Goal: Information Seeking & Learning: Learn about a topic

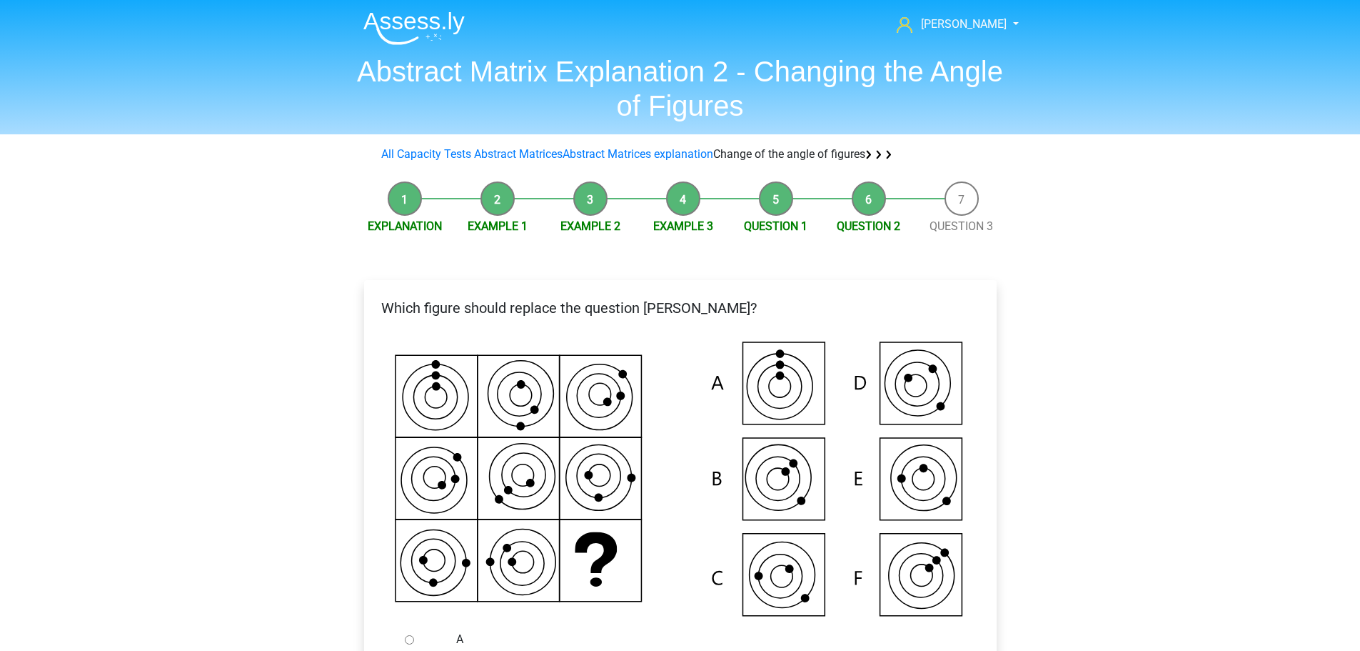
scroll to position [357, 0]
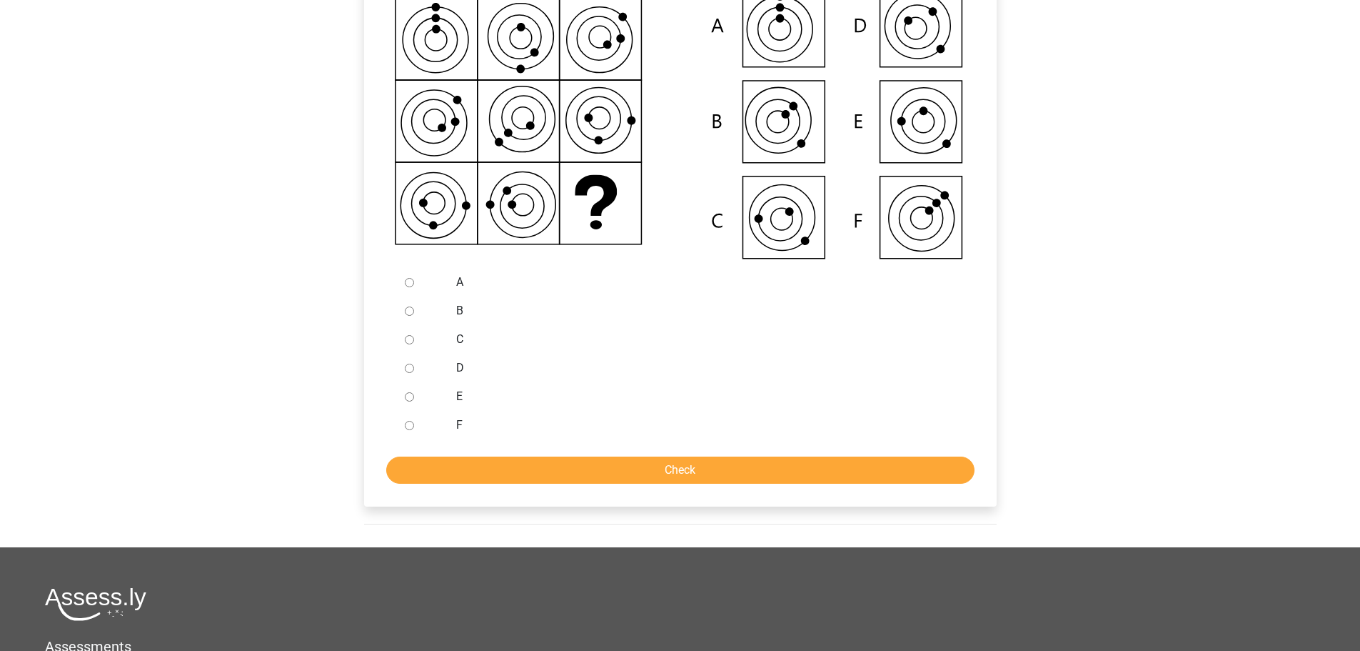
click at [418, 365] on div at bounding box center [422, 368] width 47 height 29
click at [416, 373] on div at bounding box center [422, 368] width 47 height 29
click at [405, 367] on input "D" at bounding box center [409, 368] width 9 height 9
radio input "true"
click at [410, 368] on input "D" at bounding box center [409, 368] width 9 height 9
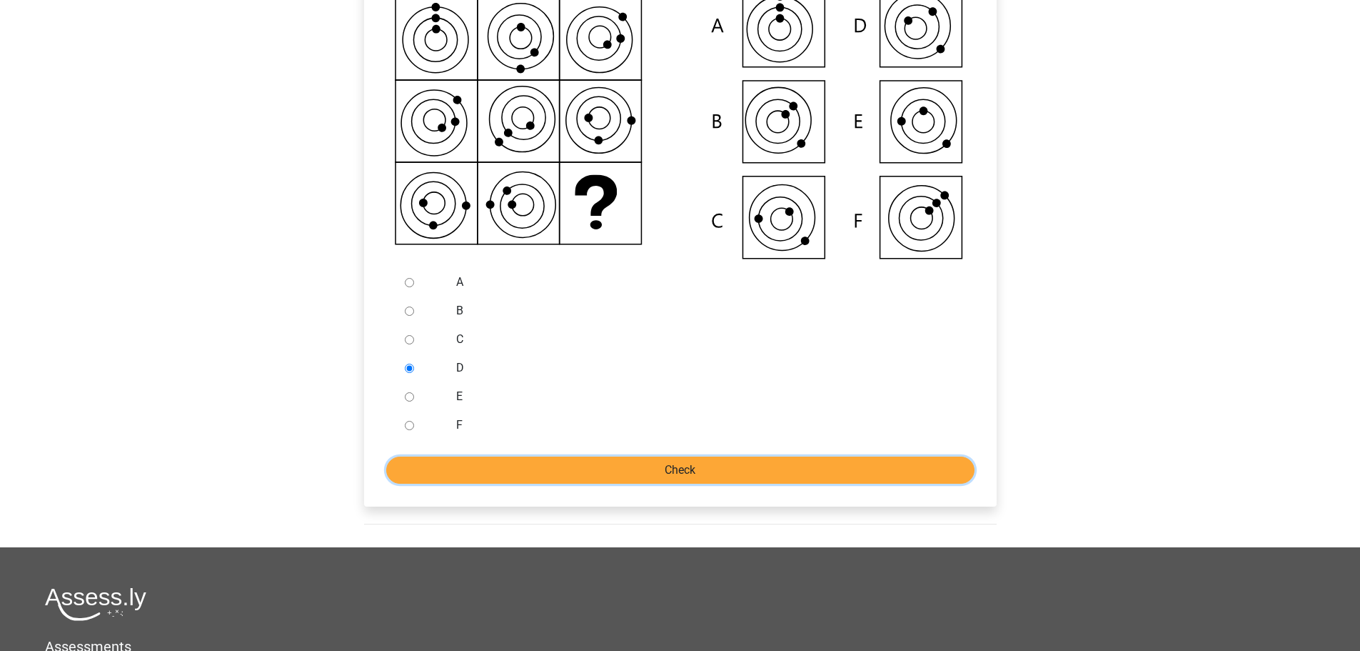
click at [735, 473] on input "Check" at bounding box center [680, 469] width 588 height 27
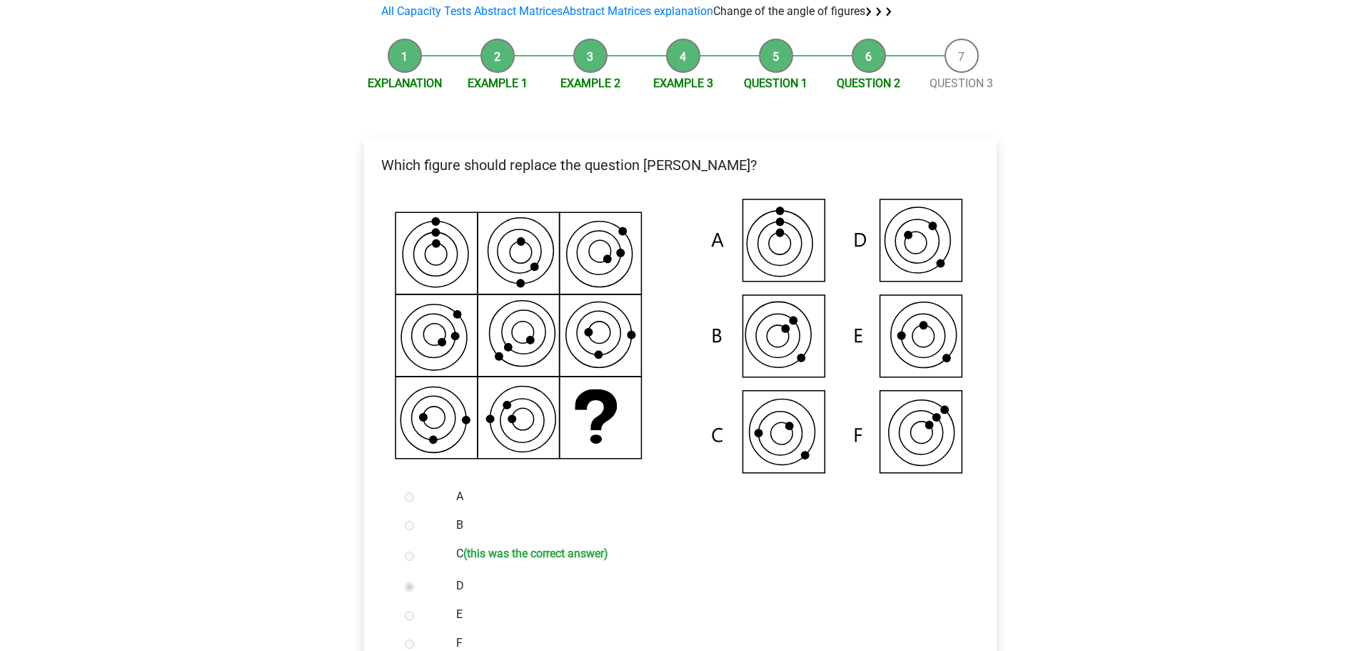
scroll to position [643, 0]
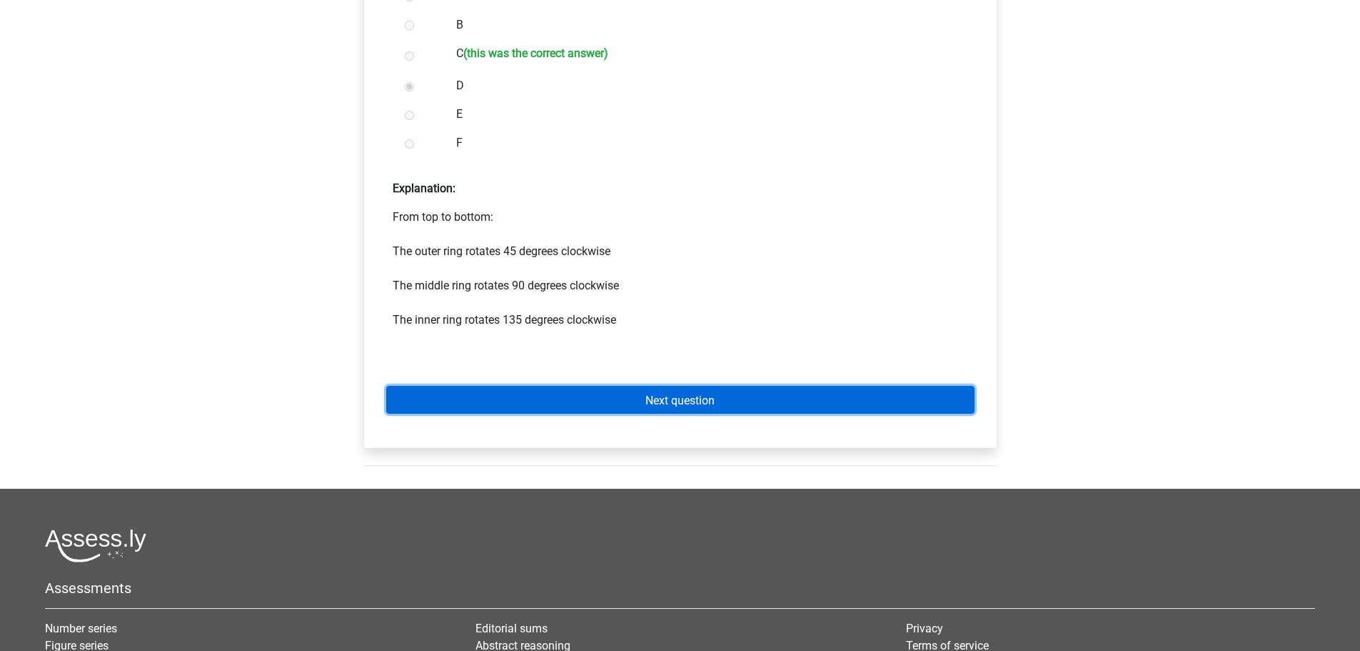
click at [656, 395] on font "Next question" at bounding box center [680, 400] width 69 height 14
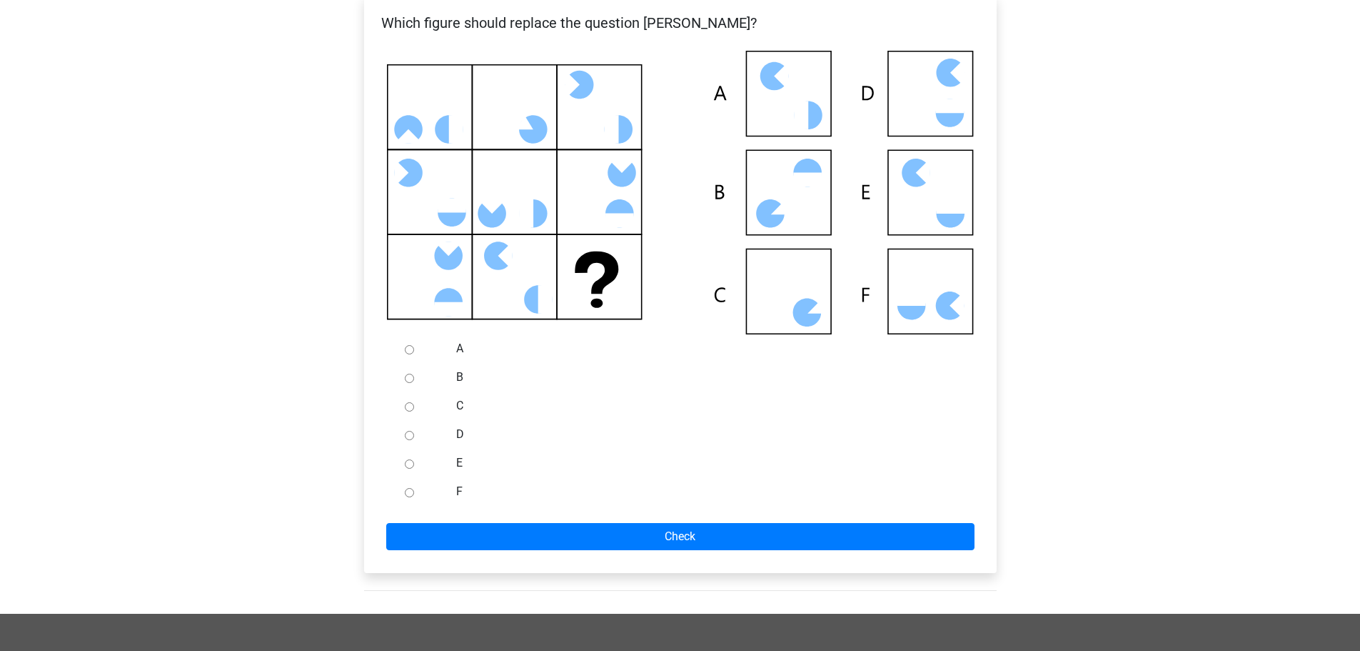
scroll to position [286, 0]
click at [407, 402] on div at bounding box center [422, 405] width 47 height 29
click at [416, 406] on div at bounding box center [422, 405] width 47 height 29
click at [408, 407] on input "C" at bounding box center [409, 405] width 9 height 9
radio input "true"
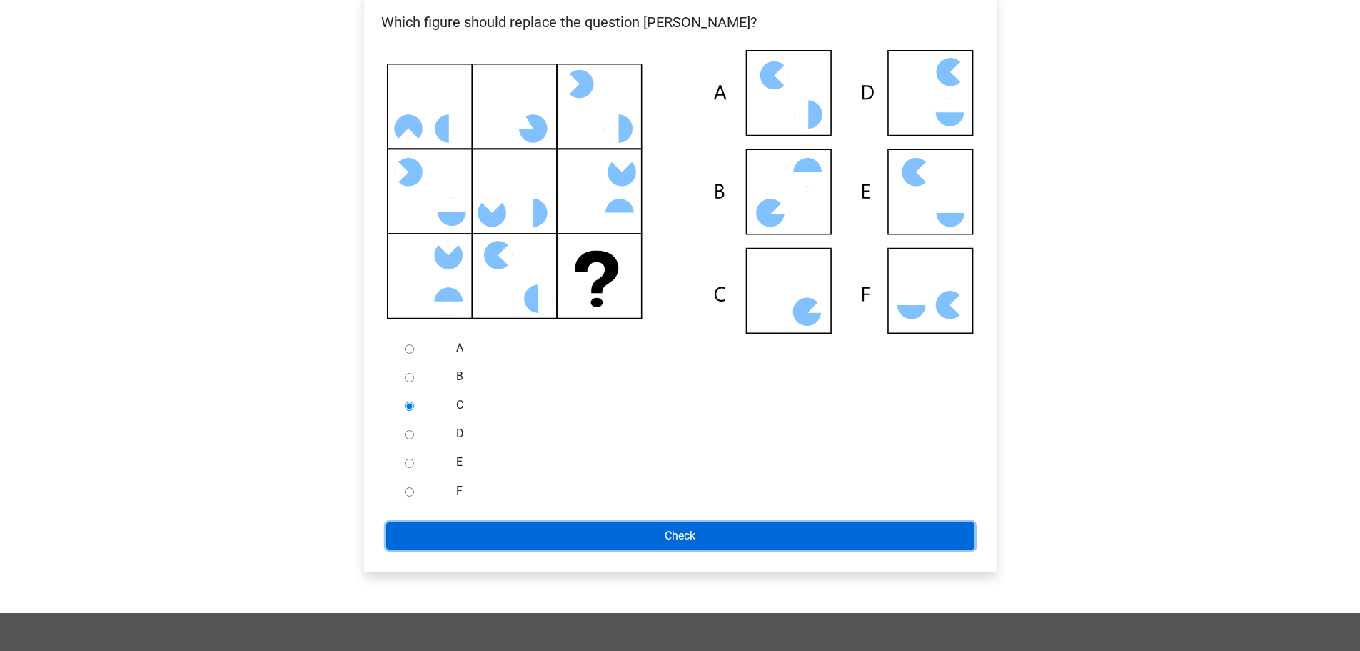
click at [673, 541] on input "Check" at bounding box center [680, 535] width 588 height 27
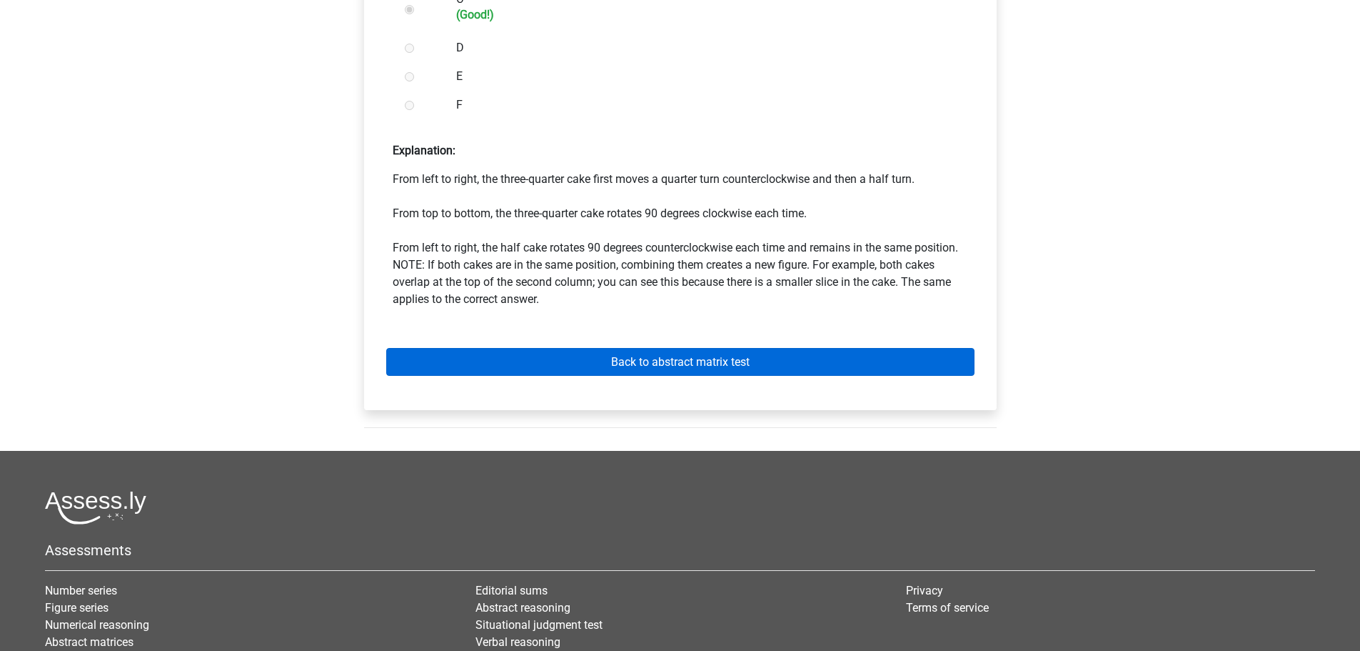
scroll to position [868, 0]
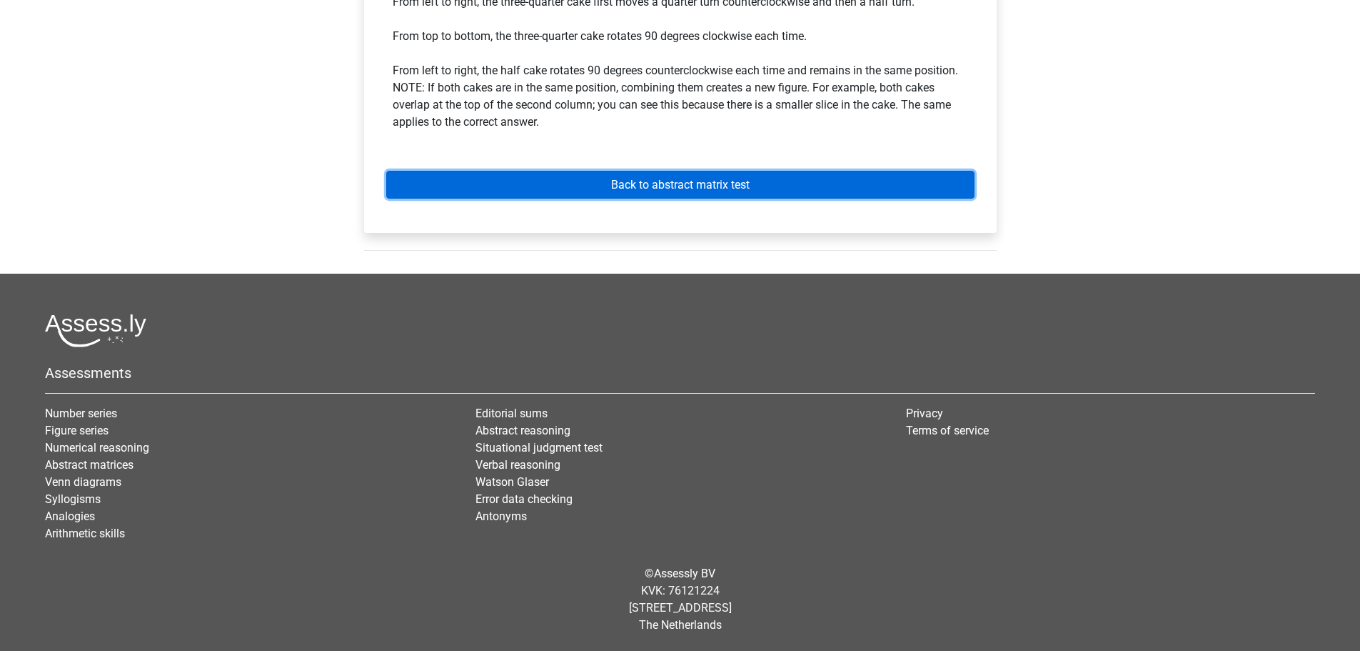
click at [679, 190] on font "Back to abstract matrix test" at bounding box center [680, 185] width 139 height 14
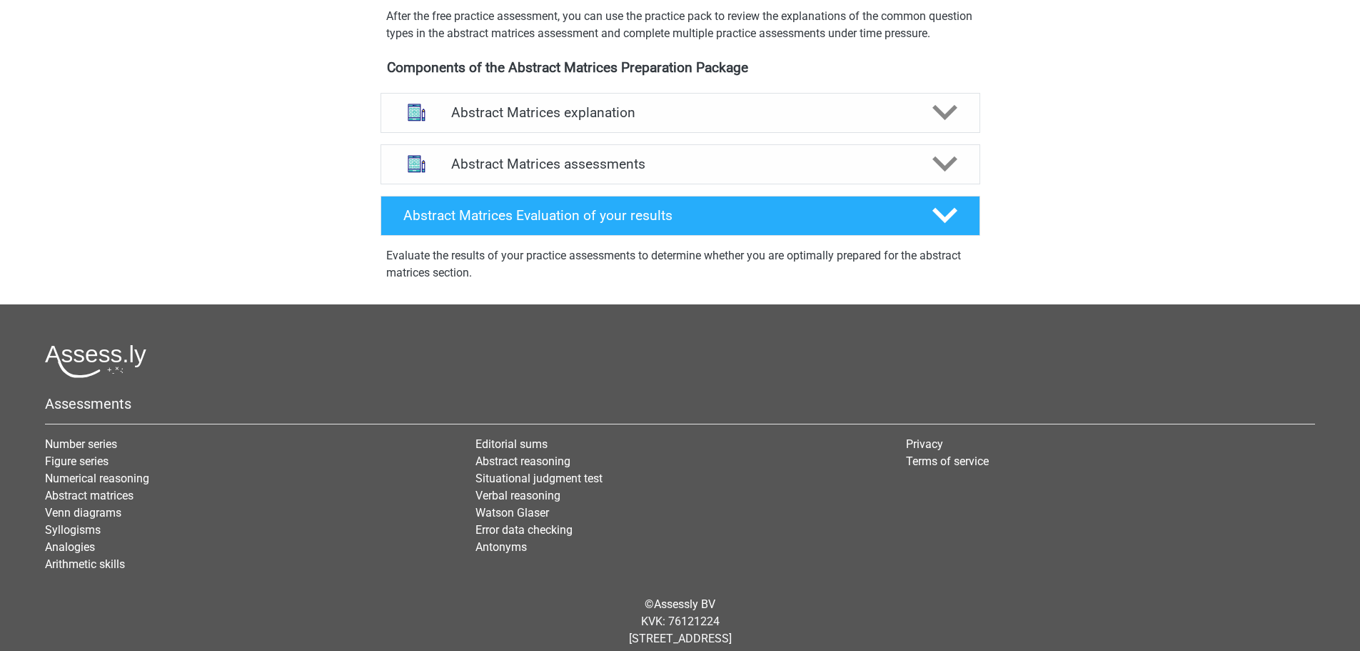
scroll to position [197, 0]
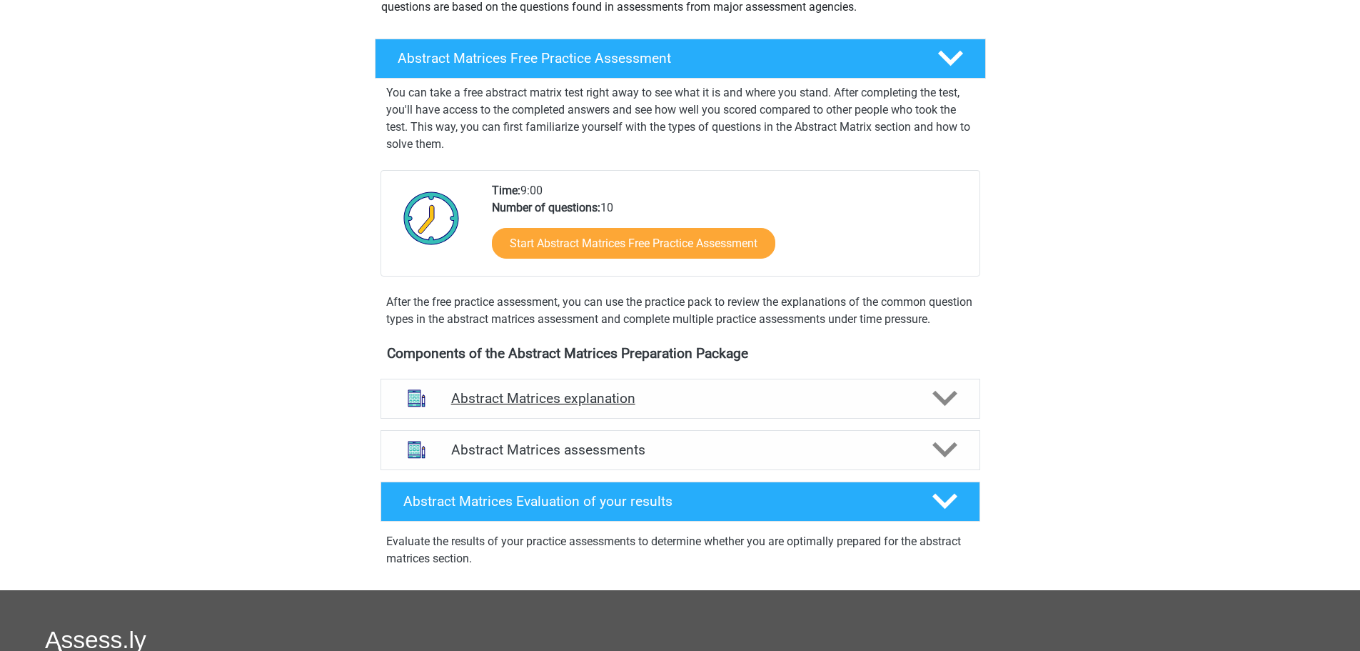
click at [727, 406] on h4 "Abstract Matrices explanation" at bounding box center [680, 398] width 458 height 16
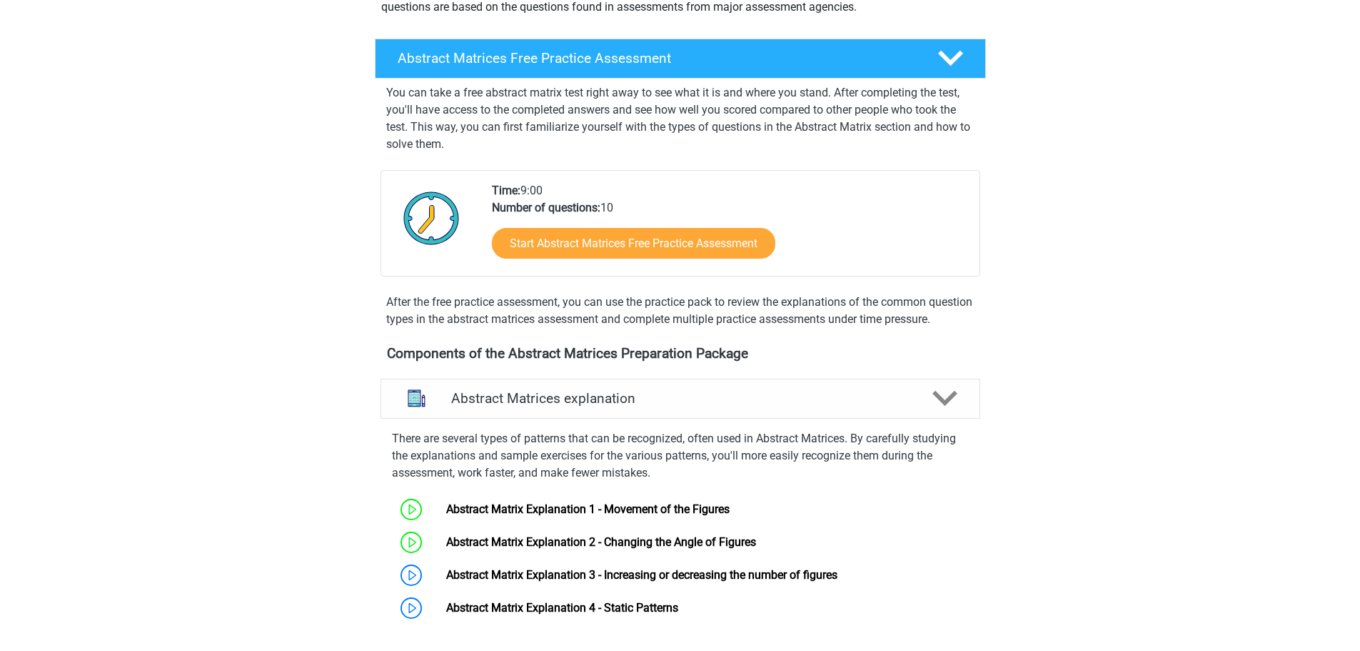
scroll to position [340, 0]
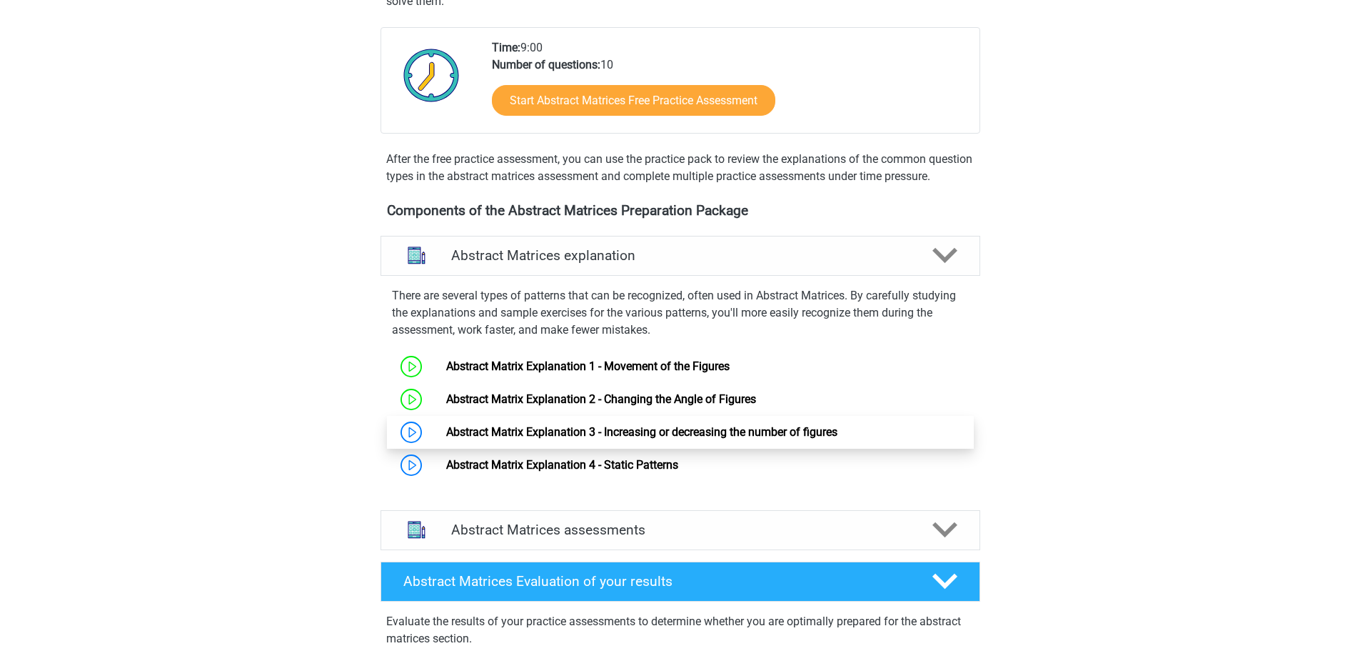
click at [566, 438] on link "Abstract Matrix Explanation 3 - Increasing or decreasing the number of figures" at bounding box center [641, 432] width 391 height 14
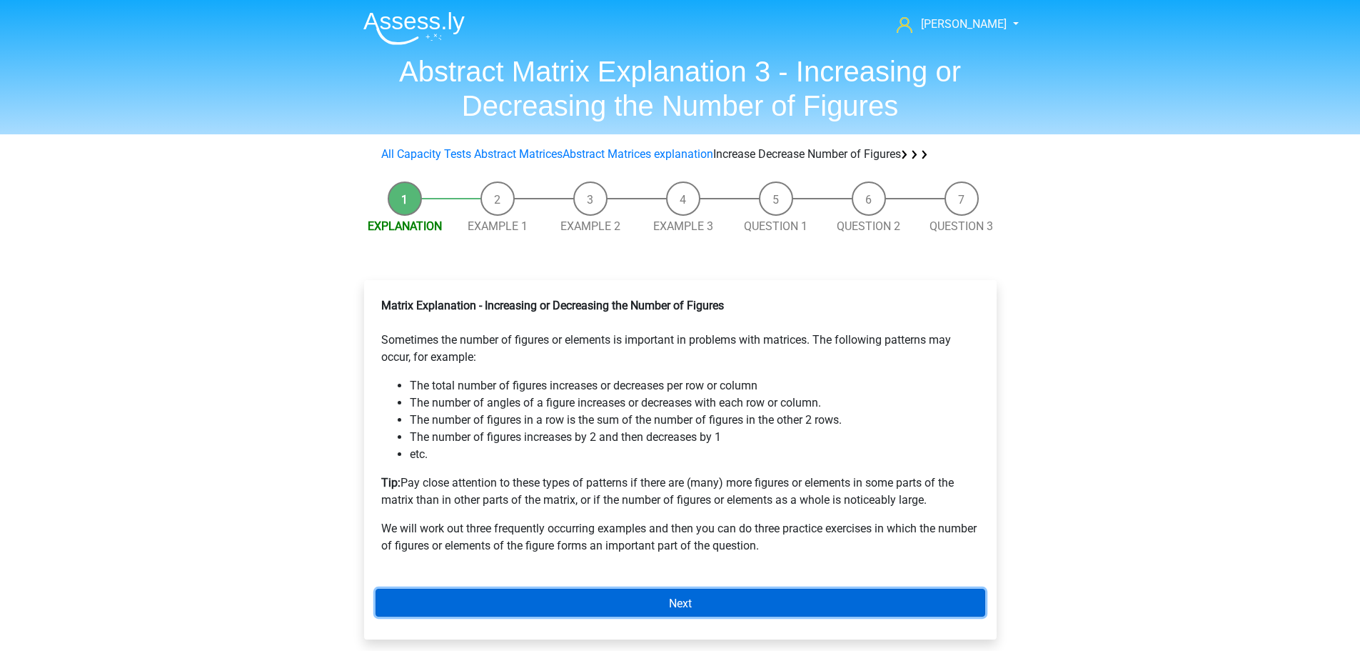
click at [673, 606] on font "Next" at bounding box center [680, 603] width 23 height 14
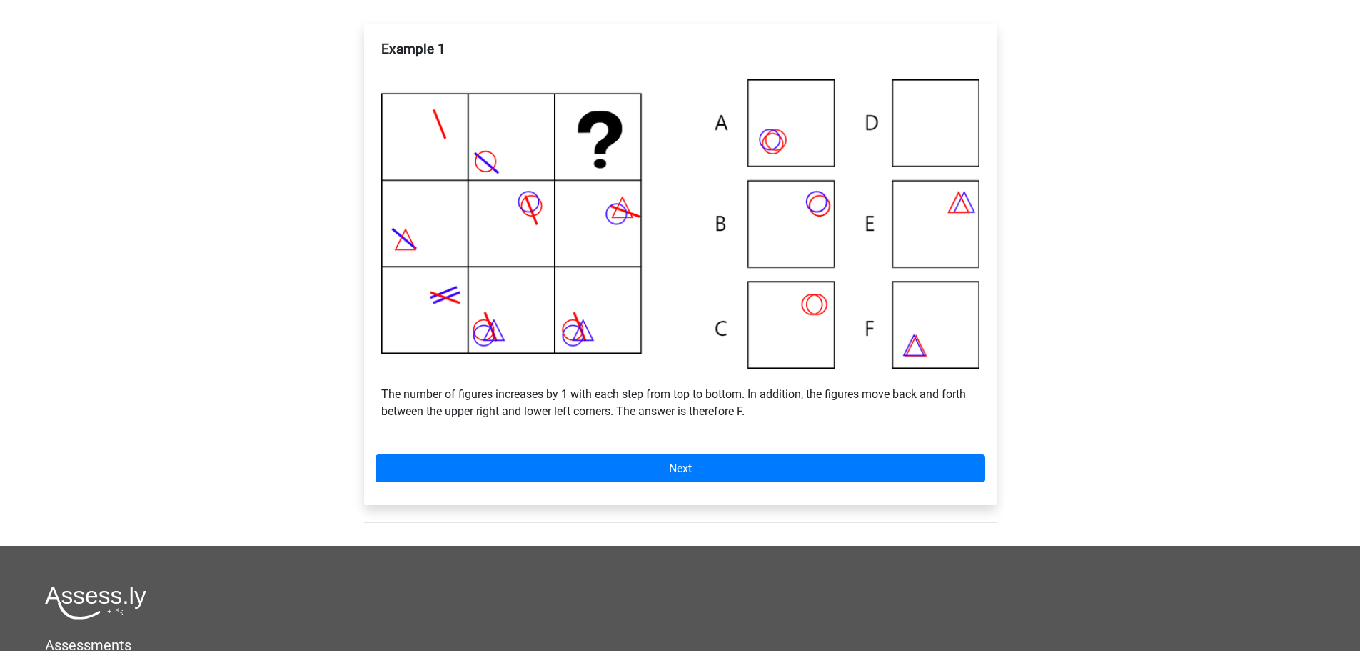
scroll to position [214, 0]
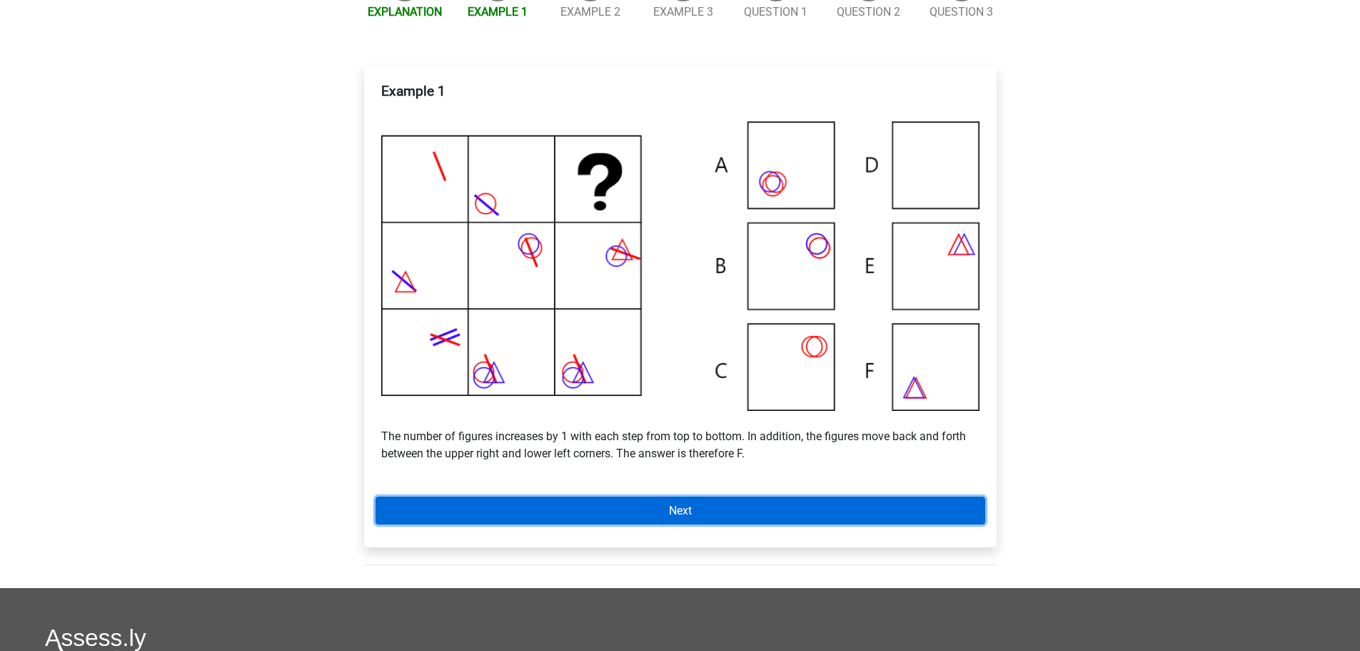
click at [671, 516] on font "Next" at bounding box center [680, 510] width 23 height 14
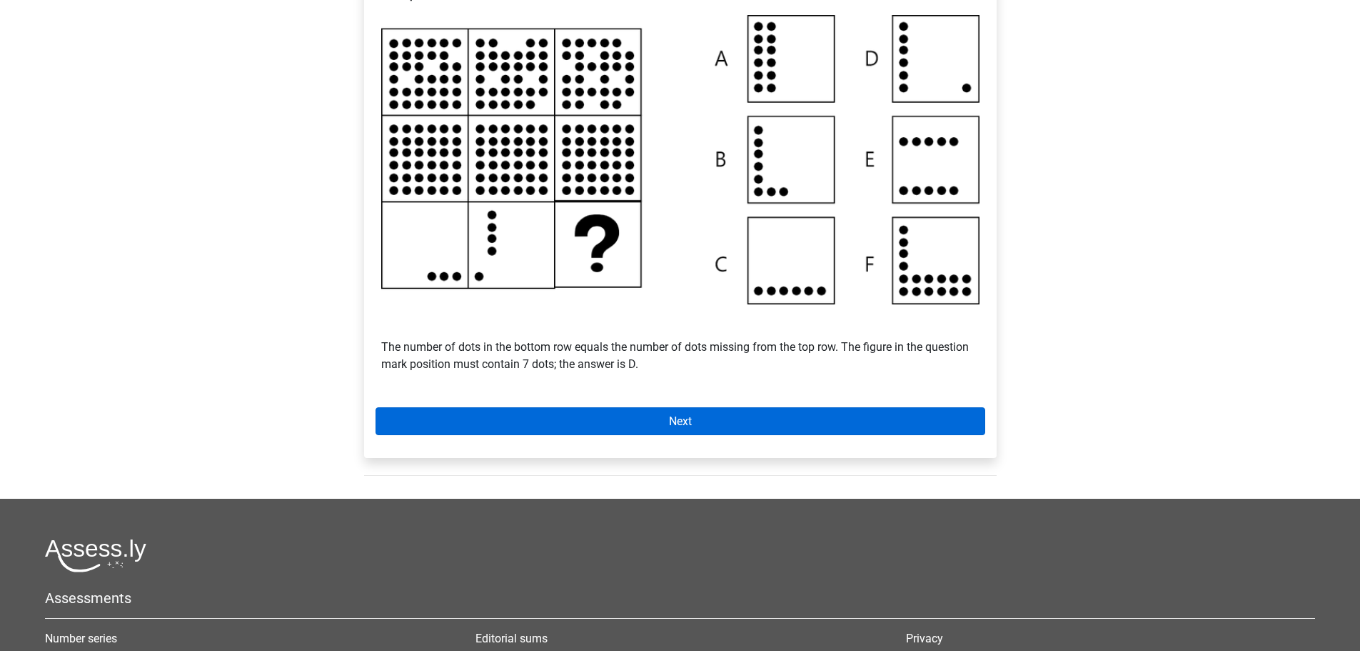
scroll to position [286, 0]
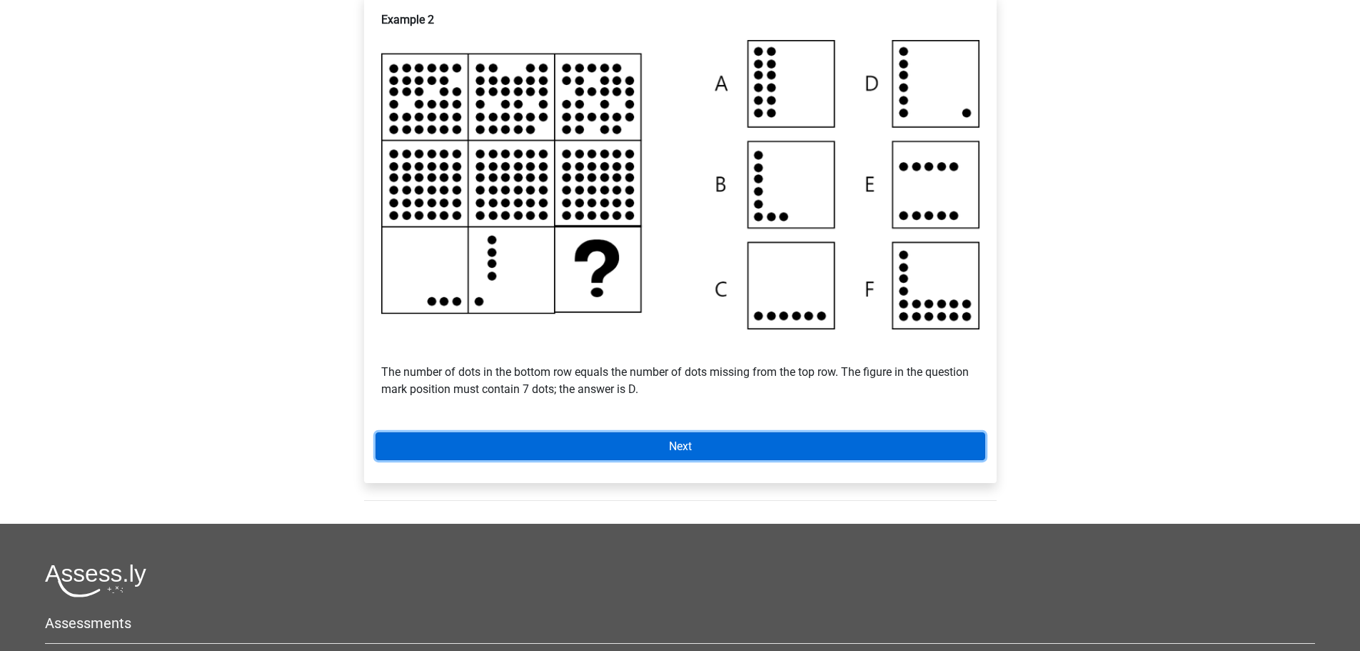
click at [669, 441] on font "Next" at bounding box center [680, 446] width 23 height 14
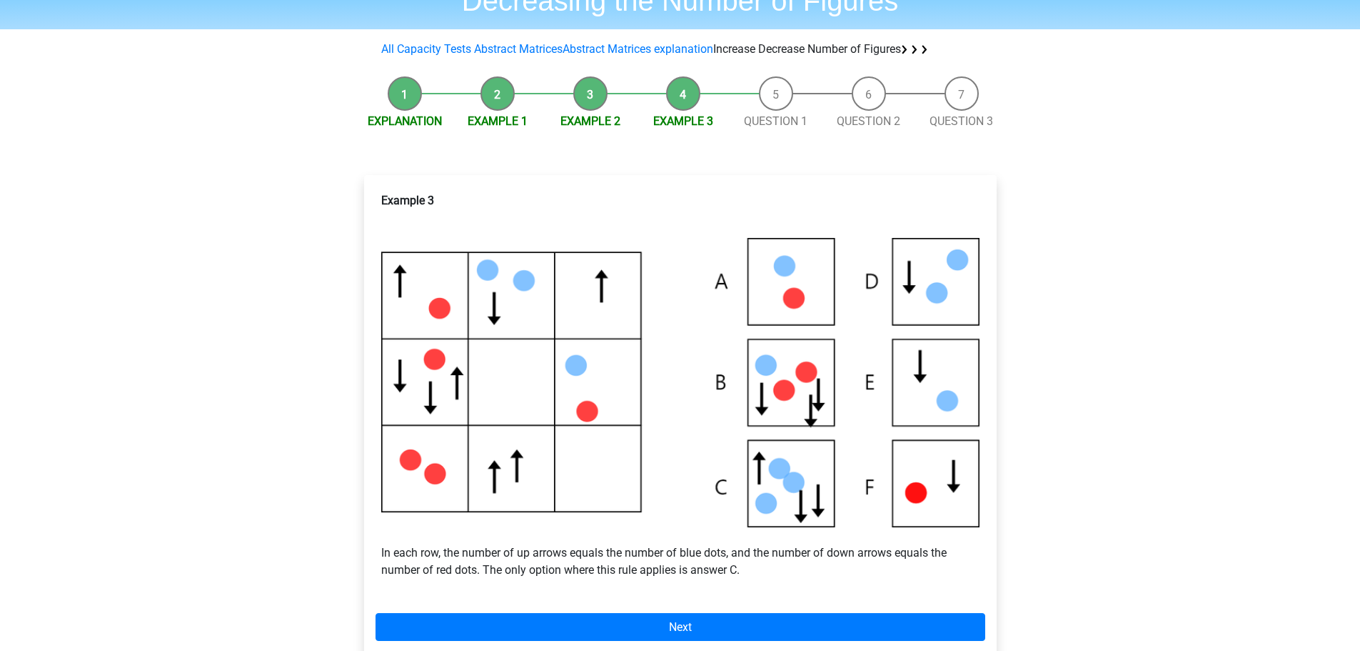
scroll to position [143, 0]
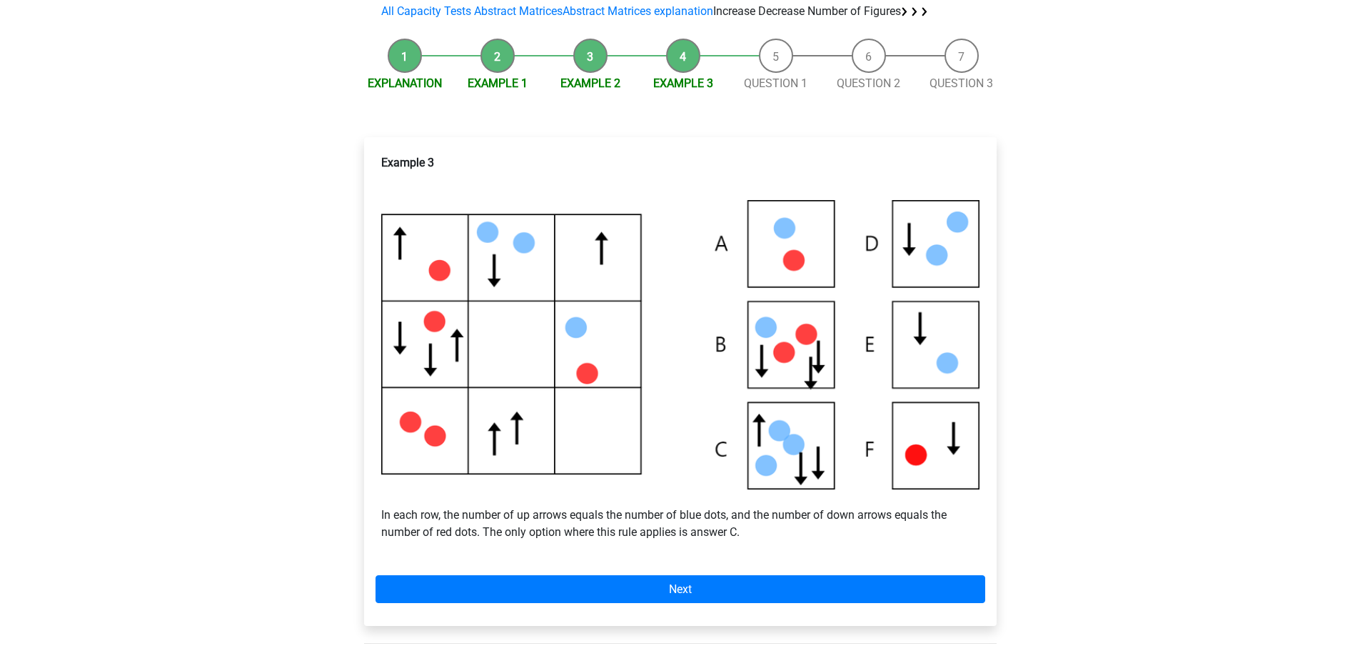
click at [227, 273] on div "[PERSON_NAME] [EMAIL_ADDRESS][DOMAIN_NAME] [DEMOGRAPHIC_DATA] English" at bounding box center [680, 450] width 1360 height 1186
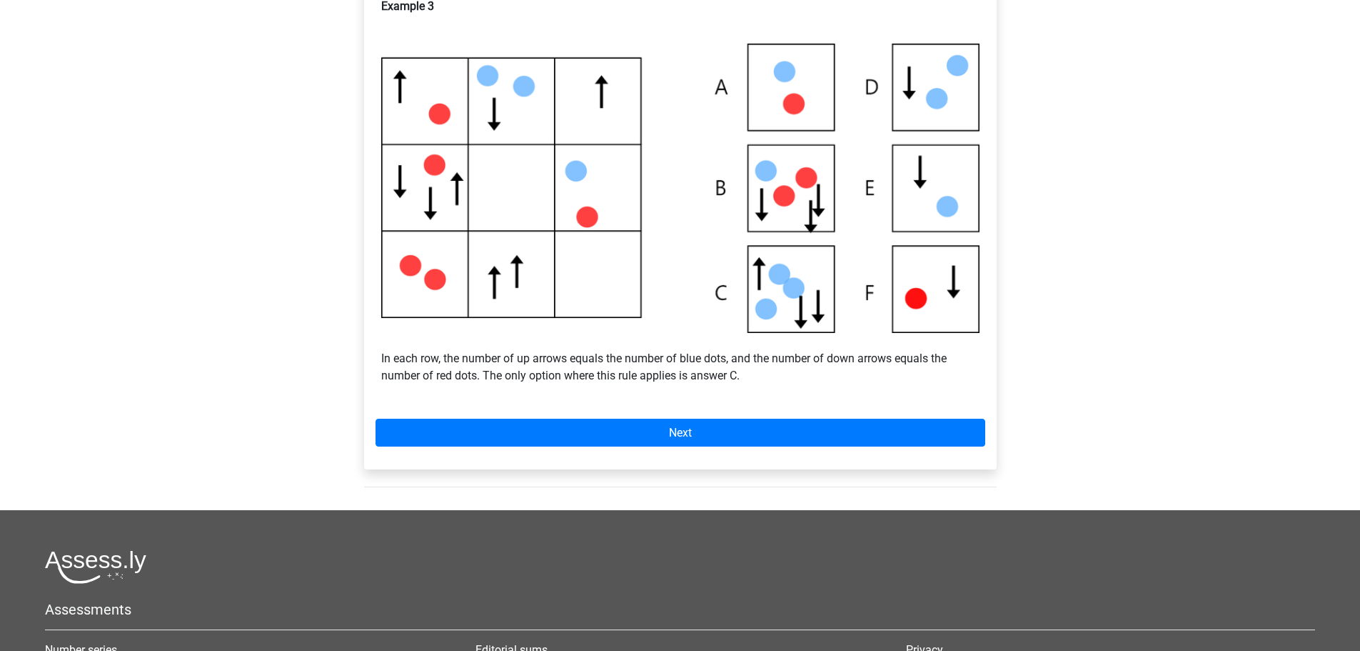
scroll to position [357, 0]
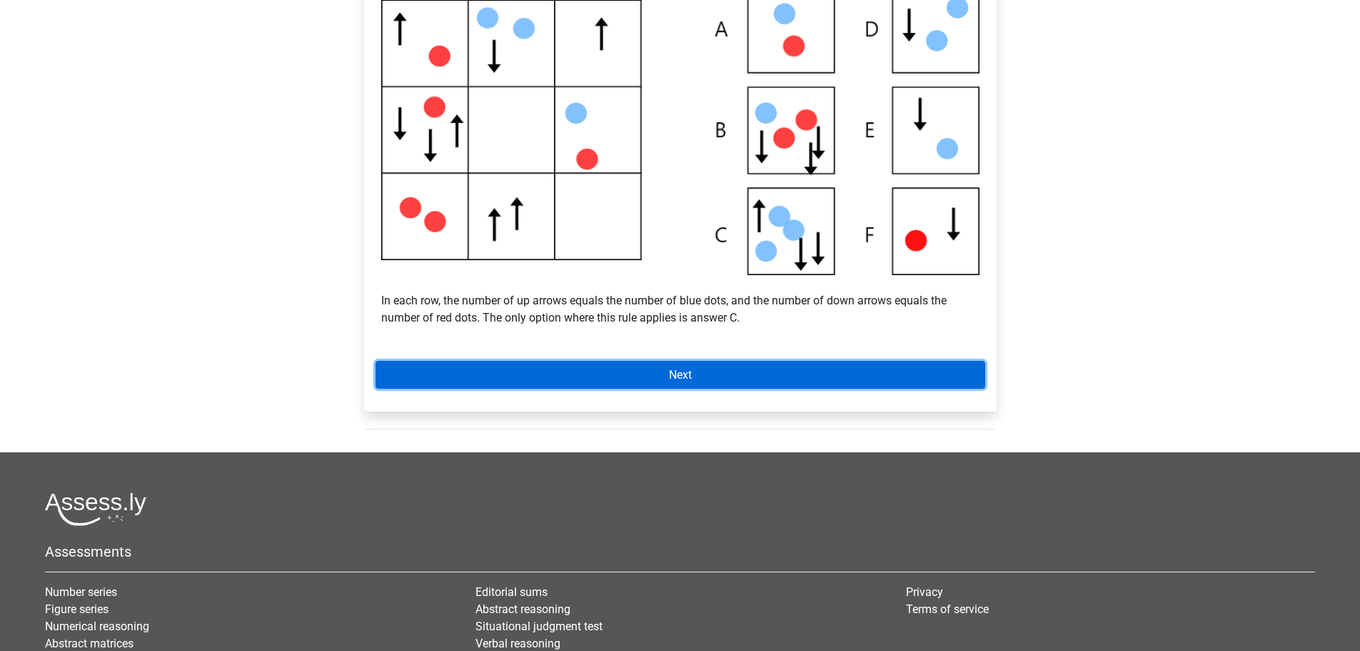
click at [656, 368] on link "Next" at bounding box center [681, 375] width 610 height 28
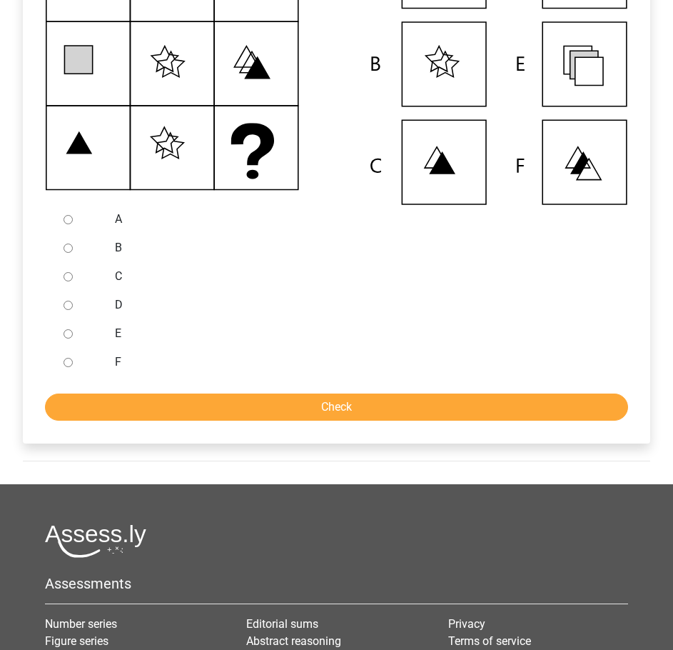
scroll to position [428, 0]
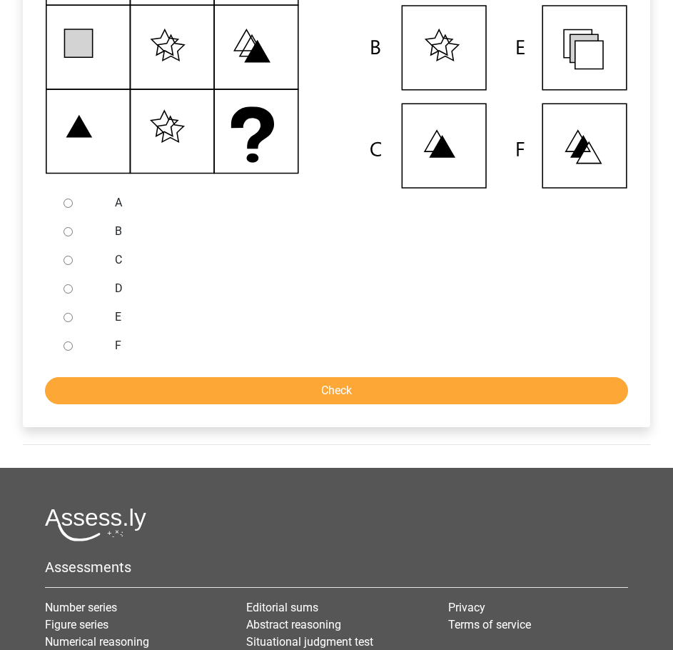
click at [66, 344] on input "F" at bounding box center [68, 345] width 9 height 9
radio input "true"
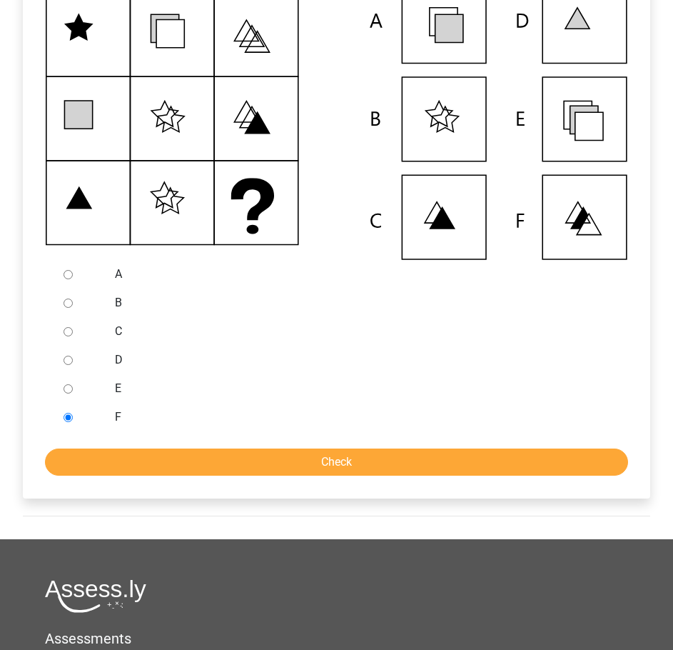
scroll to position [286, 0]
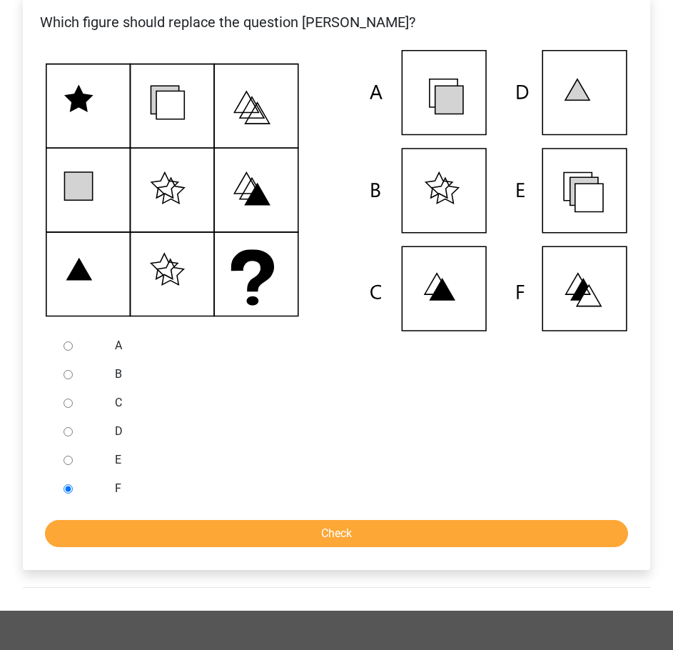
click at [64, 462] on input "E" at bounding box center [68, 460] width 9 height 9
radio input "true"
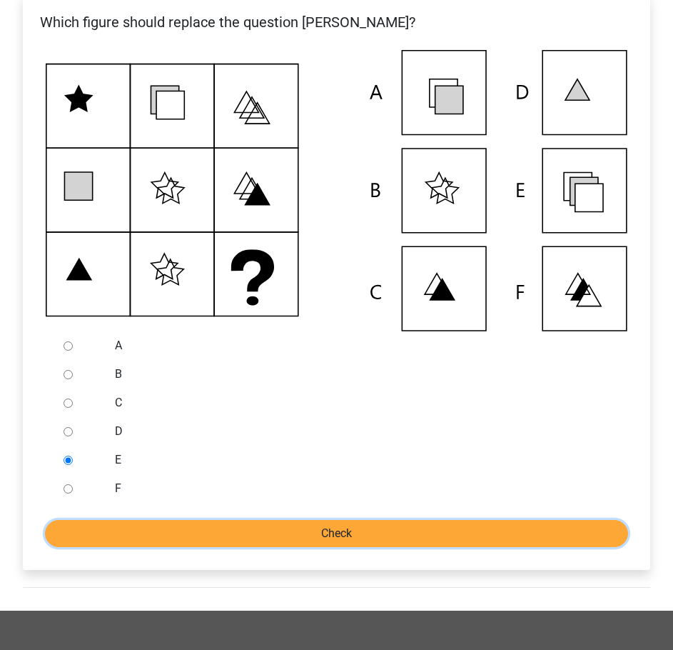
click at [224, 523] on input "Check" at bounding box center [336, 533] width 583 height 27
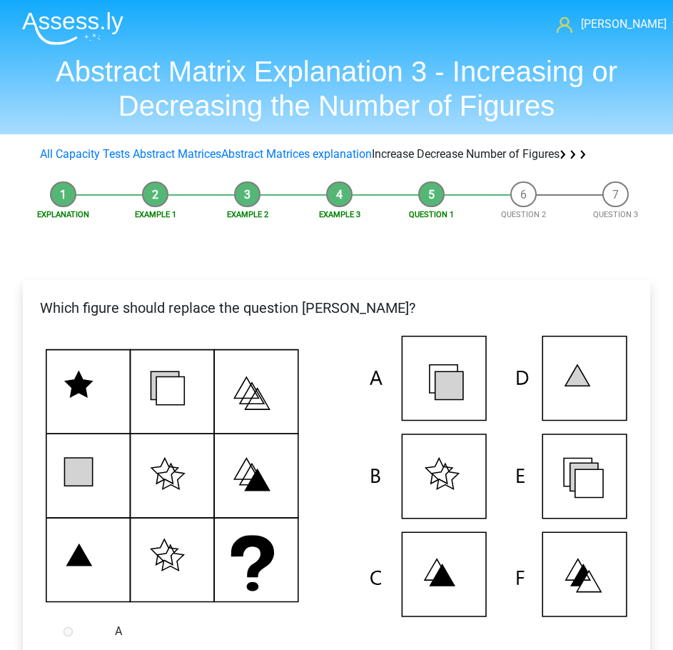
scroll to position [428, 0]
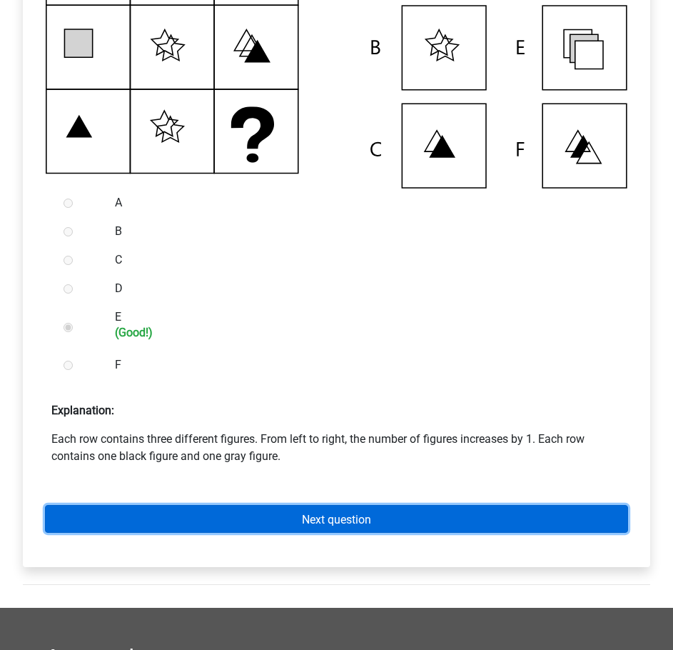
click at [362, 528] on link "Next question" at bounding box center [336, 519] width 583 height 28
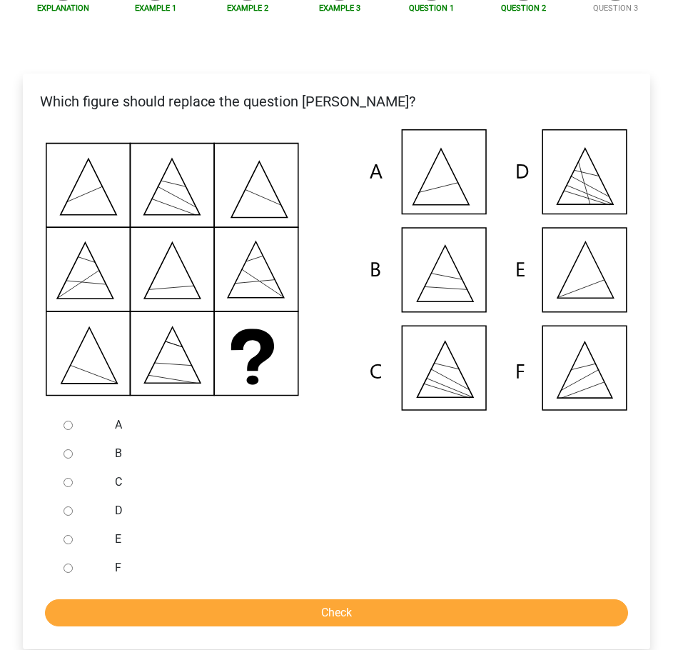
scroll to position [214, 0]
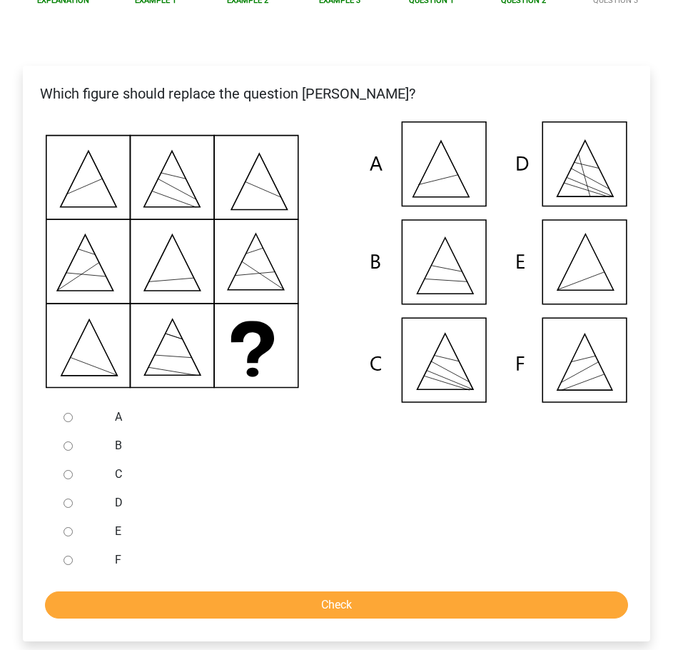
click at [68, 533] on input "E" at bounding box center [68, 531] width 9 height 9
radio input "true"
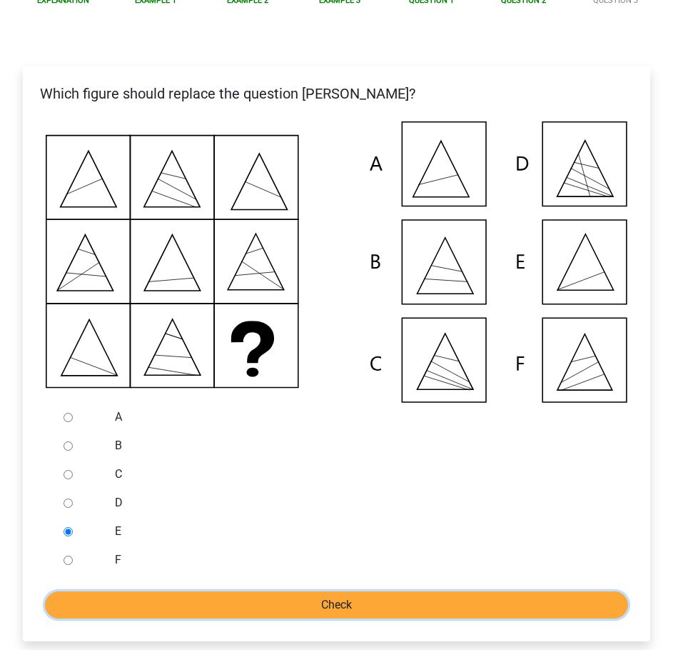
click at [408, 610] on input "Check" at bounding box center [336, 604] width 583 height 27
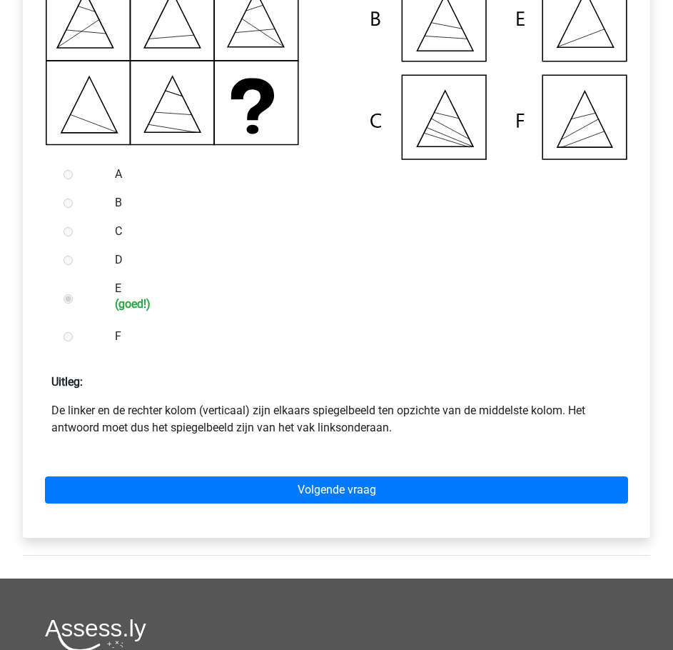
scroll to position [483, 0]
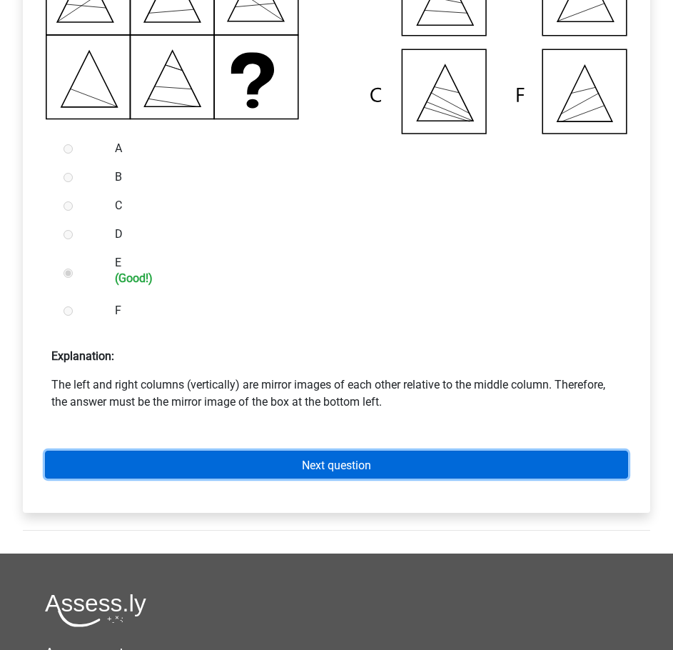
click at [309, 467] on font "Next question" at bounding box center [336, 465] width 69 height 14
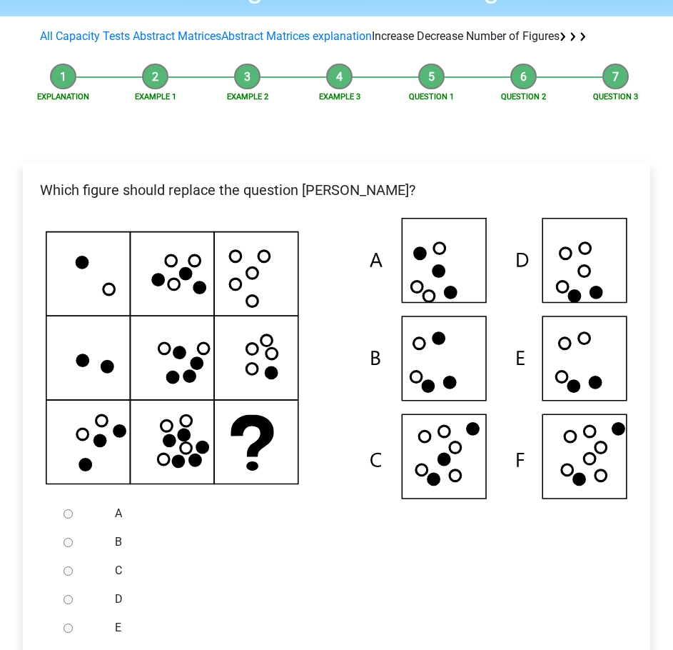
scroll to position [143, 0]
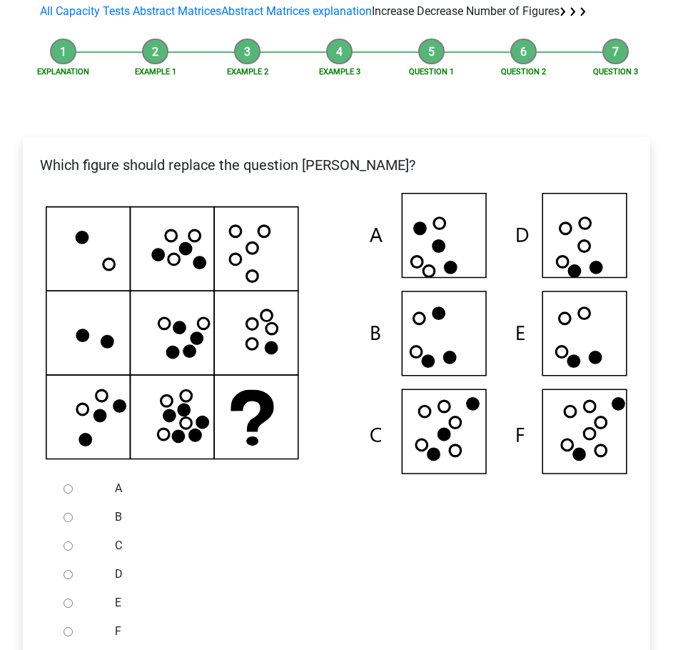
click at [69, 543] on input "C" at bounding box center [68, 545] width 9 height 9
radio input "true"
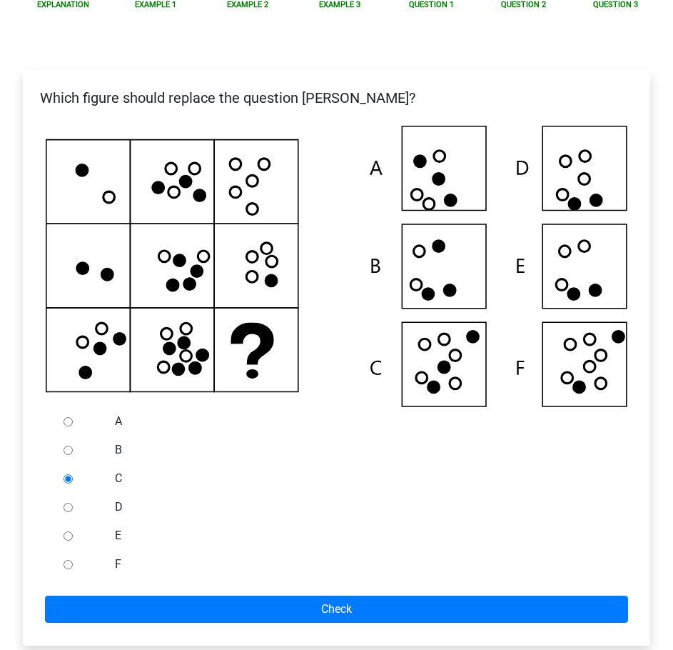
scroll to position [286, 0]
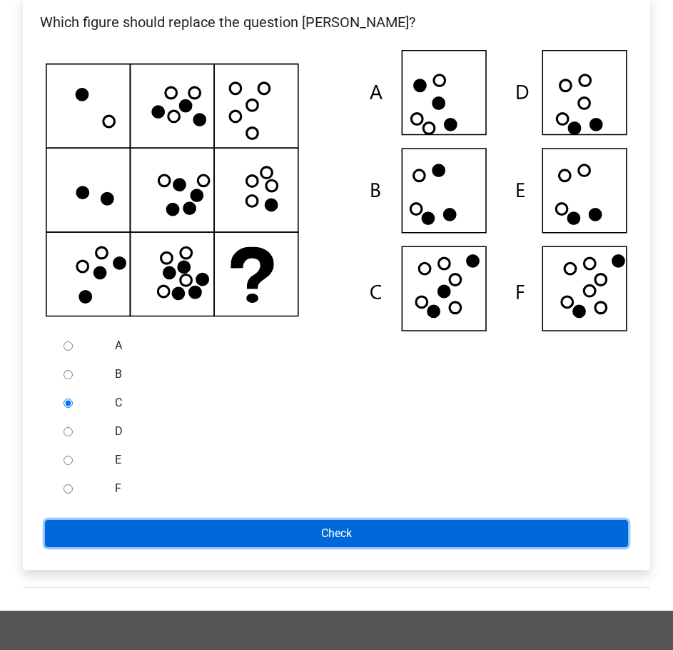
click at [294, 529] on input "Check" at bounding box center [336, 533] width 583 height 27
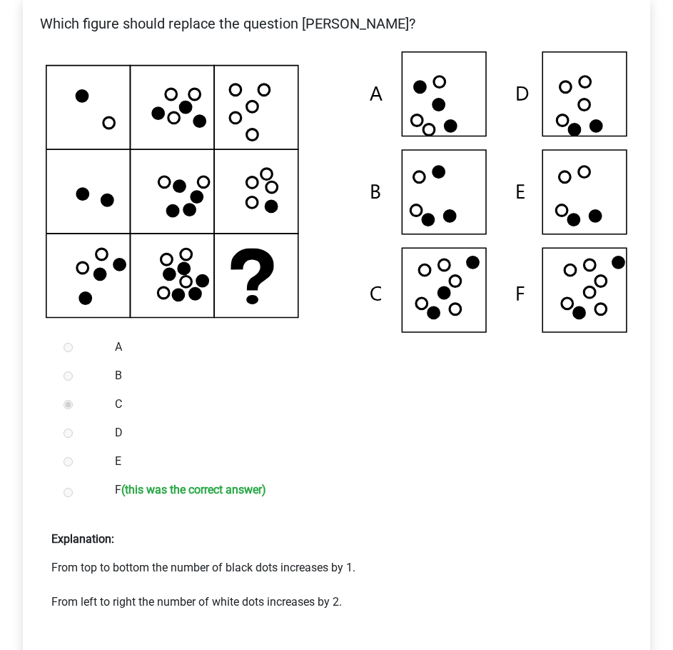
scroll to position [357, 0]
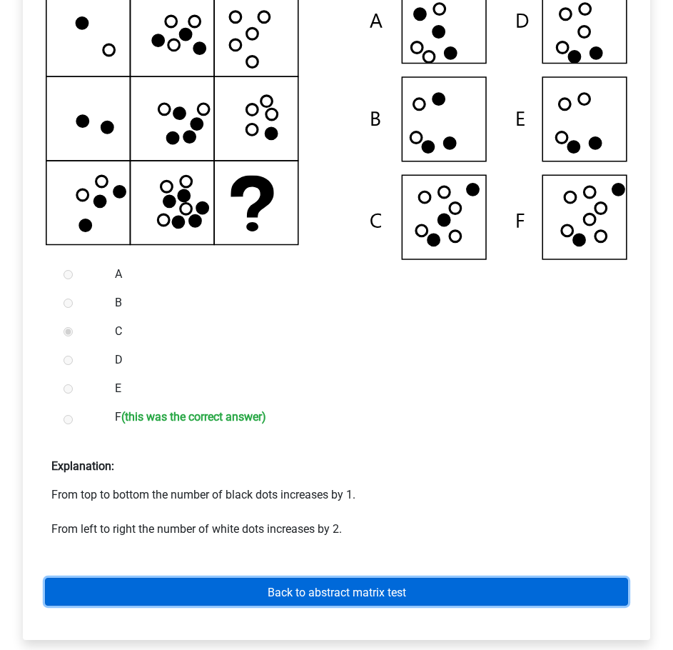
click at [320, 597] on font "Back to abstract matrix test" at bounding box center [337, 592] width 139 height 14
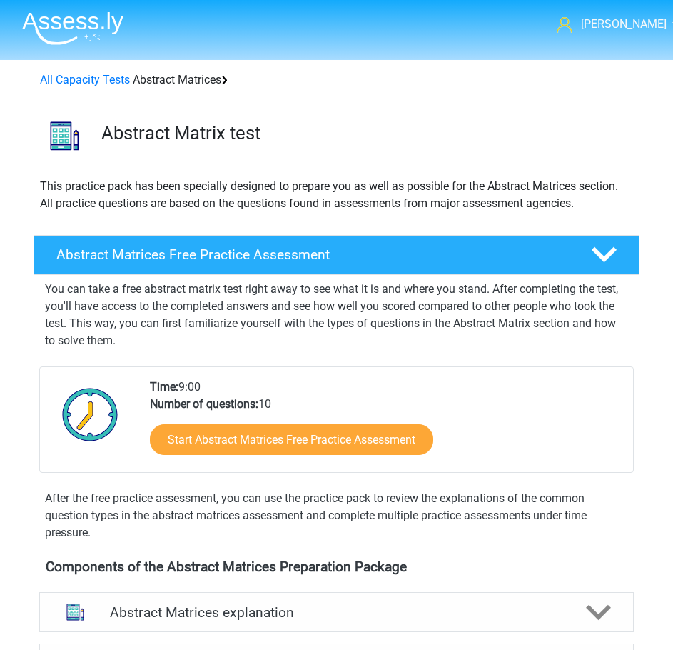
scroll to position [357, 0]
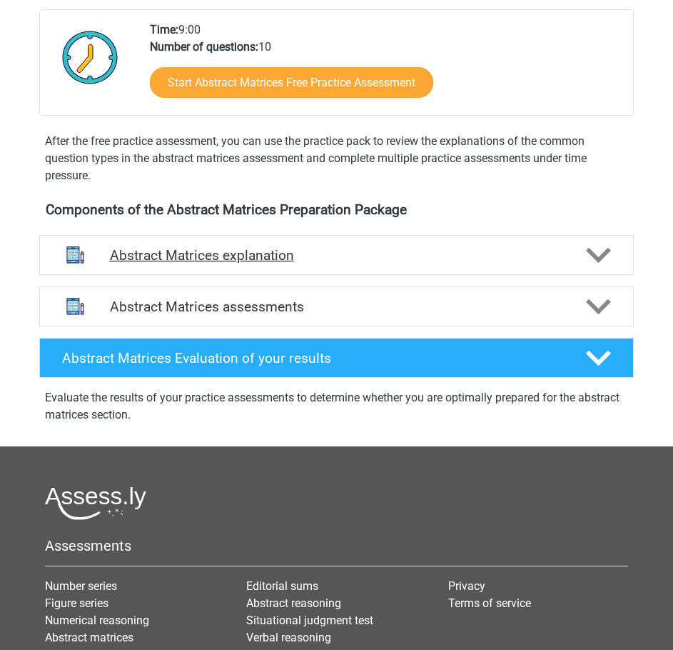
click at [305, 249] on h4 "Abstract Matrices explanation" at bounding box center [337, 255] width 454 height 16
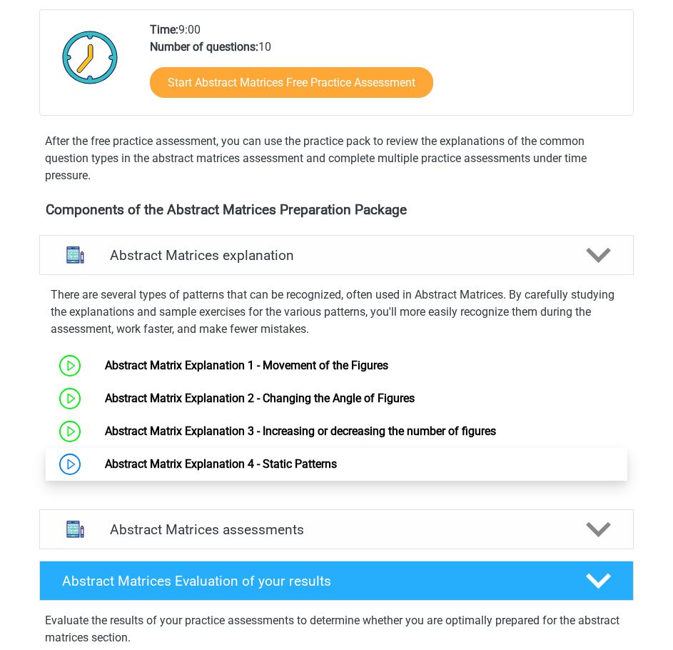
click at [214, 463] on link "Abstract Matrix Explanation 4 - Static Patterns" at bounding box center [221, 464] width 232 height 14
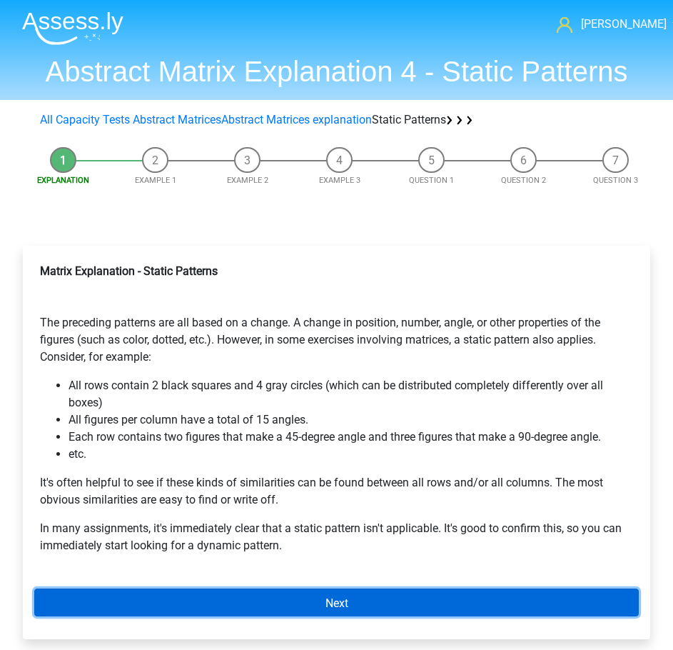
click at [341, 602] on font "Next" at bounding box center [337, 603] width 23 height 14
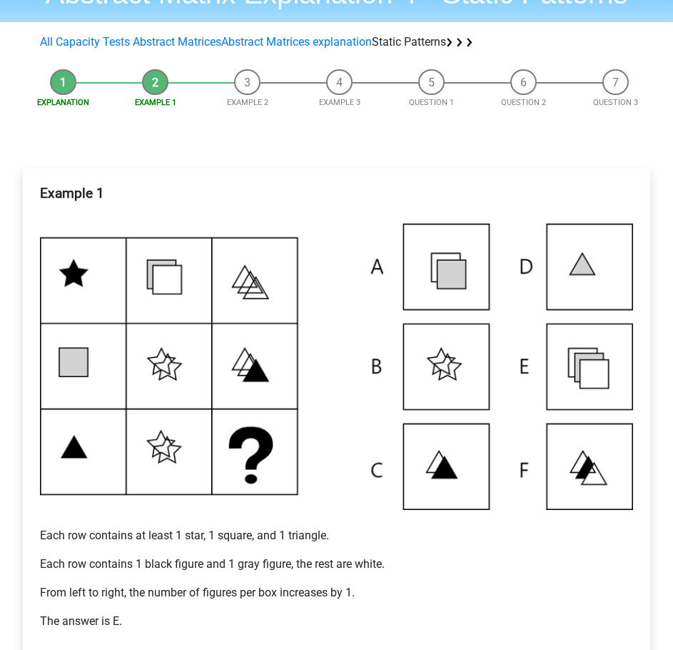
scroll to position [214, 0]
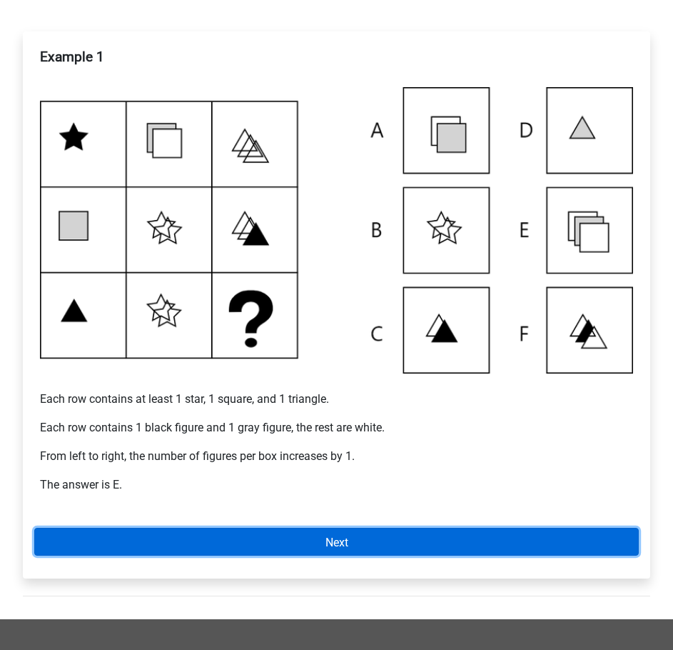
click at [309, 538] on link "Next" at bounding box center [336, 542] width 605 height 28
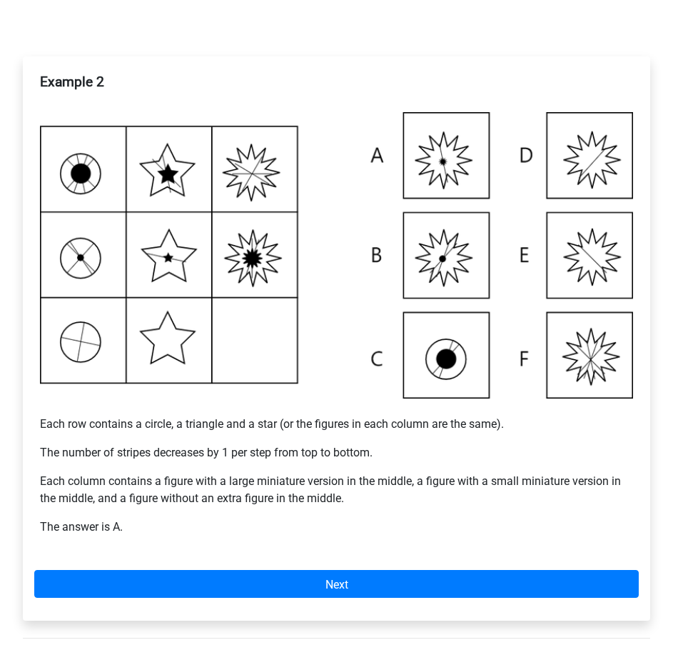
scroll to position [286, 0]
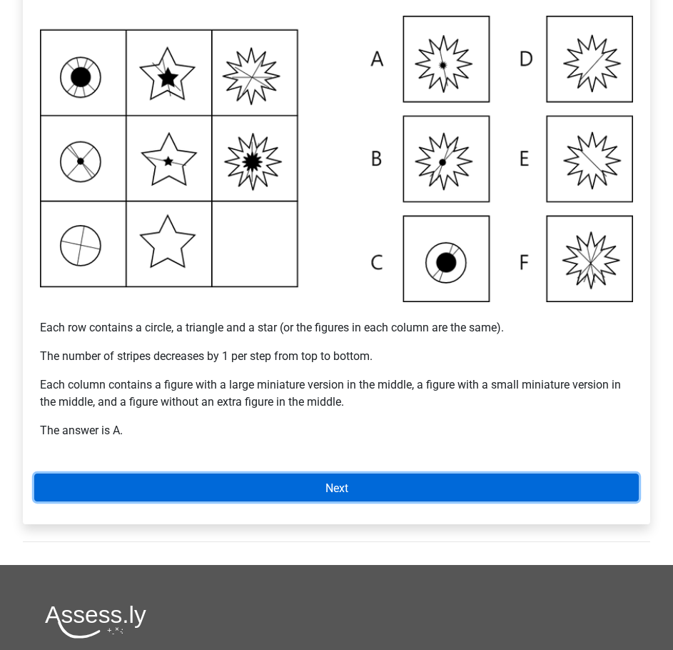
click at [316, 490] on link "Next" at bounding box center [336, 487] width 605 height 28
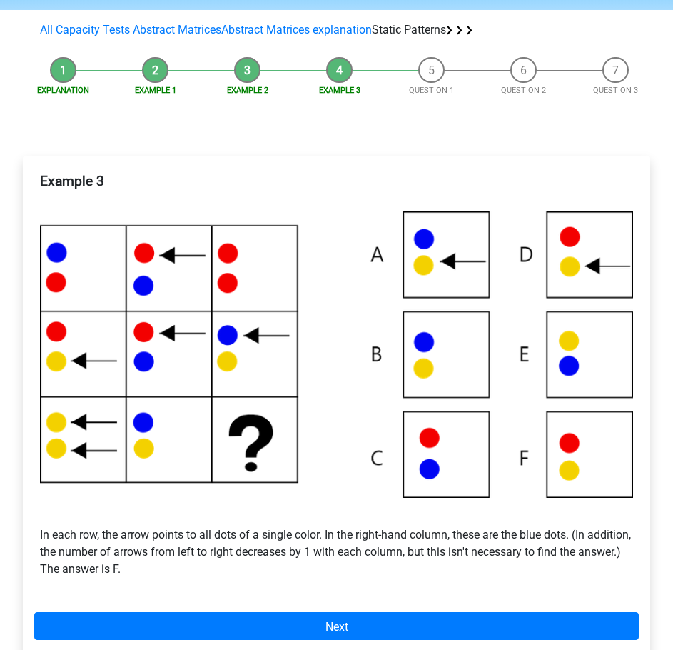
scroll to position [114, 0]
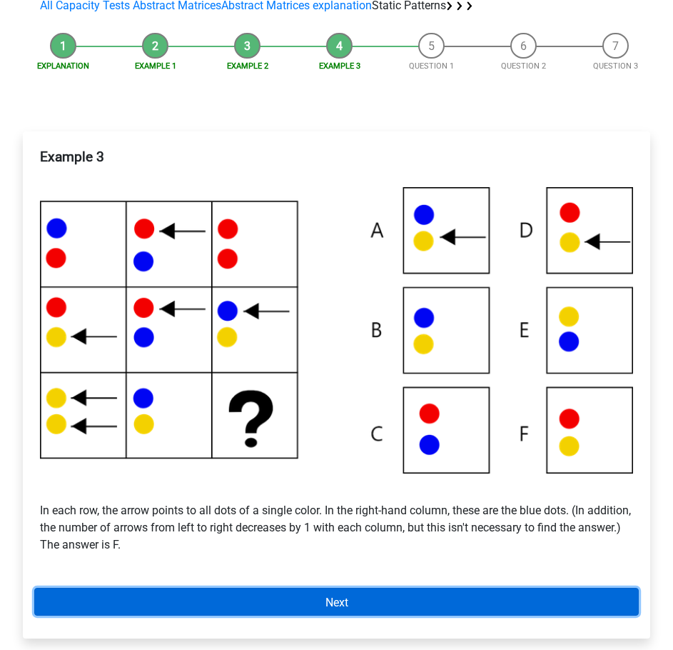
click at [352, 595] on link "Next" at bounding box center [336, 602] width 605 height 28
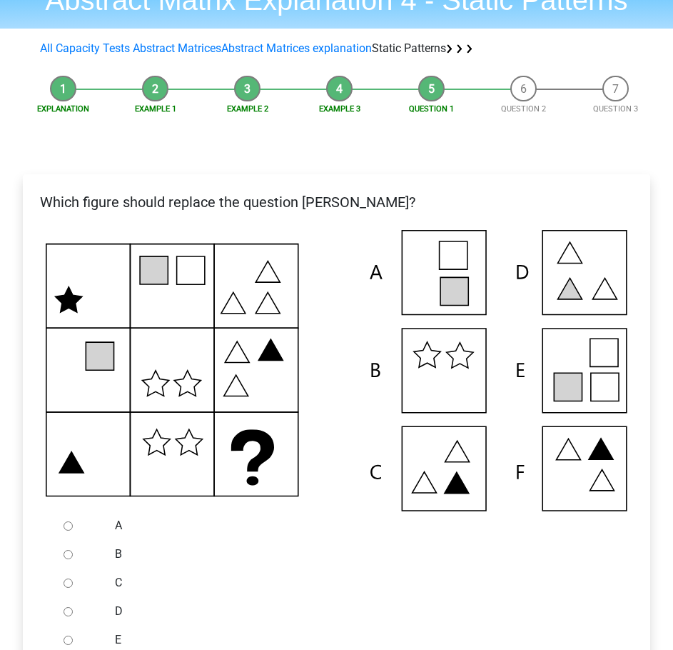
scroll to position [143, 0]
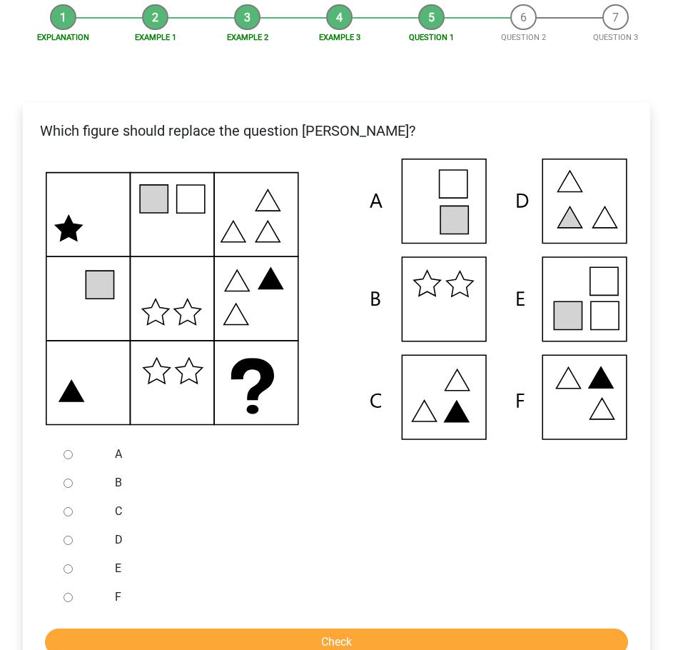
click at [69, 596] on input "F" at bounding box center [68, 597] width 9 height 9
radio input "true"
click at [184, 633] on input "Check" at bounding box center [336, 641] width 583 height 27
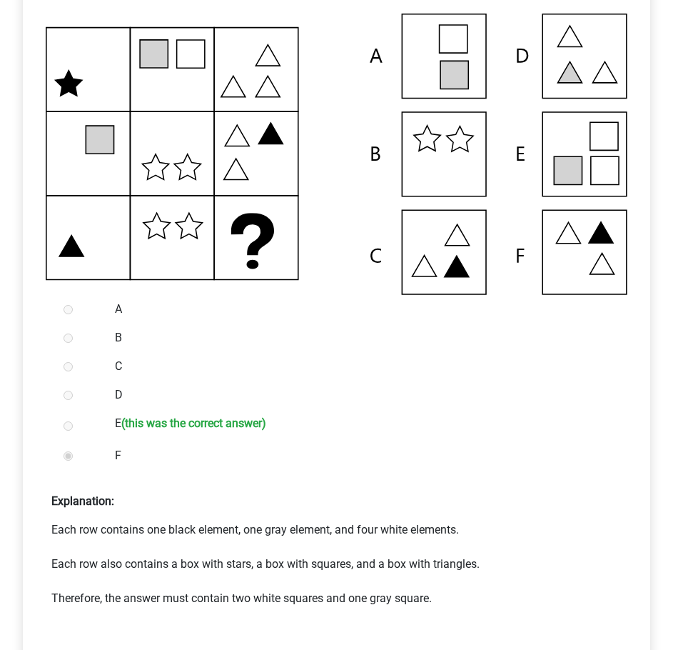
scroll to position [500, 0]
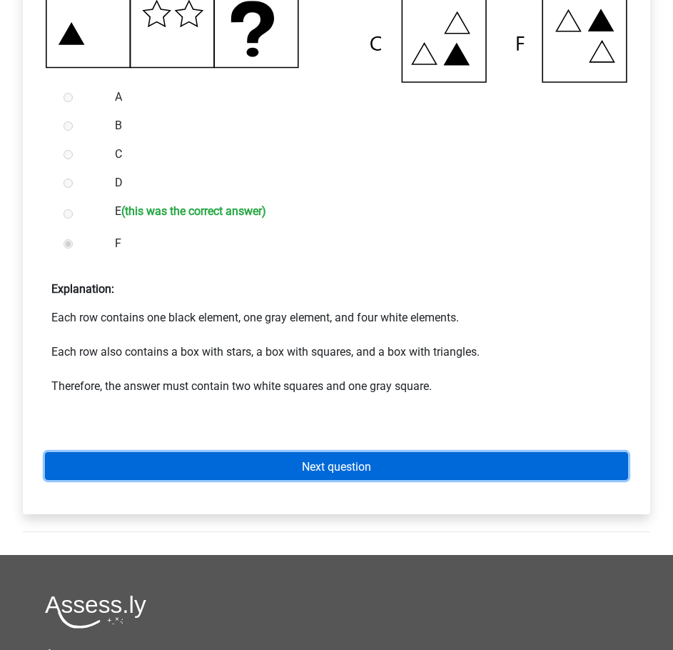
click at [348, 458] on link "Next question" at bounding box center [336, 466] width 583 height 28
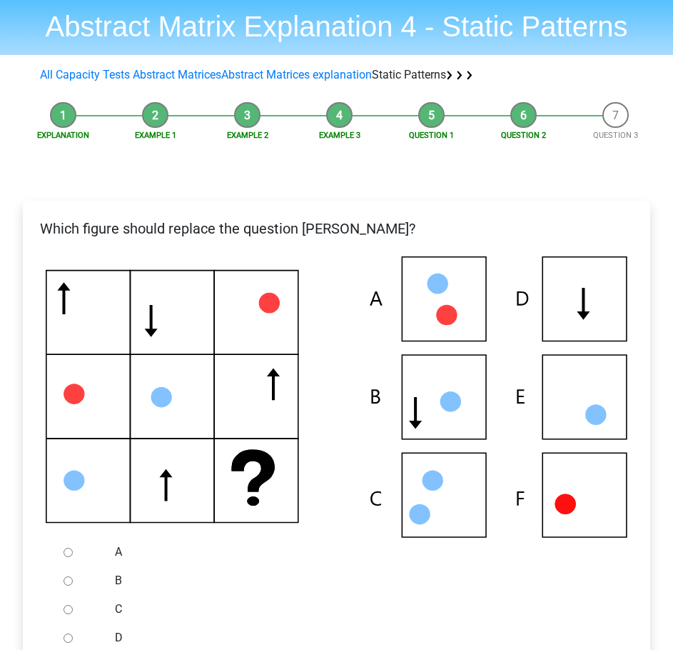
scroll to position [143, 0]
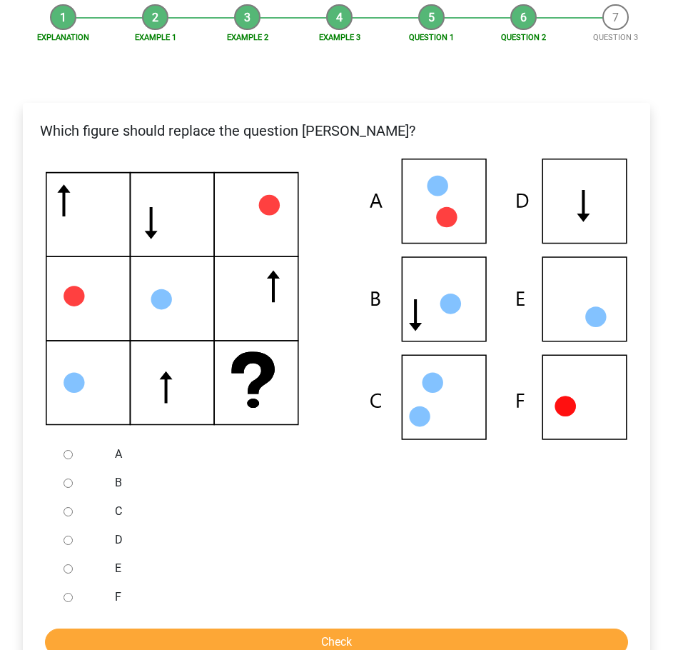
click at [72, 486] on input "B" at bounding box center [68, 482] width 9 height 9
radio input "true"
click at [215, 636] on input "Check" at bounding box center [336, 641] width 583 height 27
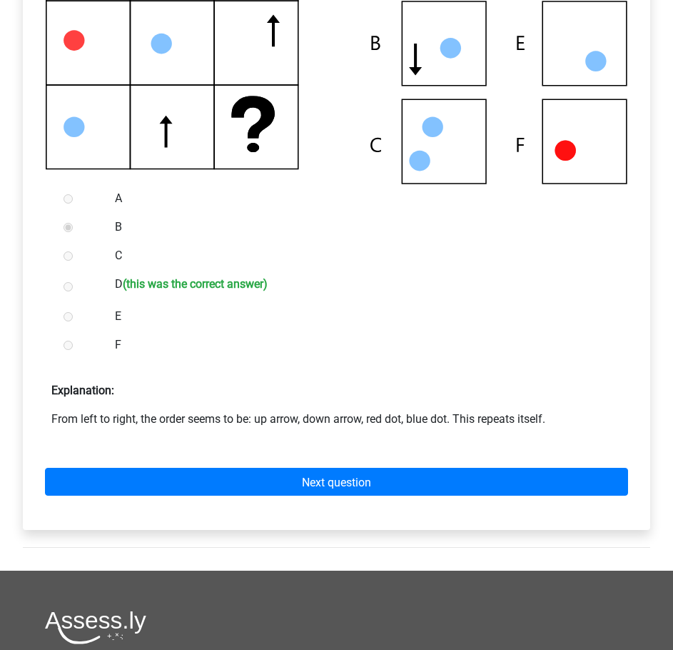
scroll to position [428, 0]
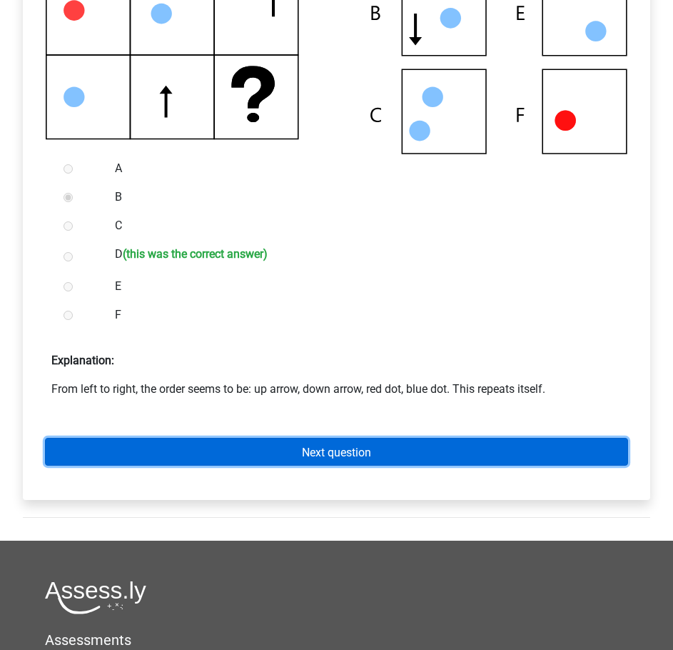
click at [377, 446] on link "Next question" at bounding box center [336, 452] width 583 height 28
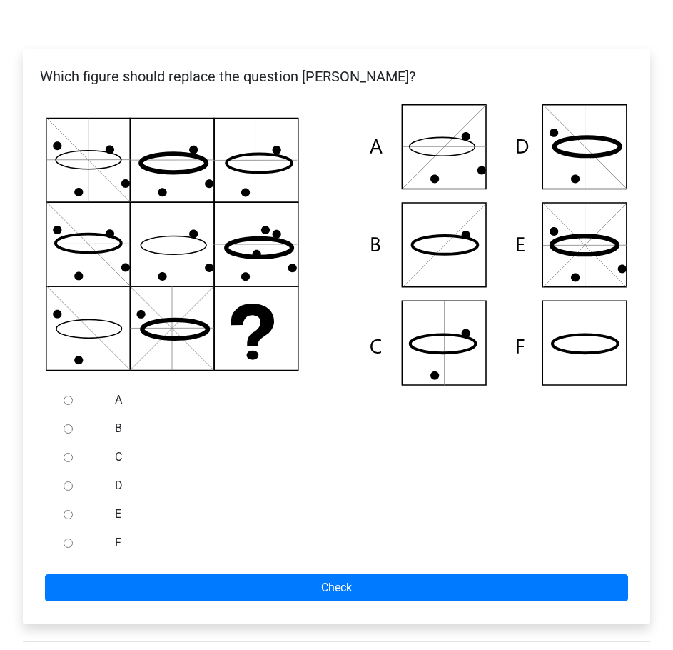
scroll to position [214, 0]
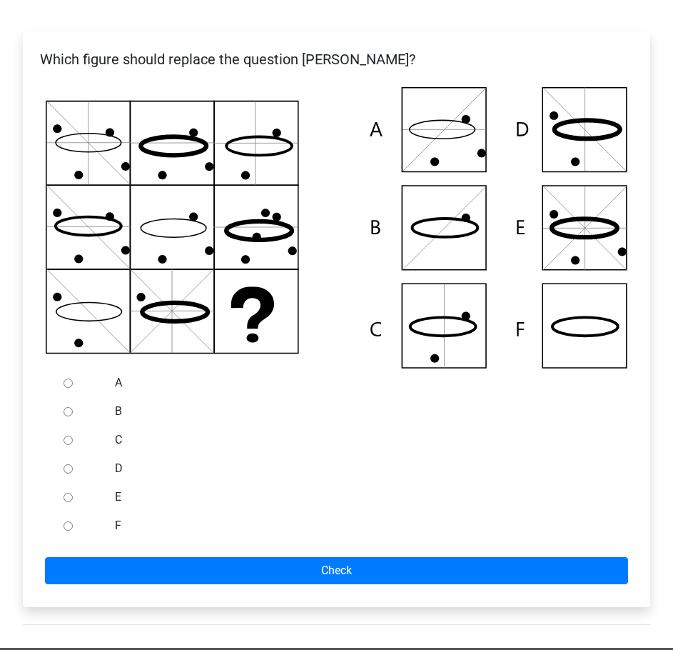
drag, startPoint x: 71, startPoint y: 498, endPoint x: 84, endPoint y: 509, distance: 16.7
click at [71, 498] on input "E" at bounding box center [68, 497] width 9 height 9
radio input "true"
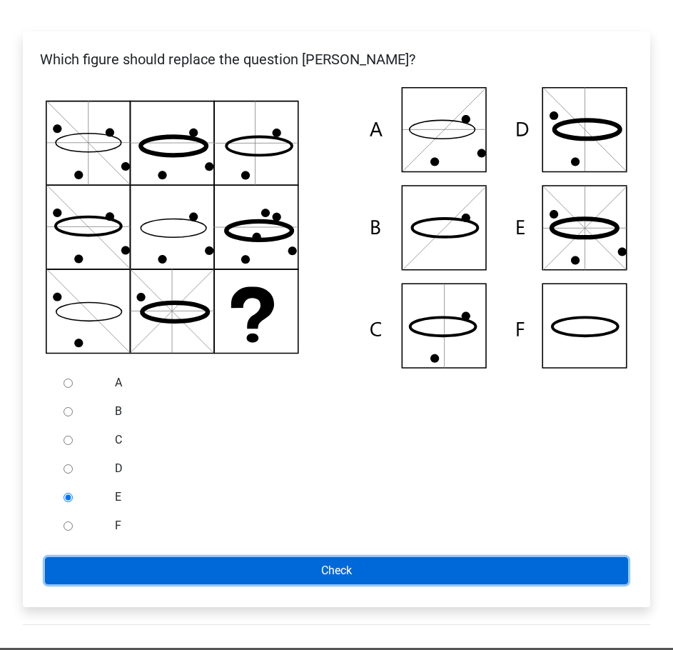
click at [140, 563] on input "Check" at bounding box center [336, 570] width 583 height 27
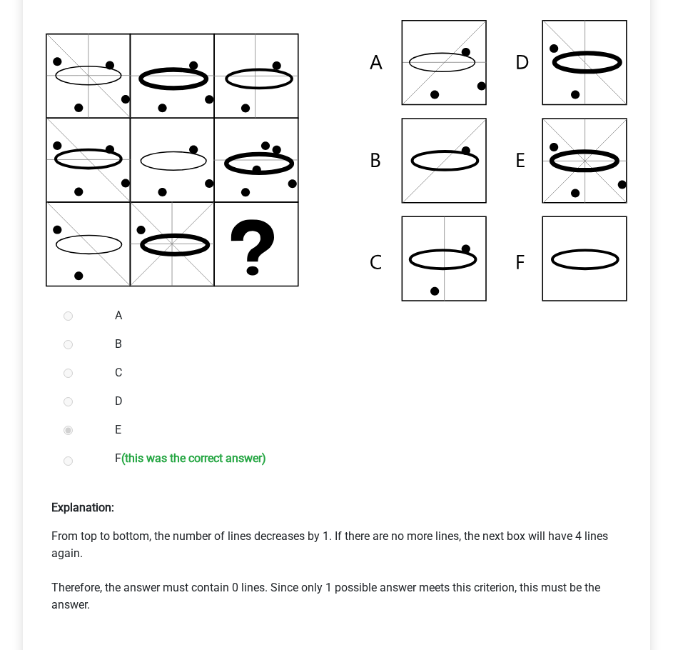
scroll to position [357, 0]
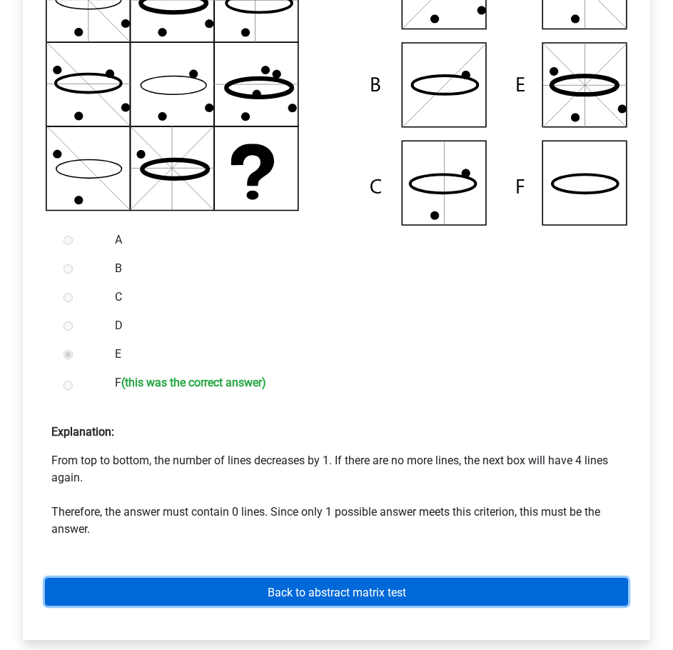
click at [331, 580] on link "Back to abstract matrix test" at bounding box center [336, 592] width 583 height 28
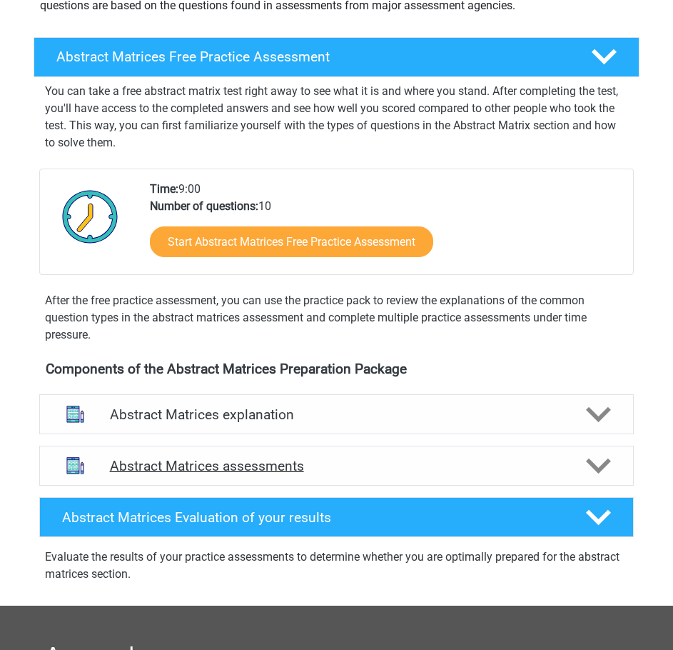
scroll to position [214, 0]
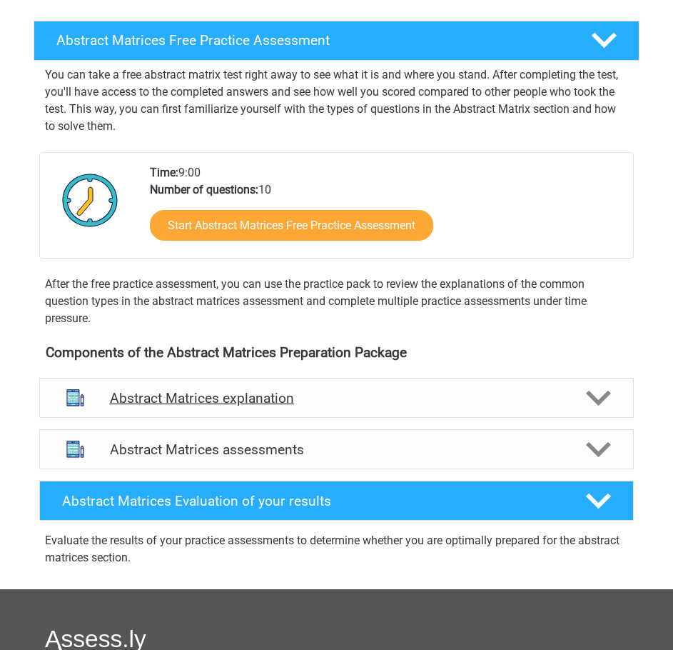
click at [369, 406] on h4 "Abstract Matrices explanation" at bounding box center [337, 398] width 454 height 16
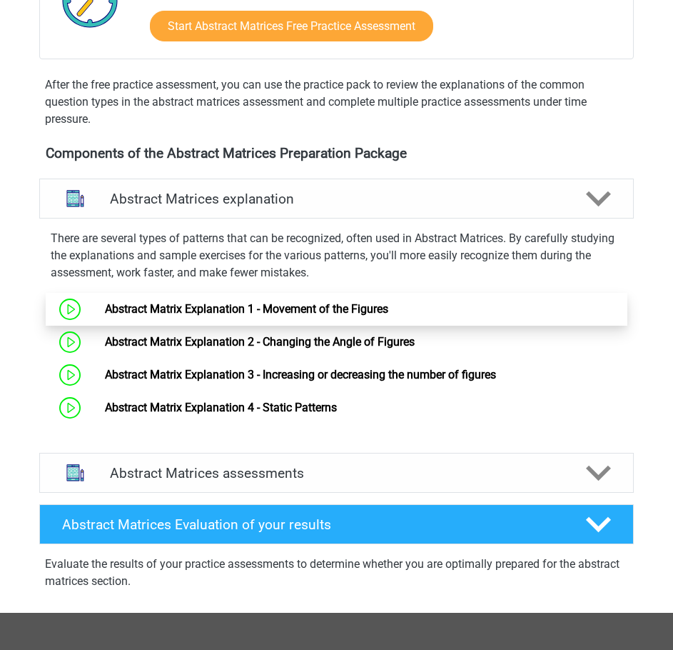
scroll to position [428, 0]
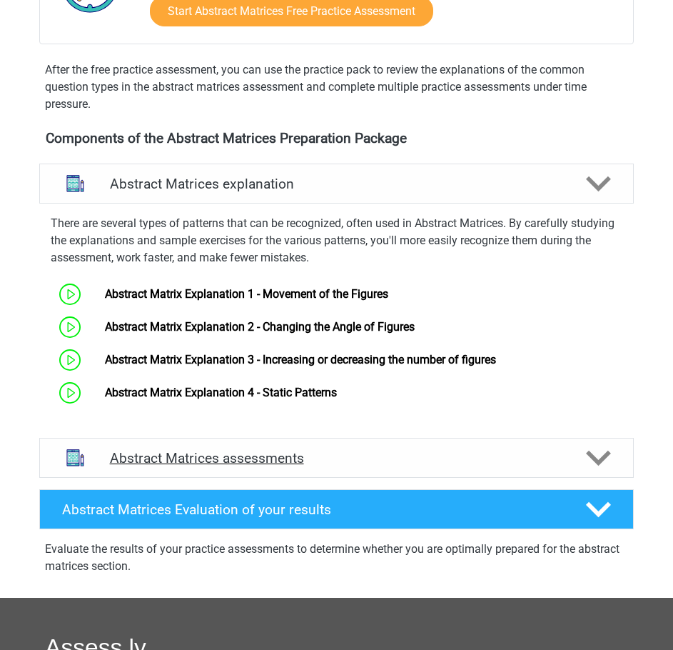
click at [574, 453] on div "Abstract Matrices assessments" at bounding box center [336, 458] width 595 height 40
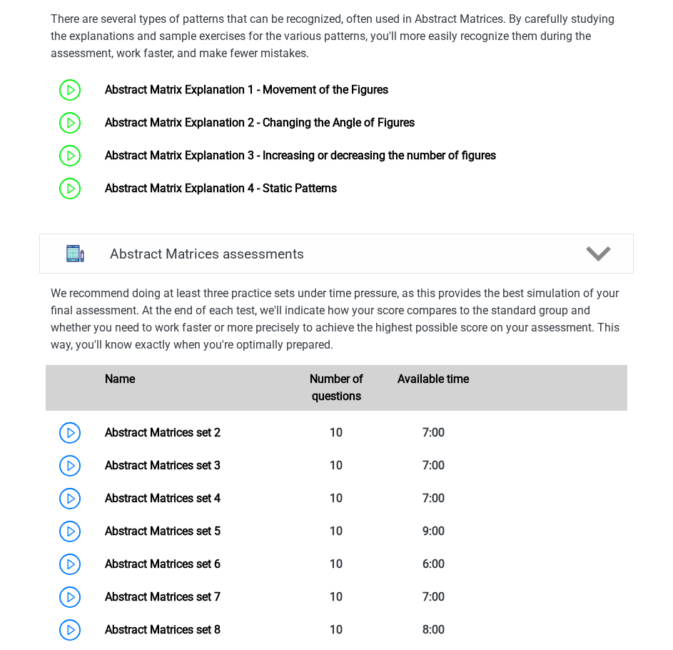
scroll to position [643, 0]
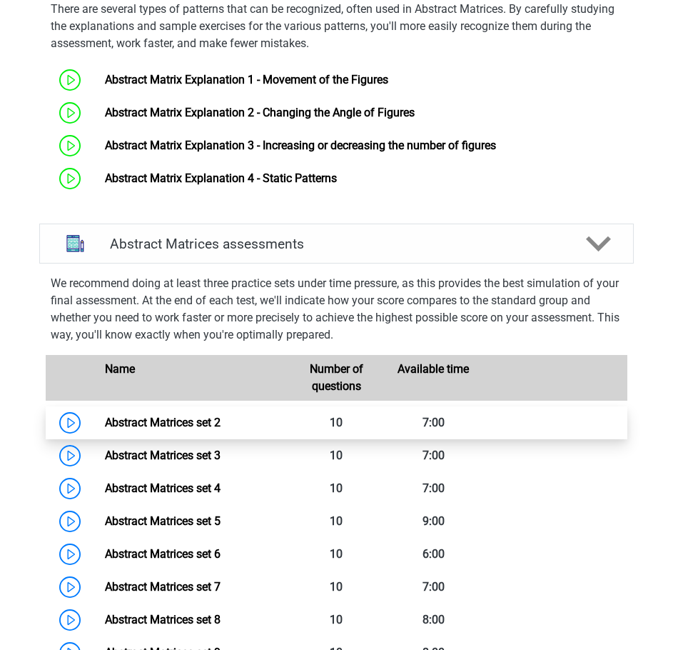
click at [148, 424] on link "Abstract Matrices set 2" at bounding box center [163, 423] width 116 height 14
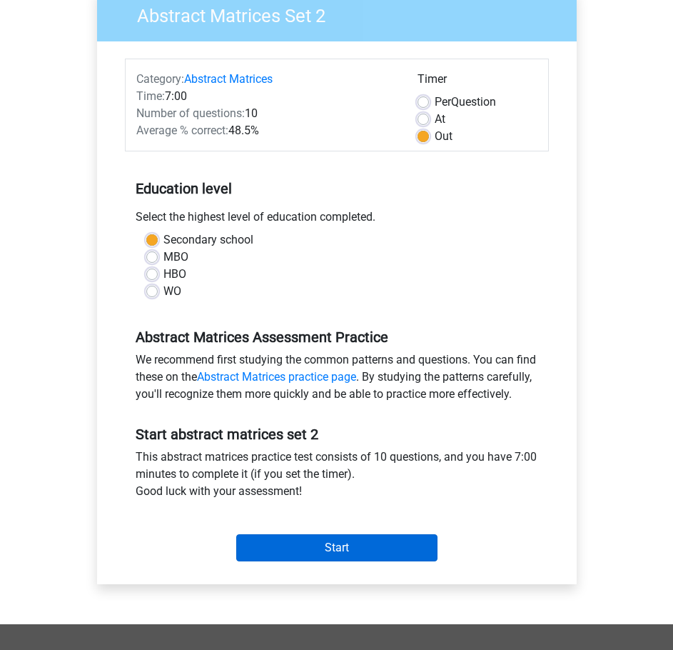
scroll to position [71, 0]
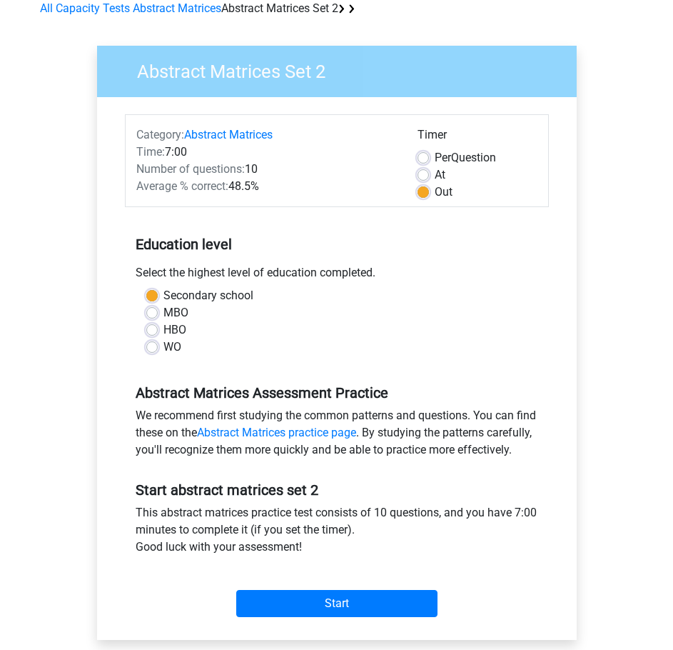
click at [164, 344] on label "WO" at bounding box center [173, 347] width 18 height 17
click at [154, 344] on input "WO" at bounding box center [151, 346] width 11 height 14
radio input "true"
click at [164, 344] on label "WO" at bounding box center [173, 347] width 18 height 17
click at [154, 344] on input "WO" at bounding box center [151, 346] width 11 height 14
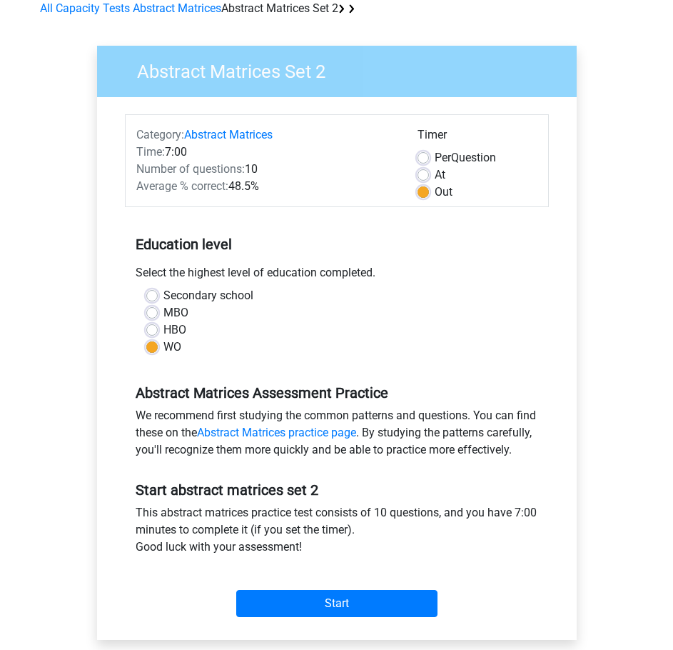
click at [164, 326] on label "HBO" at bounding box center [175, 329] width 23 height 17
click at [154, 326] on input "HBO" at bounding box center [151, 328] width 11 height 14
radio input "true"
click at [164, 310] on label "MBO" at bounding box center [176, 312] width 25 height 17
click at [149, 310] on input "MBO" at bounding box center [151, 311] width 11 height 14
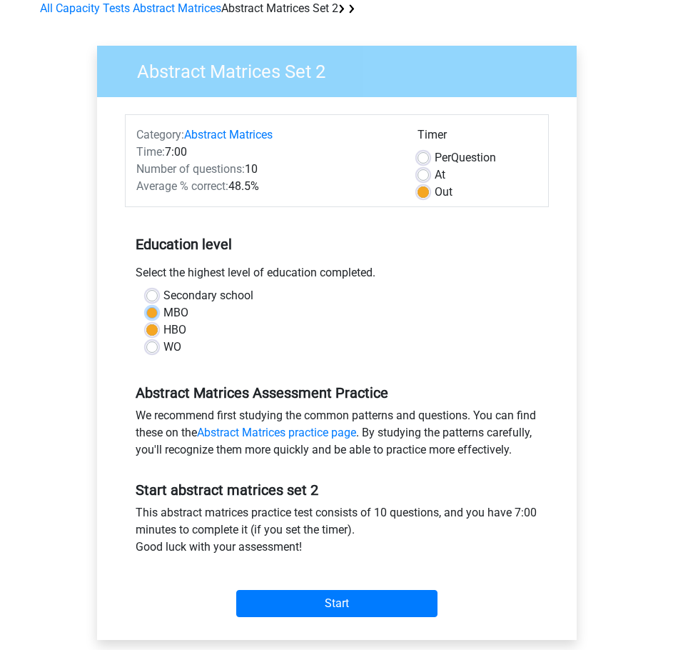
radio input "true"
click at [164, 298] on label "Secondary school" at bounding box center [209, 295] width 90 height 17
click at [154, 298] on input "Secondary school" at bounding box center [151, 294] width 11 height 14
radio input "true"
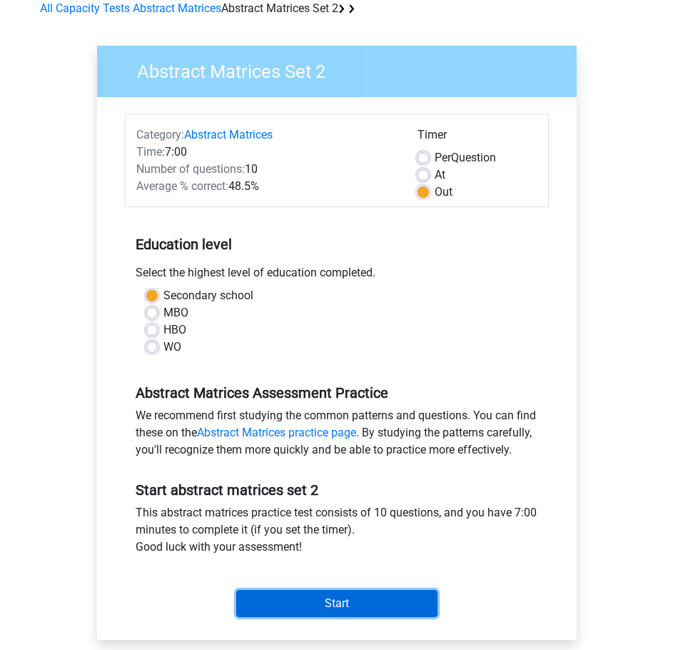
click at [331, 617] on input "Start" at bounding box center [336, 603] width 201 height 27
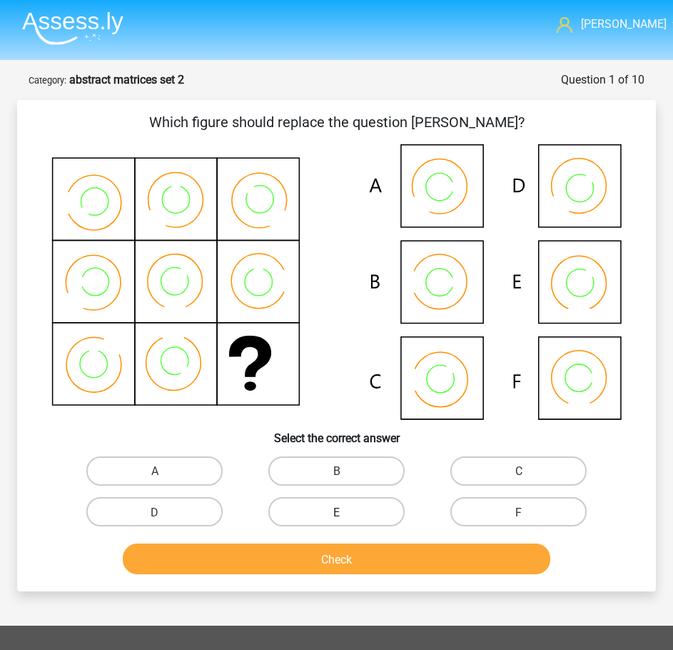
click at [299, 516] on label "E" at bounding box center [337, 511] width 136 height 29
click at [337, 516] on input "E" at bounding box center [341, 515] width 9 height 9
radio input "true"
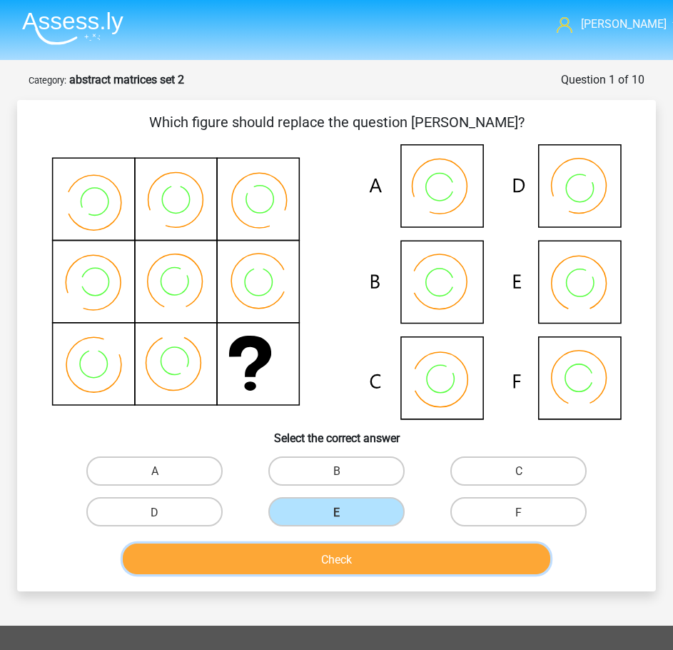
click at [351, 563] on font "Check" at bounding box center [336, 559] width 31 height 14
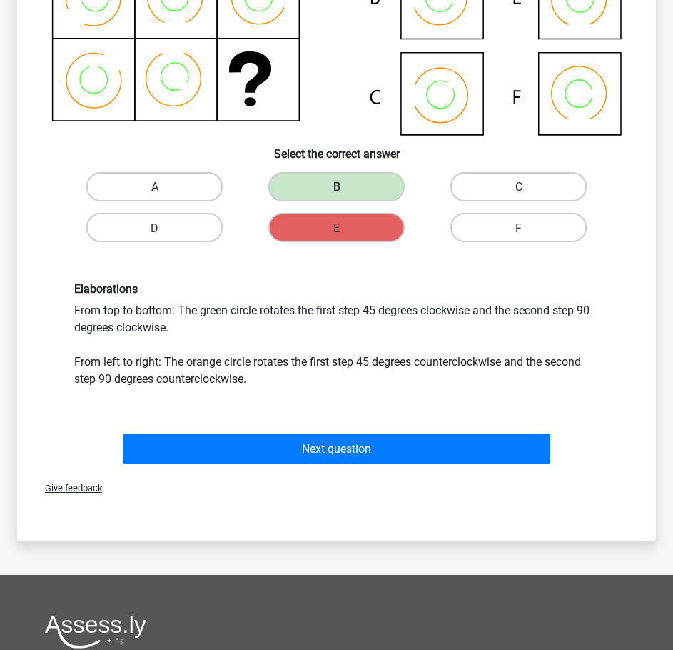
scroll to position [286, 0]
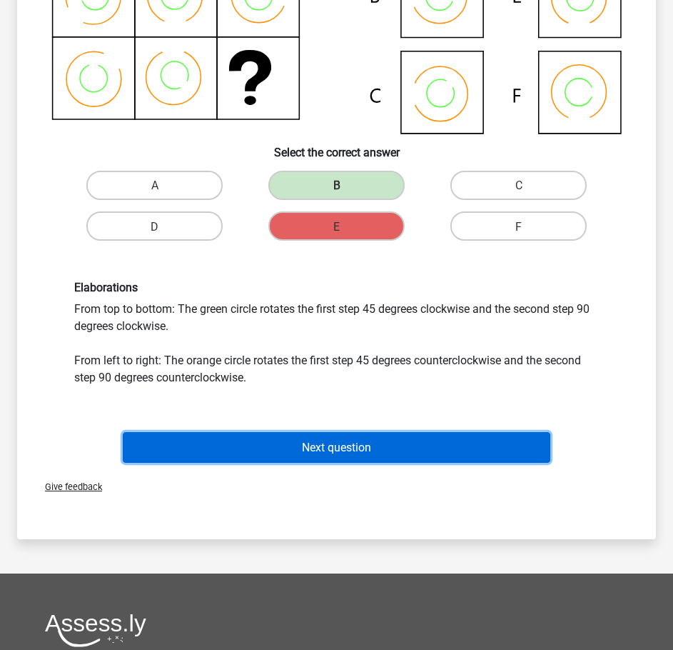
click at [319, 449] on font "Next question" at bounding box center [336, 448] width 69 height 14
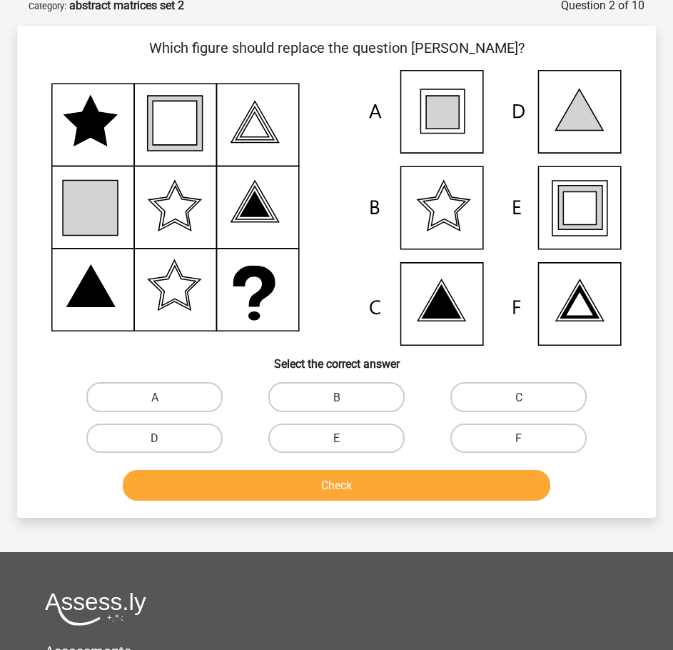
scroll to position [71, 0]
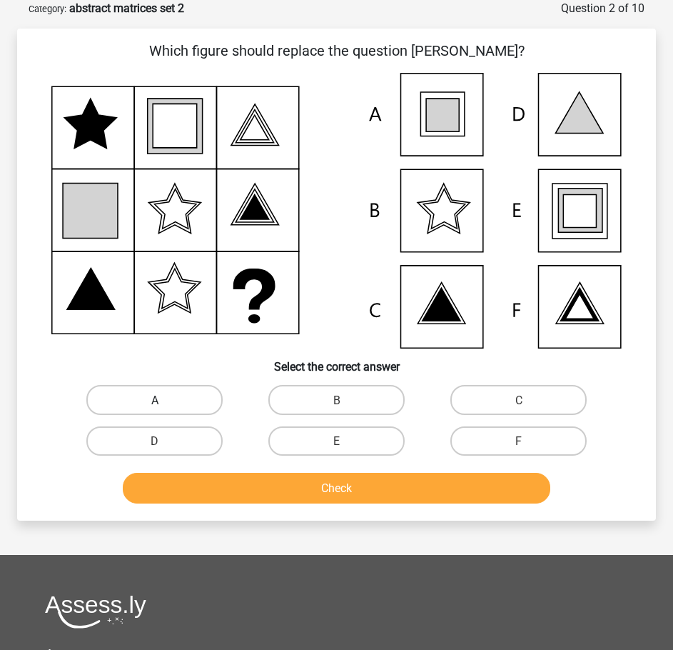
click at [164, 403] on label "A" at bounding box center [154, 399] width 136 height 29
click at [164, 403] on input "A" at bounding box center [159, 403] width 9 height 9
radio input "true"
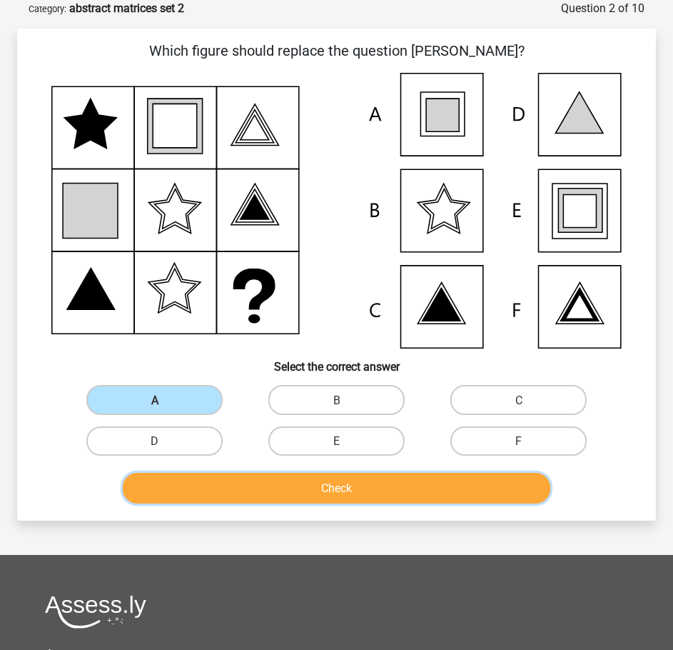
click at [343, 491] on font "Check" at bounding box center [336, 488] width 31 height 14
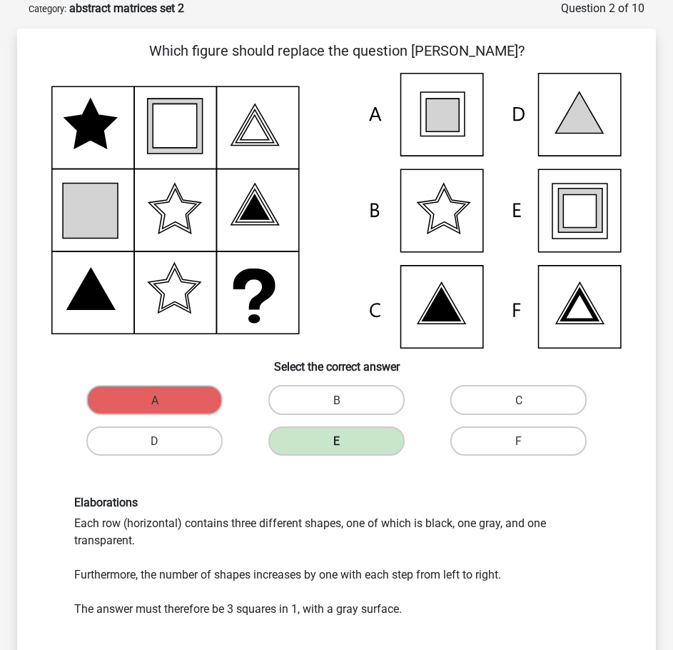
click at [348, 444] on label "E" at bounding box center [337, 440] width 136 height 29
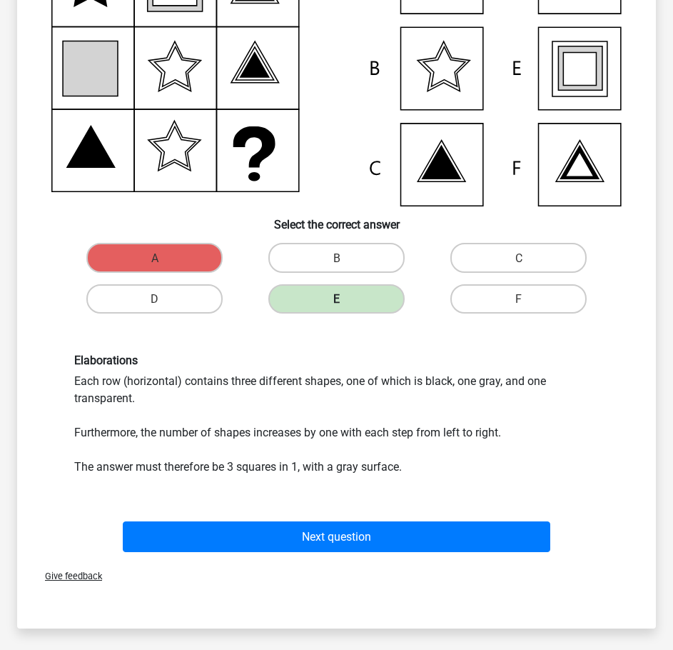
scroll to position [214, 0]
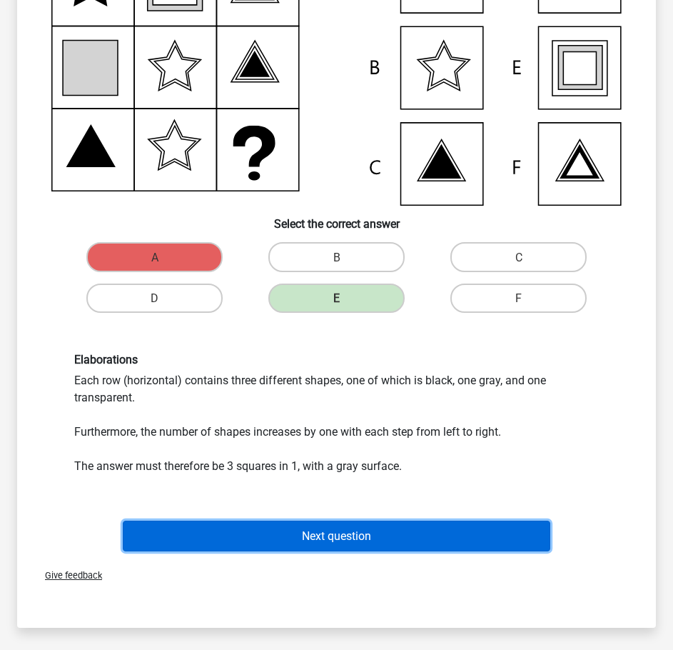
click at [329, 528] on font "Next question" at bounding box center [336, 535] width 69 height 14
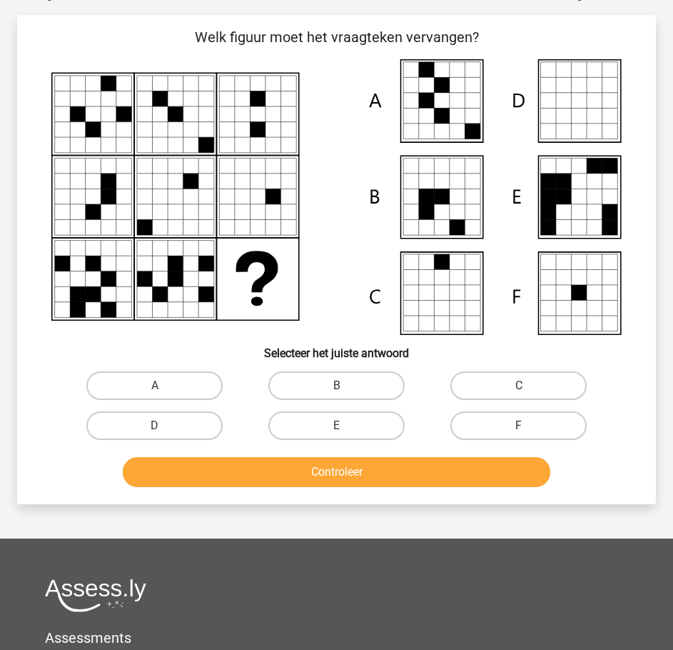
scroll to position [71, 0]
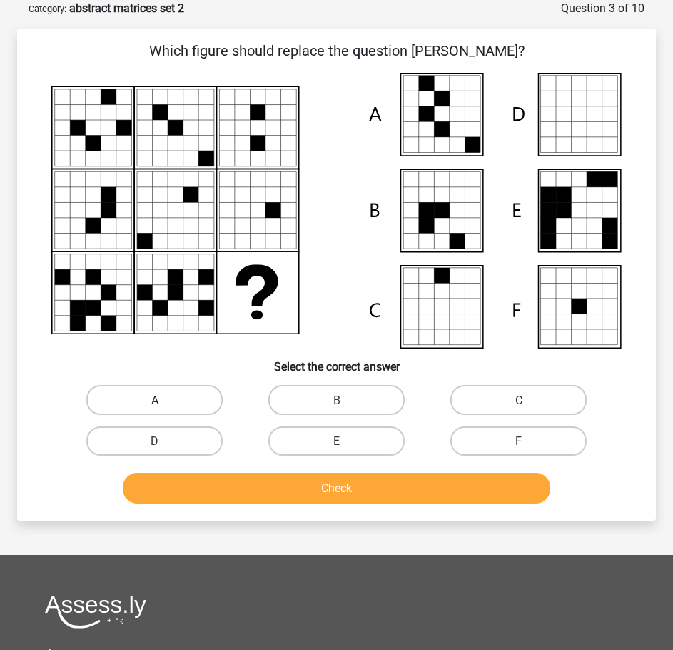
click at [150, 401] on label "A" at bounding box center [154, 399] width 136 height 29
click at [155, 401] on input "A" at bounding box center [159, 403] width 9 height 9
radio input "true"
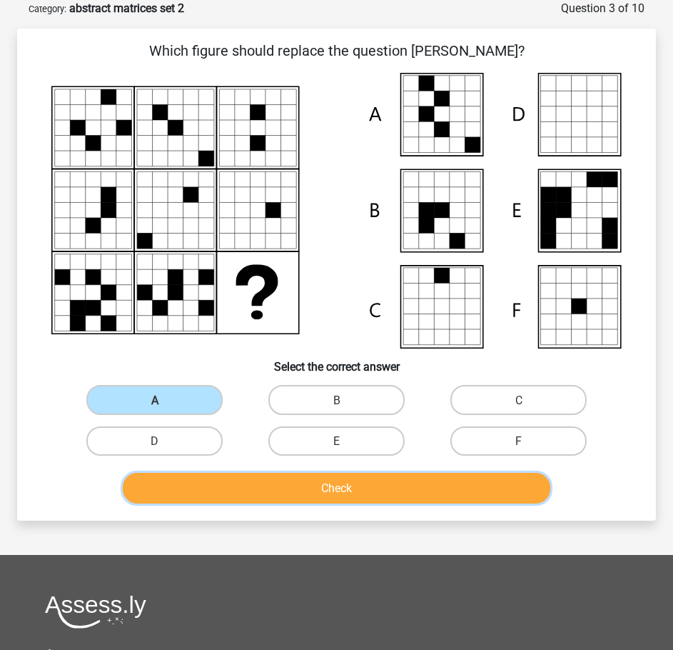
click at [254, 481] on button "Check" at bounding box center [337, 488] width 428 height 31
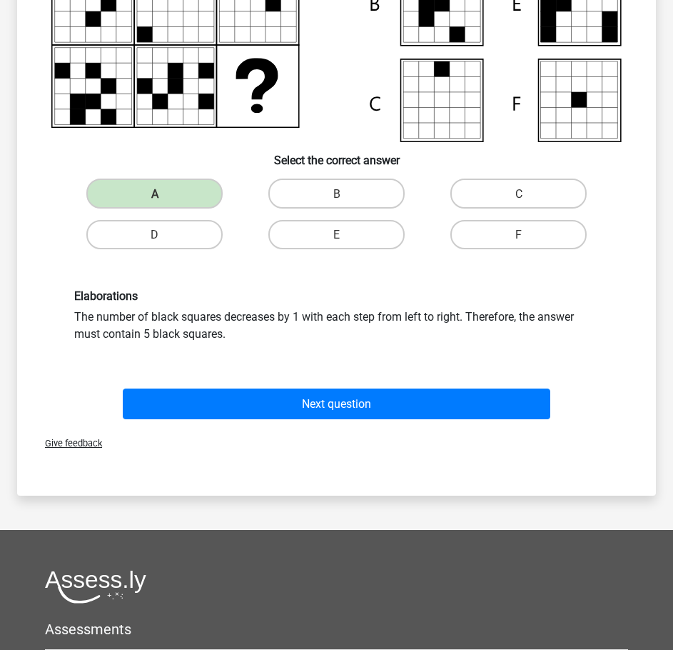
scroll to position [286, 0]
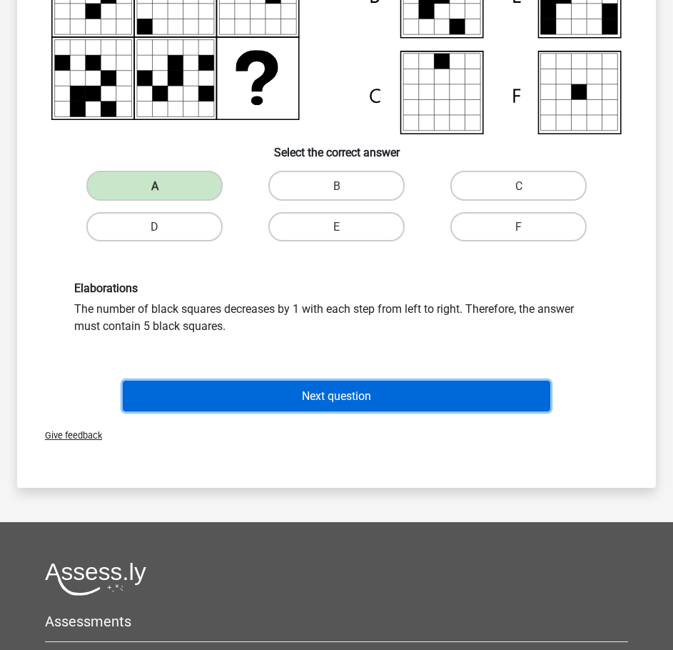
click at [387, 386] on button "Next question" at bounding box center [337, 396] width 428 height 31
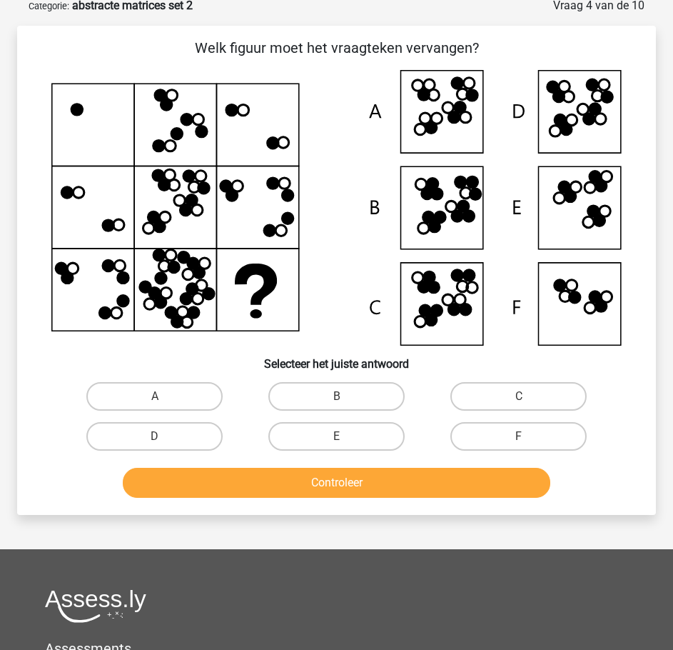
scroll to position [71, 0]
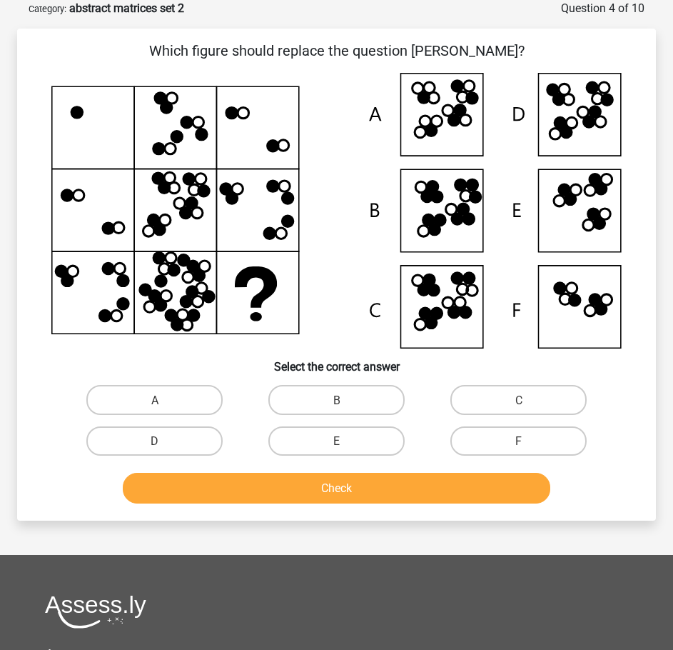
click at [346, 408] on input "B" at bounding box center [341, 403] width 9 height 9
radio input "true"
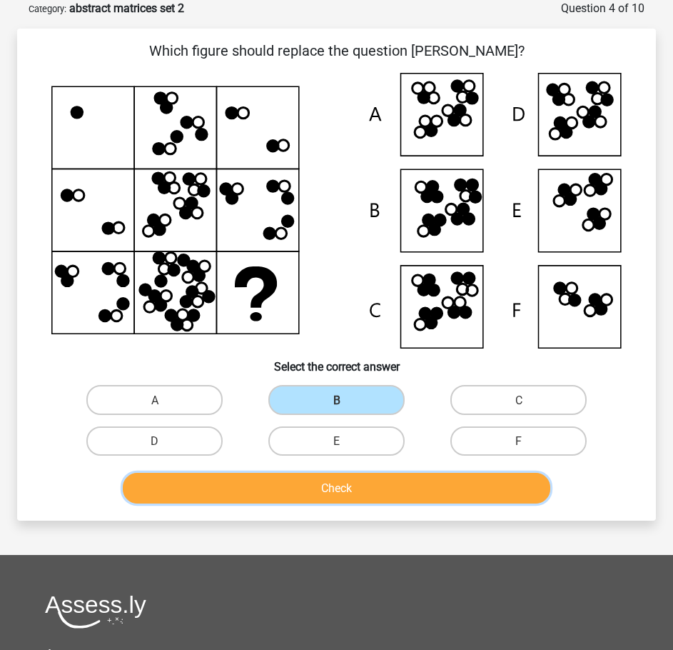
click at [308, 485] on button "Check" at bounding box center [337, 488] width 428 height 31
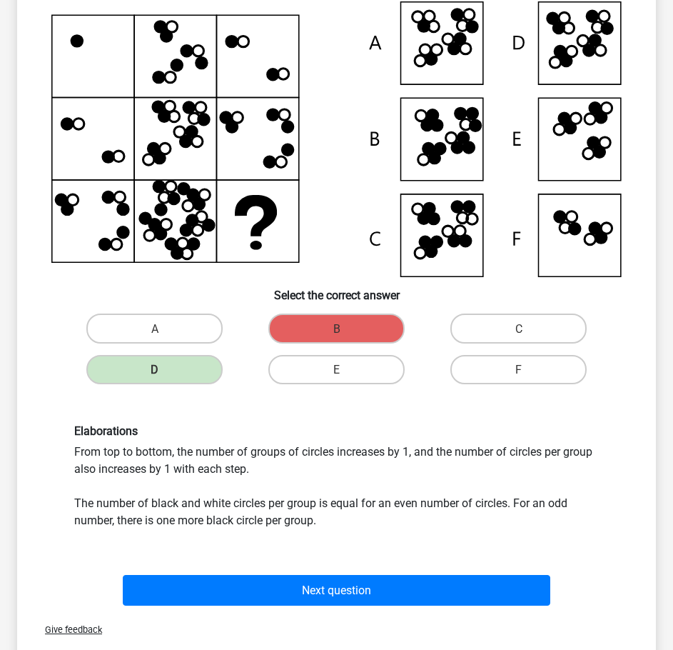
scroll to position [214, 0]
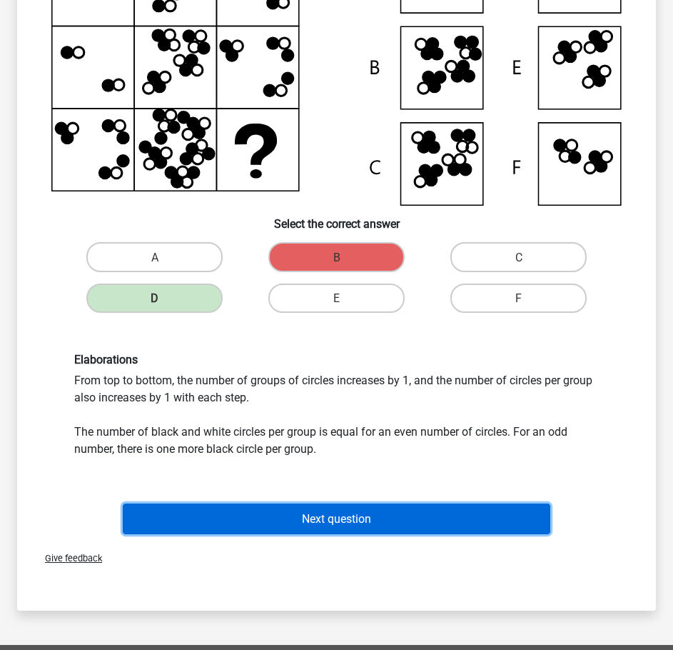
click at [309, 521] on font "Next question" at bounding box center [336, 519] width 69 height 14
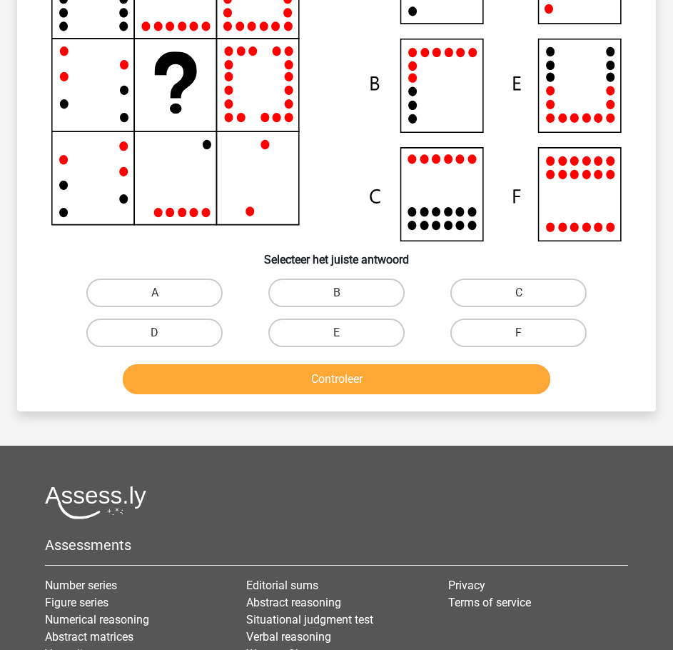
scroll to position [71, 0]
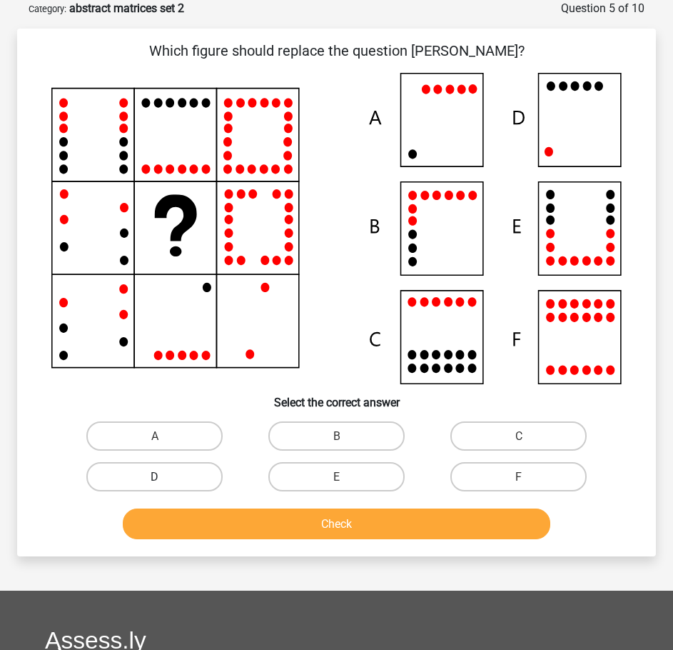
click at [154, 463] on label "D" at bounding box center [154, 476] width 136 height 29
click at [155, 476] on input "D" at bounding box center [159, 480] width 9 height 9
radio input "true"
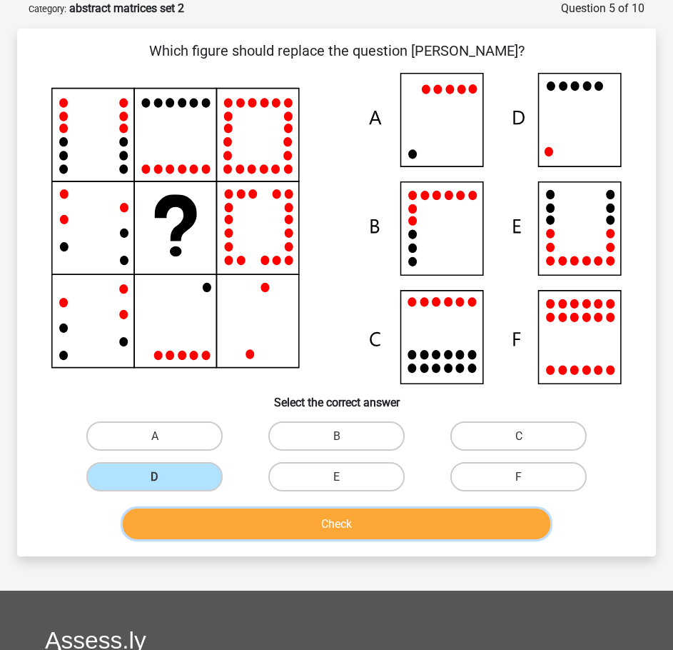
click at [284, 524] on button "Check" at bounding box center [337, 523] width 428 height 31
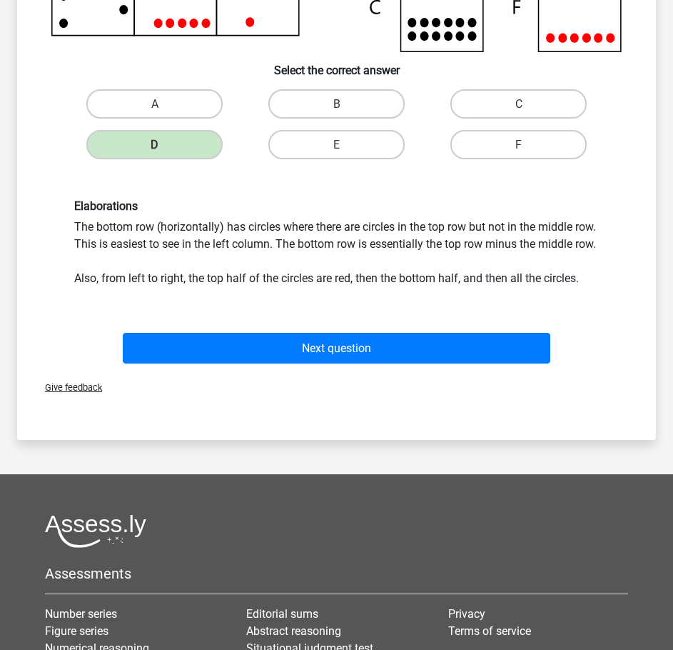
scroll to position [428, 0]
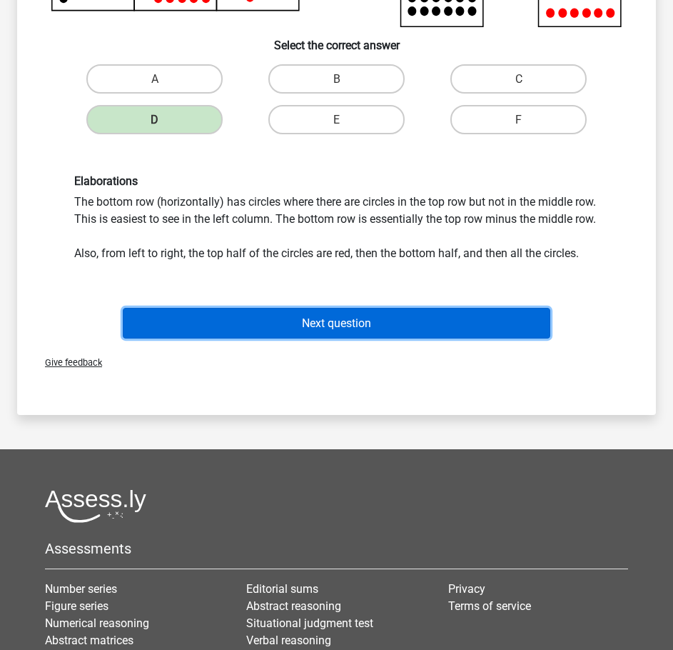
click at [347, 330] on font "Next question" at bounding box center [336, 323] width 69 height 14
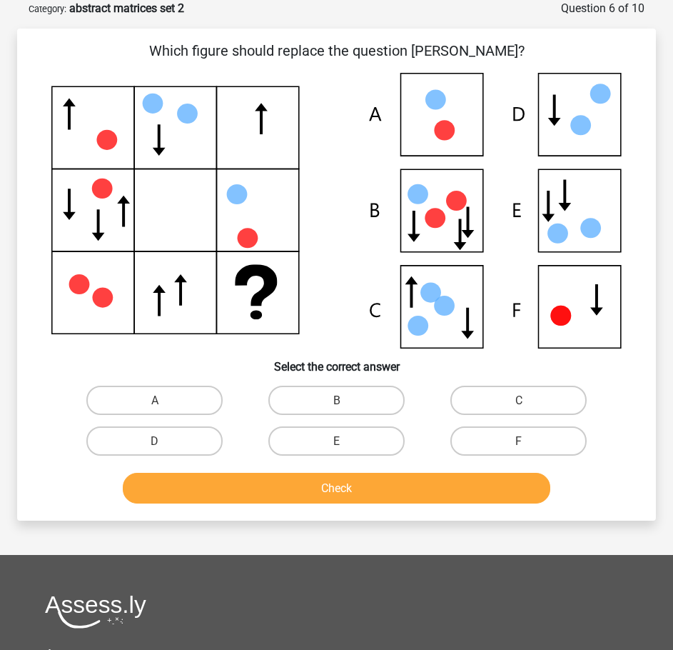
scroll to position [0, 0]
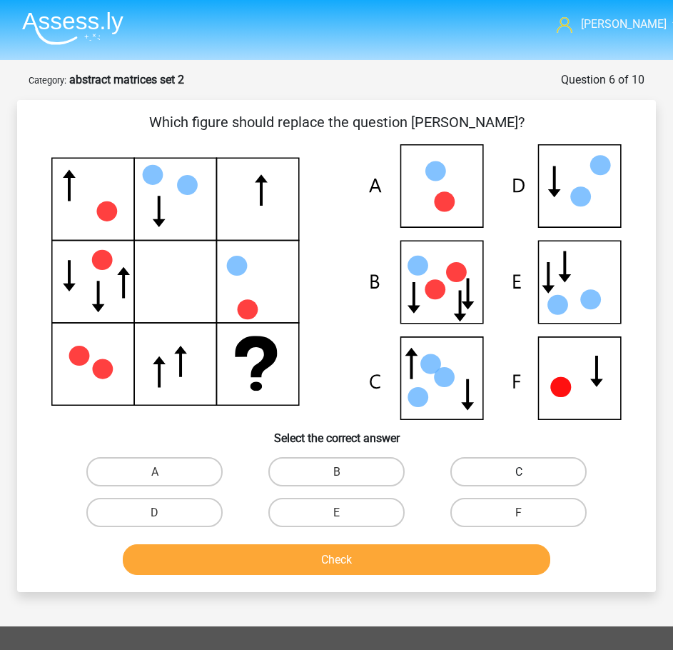
click at [555, 468] on label "C" at bounding box center [519, 471] width 136 height 29
click at [528, 471] on input "C" at bounding box center [523, 475] width 9 height 9
radio input "true"
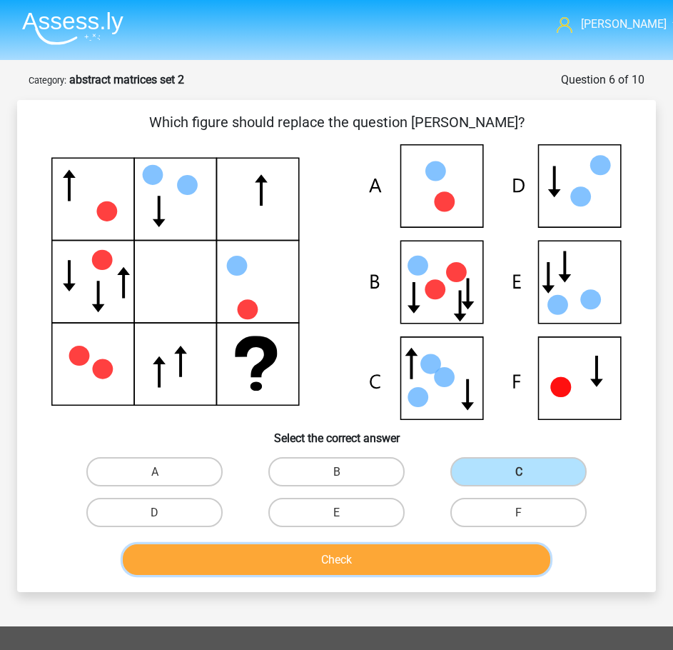
click at [435, 552] on button "Check" at bounding box center [337, 559] width 428 height 31
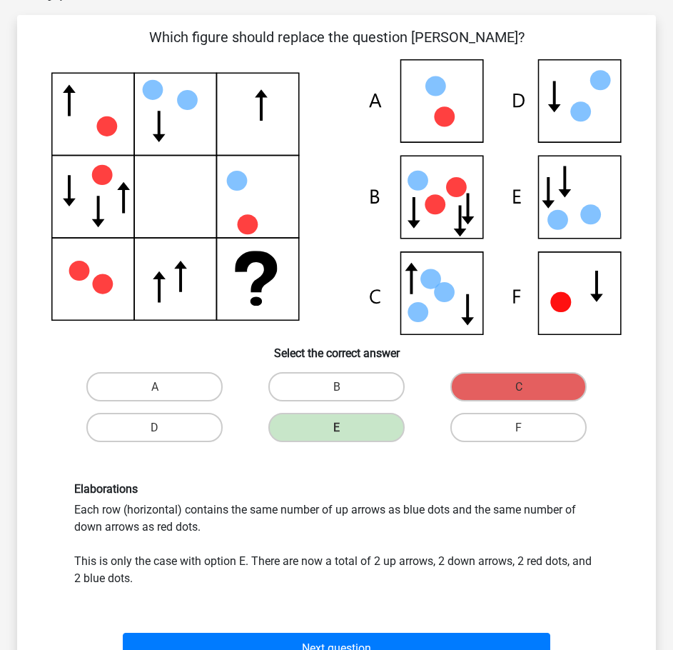
scroll to position [286, 0]
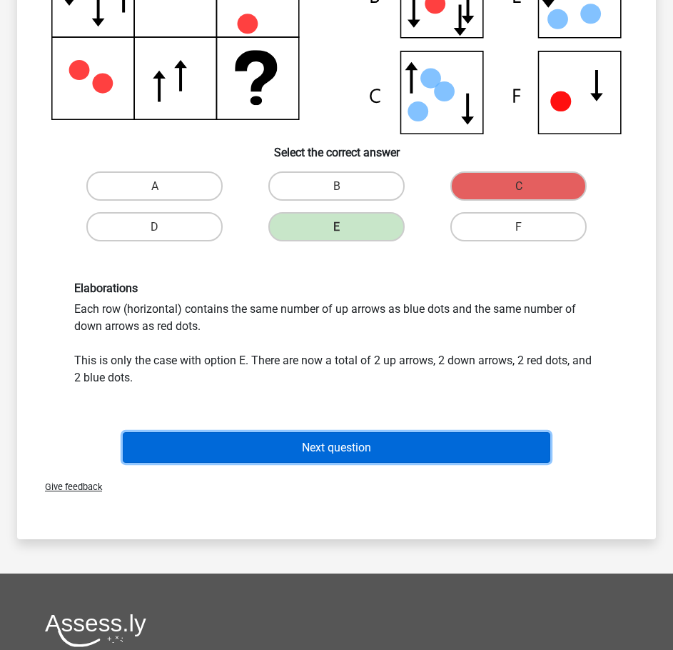
click at [300, 441] on button "Next question" at bounding box center [337, 447] width 428 height 31
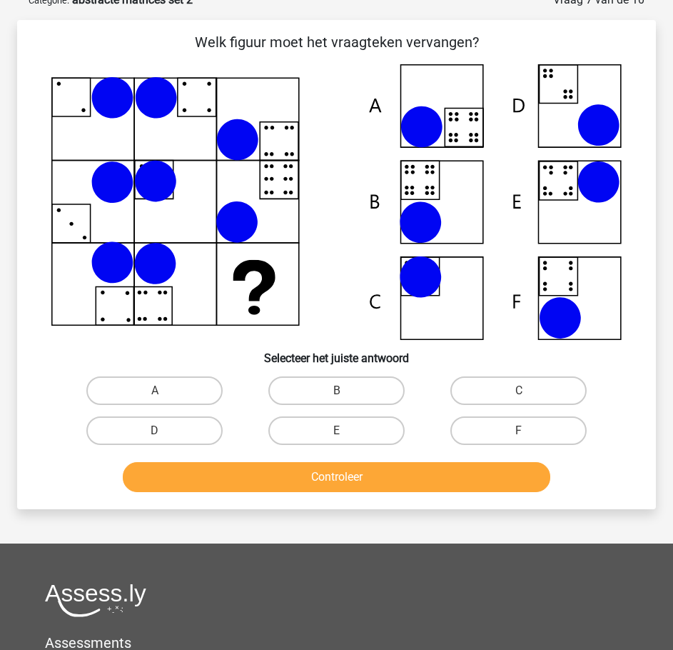
scroll to position [71, 0]
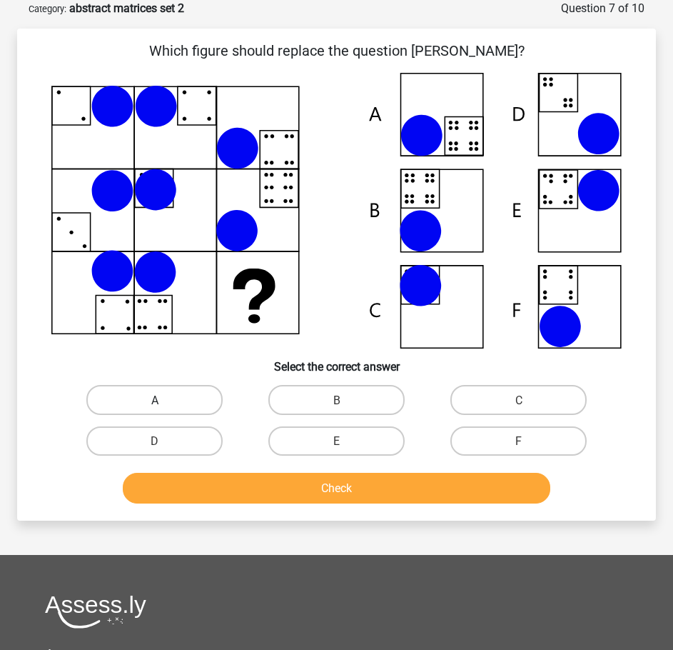
click at [161, 390] on label "A" at bounding box center [154, 399] width 136 height 29
click at [161, 399] on input "A" at bounding box center [159, 403] width 9 height 9
radio input "true"
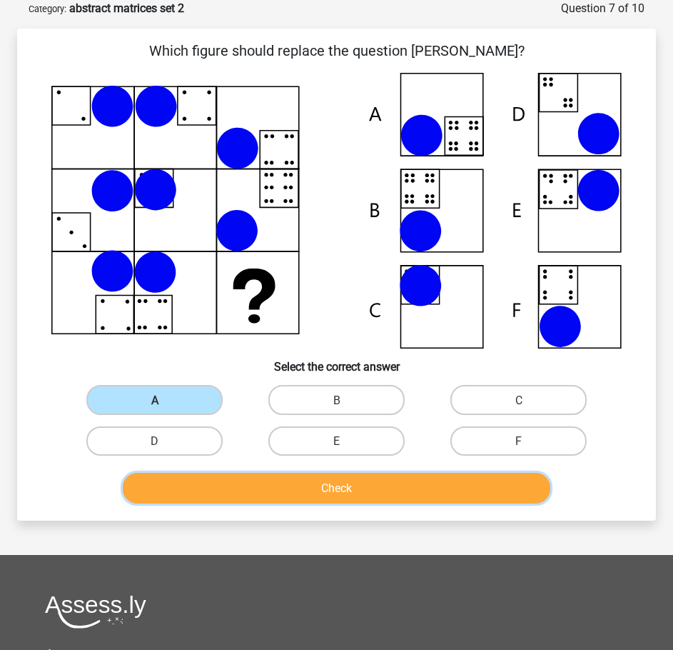
click at [314, 489] on button "Check" at bounding box center [337, 488] width 428 height 31
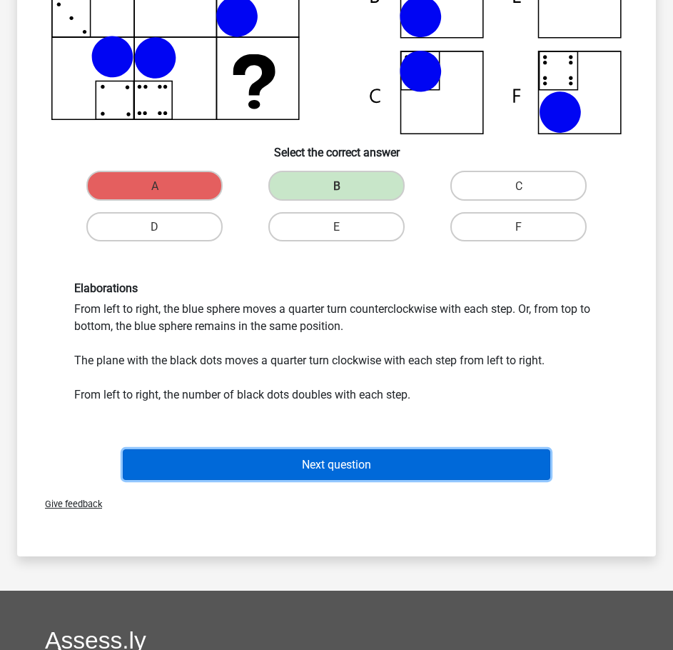
click at [327, 462] on font "Next question" at bounding box center [336, 465] width 69 height 14
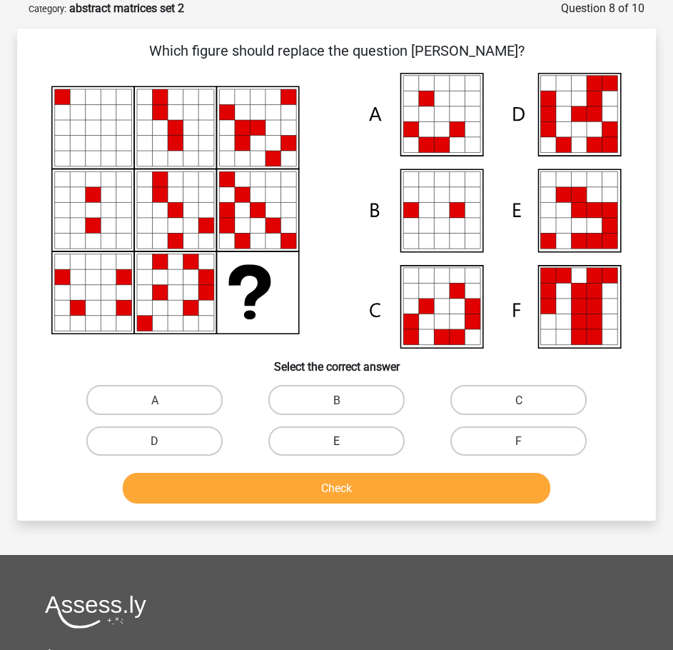
click at [334, 436] on font "E" at bounding box center [337, 441] width 6 height 14
click at [337, 441] on input "E" at bounding box center [341, 445] width 9 height 9
radio input "true"
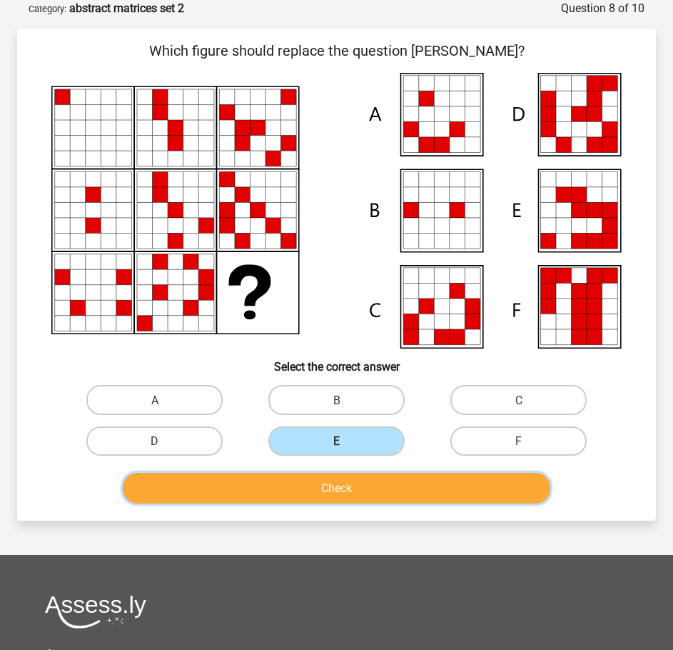
click at [363, 487] on button "Check" at bounding box center [337, 488] width 428 height 31
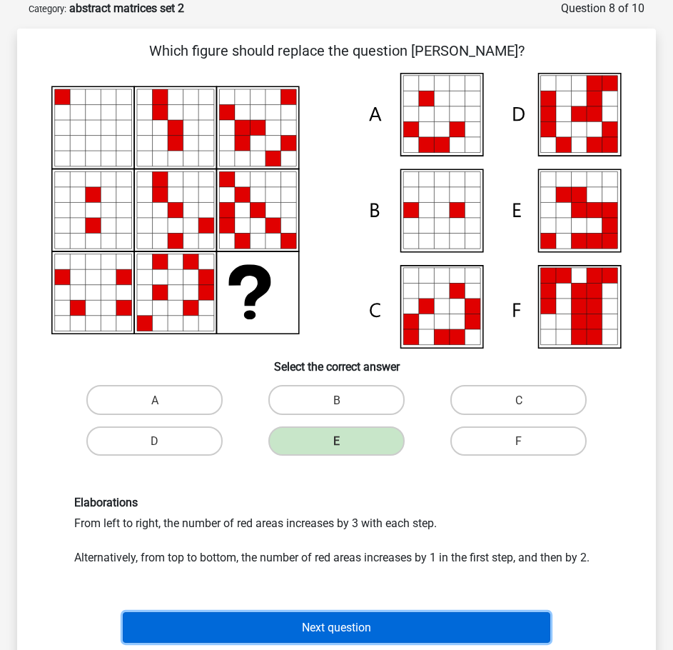
click at [319, 622] on font "Next question" at bounding box center [336, 628] width 69 height 14
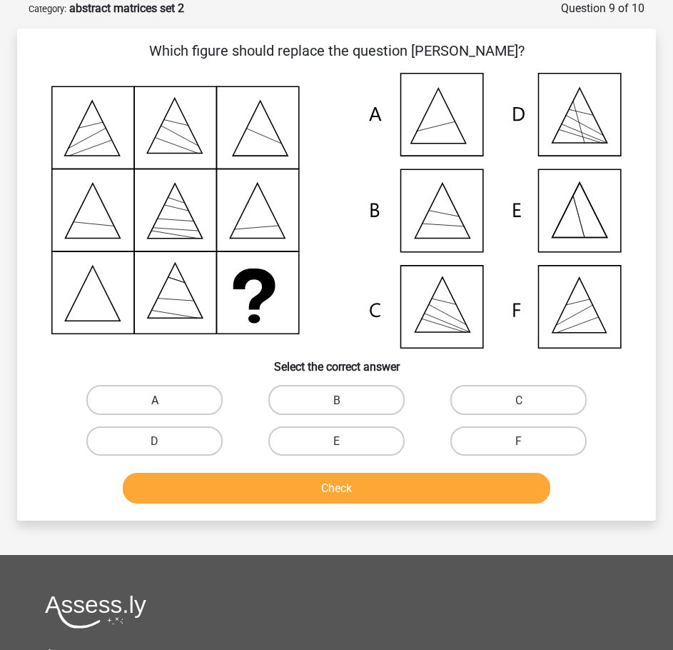
click at [151, 401] on font "A" at bounding box center [154, 400] width 7 height 14
click at [155, 401] on input "A" at bounding box center [159, 403] width 9 height 9
radio input "true"
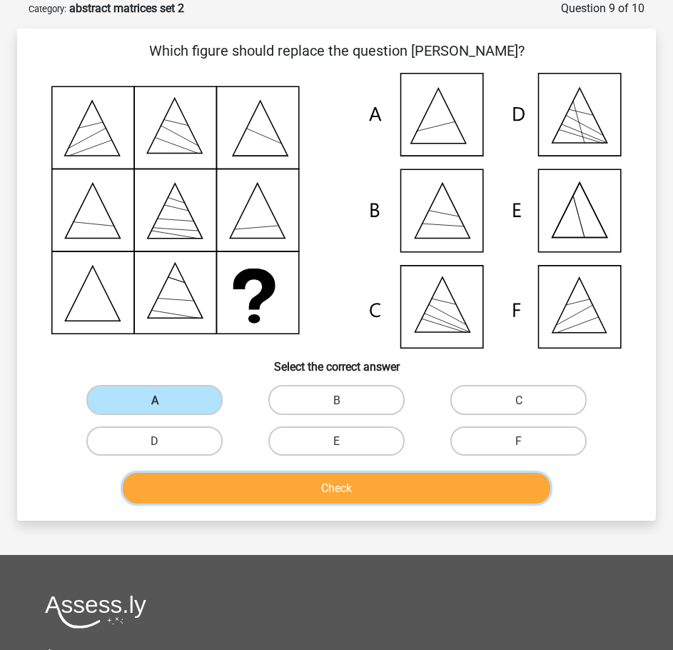
click at [342, 489] on font "Check" at bounding box center [336, 488] width 31 height 14
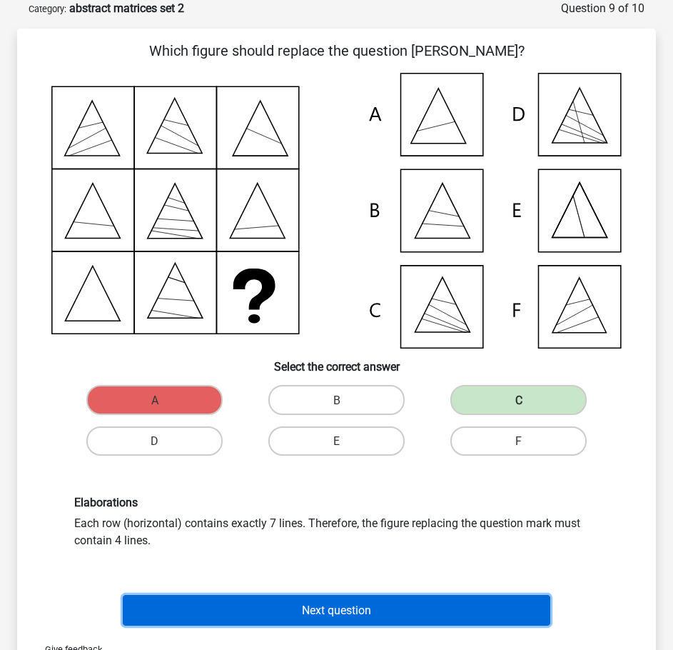
click at [353, 623] on button "Next question" at bounding box center [337, 610] width 428 height 31
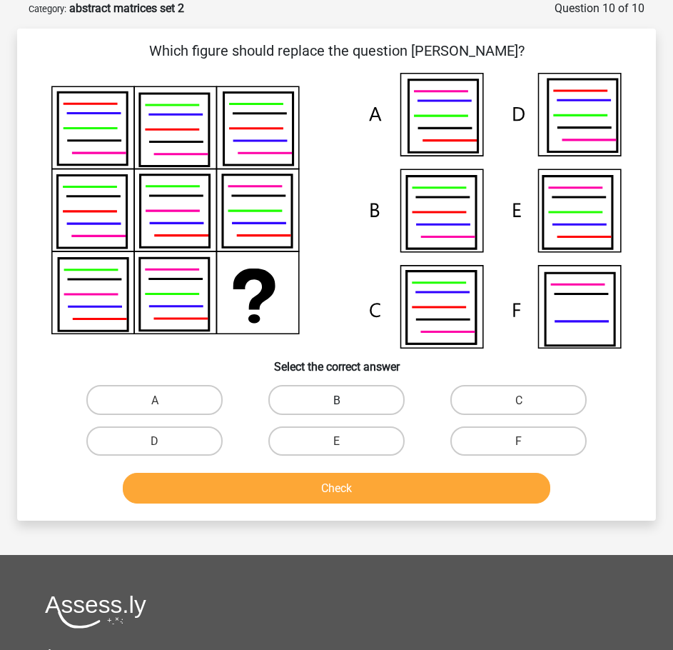
click at [340, 397] on font "B" at bounding box center [337, 400] width 7 height 14
click at [340, 399] on input "B" at bounding box center [341, 403] width 9 height 9
radio input "true"
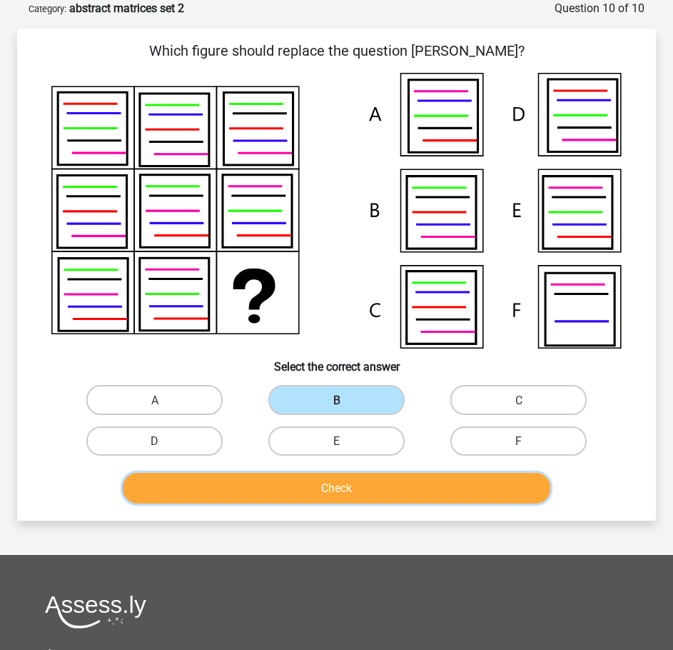
click at [366, 475] on button "Check" at bounding box center [337, 488] width 428 height 31
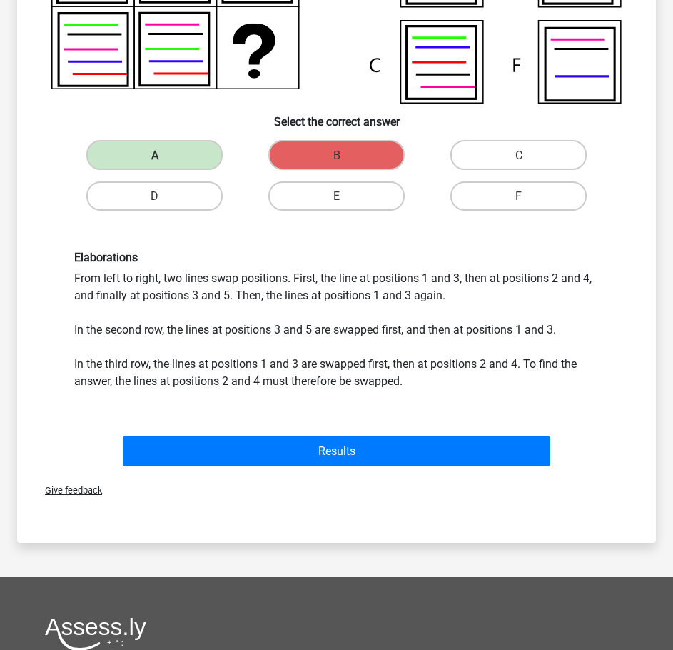
scroll to position [171, 0]
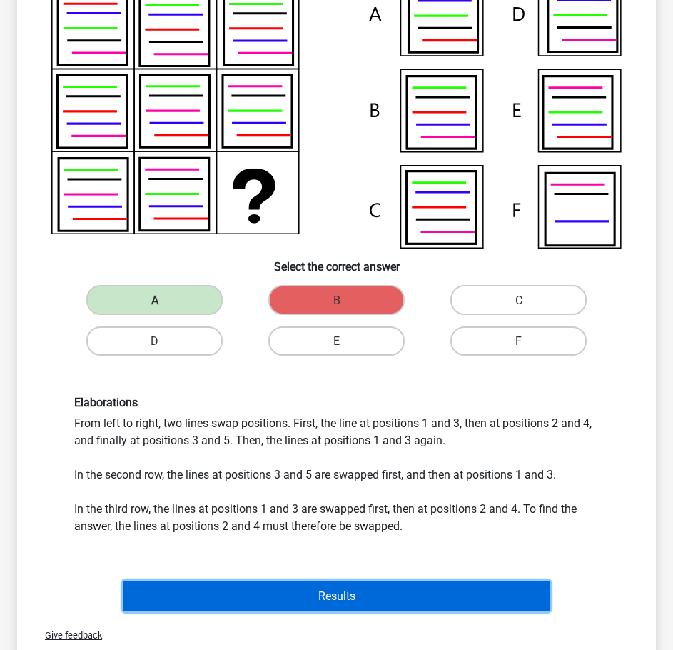
click at [344, 592] on font "Results" at bounding box center [337, 596] width 37 height 14
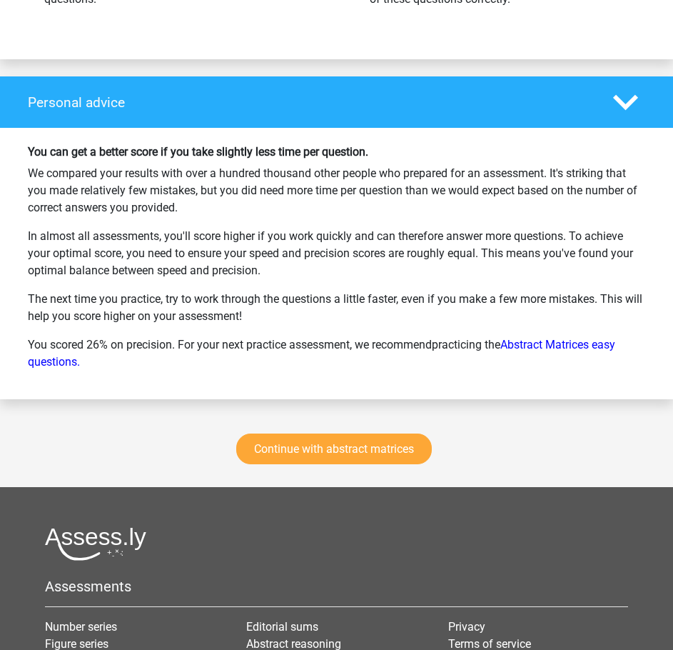
scroll to position [1785, 0]
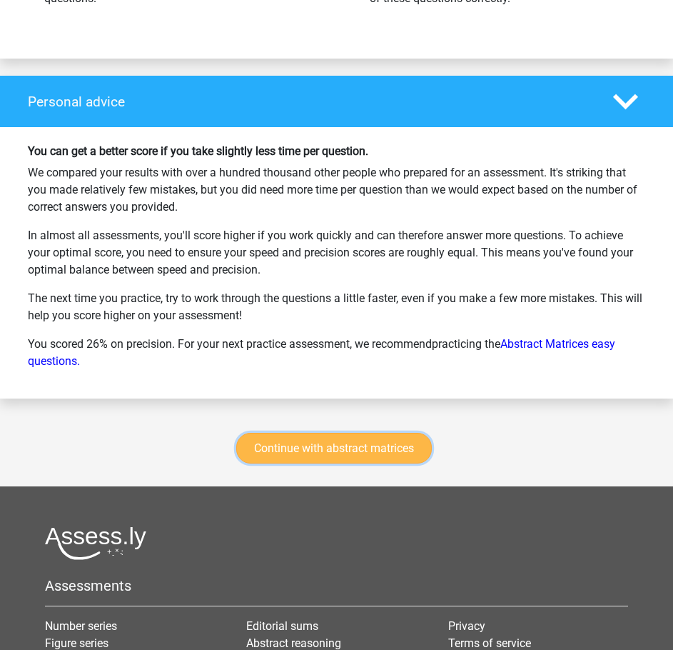
click at [298, 443] on font "Continue with abstract matrices" at bounding box center [334, 448] width 160 height 14
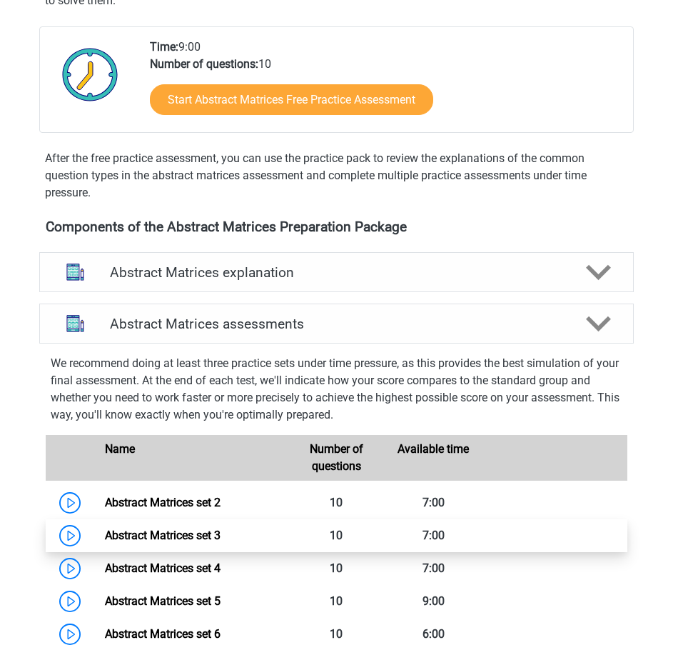
scroll to position [351, 0]
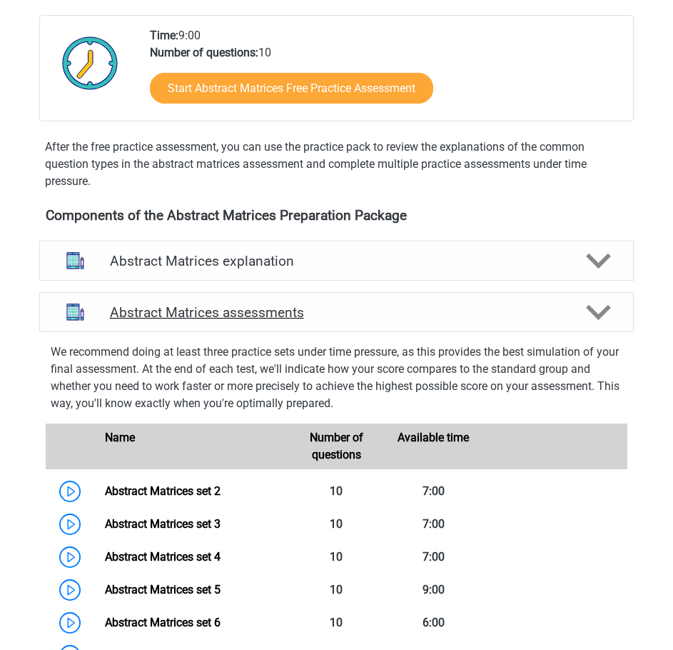
click at [576, 292] on div "Abstract Matrices assessments We recommend doing at least three practice sets u…" at bounding box center [336, 602] width 651 height 633
click at [577, 293] on div "Abstract Matrices assessments" at bounding box center [336, 312] width 595 height 40
click at [589, 306] on polygon at bounding box center [598, 312] width 25 height 16
click at [593, 309] on polygon at bounding box center [598, 312] width 25 height 16
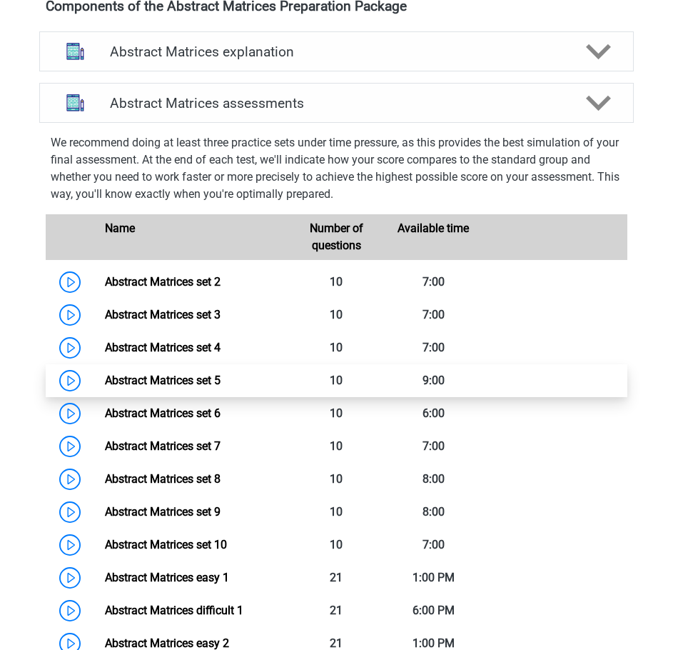
scroll to position [566, 0]
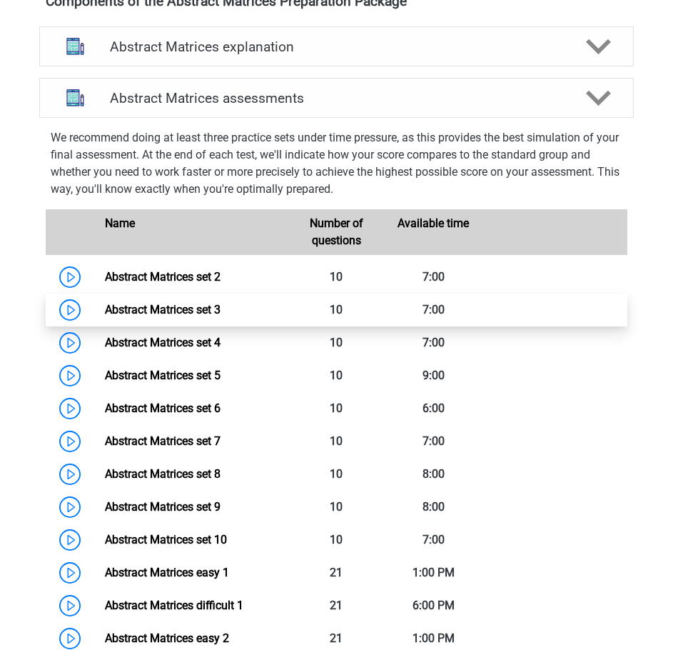
click at [153, 309] on link "Abstract Matrices set 3" at bounding box center [163, 310] width 116 height 14
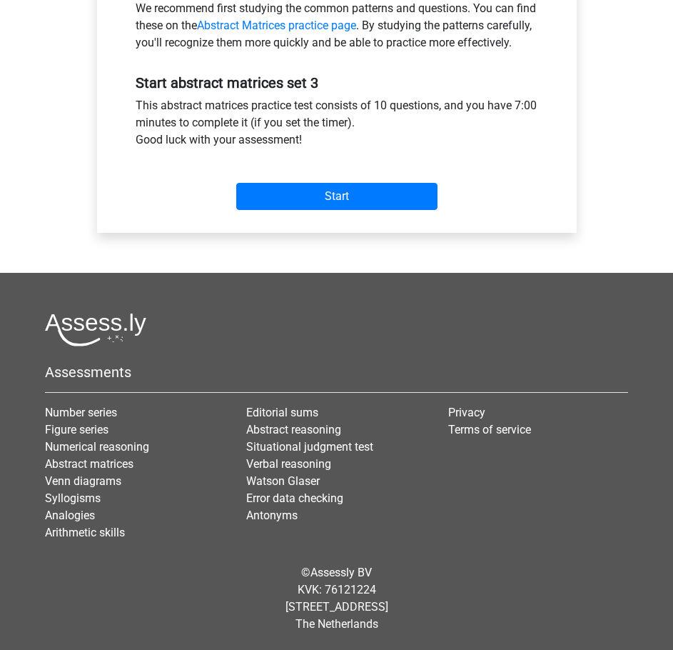
scroll to position [496, 0]
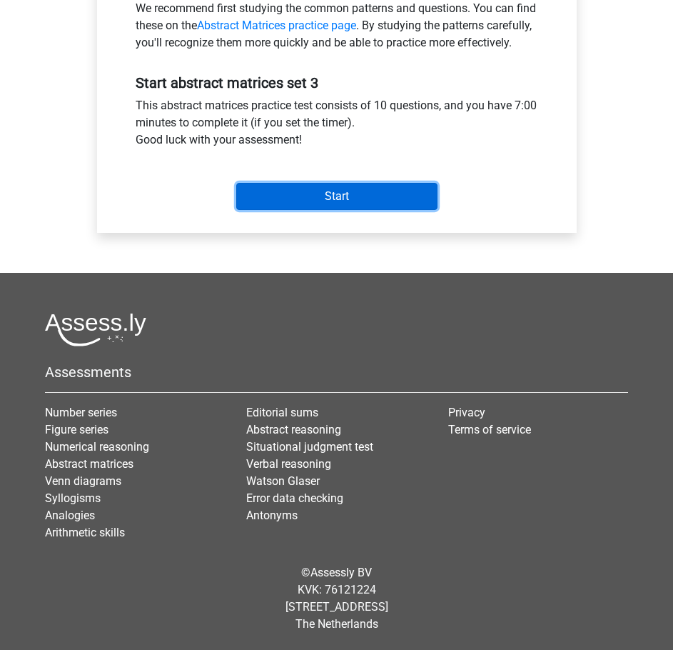
click at [312, 194] on input "Start" at bounding box center [336, 196] width 201 height 27
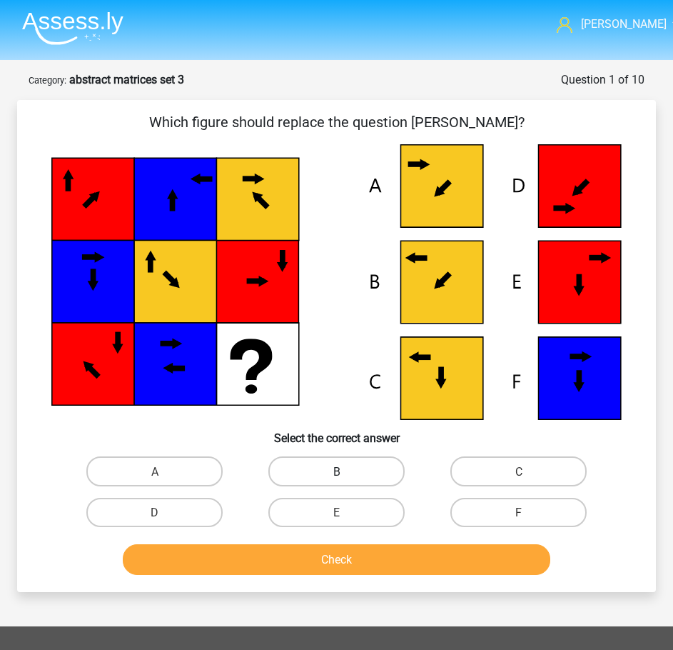
click at [377, 468] on label "B" at bounding box center [337, 470] width 136 height 29
click at [346, 471] on input "B" at bounding box center [341, 475] width 9 height 9
radio input "true"
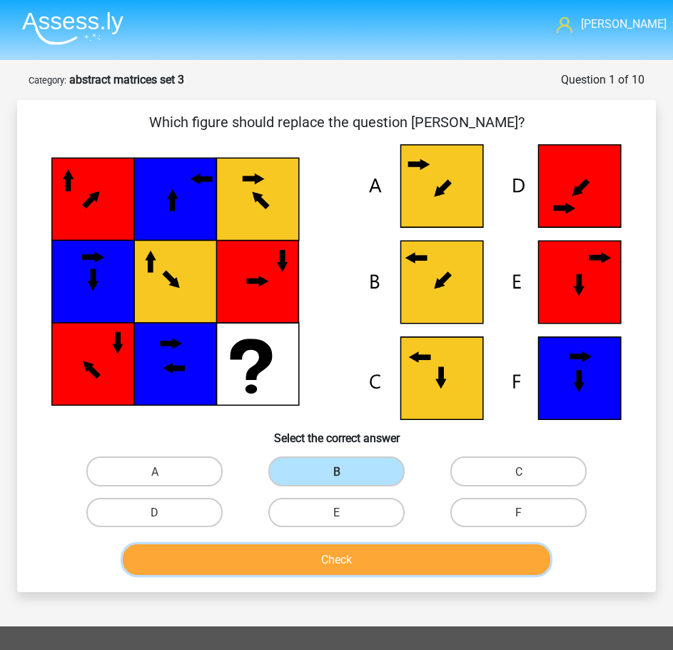
click at [325, 556] on font "Check" at bounding box center [336, 560] width 31 height 14
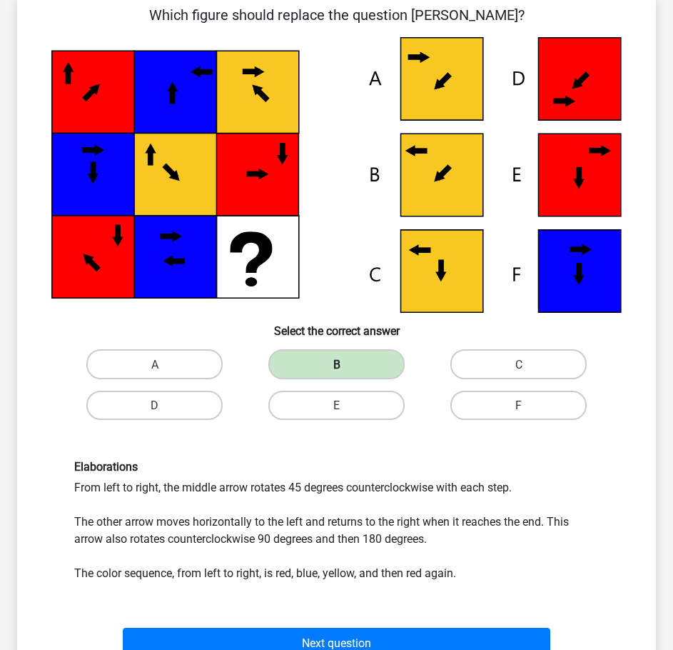
scroll to position [428, 0]
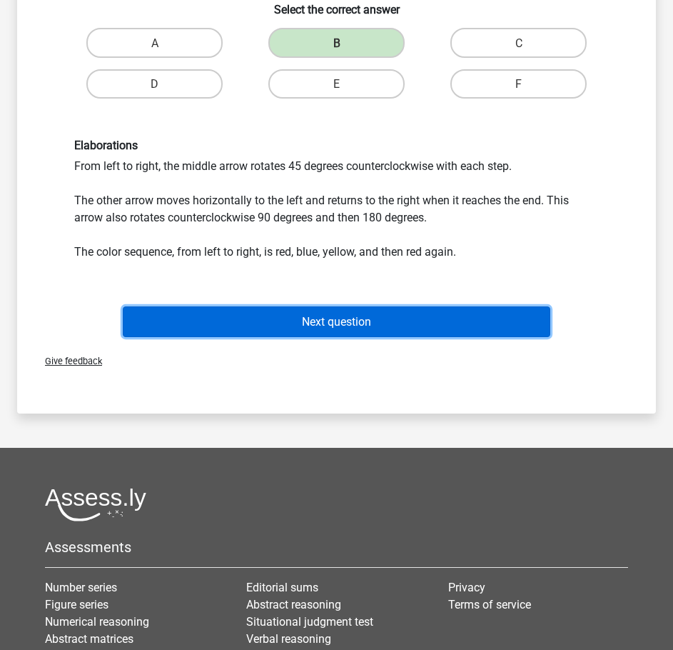
click at [340, 331] on button "Next question" at bounding box center [337, 321] width 428 height 31
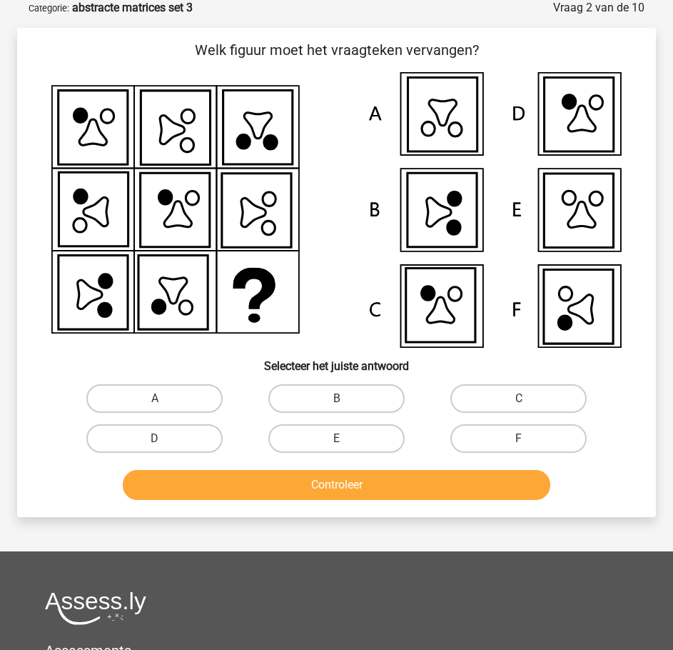
scroll to position [71, 0]
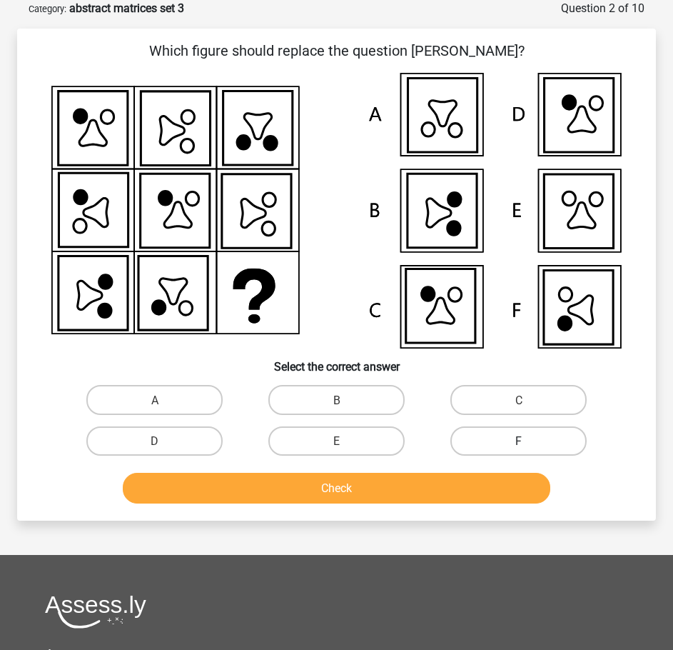
click at [538, 436] on label "F" at bounding box center [519, 440] width 136 height 29
click at [528, 441] on input "F" at bounding box center [523, 445] width 9 height 9
radio input "true"
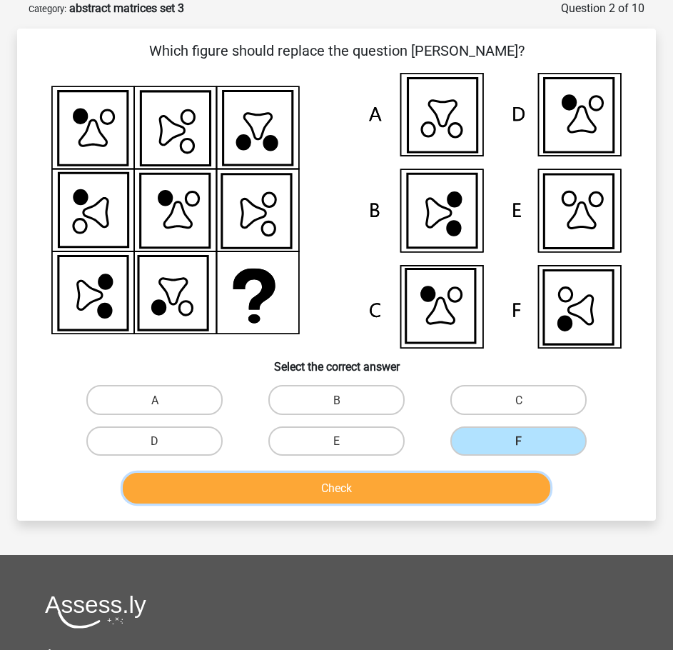
click at [452, 488] on button "Check" at bounding box center [337, 488] width 428 height 31
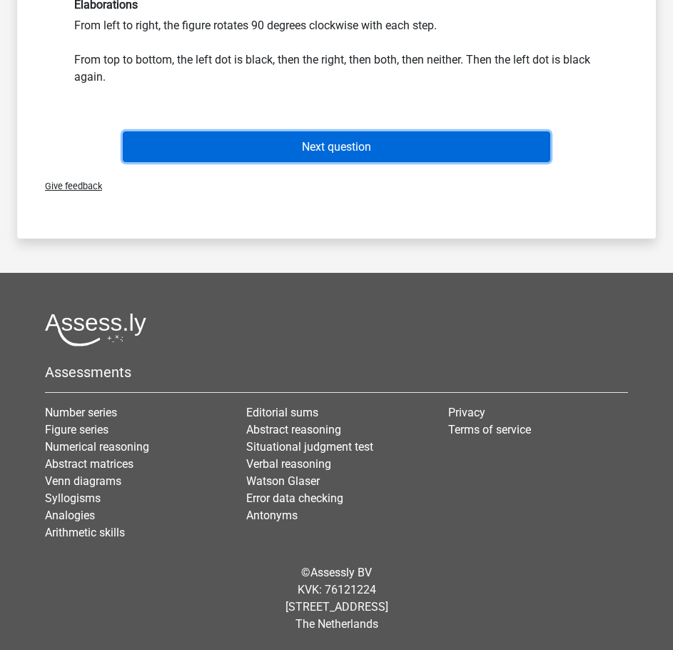
click at [315, 156] on button "Next question" at bounding box center [337, 146] width 428 height 31
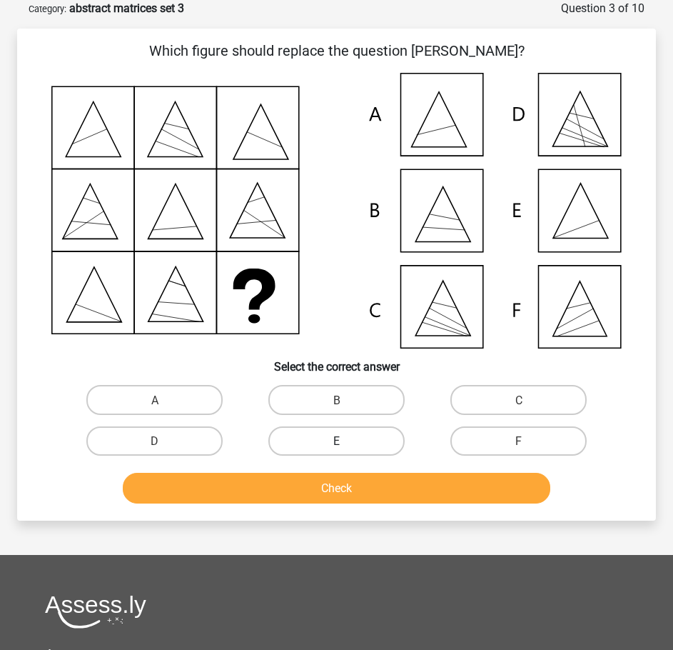
click at [355, 443] on label "E" at bounding box center [337, 440] width 136 height 29
click at [346, 443] on input "E" at bounding box center [341, 445] width 9 height 9
radio input "true"
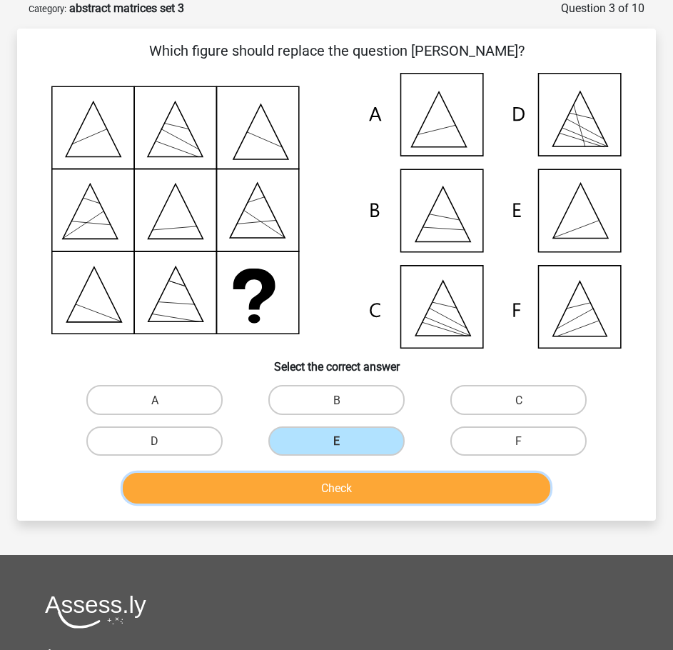
click at [369, 491] on button "Check" at bounding box center [337, 488] width 428 height 31
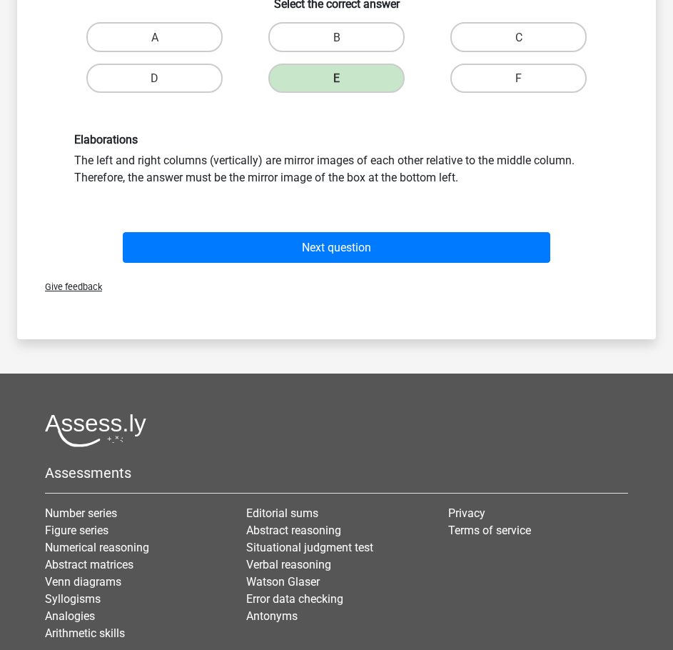
scroll to position [500, 0]
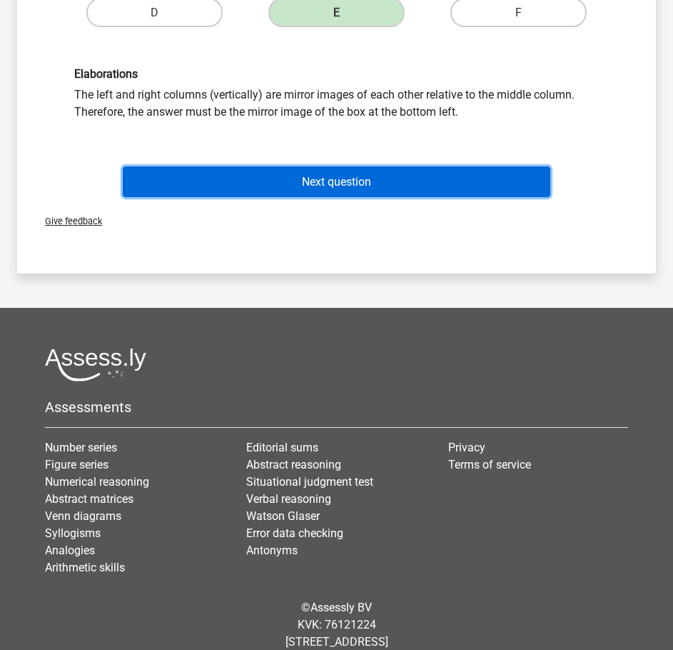
click at [346, 191] on button "Next question" at bounding box center [337, 181] width 428 height 31
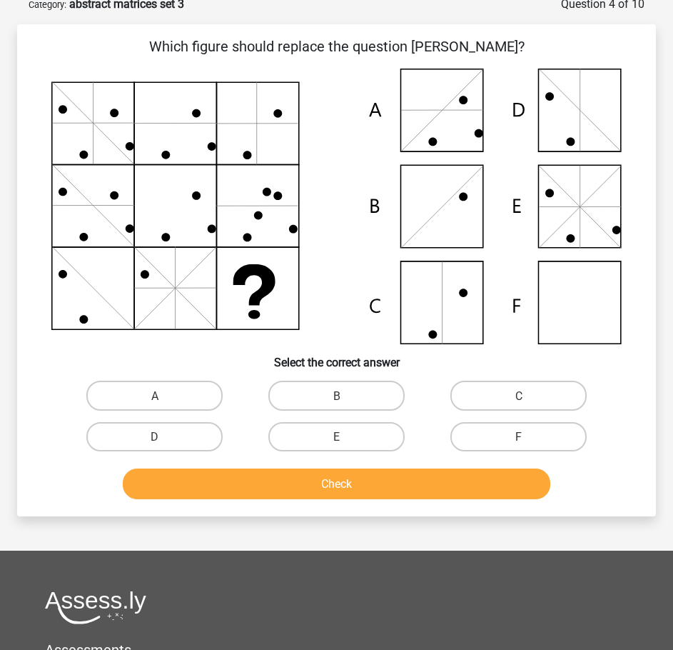
scroll to position [71, 0]
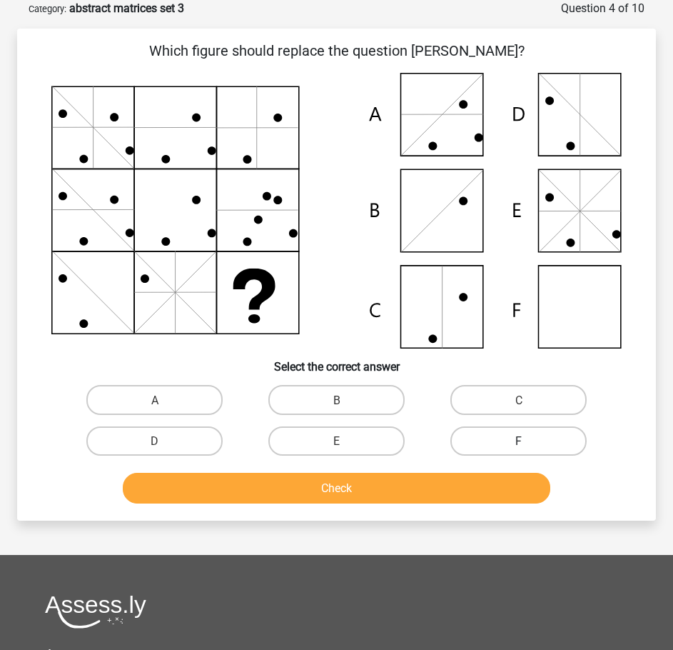
click at [484, 441] on label "F" at bounding box center [519, 440] width 136 height 29
click at [519, 441] on input "F" at bounding box center [523, 445] width 9 height 9
radio input "true"
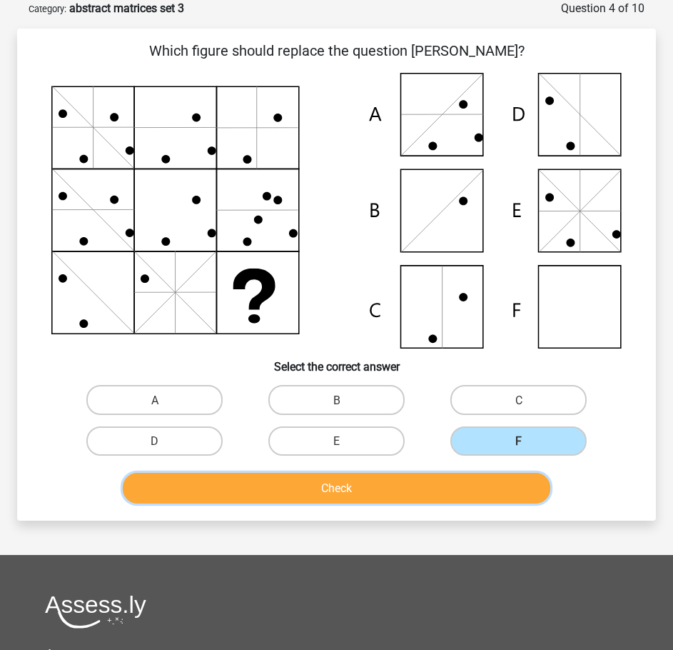
click at [437, 486] on button "Check" at bounding box center [337, 488] width 428 height 31
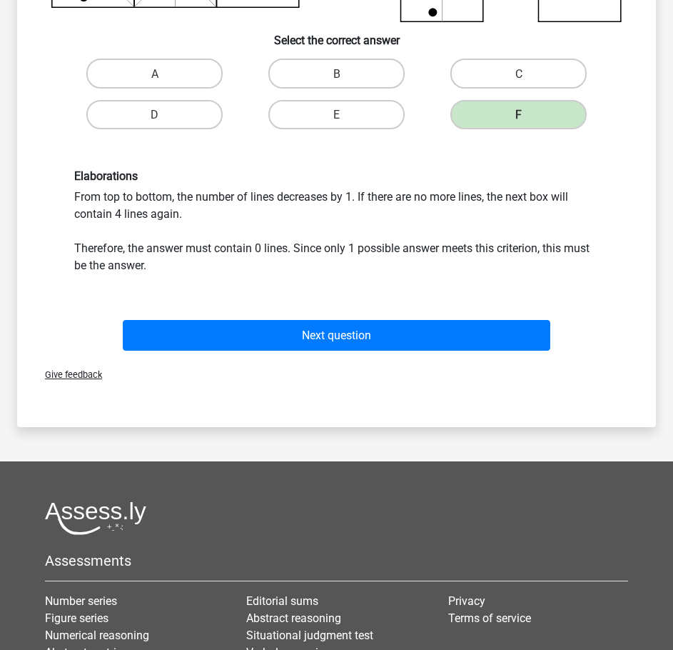
scroll to position [428, 0]
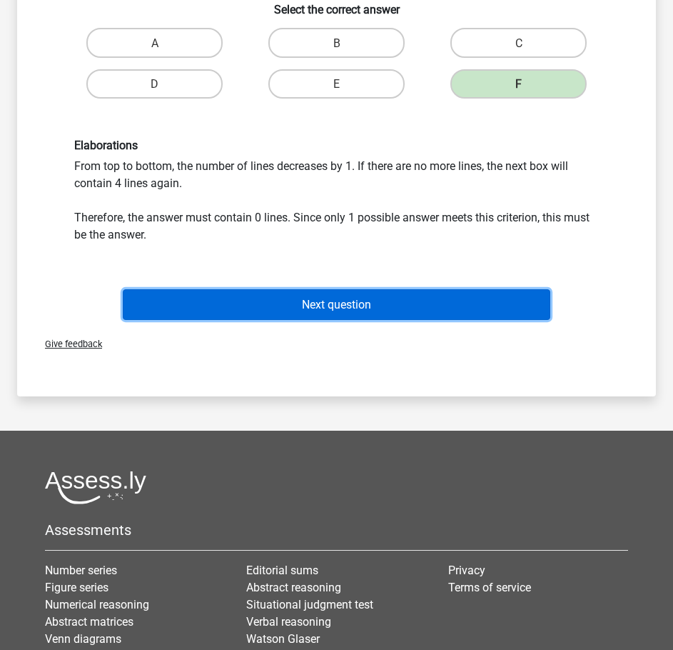
click at [312, 308] on font "Next question" at bounding box center [336, 305] width 69 height 14
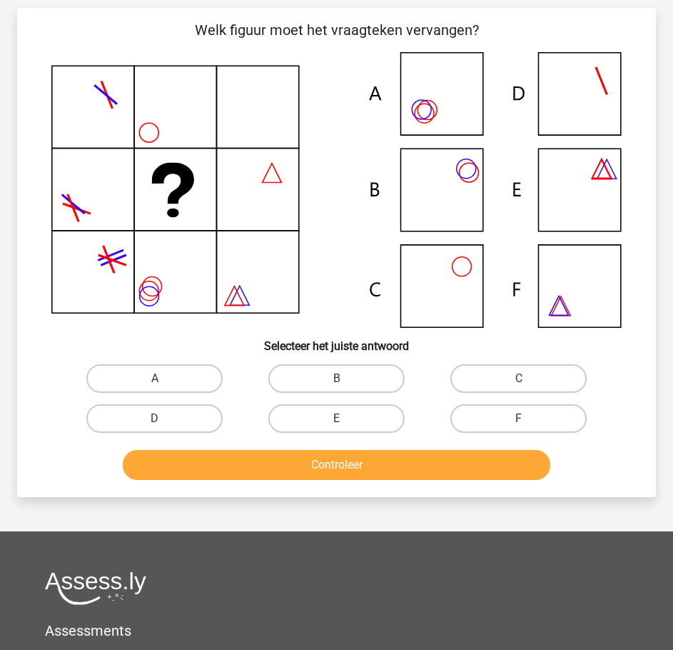
scroll to position [71, 0]
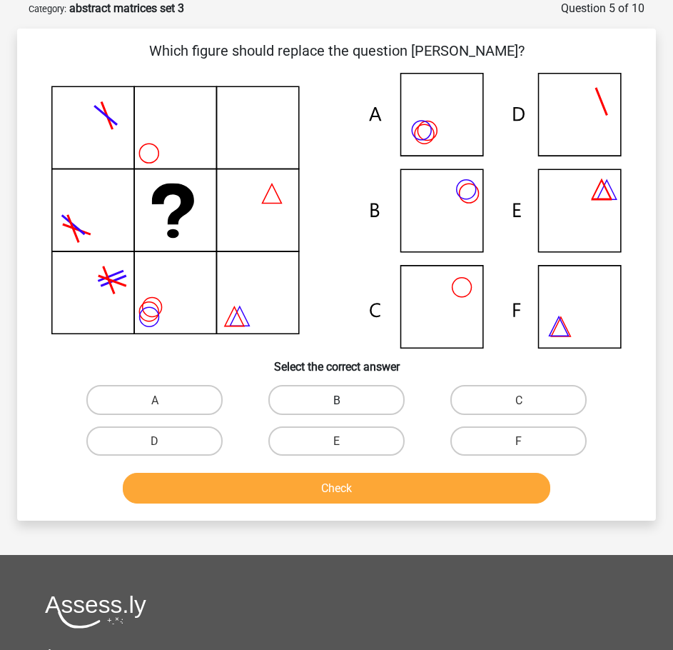
click at [334, 405] on font "B" at bounding box center [337, 400] width 7 height 14
click at [337, 405] on input "B" at bounding box center [341, 403] width 9 height 9
radio input "true"
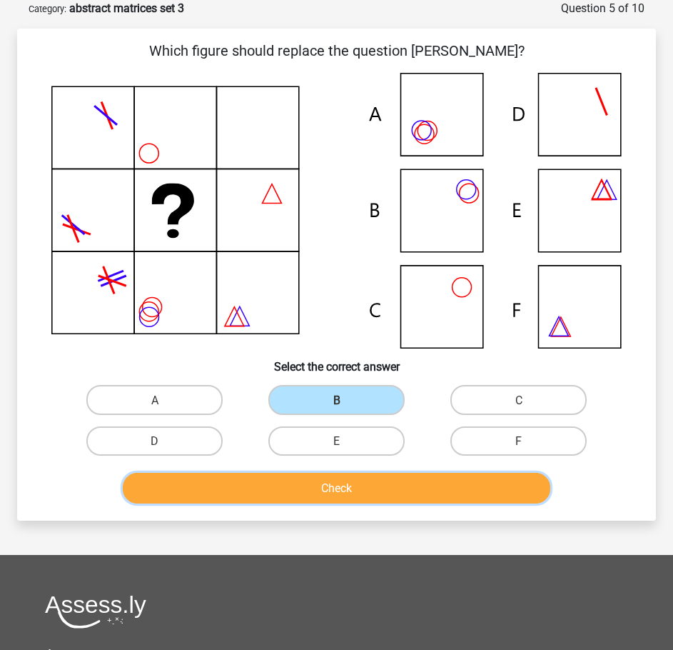
click at [326, 483] on font "Check" at bounding box center [336, 488] width 31 height 14
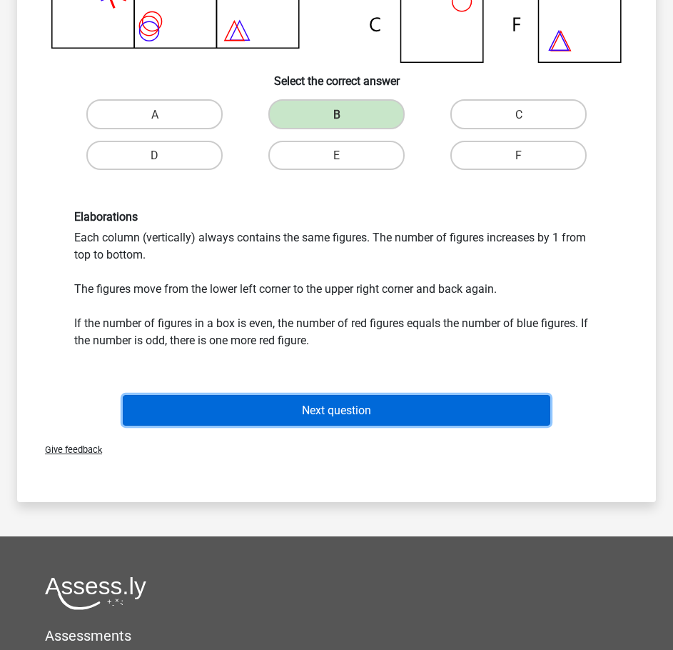
click at [349, 402] on button "Next question" at bounding box center [337, 410] width 428 height 31
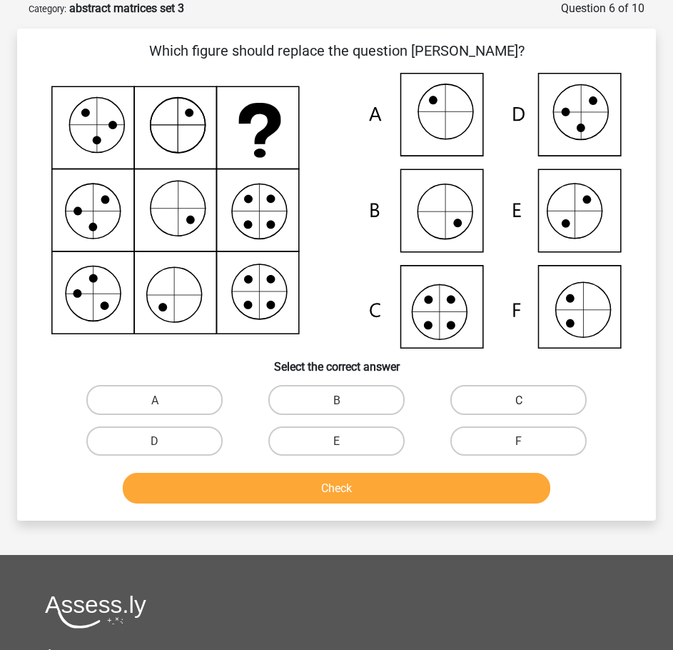
click at [513, 396] on label "C" at bounding box center [519, 399] width 136 height 29
click at [519, 399] on input "C" at bounding box center [523, 403] width 9 height 9
radio input "true"
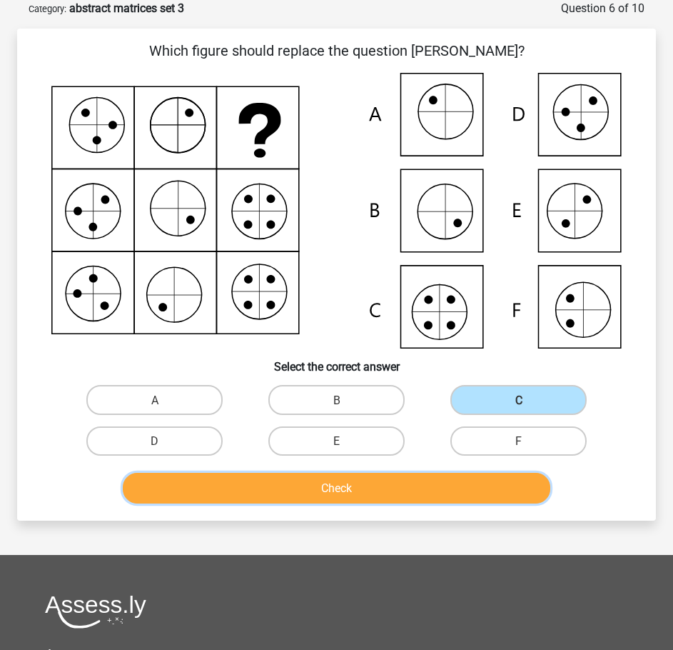
click at [335, 485] on font "Check" at bounding box center [336, 488] width 31 height 14
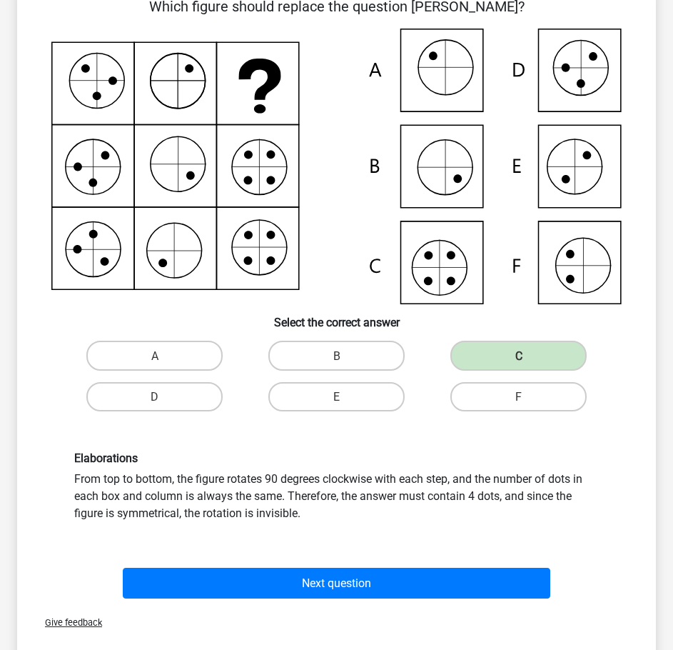
scroll to position [286, 0]
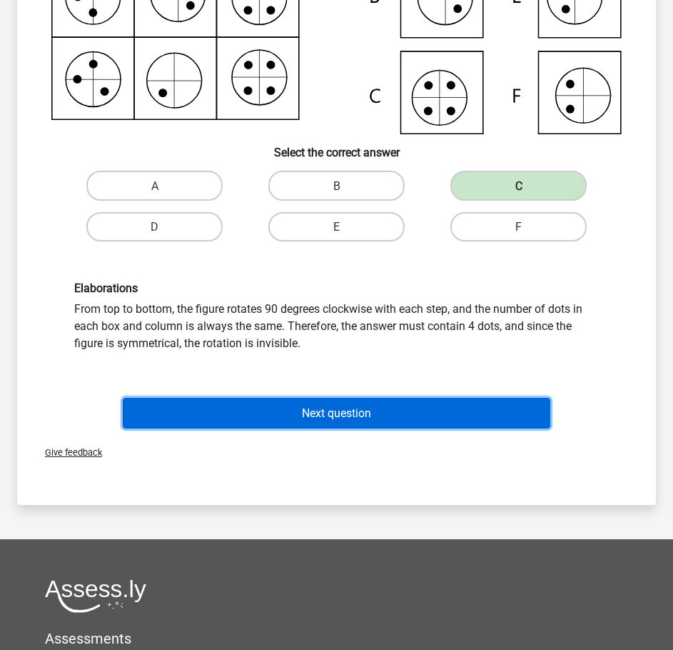
click at [349, 407] on font "Next question" at bounding box center [336, 413] width 69 height 14
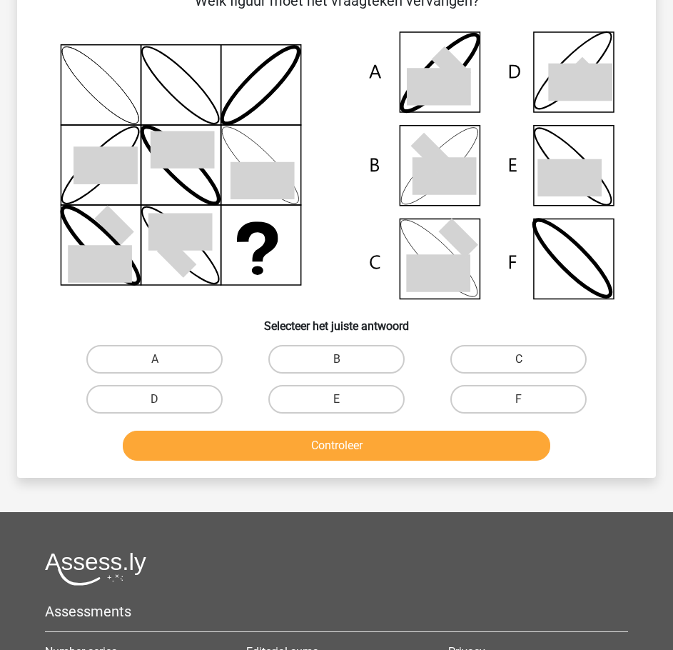
scroll to position [71, 0]
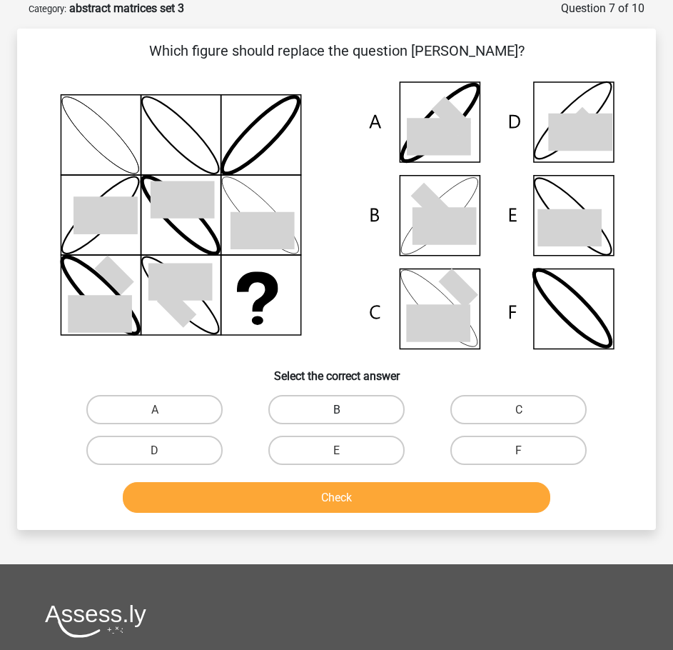
click at [374, 404] on label "B" at bounding box center [337, 409] width 136 height 29
click at [346, 409] on input "B" at bounding box center [341, 413] width 9 height 9
radio input "true"
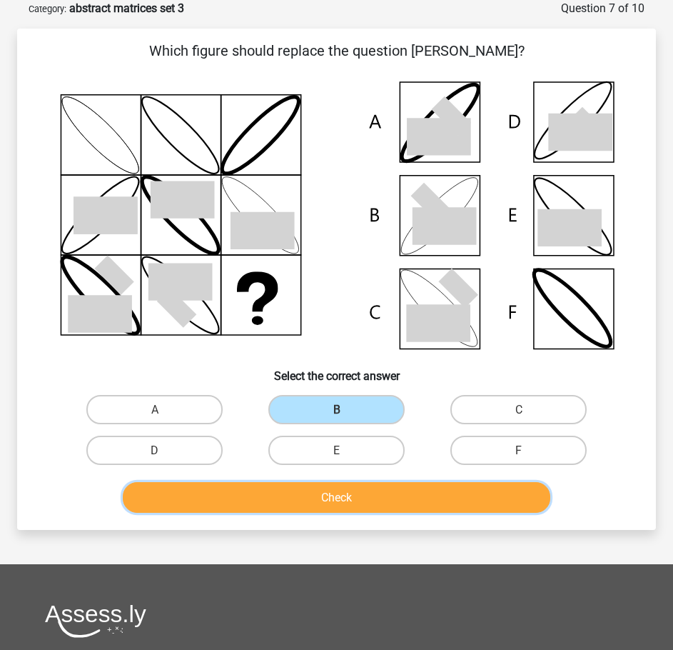
click at [372, 483] on button "Check" at bounding box center [337, 497] width 428 height 31
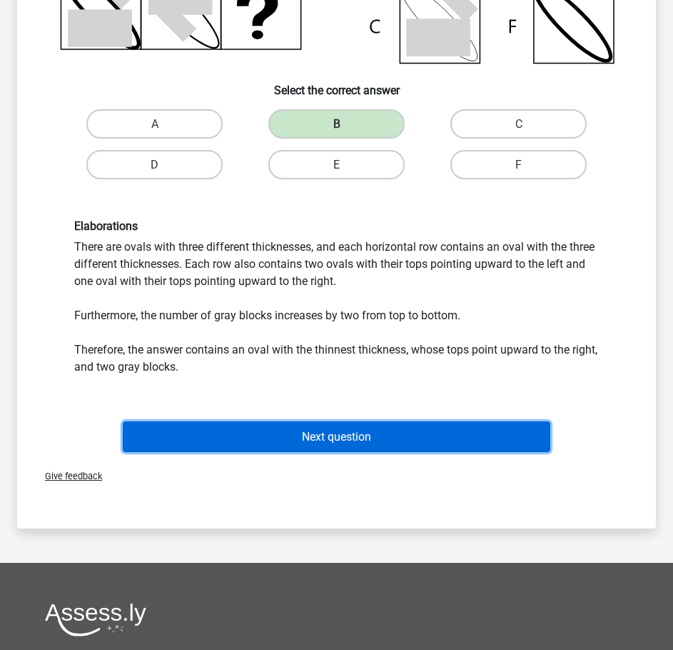
click at [360, 421] on button "Next question" at bounding box center [337, 436] width 428 height 31
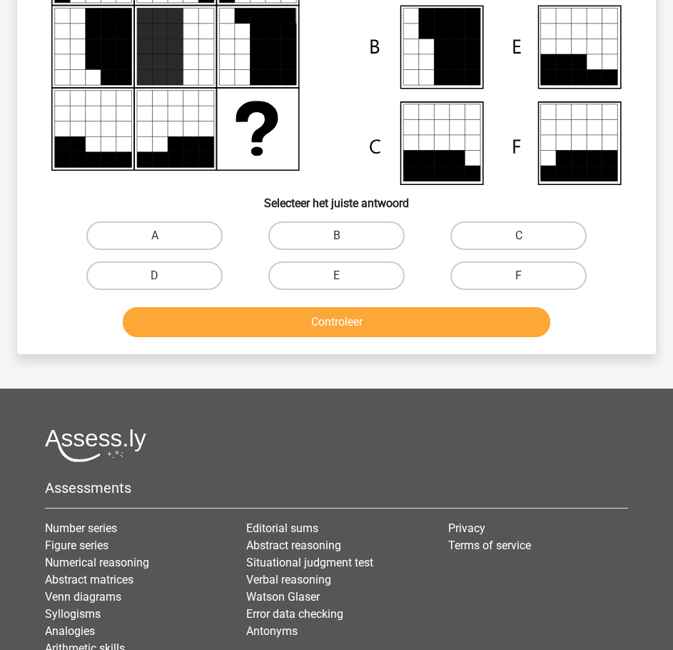
click at [357, 296] on div "E" at bounding box center [337, 276] width 182 height 40
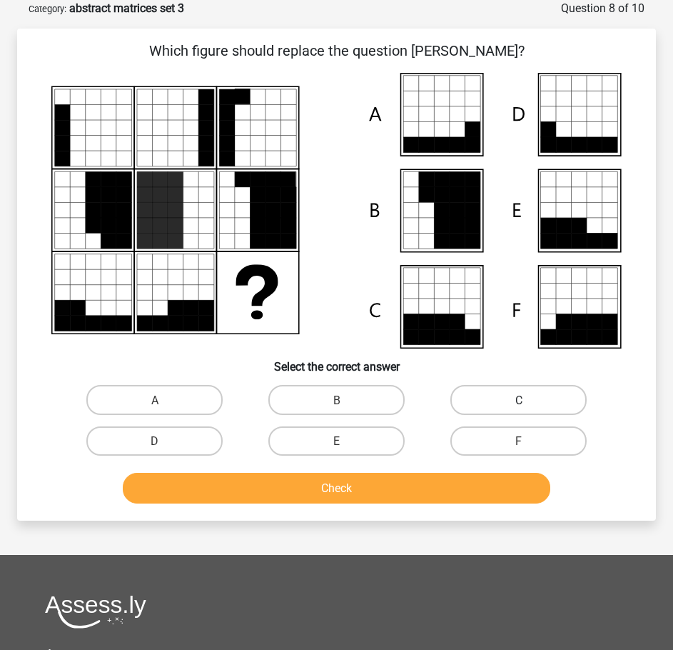
click at [503, 403] on label "C" at bounding box center [519, 399] width 136 height 29
click at [519, 403] on input "C" at bounding box center [523, 403] width 9 height 9
radio input "true"
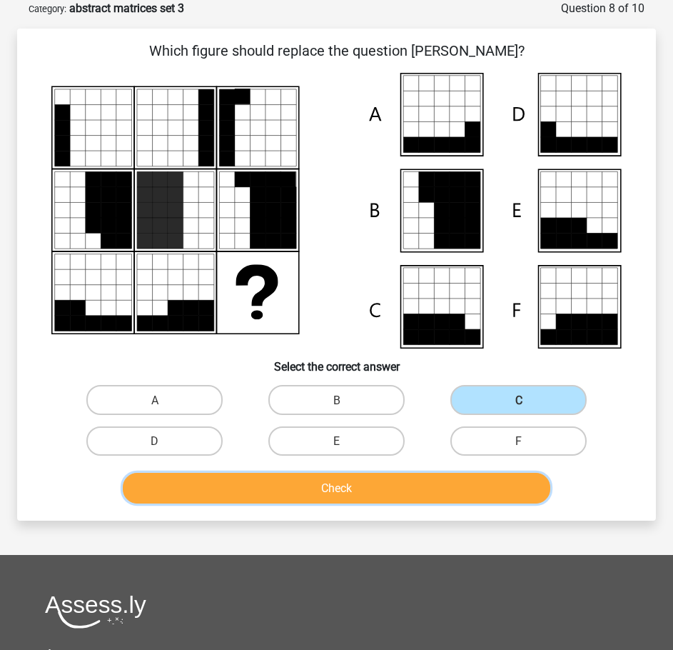
click at [379, 497] on button "Check" at bounding box center [337, 488] width 428 height 31
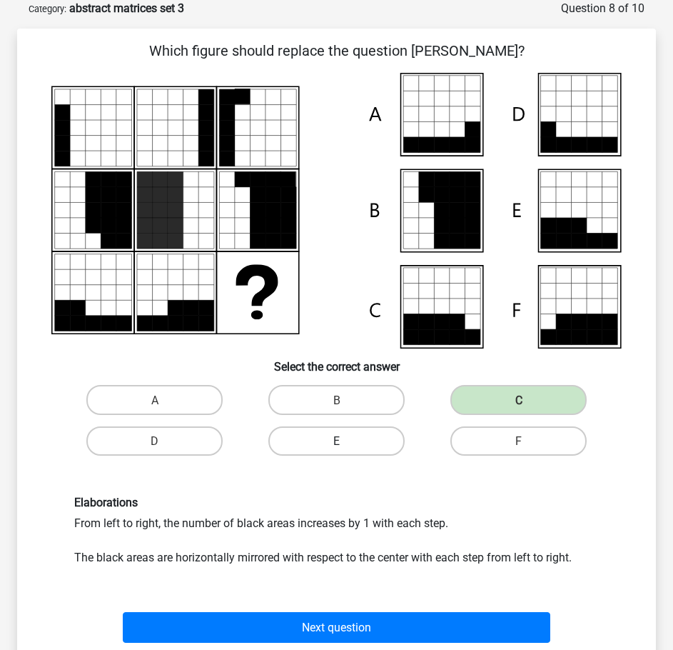
scroll to position [214, 0]
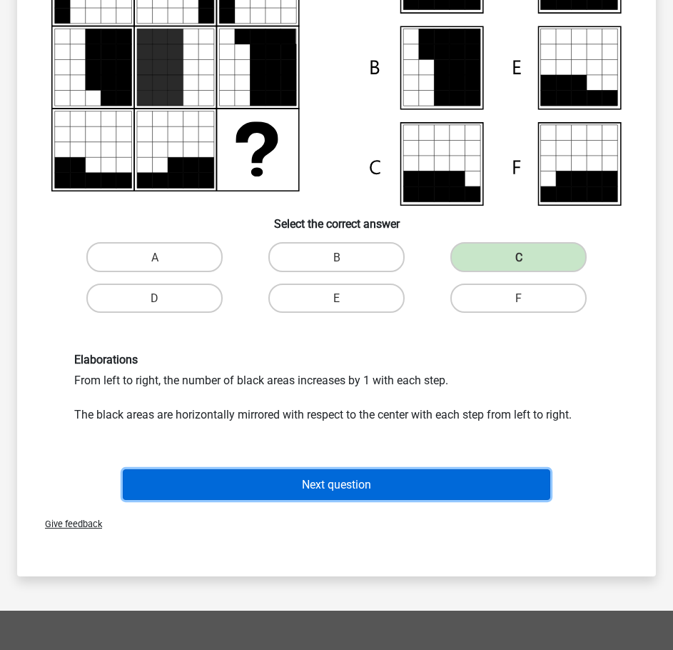
click at [343, 483] on font "Next question" at bounding box center [336, 485] width 69 height 14
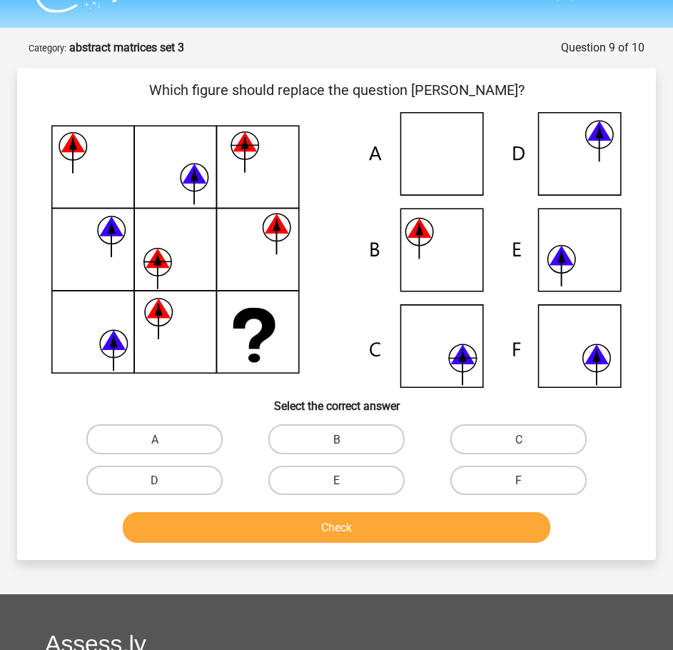
scroll to position [0, 0]
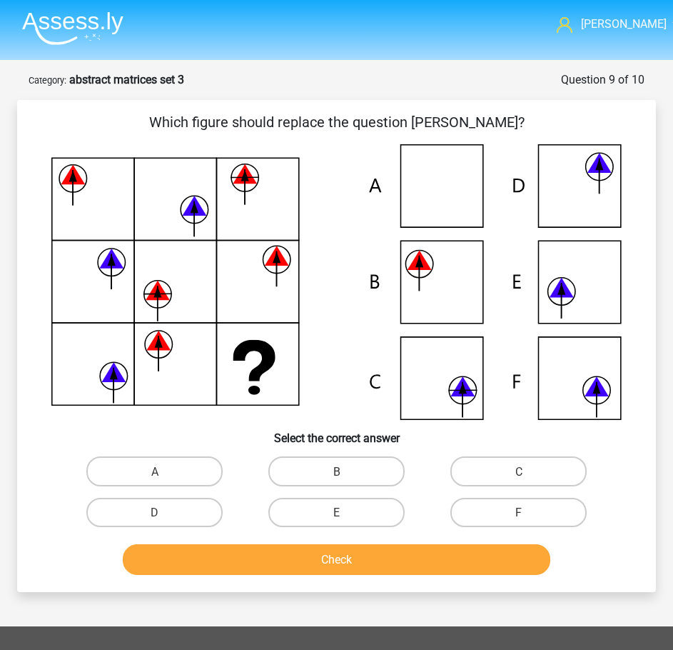
click at [521, 521] on input "F" at bounding box center [523, 516] width 9 height 9
radio input "true"
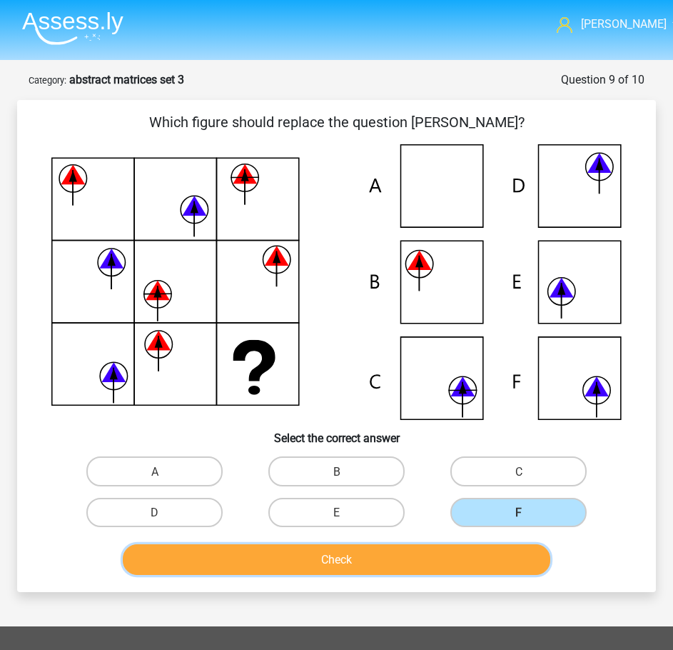
click at [473, 563] on button "Check" at bounding box center [337, 559] width 428 height 31
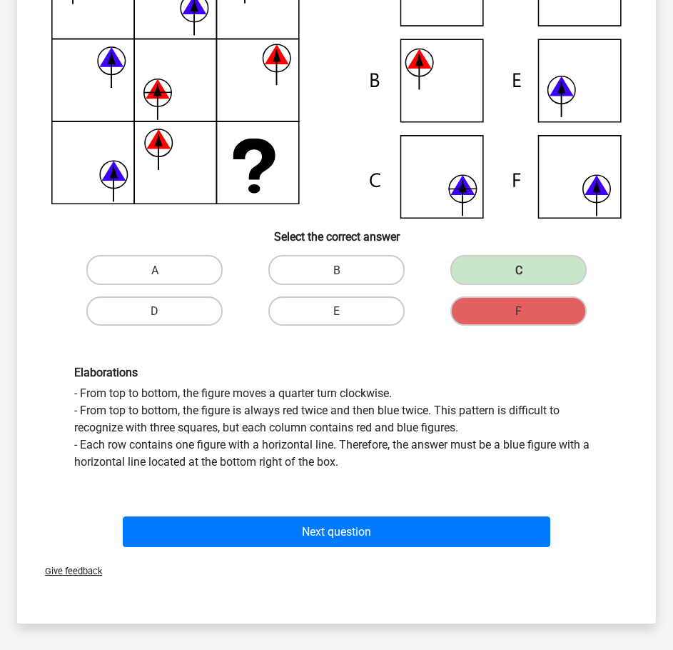
scroll to position [214, 0]
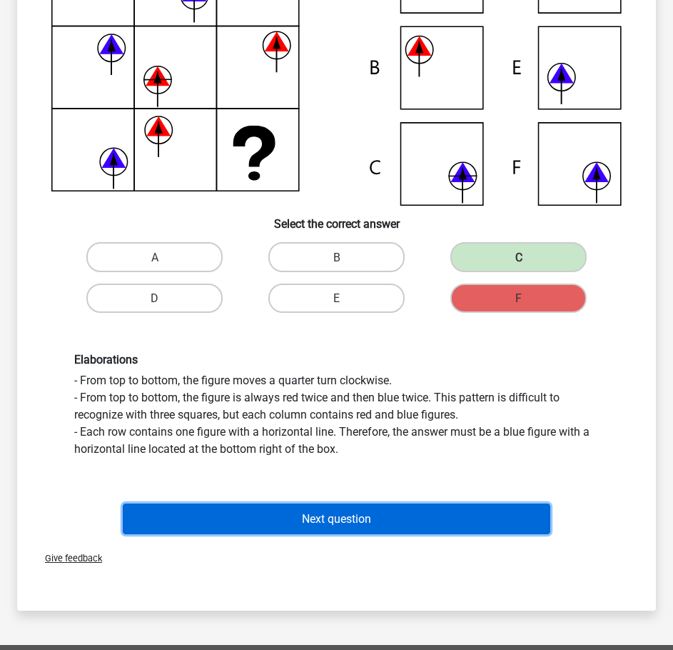
click at [343, 521] on font "Next question" at bounding box center [336, 519] width 69 height 14
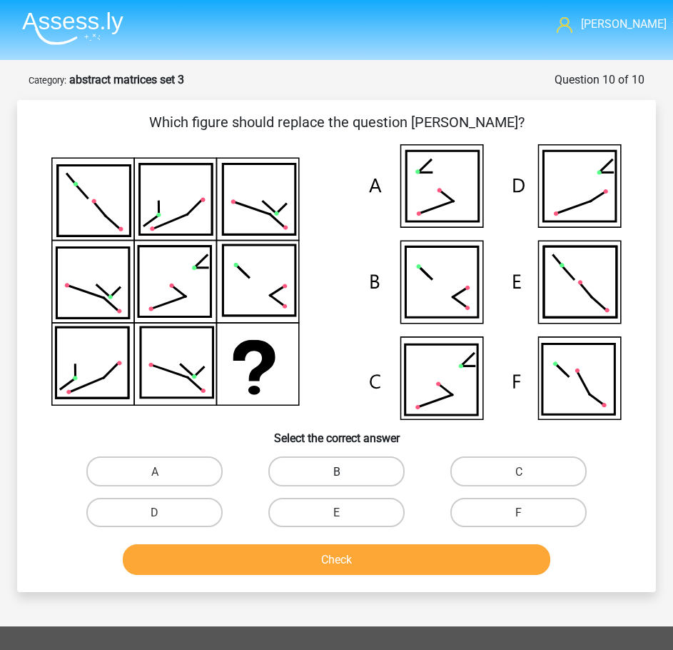
scroll to position [71, 0]
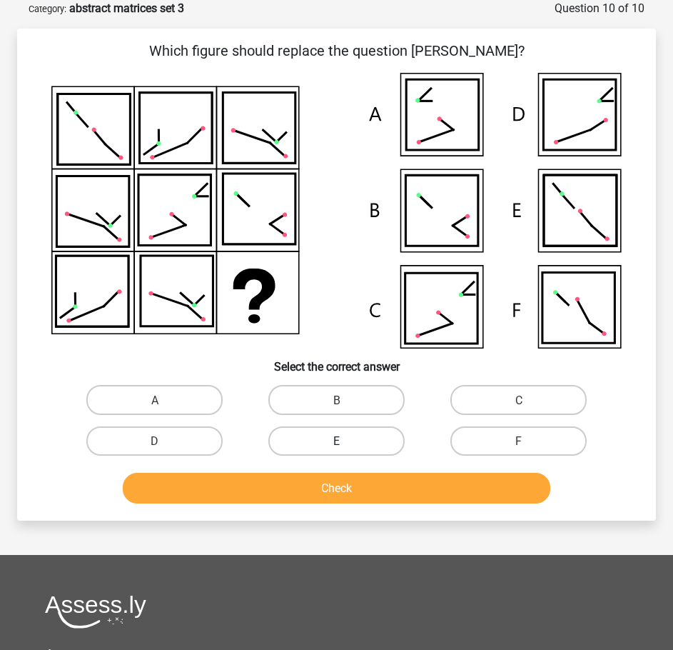
click at [320, 441] on label "E" at bounding box center [337, 440] width 136 height 29
click at [337, 441] on input "E" at bounding box center [341, 445] width 9 height 9
radio input "true"
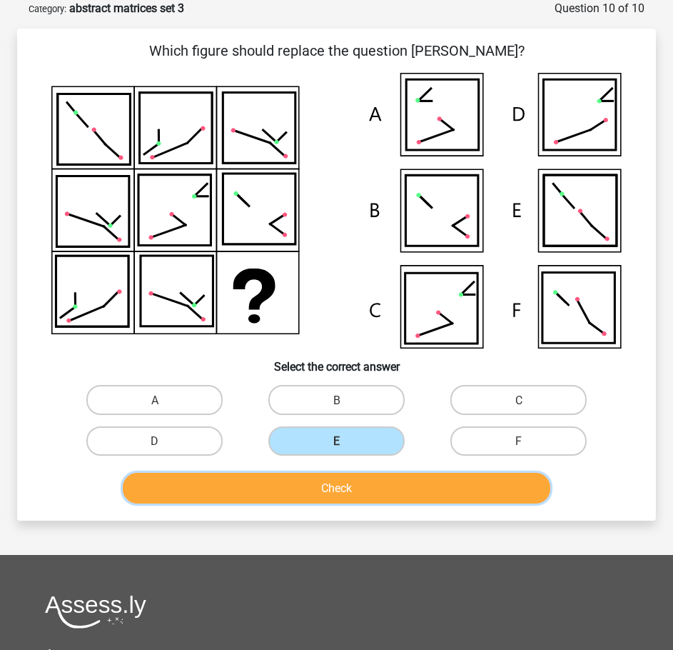
click at [329, 498] on button "Check" at bounding box center [337, 488] width 428 height 31
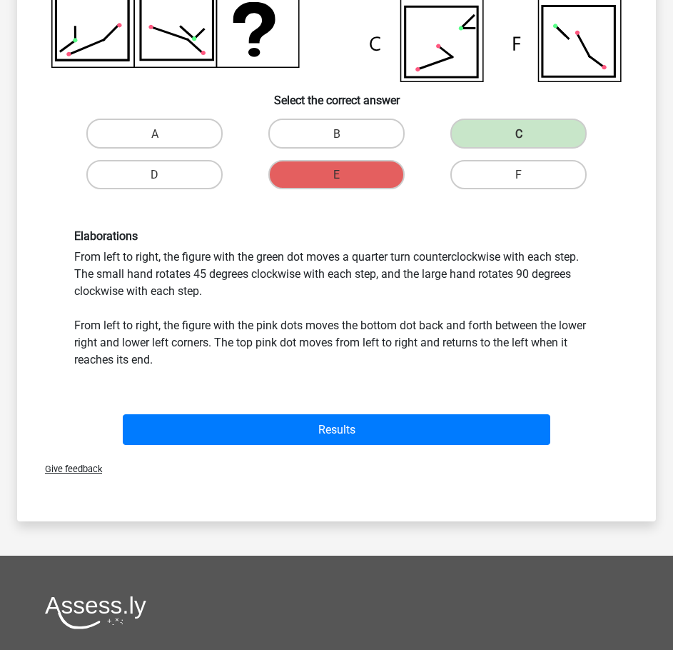
scroll to position [357, 0]
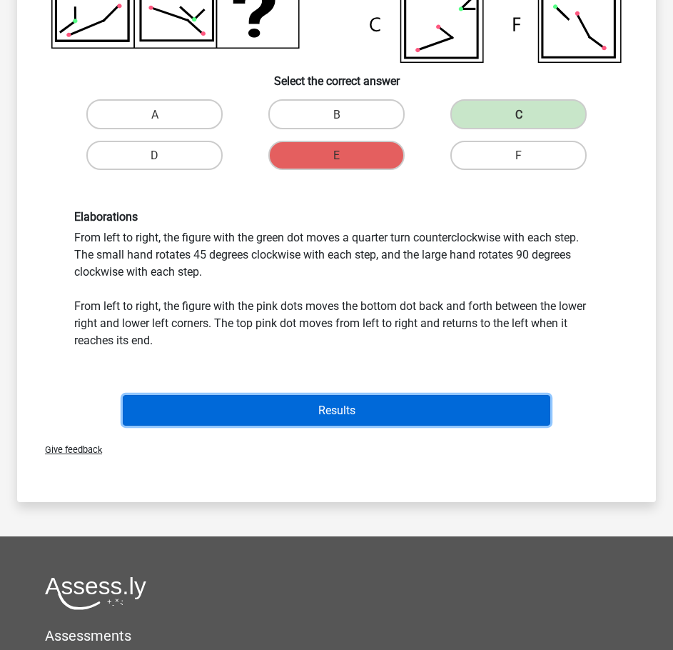
click at [340, 421] on button "Results" at bounding box center [337, 410] width 428 height 31
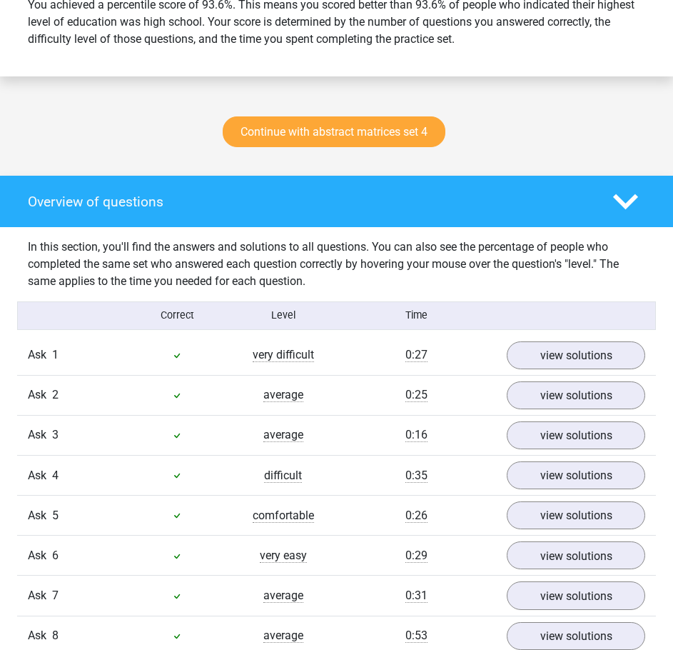
scroll to position [428, 0]
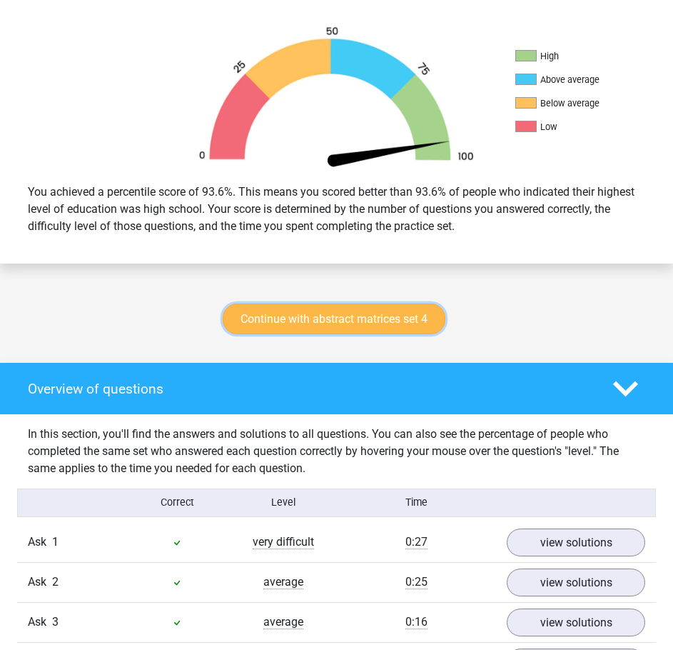
click at [349, 320] on font "Continue with abstract matrices set 4" at bounding box center [334, 319] width 187 height 14
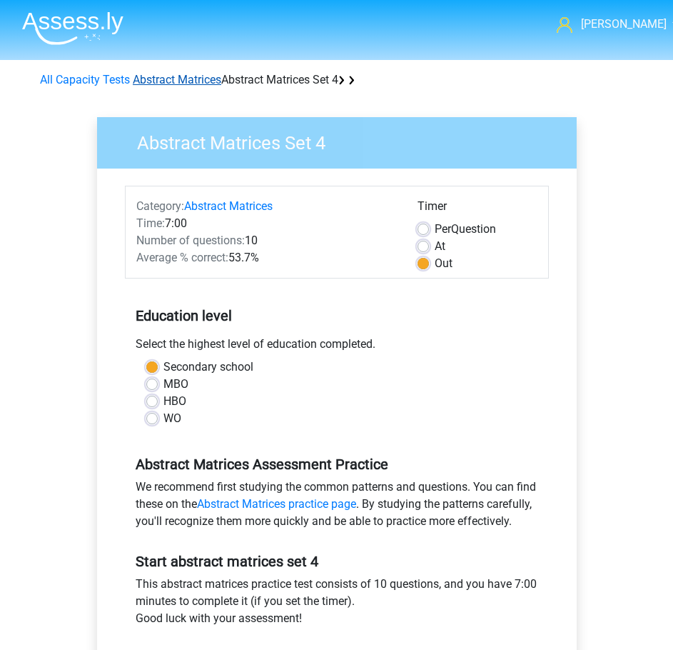
click at [206, 82] on font "Abstract Matrices" at bounding box center [177, 80] width 89 height 14
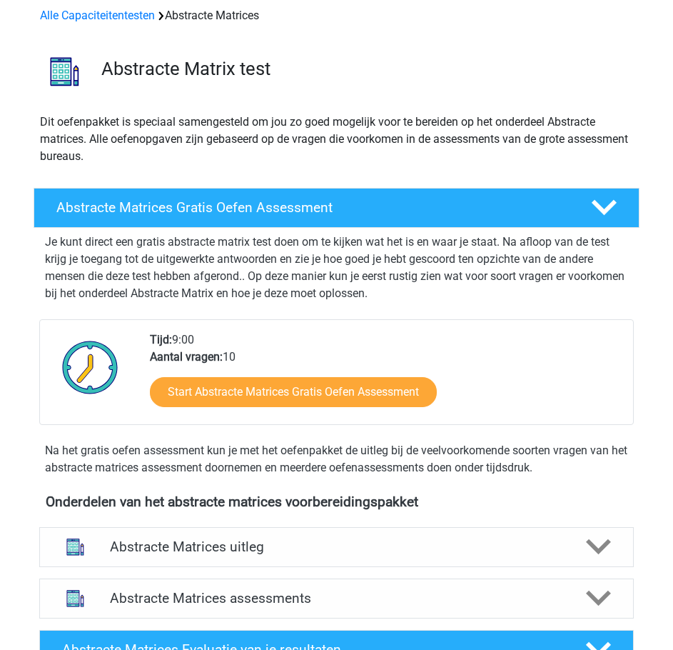
scroll to position [143, 0]
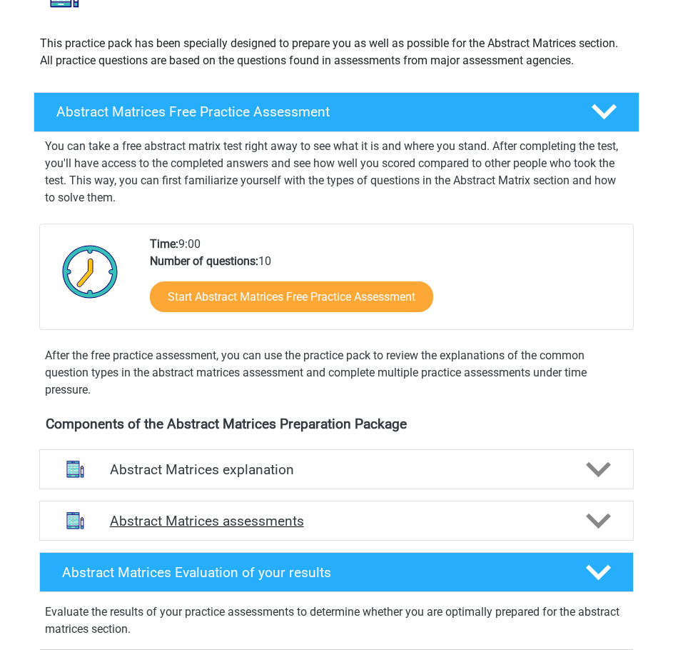
click at [483, 508] on div "Abstract Matrices assessments" at bounding box center [336, 521] width 595 height 40
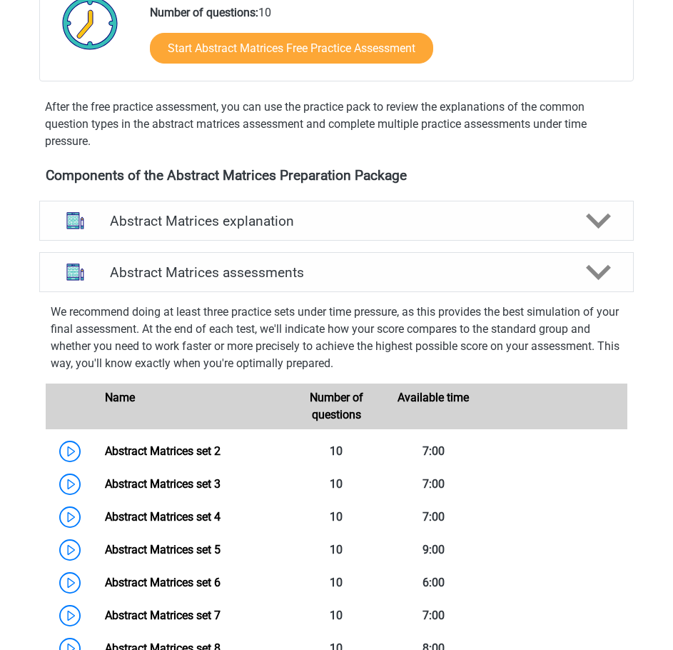
scroll to position [571, 0]
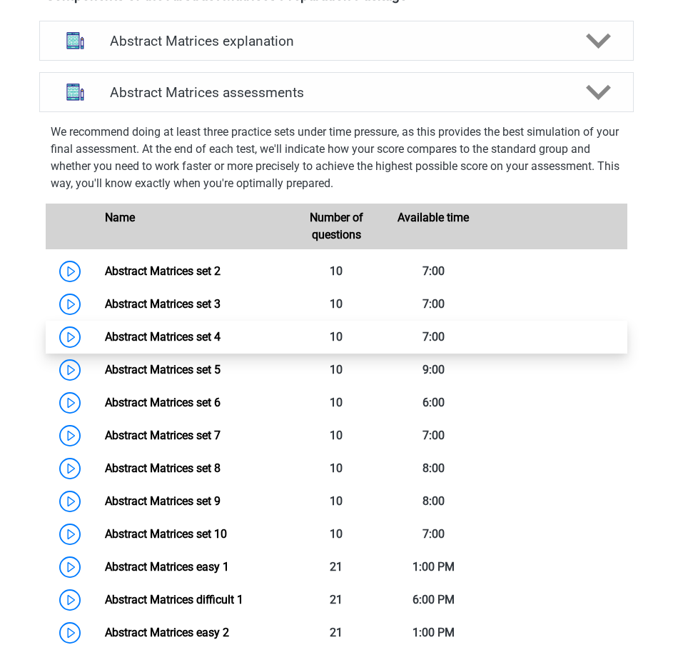
click at [186, 330] on link "Abstract Matrices set 4" at bounding box center [163, 337] width 116 height 14
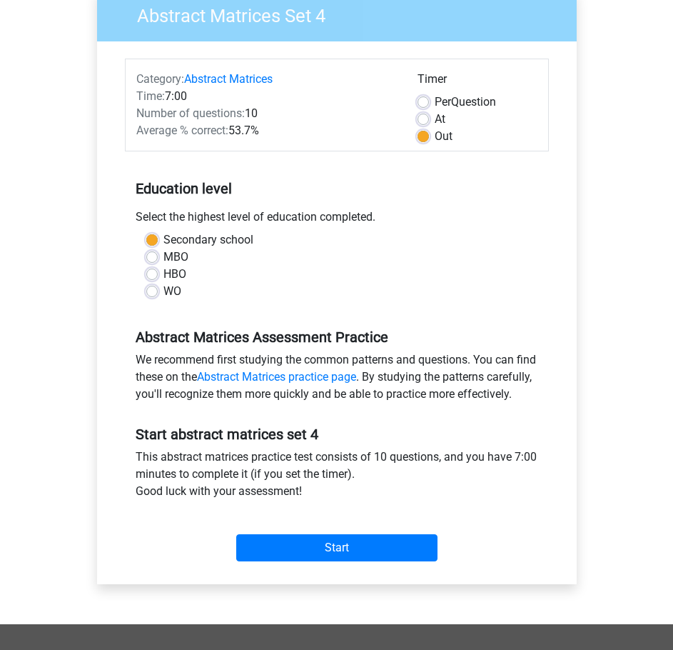
scroll to position [428, 0]
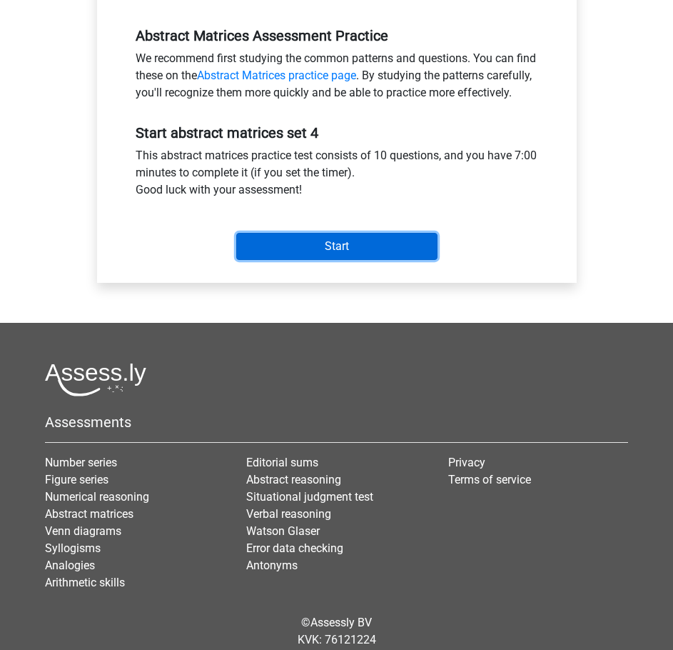
click at [331, 257] on input "Start" at bounding box center [336, 246] width 201 height 27
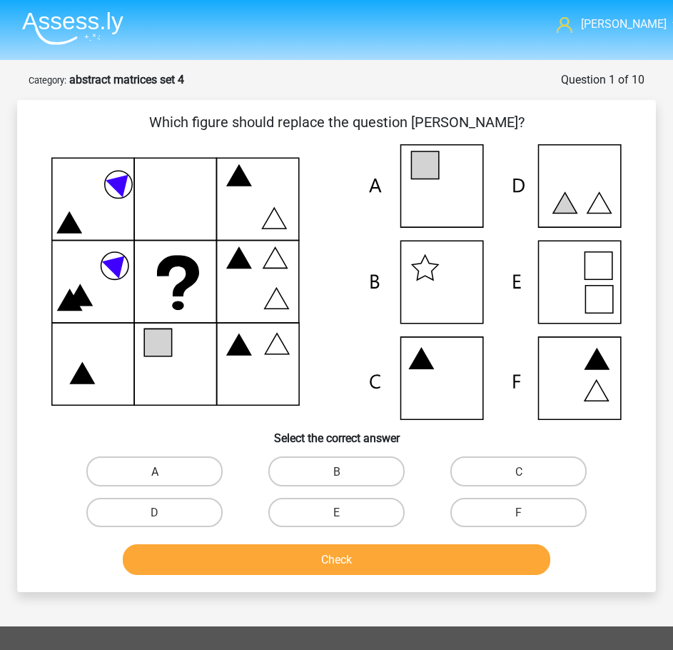
click at [171, 475] on label "A" at bounding box center [154, 470] width 136 height 29
click at [164, 475] on input "A" at bounding box center [159, 475] width 9 height 9
radio input "true"
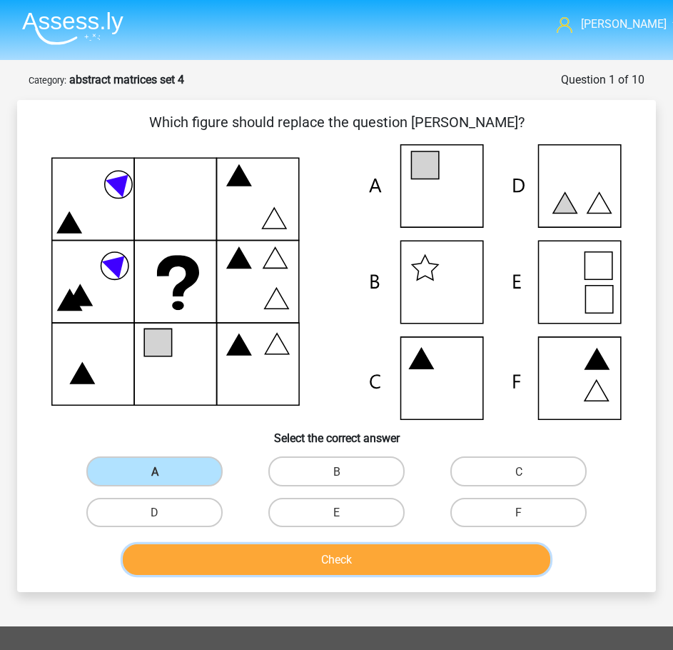
click at [449, 570] on button "Check" at bounding box center [337, 559] width 428 height 31
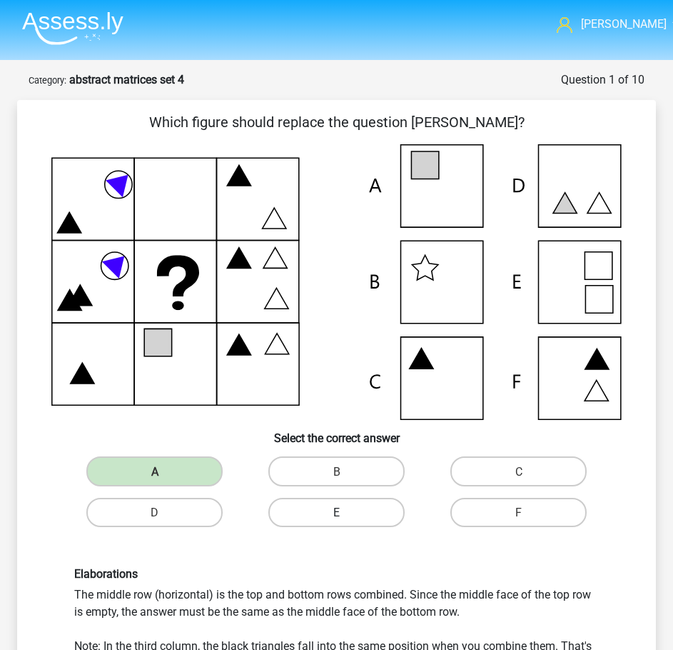
scroll to position [428, 0]
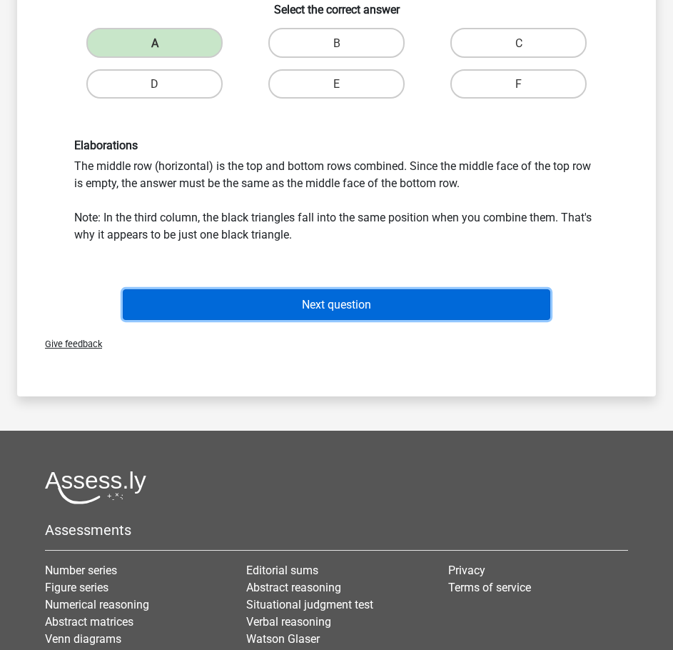
click at [334, 306] on font "Next question" at bounding box center [336, 305] width 69 height 14
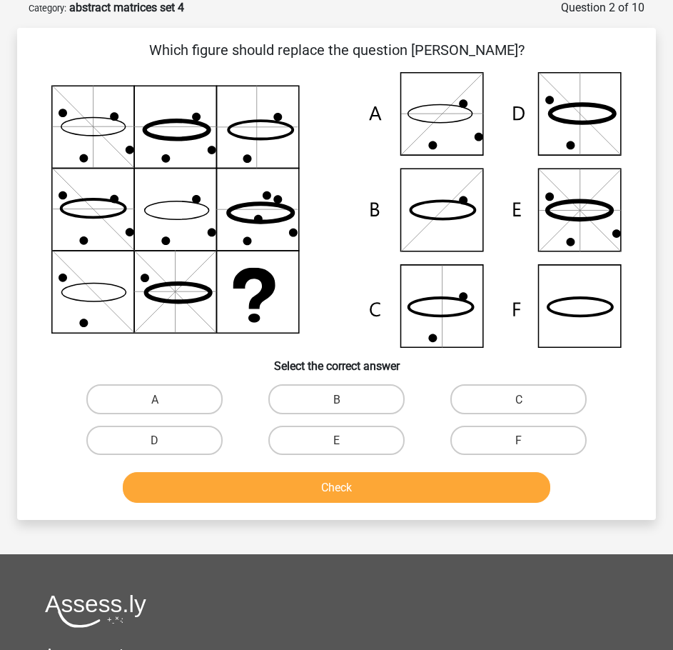
scroll to position [71, 0]
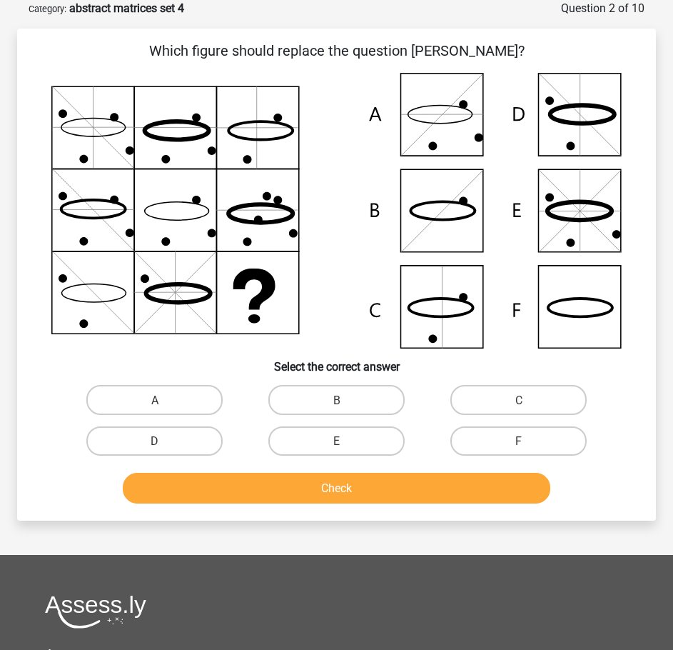
click at [525, 443] on input "F" at bounding box center [523, 445] width 9 height 9
radio input "true"
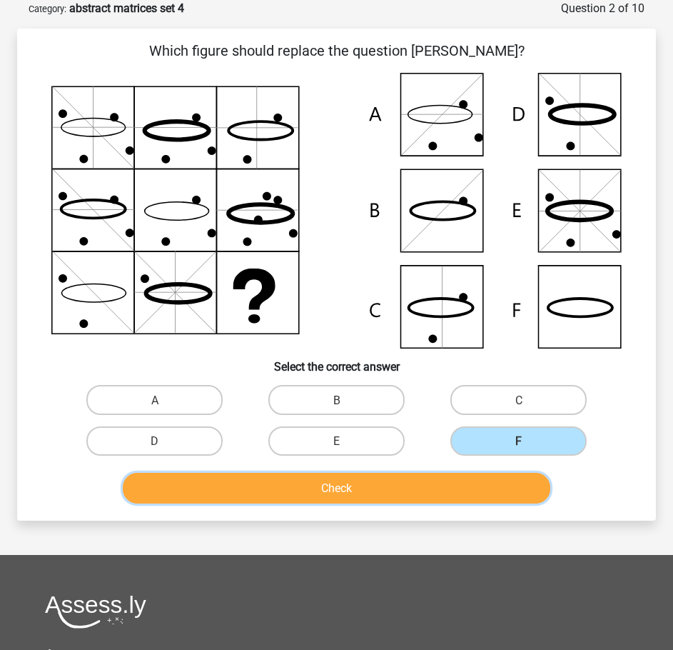
click at [450, 488] on button "Check" at bounding box center [337, 488] width 428 height 31
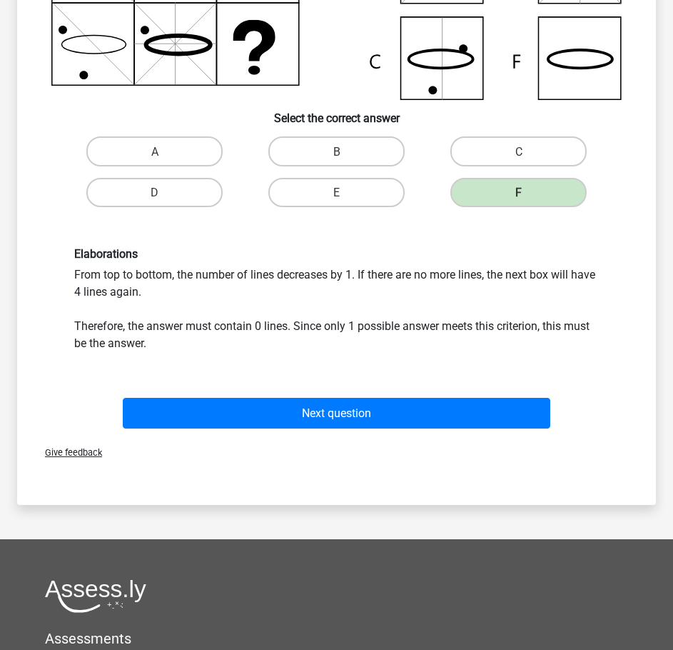
scroll to position [500, 0]
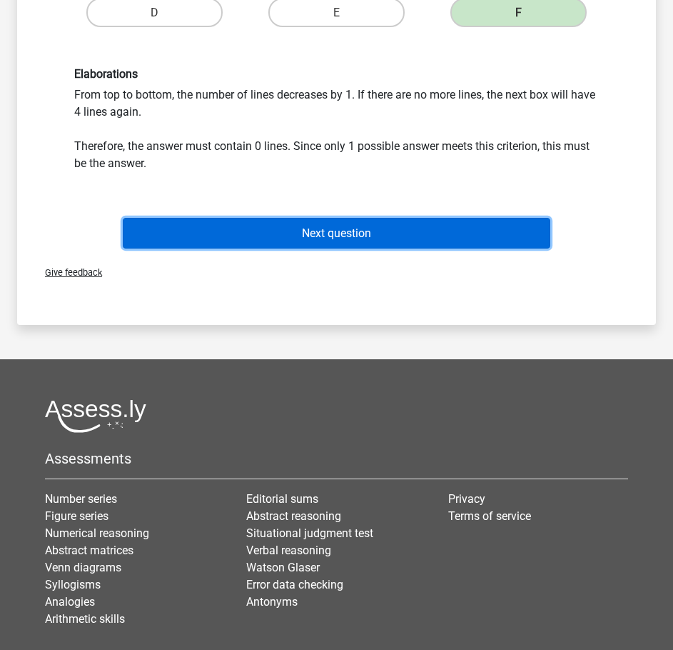
click at [341, 229] on font "Next question" at bounding box center [336, 233] width 69 height 14
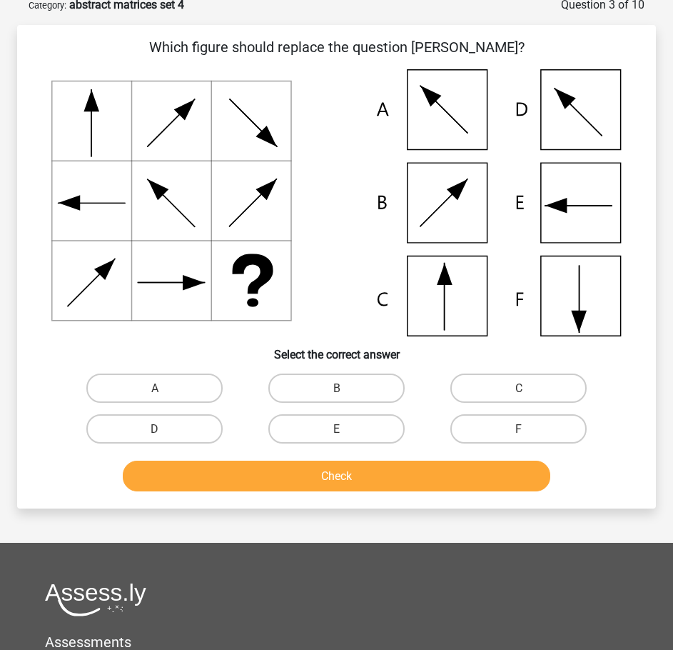
scroll to position [71, 0]
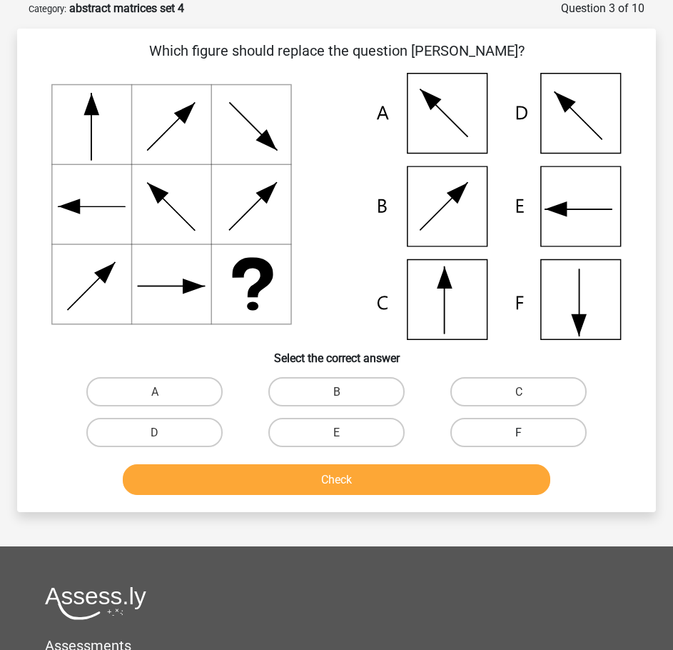
click at [503, 428] on label "F" at bounding box center [519, 432] width 136 height 29
click at [519, 432] on input "F" at bounding box center [523, 436] width 9 height 9
radio input "true"
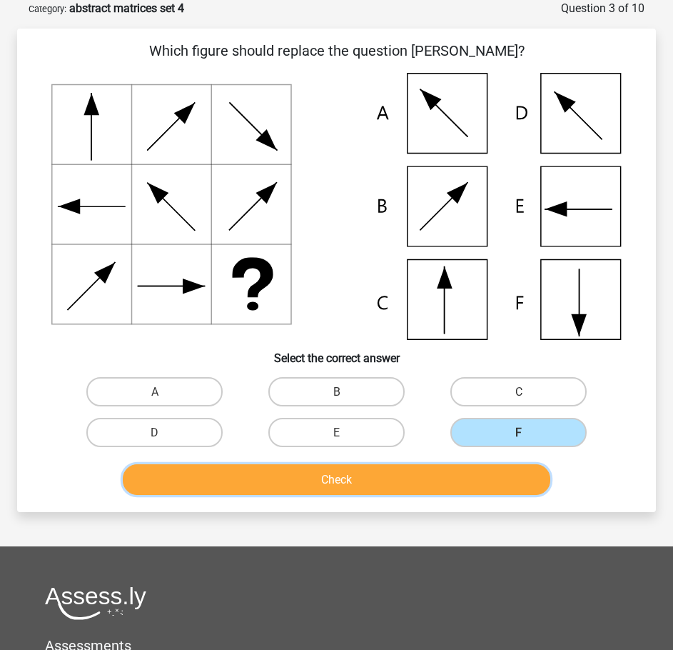
click at [462, 476] on button "Check" at bounding box center [337, 479] width 428 height 31
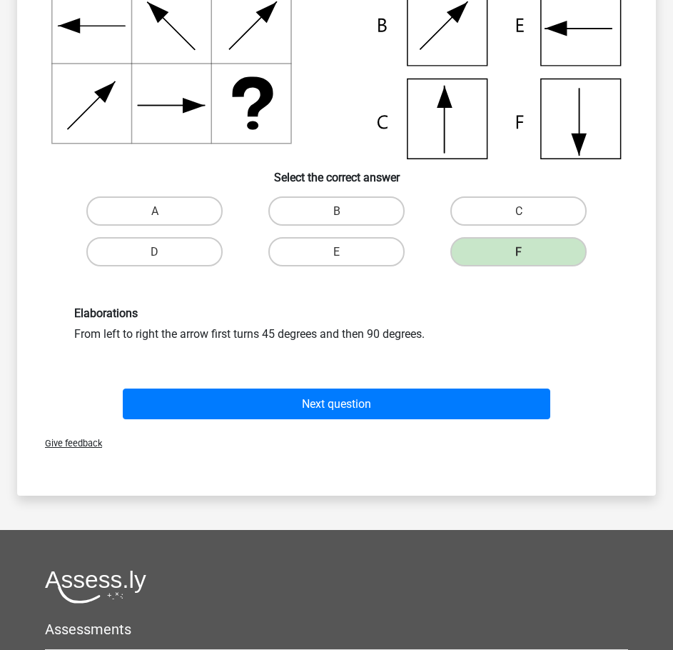
scroll to position [428, 0]
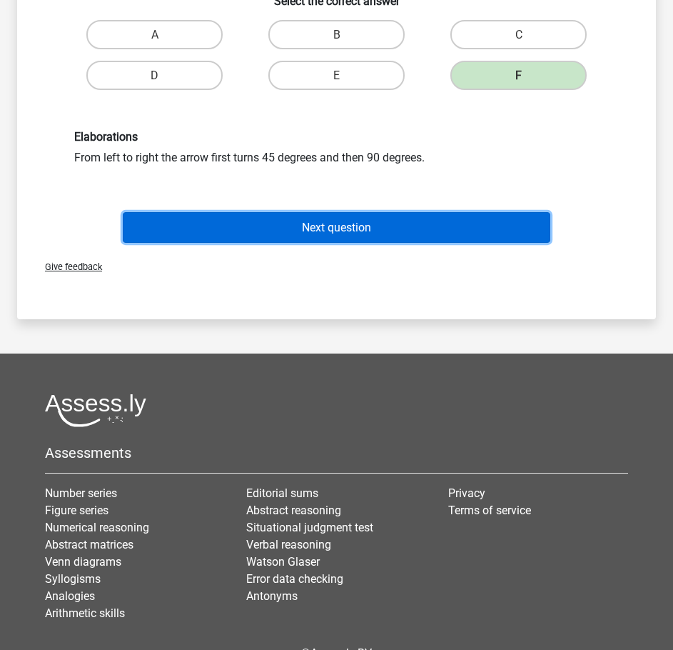
click at [339, 218] on button "Next question" at bounding box center [337, 227] width 428 height 31
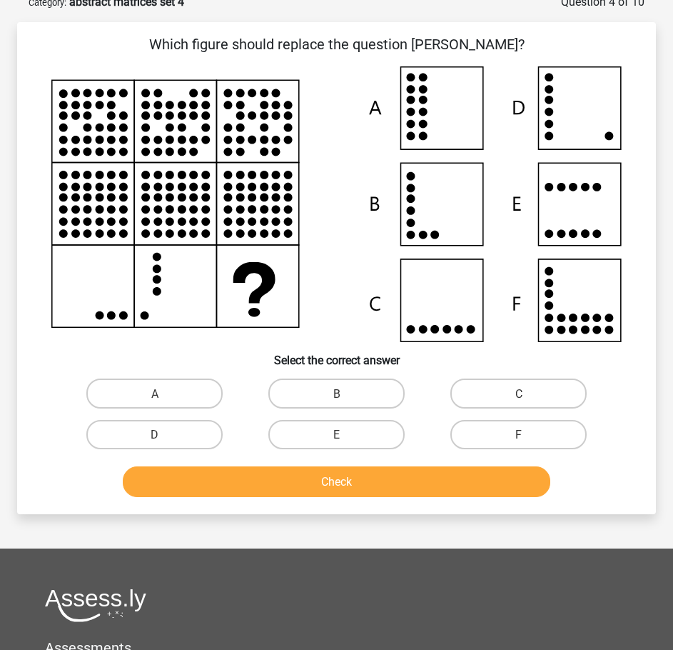
scroll to position [71, 0]
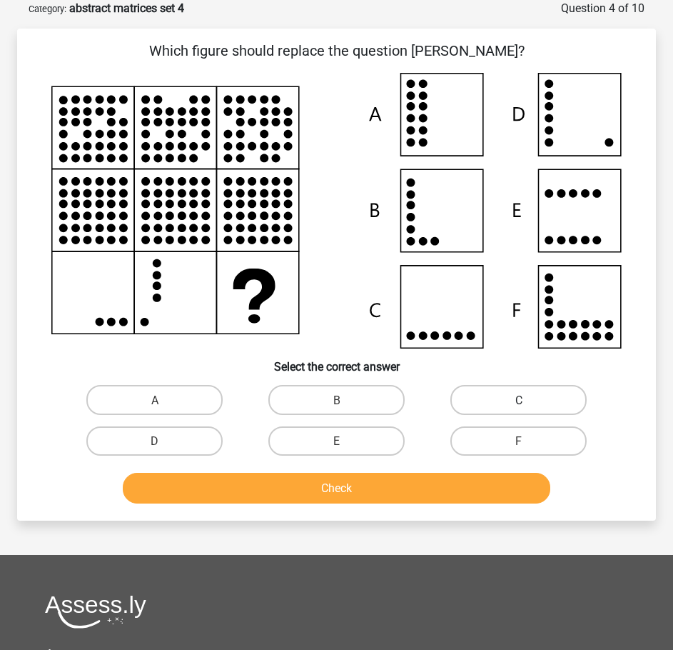
click at [511, 403] on label "C" at bounding box center [519, 399] width 136 height 29
click at [519, 403] on input "C" at bounding box center [523, 403] width 9 height 9
radio input "true"
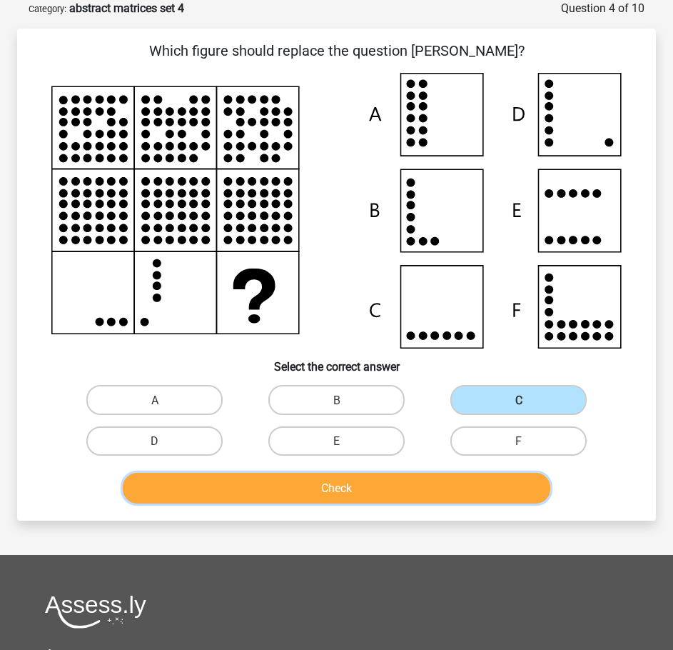
click at [413, 483] on button "Check" at bounding box center [337, 488] width 428 height 31
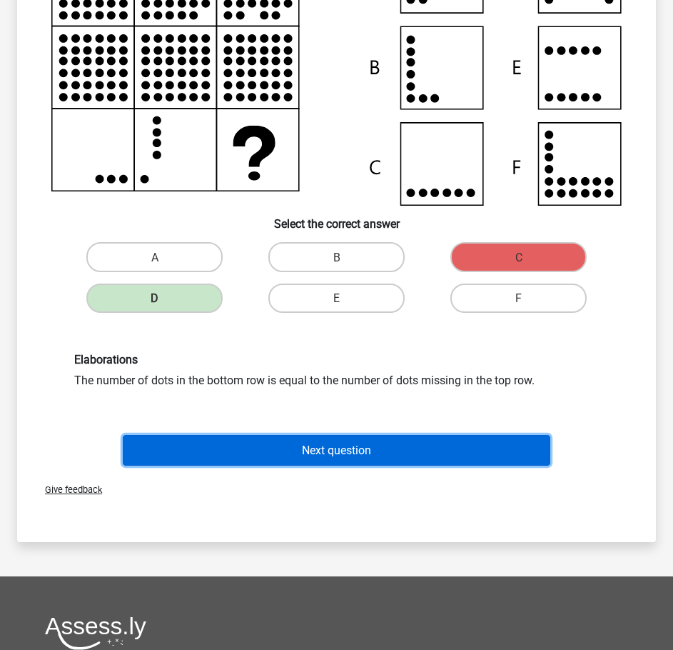
click at [366, 457] on font "Next question" at bounding box center [336, 450] width 69 height 14
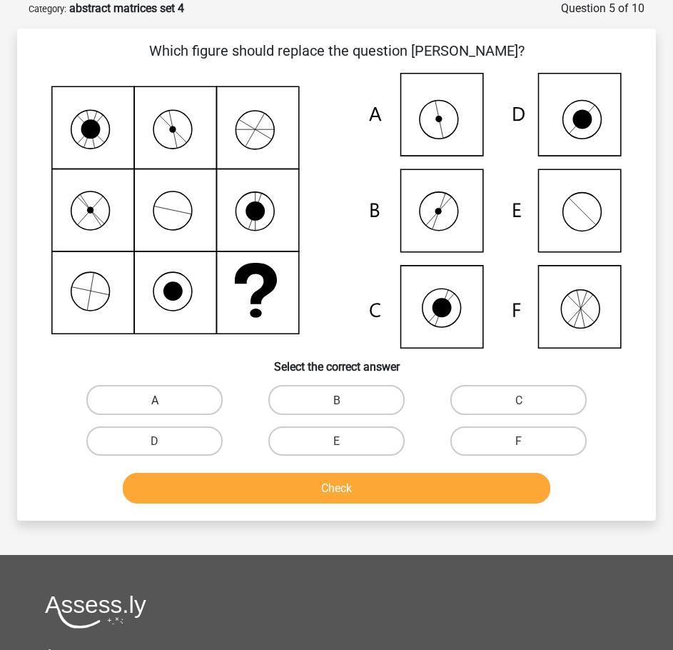
click at [214, 393] on label "A" at bounding box center [154, 399] width 136 height 29
click at [164, 399] on input "A" at bounding box center [159, 403] width 9 height 9
radio input "true"
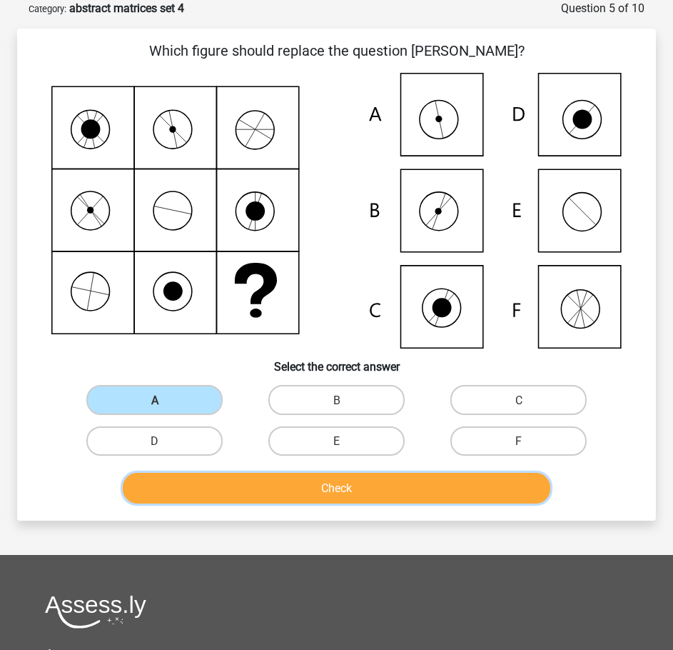
click at [349, 483] on font "Check" at bounding box center [336, 488] width 31 height 14
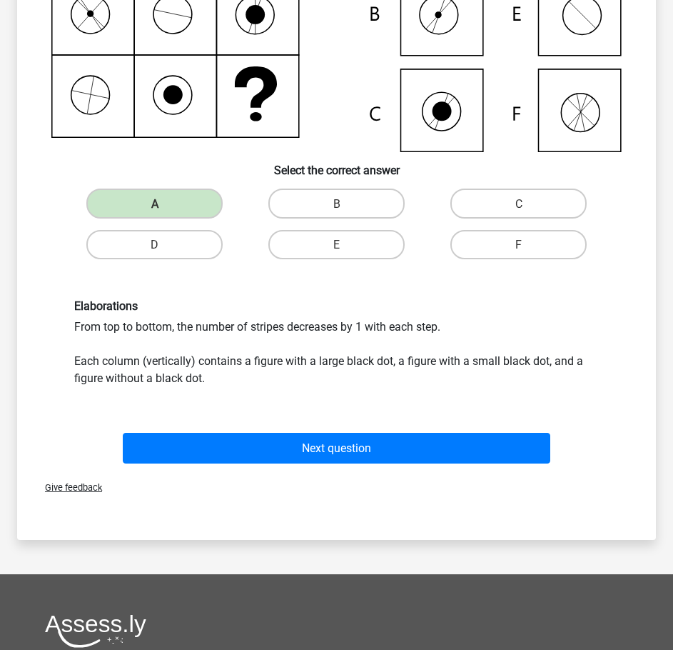
scroll to position [569, 0]
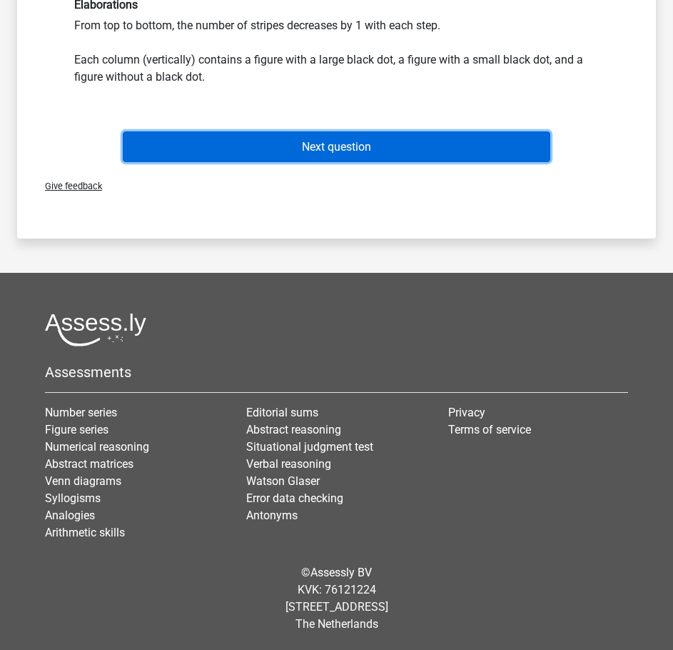
click at [322, 149] on font "Next question" at bounding box center [336, 147] width 69 height 14
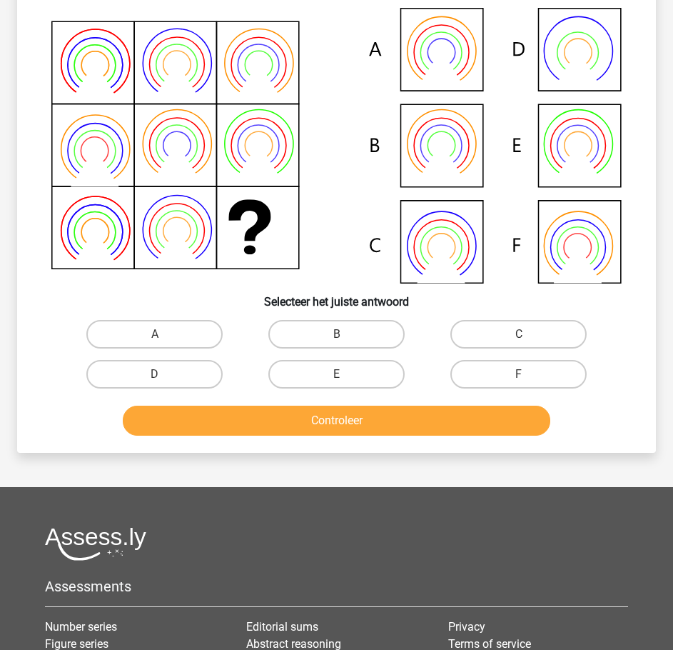
scroll to position [71, 0]
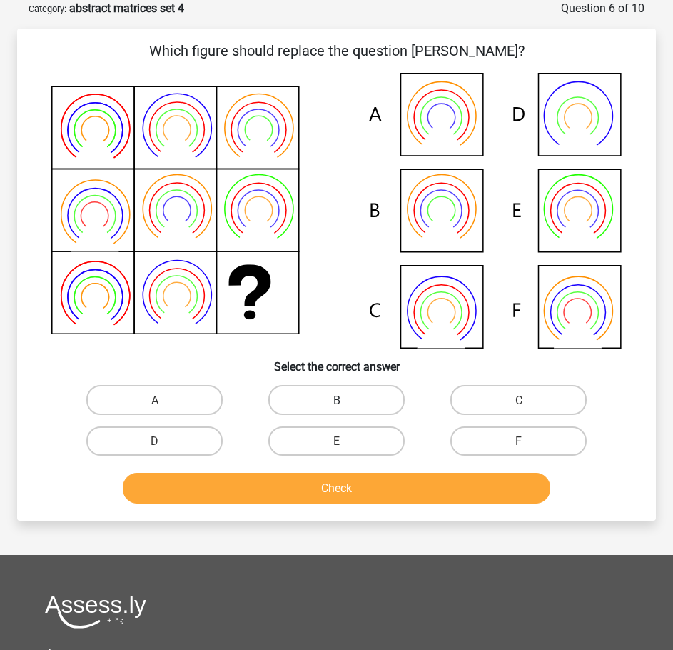
click at [315, 408] on label "B" at bounding box center [337, 399] width 136 height 29
click at [337, 408] on input "B" at bounding box center [341, 403] width 9 height 9
radio input "true"
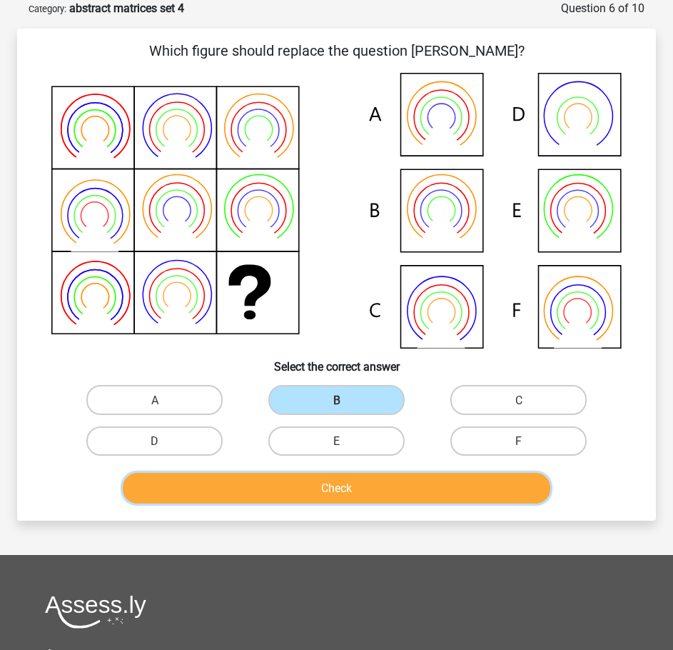
click at [326, 488] on font "Check" at bounding box center [336, 488] width 31 height 14
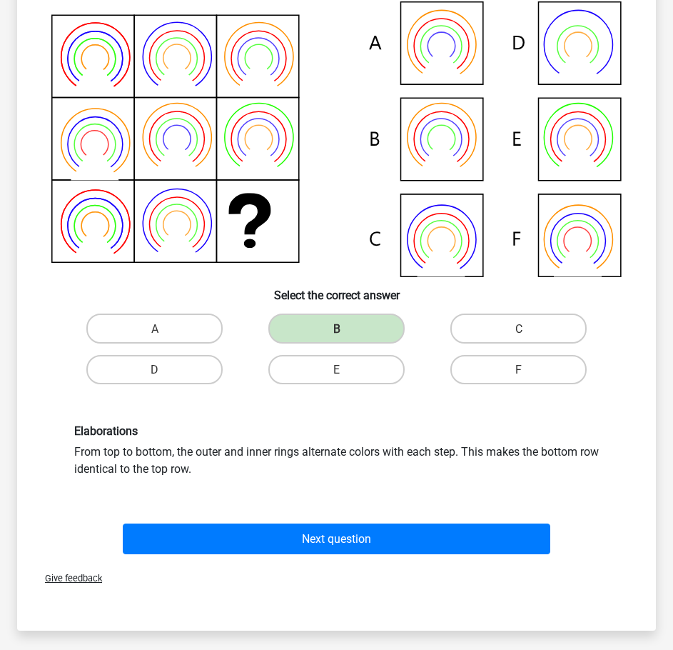
scroll to position [286, 0]
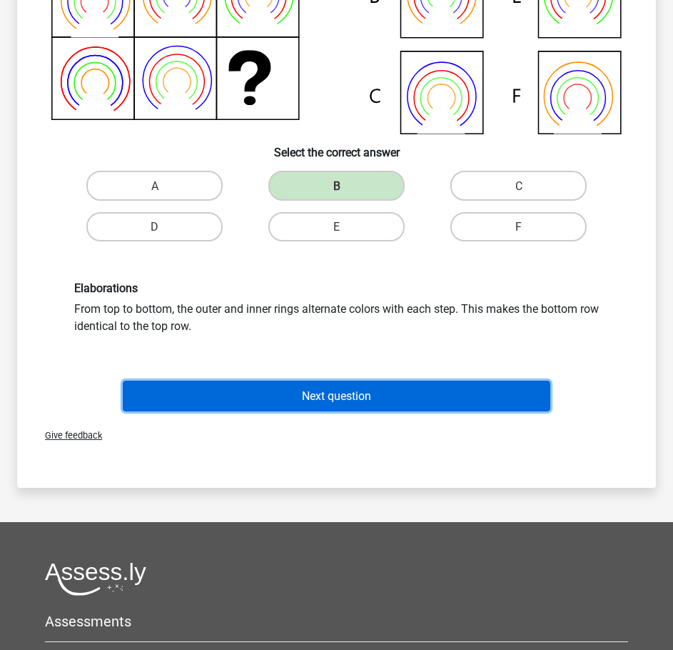
click at [329, 392] on font "Next question" at bounding box center [336, 396] width 69 height 14
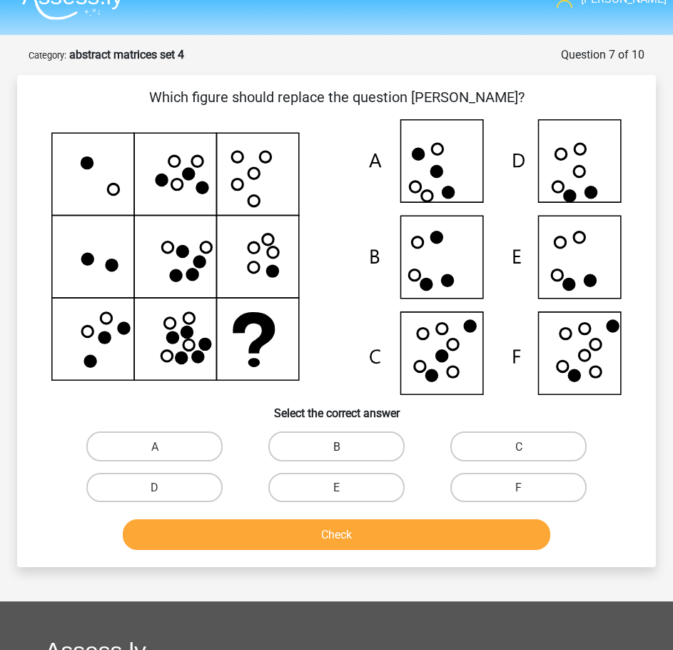
scroll to position [0, 0]
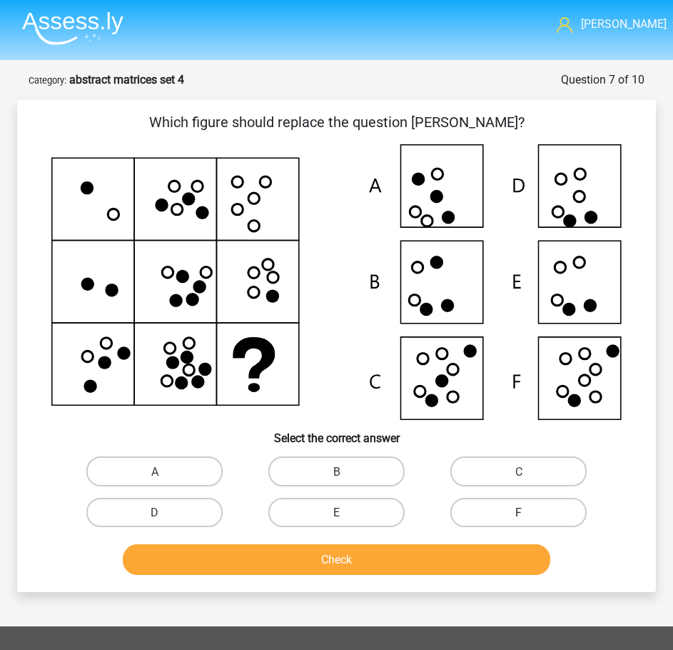
click at [513, 514] on label "F" at bounding box center [519, 512] width 136 height 29
click at [519, 514] on input "F" at bounding box center [523, 516] width 9 height 9
radio input "true"
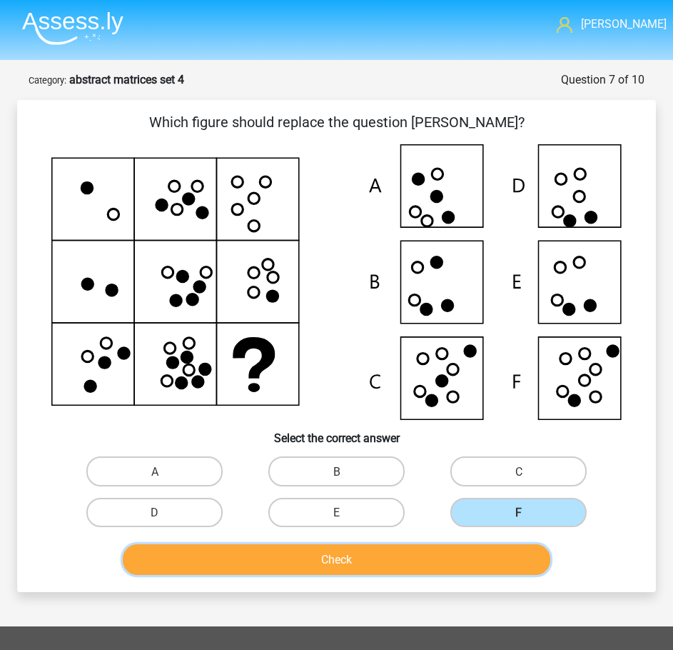
click at [398, 568] on button "Check" at bounding box center [337, 559] width 428 height 31
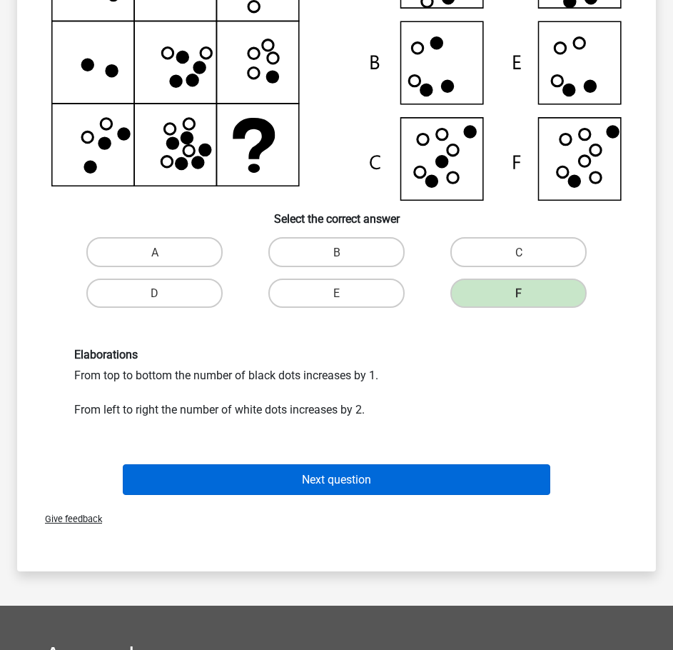
scroll to position [286, 0]
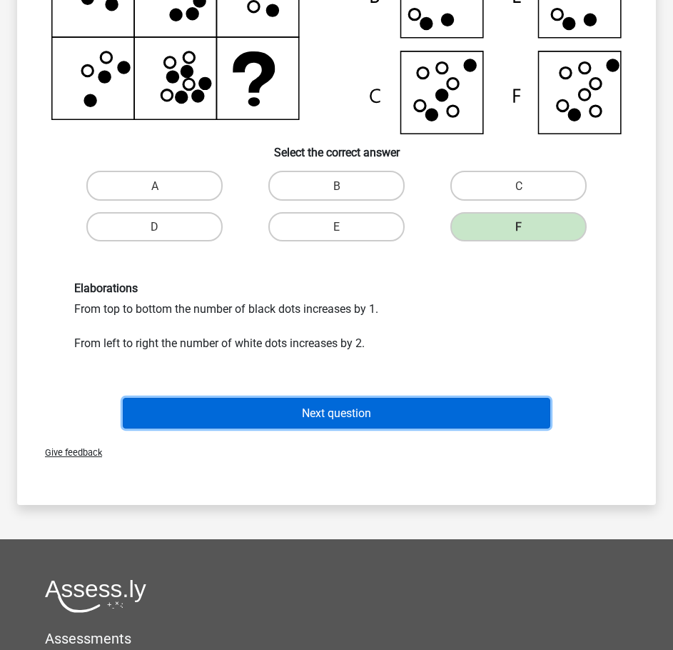
click at [314, 416] on font "Next question" at bounding box center [336, 413] width 69 height 14
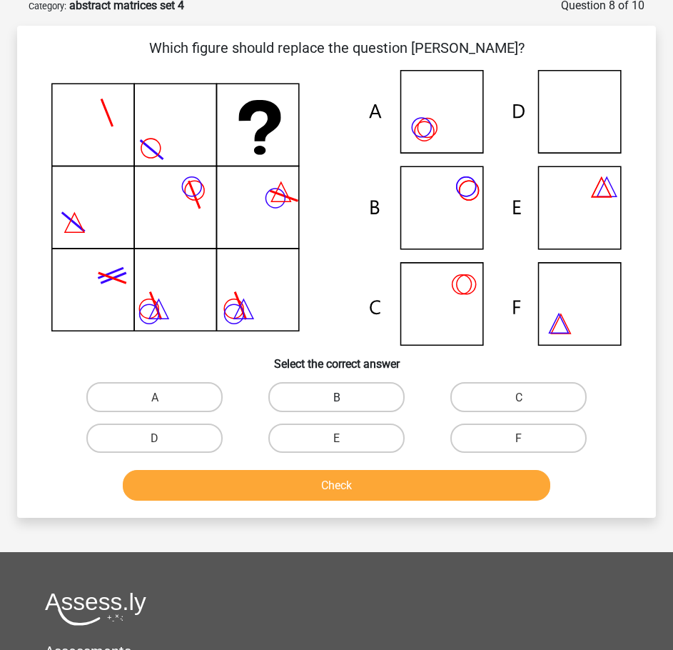
scroll to position [71, 0]
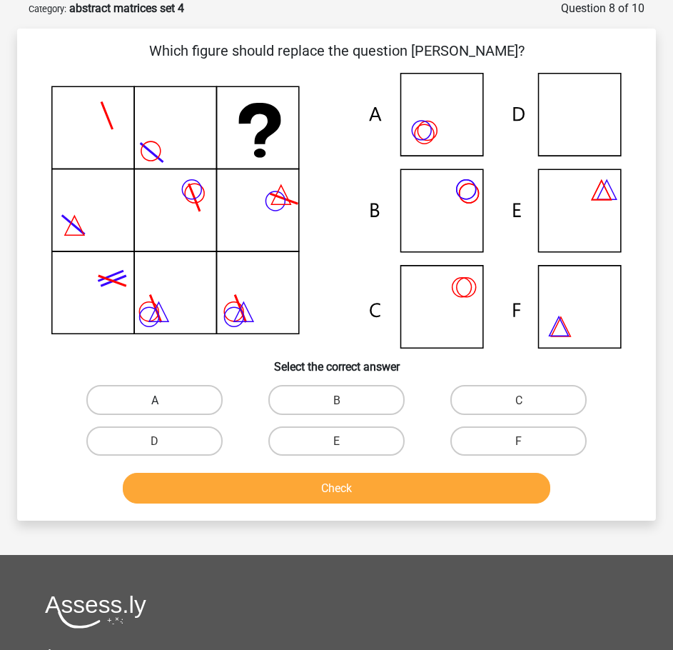
click at [172, 403] on label "A" at bounding box center [154, 399] width 136 height 29
click at [164, 403] on input "A" at bounding box center [159, 403] width 9 height 9
radio input "true"
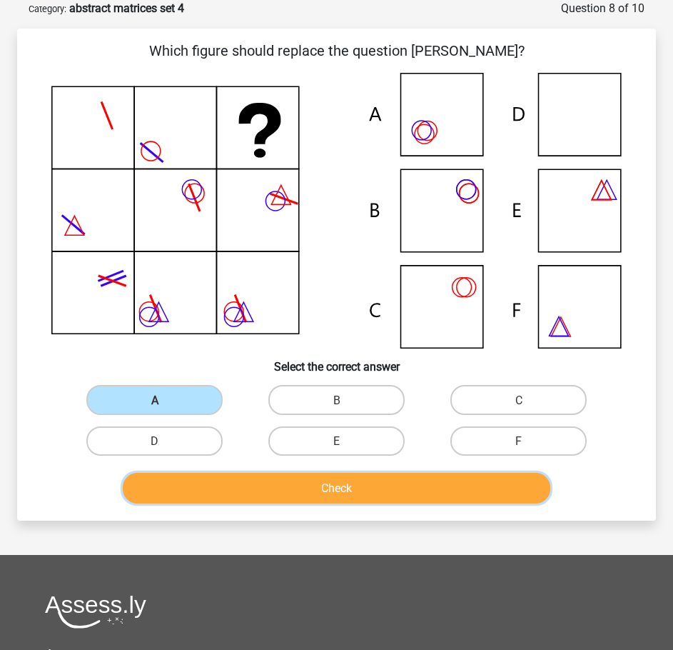
click at [385, 499] on button "Check" at bounding box center [337, 488] width 428 height 31
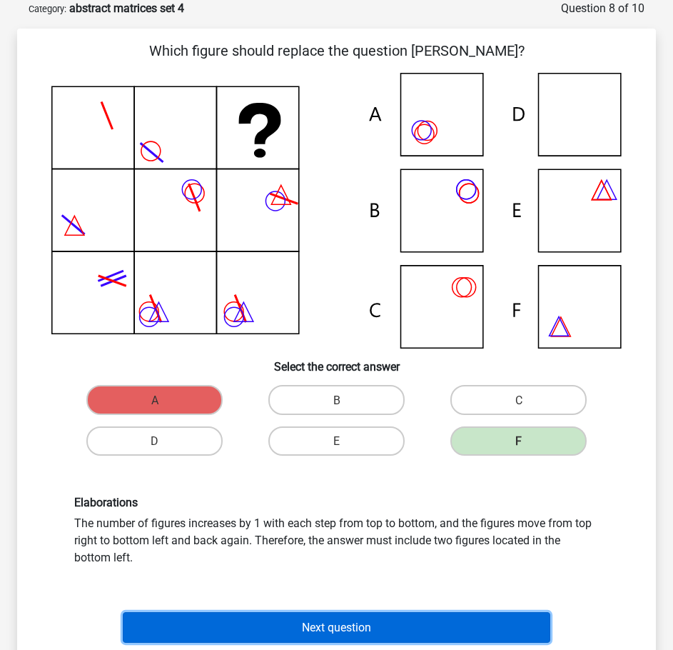
click at [274, 630] on button "Next question" at bounding box center [337, 627] width 428 height 31
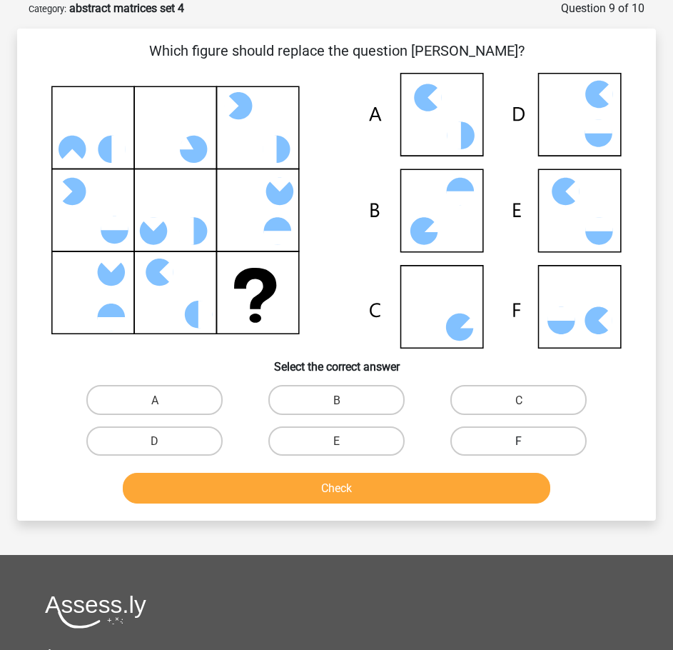
click at [509, 437] on label "F" at bounding box center [519, 440] width 136 height 29
click at [519, 441] on input "F" at bounding box center [523, 445] width 9 height 9
radio input "true"
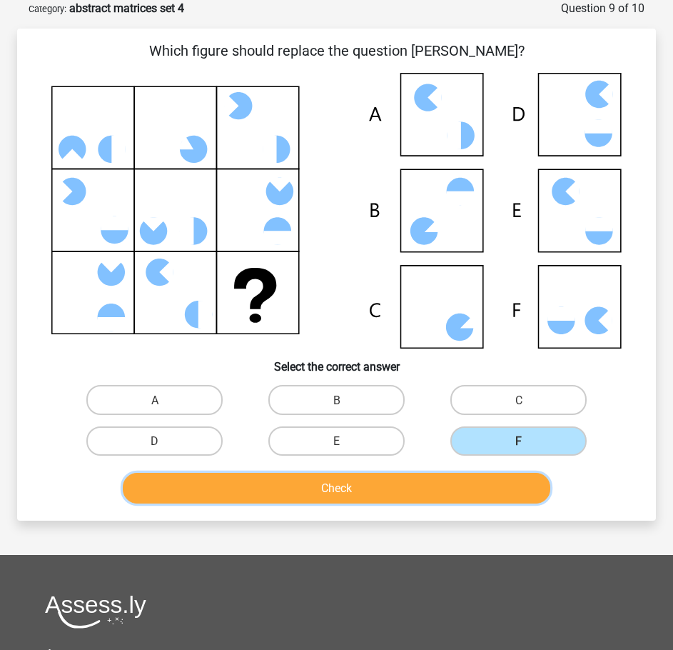
click at [456, 501] on button "Check" at bounding box center [337, 488] width 428 height 31
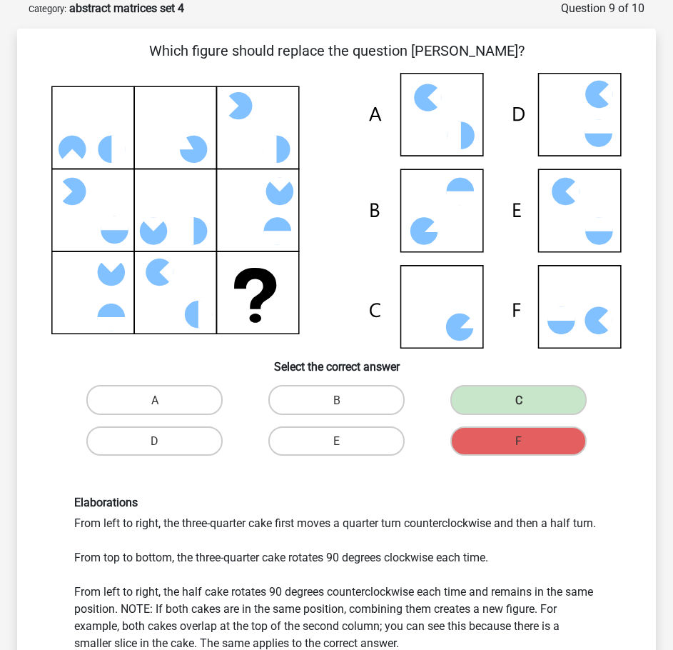
scroll to position [428, 0]
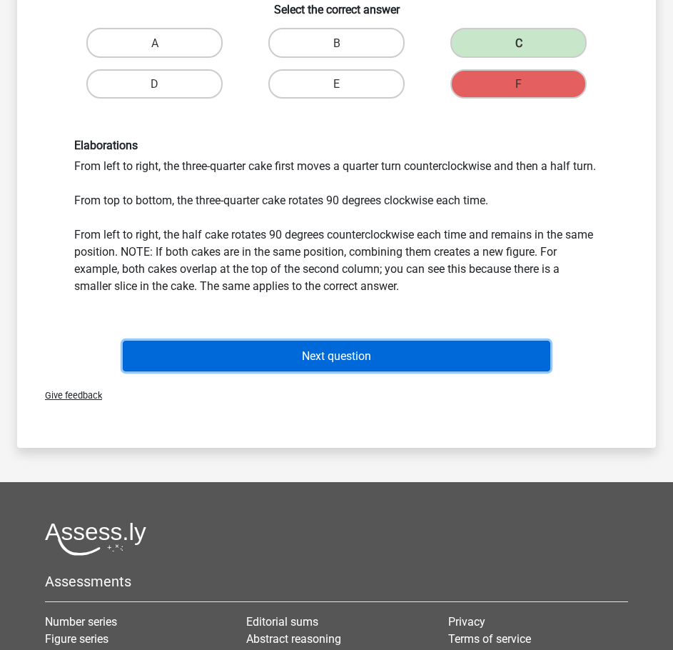
click at [371, 363] on font "Next question" at bounding box center [336, 356] width 69 height 14
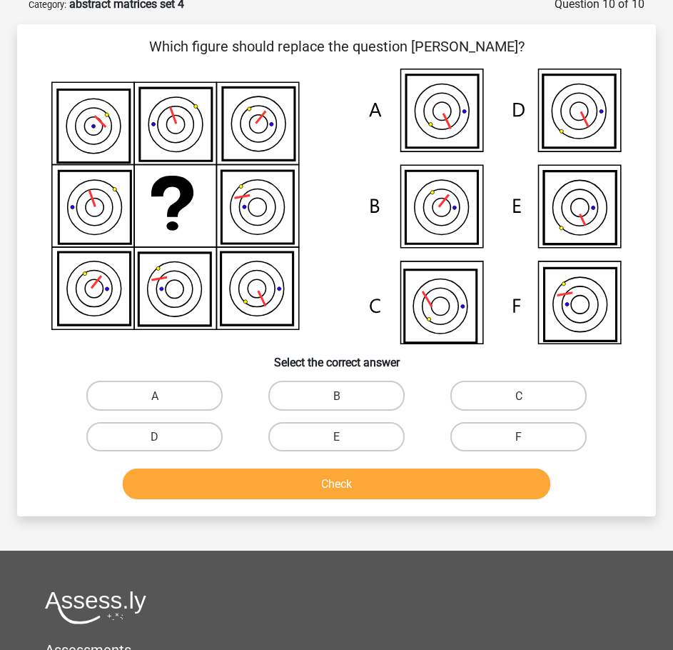
scroll to position [71, 0]
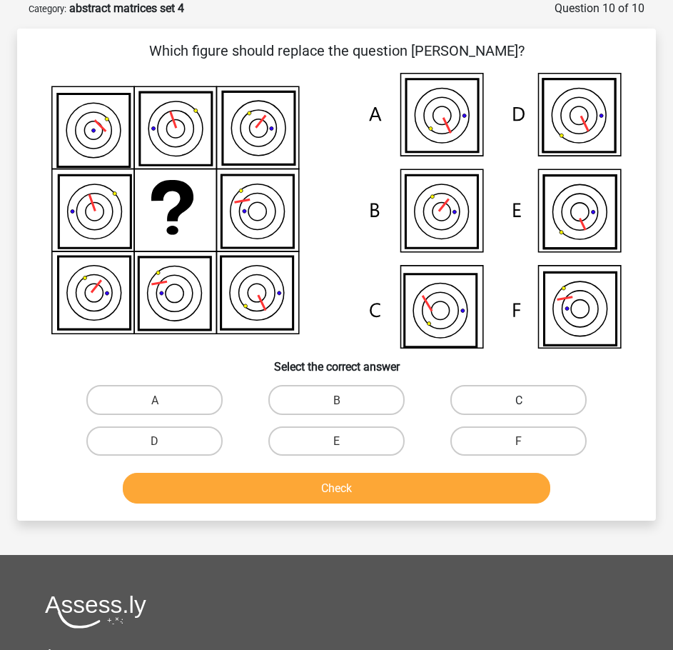
click at [516, 413] on label "C" at bounding box center [519, 399] width 136 height 29
click at [519, 408] on input "C" at bounding box center [523, 403] width 9 height 9
radio input "true"
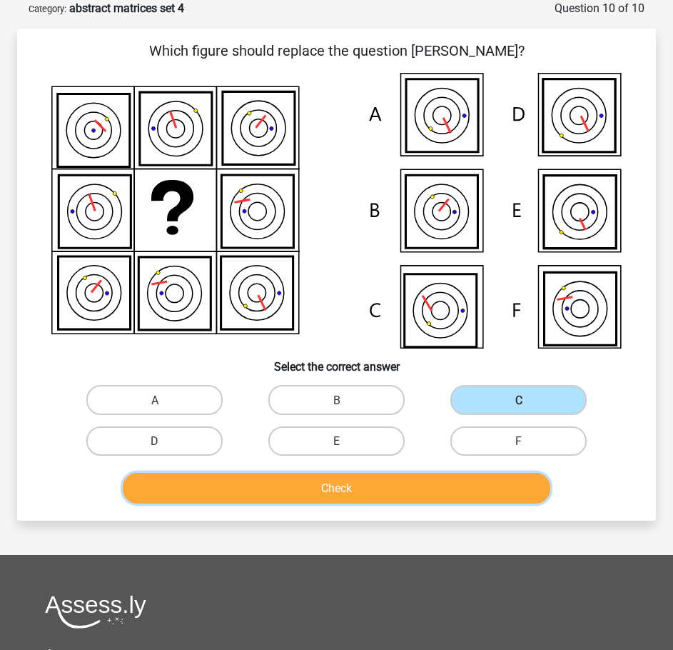
click at [426, 502] on button "Check" at bounding box center [337, 488] width 428 height 31
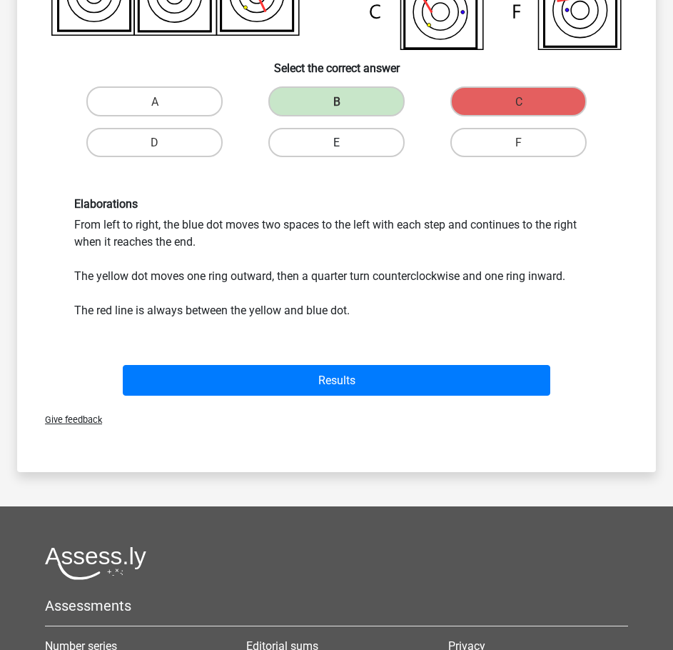
scroll to position [428, 0]
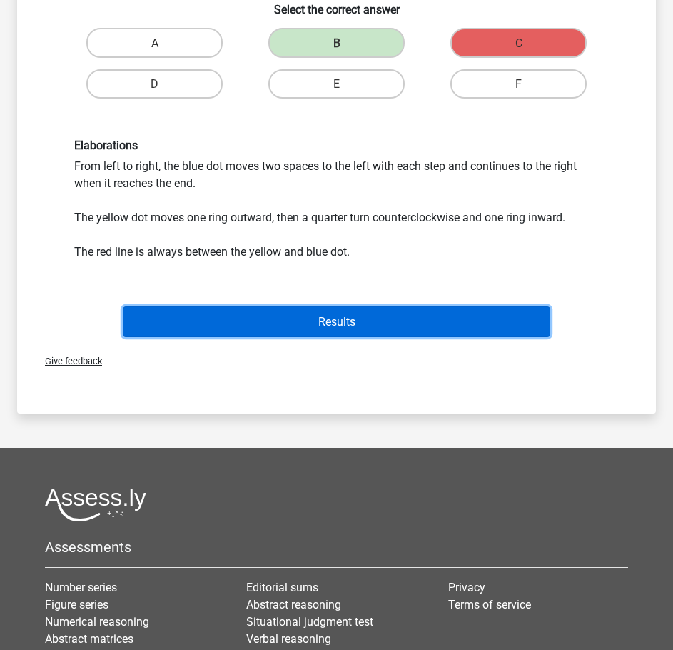
click at [359, 309] on button "Results" at bounding box center [337, 321] width 428 height 31
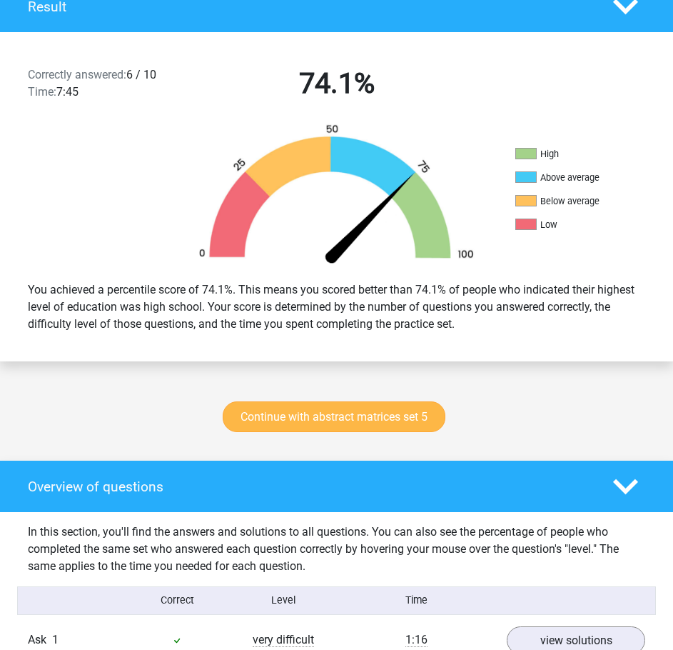
scroll to position [357, 0]
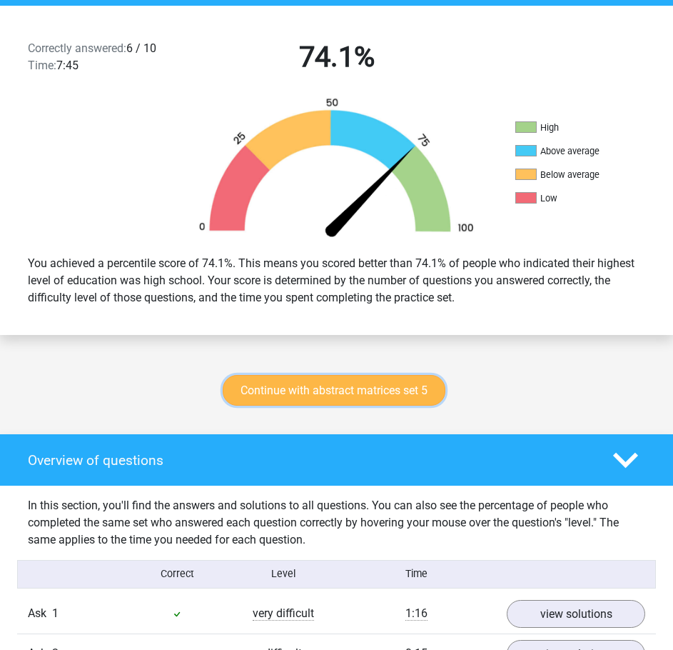
click at [301, 390] on font "Continue with abstract matrices set 5" at bounding box center [334, 391] width 187 height 14
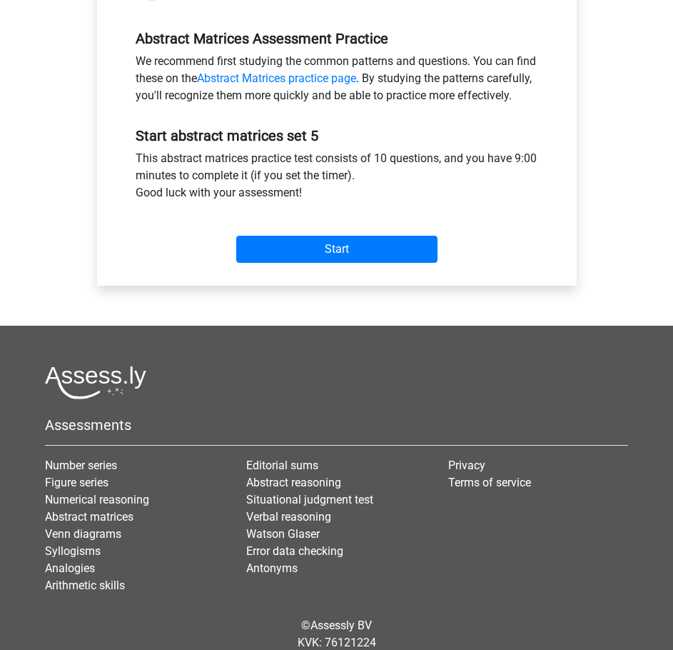
scroll to position [67, 0]
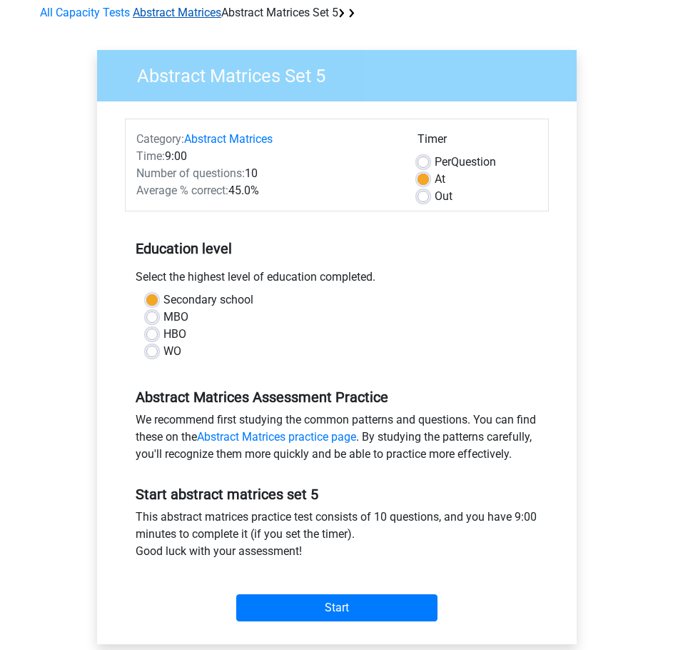
click at [142, 16] on font "Abstract Matrices" at bounding box center [177, 13] width 89 height 14
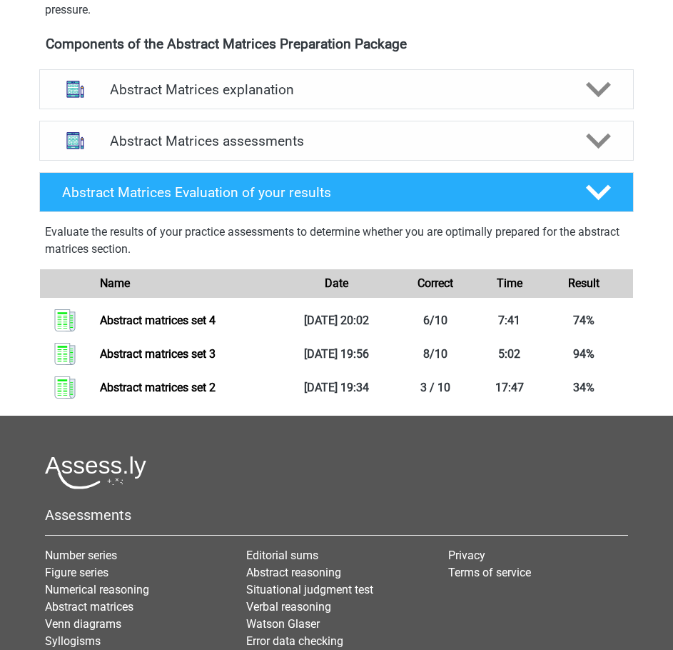
scroll to position [500, 0]
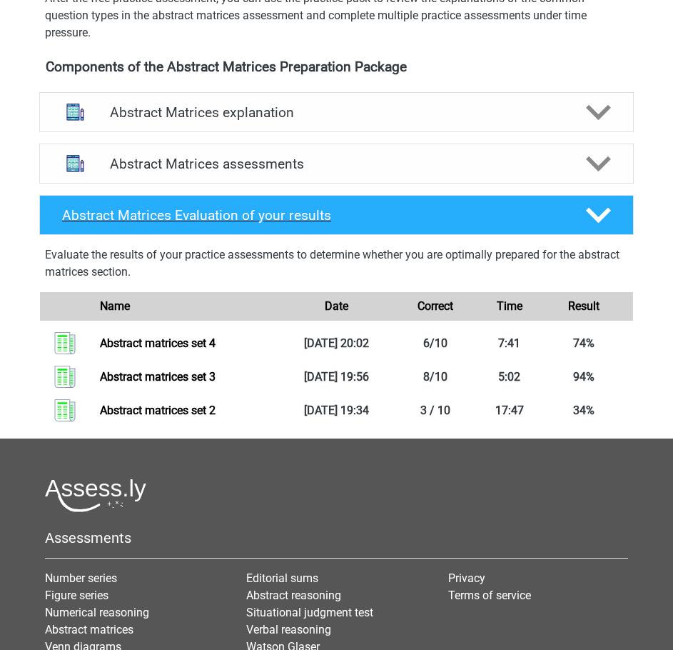
click at [592, 212] on polygon at bounding box center [598, 215] width 25 height 16
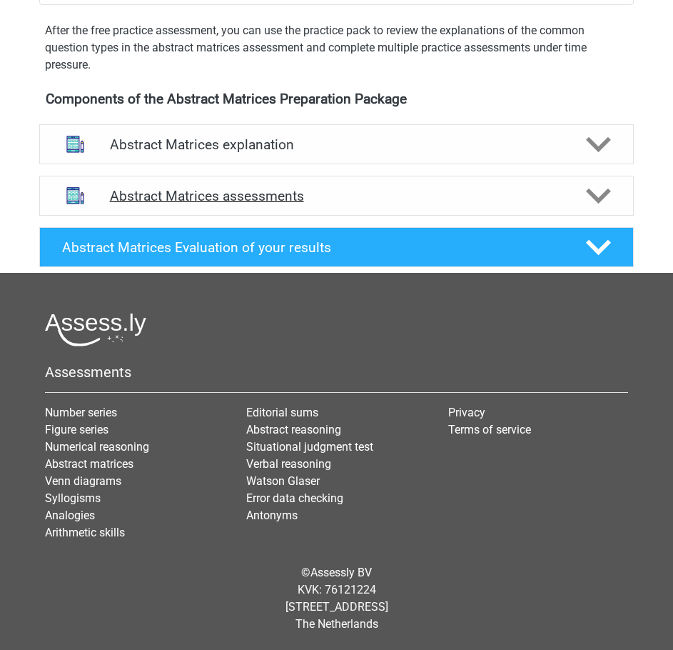
scroll to position [468, 0]
click at [593, 212] on div "Abstract Matrices assessments" at bounding box center [336, 196] width 595 height 40
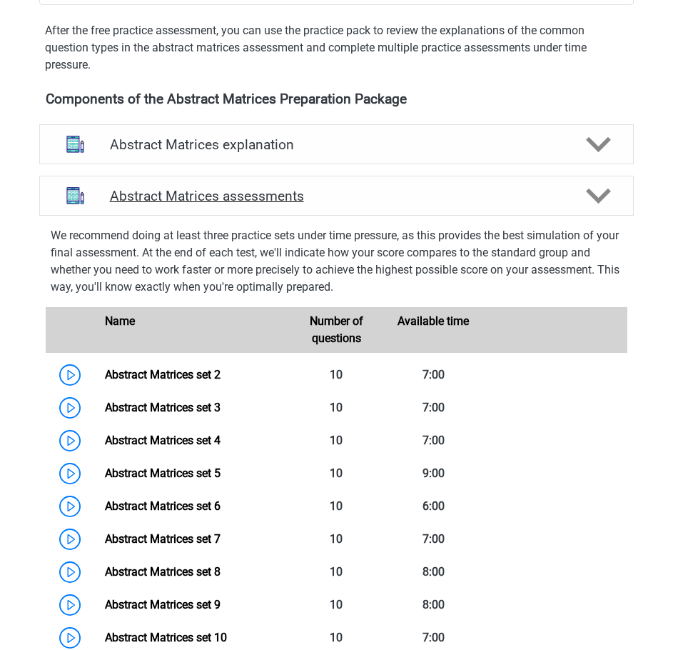
click at [588, 196] on icon at bounding box center [598, 196] width 25 height 25
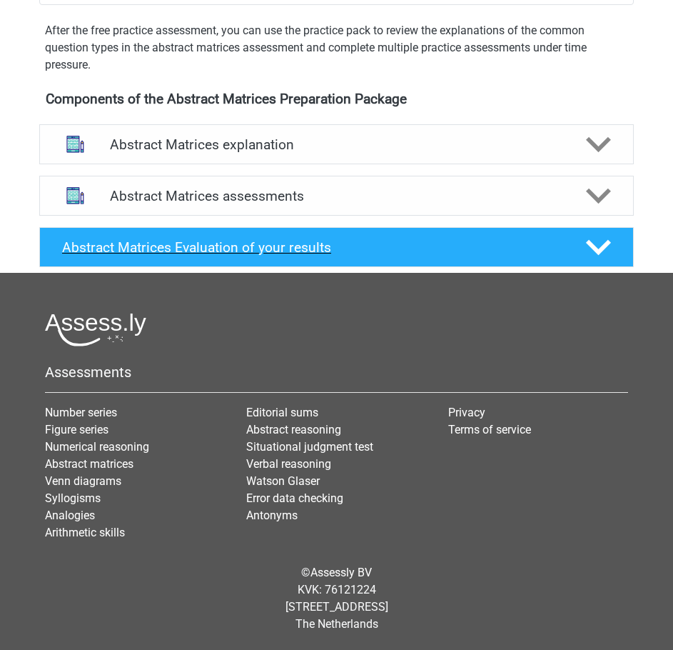
click at [601, 244] on icon at bounding box center [598, 247] width 25 height 25
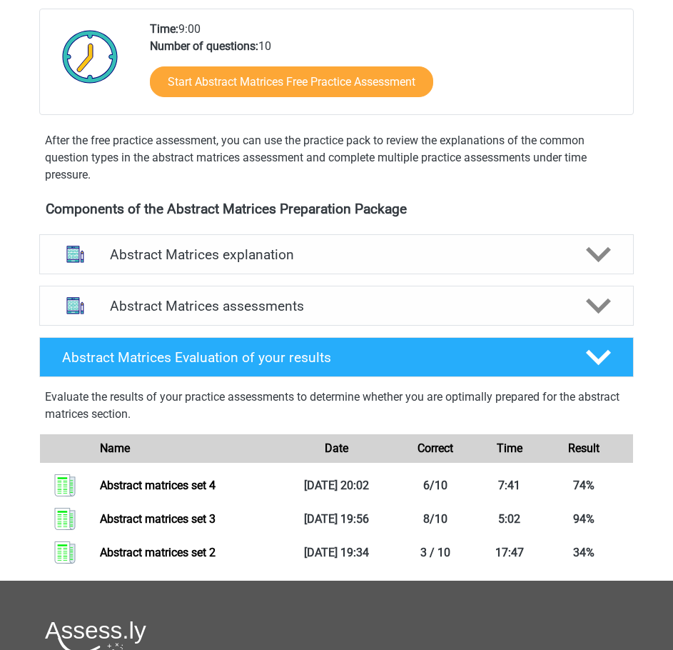
scroll to position [325, 0]
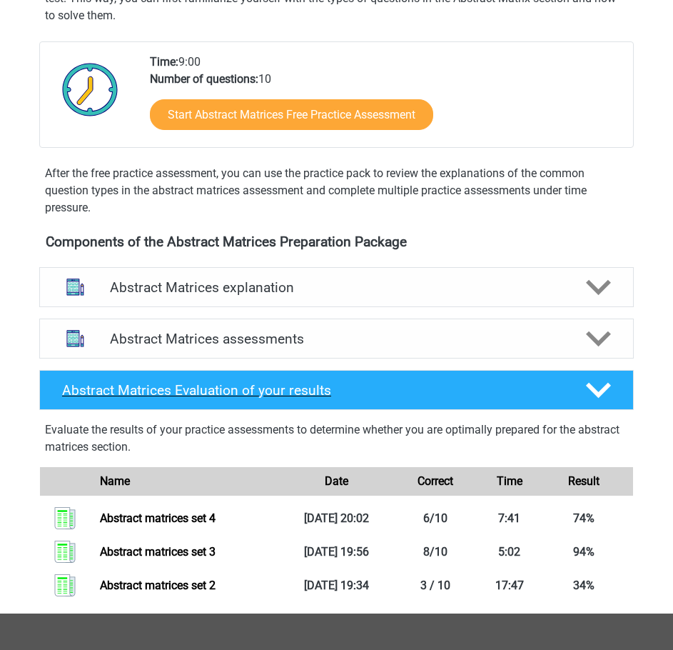
click at [588, 392] on icon at bounding box center [598, 390] width 25 height 25
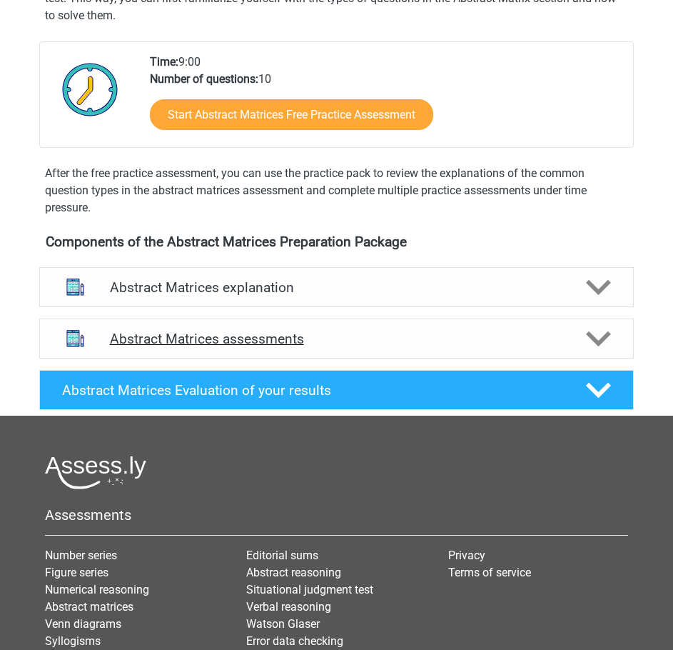
click at [606, 345] on icon at bounding box center [598, 338] width 25 height 25
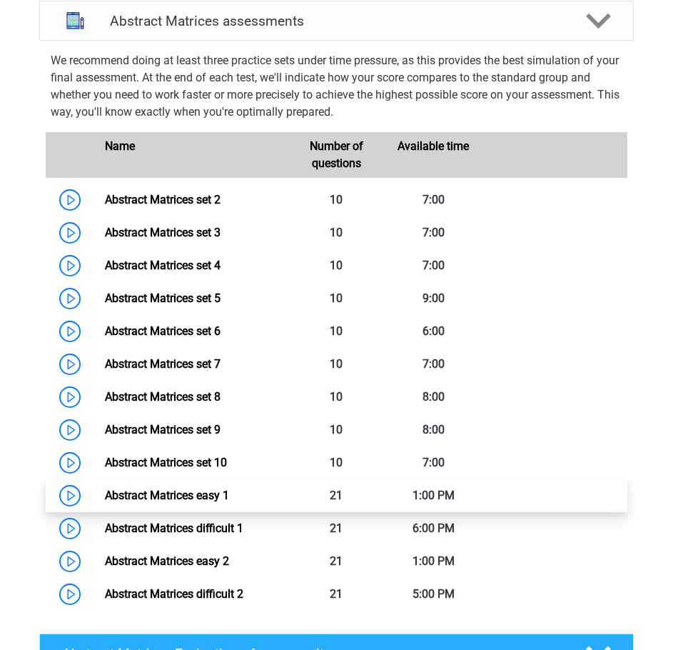
scroll to position [611, 0]
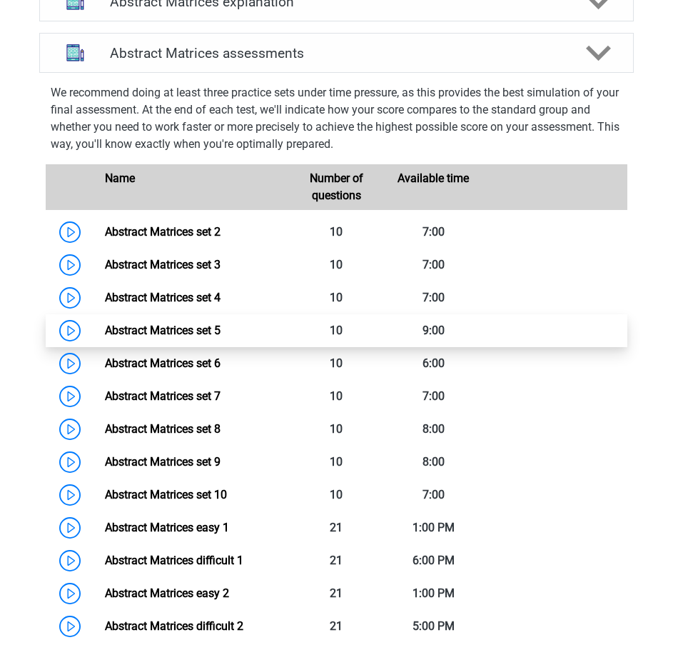
click at [178, 328] on link "Abstract Matrices set 5" at bounding box center [163, 331] width 116 height 14
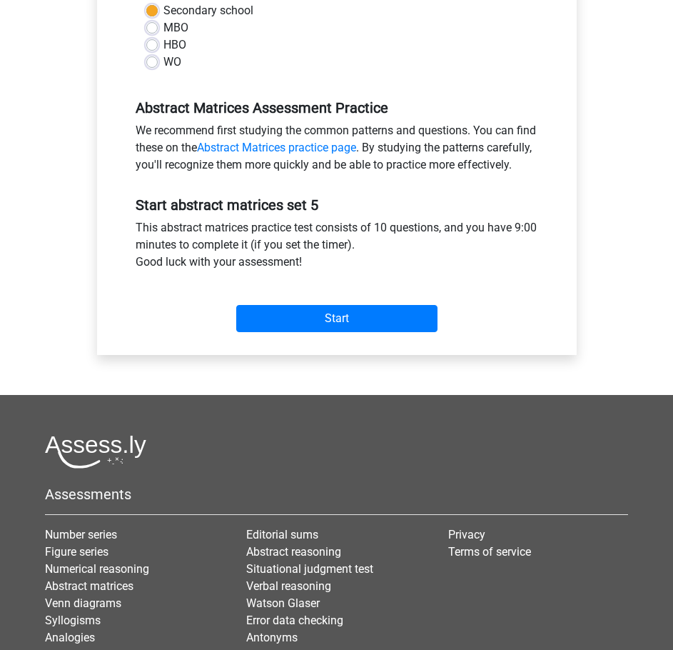
scroll to position [357, 0]
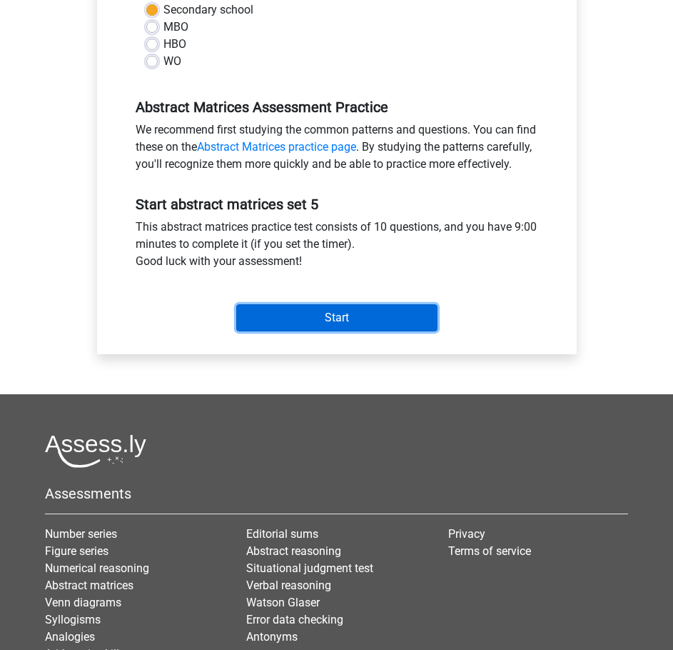
click at [359, 329] on input "Start" at bounding box center [336, 317] width 201 height 27
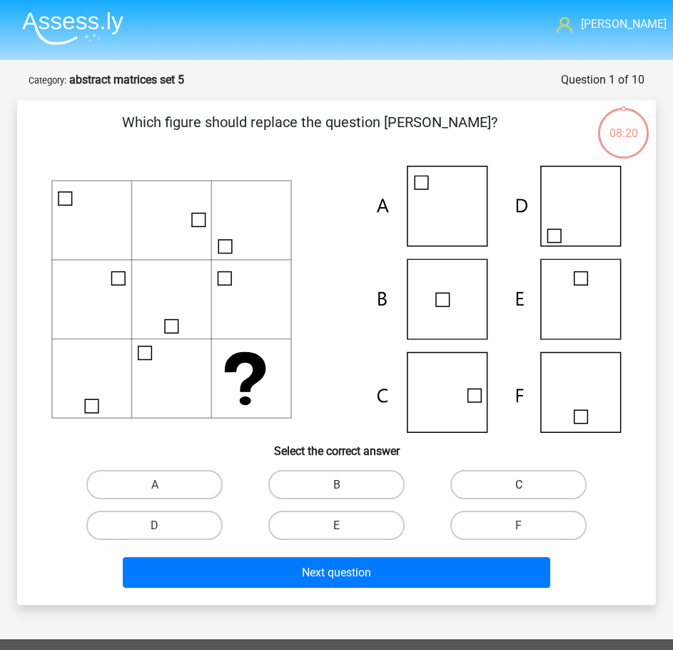
click at [530, 485] on label "C" at bounding box center [519, 484] width 136 height 29
click at [528, 485] on input "C" at bounding box center [523, 488] width 9 height 9
radio input "true"
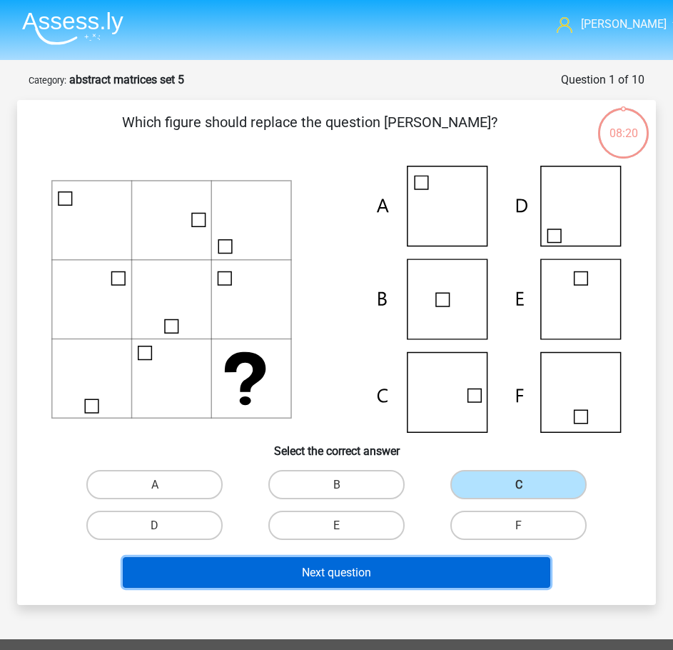
click at [453, 571] on button "Next question" at bounding box center [337, 572] width 428 height 31
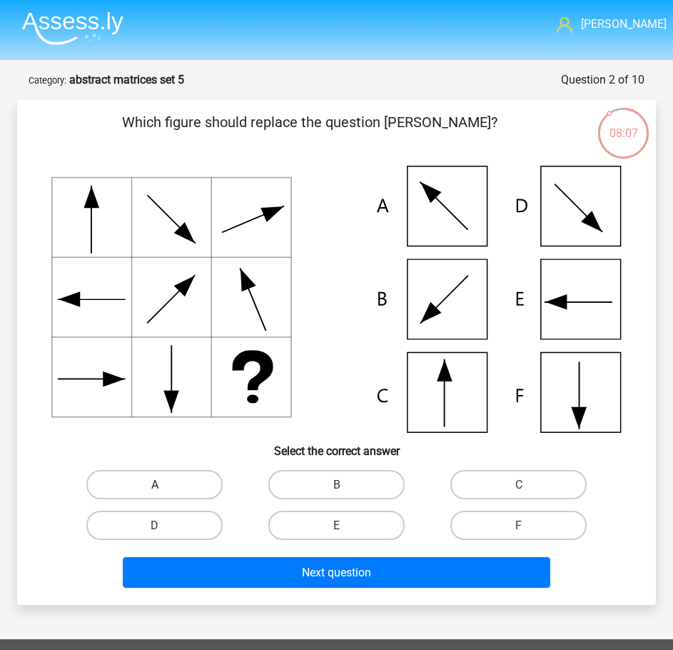
click at [201, 491] on label "A" at bounding box center [154, 484] width 136 height 29
click at [164, 491] on input "A" at bounding box center [159, 488] width 9 height 9
radio input "true"
click at [302, 549] on div "Next question" at bounding box center [336, 570] width 593 height 48
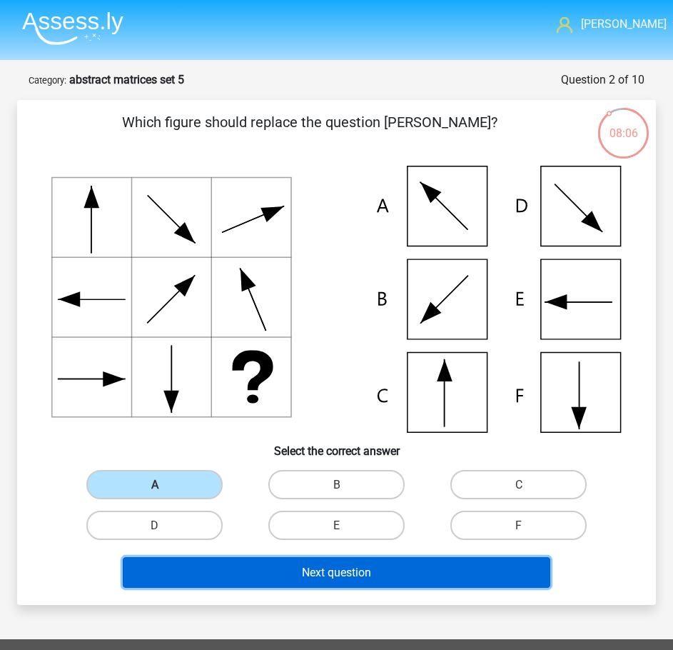
click at [309, 562] on button "Next question" at bounding box center [337, 572] width 428 height 31
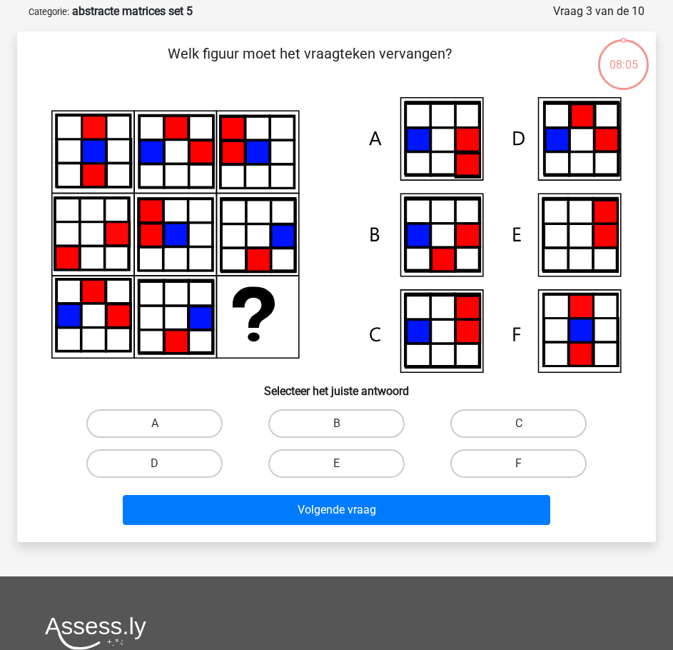
scroll to position [71, 0]
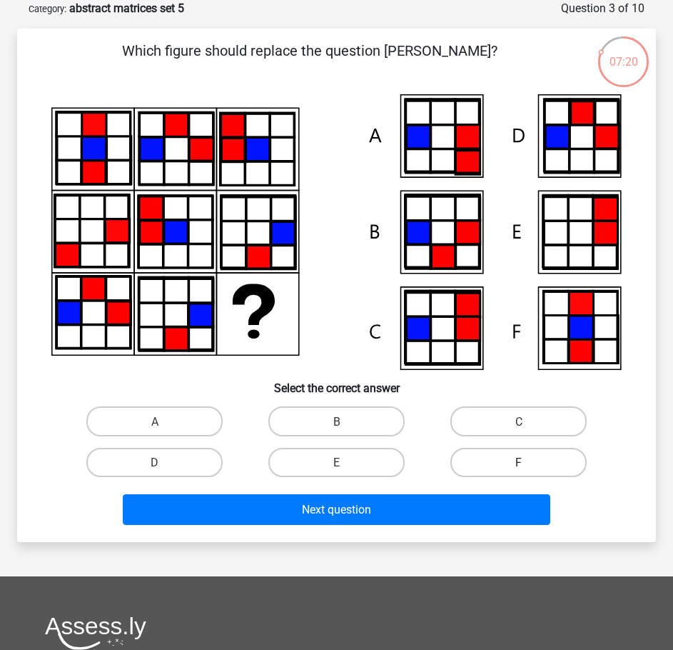
click at [491, 464] on label "F" at bounding box center [519, 462] width 136 height 29
click at [519, 464] on input "F" at bounding box center [523, 466] width 9 height 9
radio input "true"
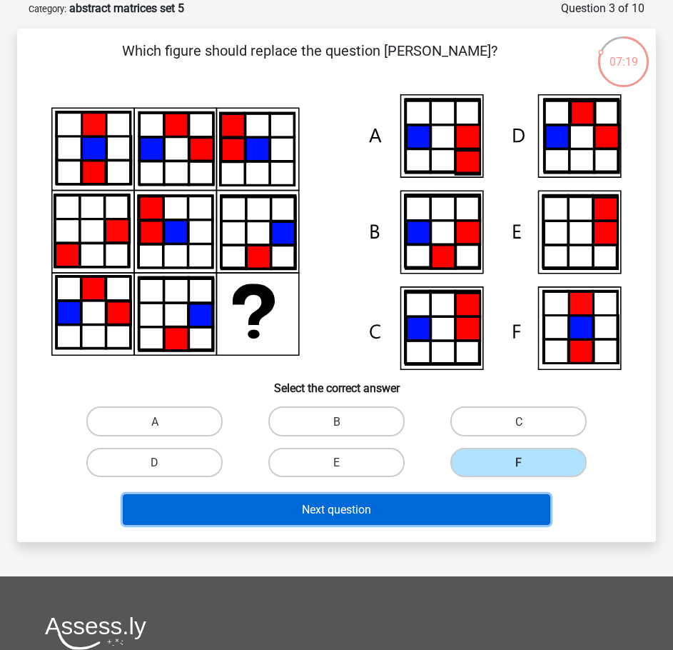
click at [455, 508] on button "Next question" at bounding box center [337, 509] width 428 height 31
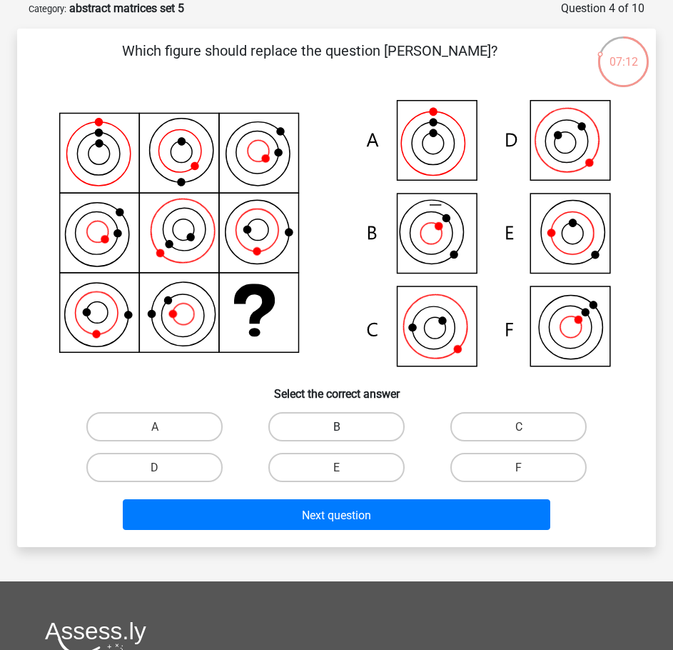
click at [341, 421] on label "B" at bounding box center [337, 426] width 136 height 29
click at [341, 426] on input "B" at bounding box center [341, 430] width 9 height 9
radio input "true"
click at [468, 416] on label "C" at bounding box center [519, 426] width 136 height 29
click at [519, 426] on input "C" at bounding box center [523, 430] width 9 height 9
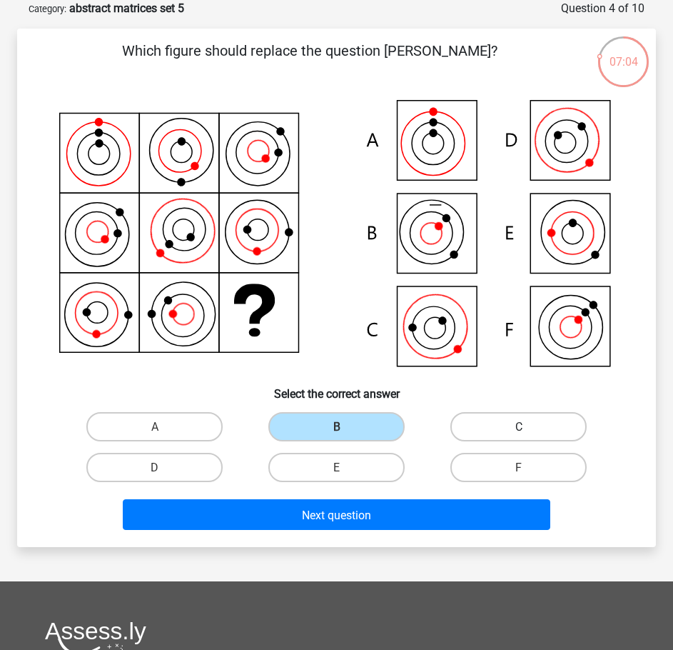
radio input "true"
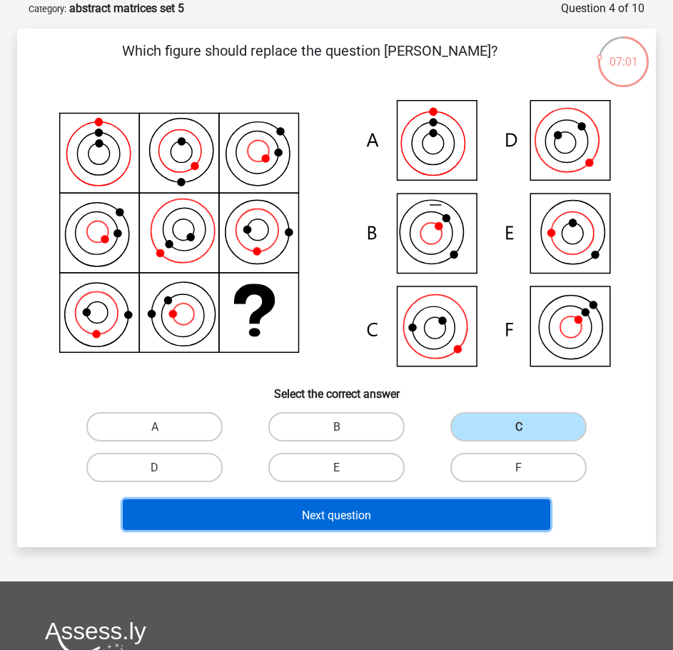
click at [322, 518] on font "Next question" at bounding box center [336, 515] width 69 height 14
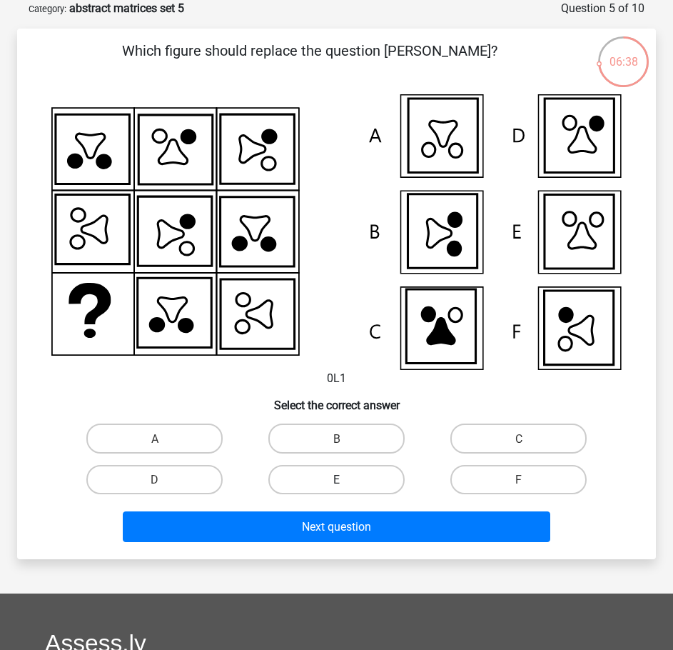
click at [332, 481] on label "E" at bounding box center [337, 479] width 136 height 29
click at [337, 481] on input "E" at bounding box center [341, 483] width 9 height 9
radio input "true"
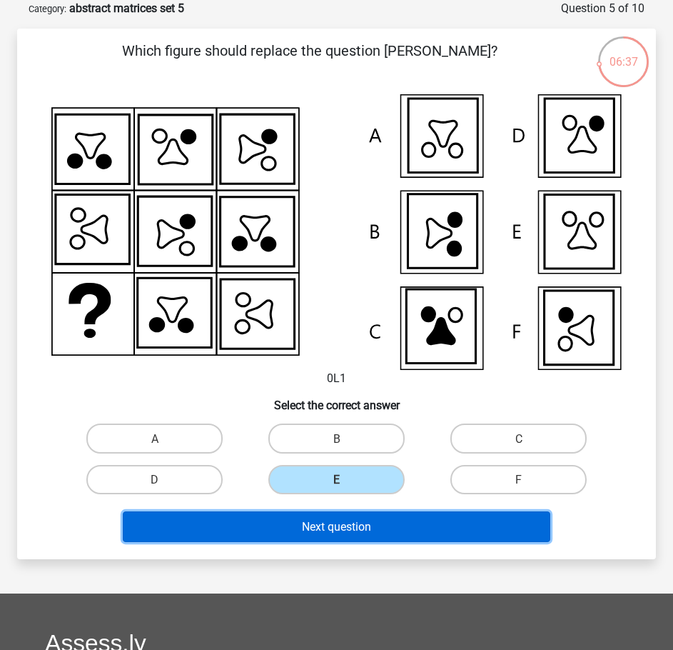
click at [322, 525] on font "Next question" at bounding box center [336, 527] width 69 height 14
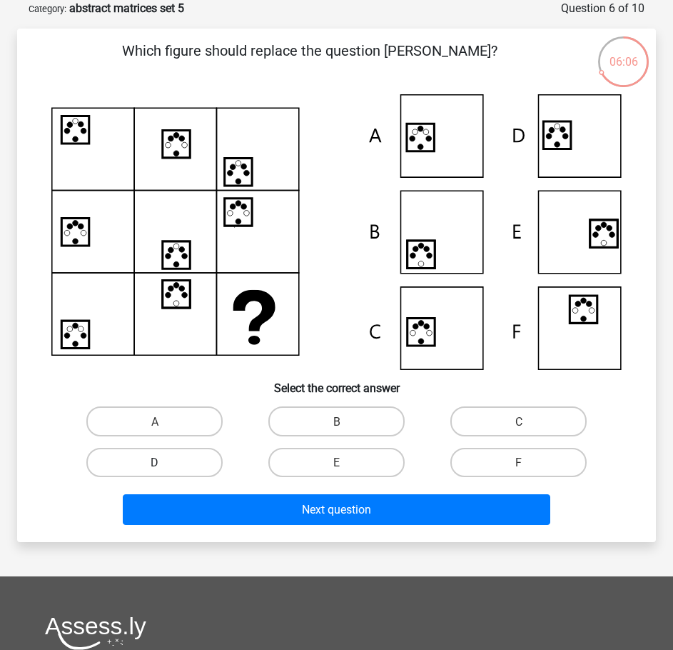
click at [153, 460] on font "D" at bounding box center [155, 463] width 8 height 14
click at [155, 462] on input "D" at bounding box center [159, 466] width 9 height 9
radio input "true"
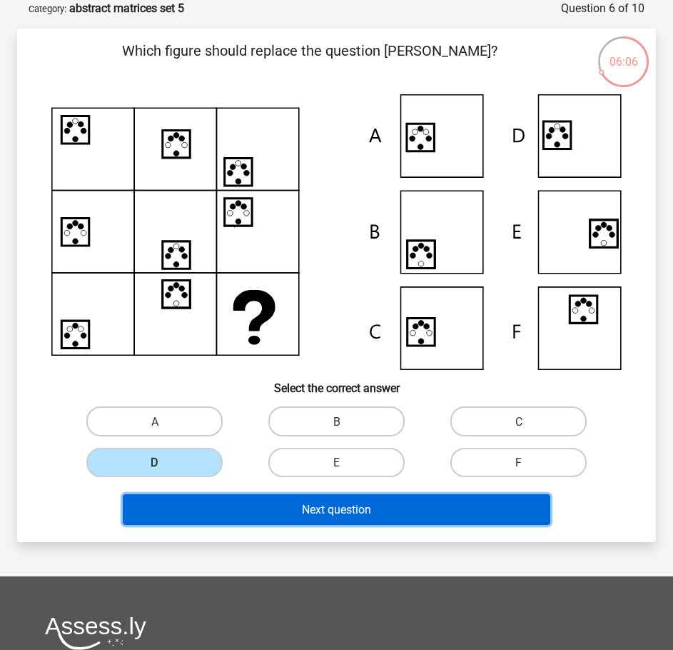
click at [288, 512] on button "Next question" at bounding box center [337, 509] width 428 height 31
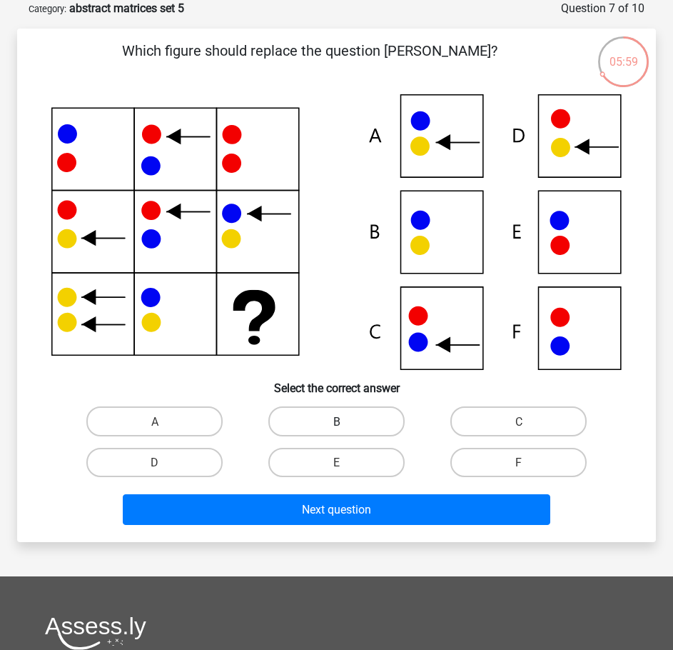
click at [314, 421] on label "B" at bounding box center [337, 420] width 136 height 29
click at [337, 421] on input "B" at bounding box center [341, 425] width 9 height 9
radio input "true"
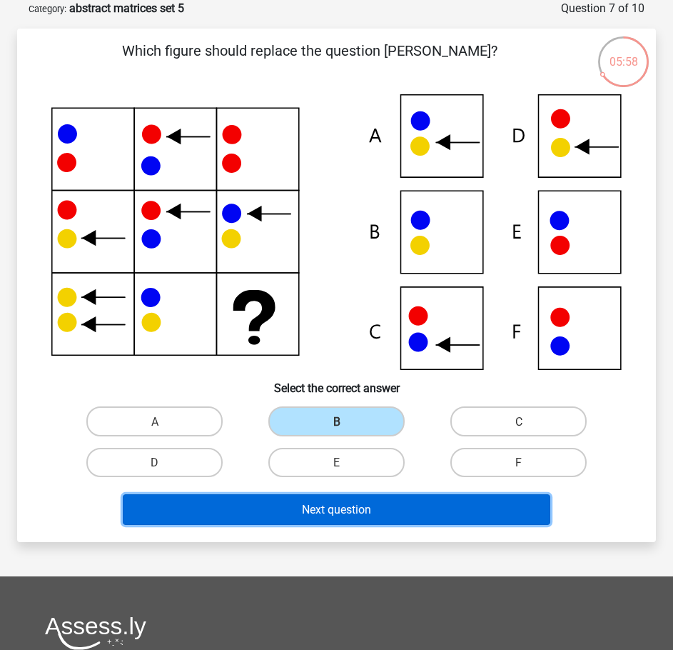
click at [333, 511] on font "Next question" at bounding box center [336, 510] width 69 height 14
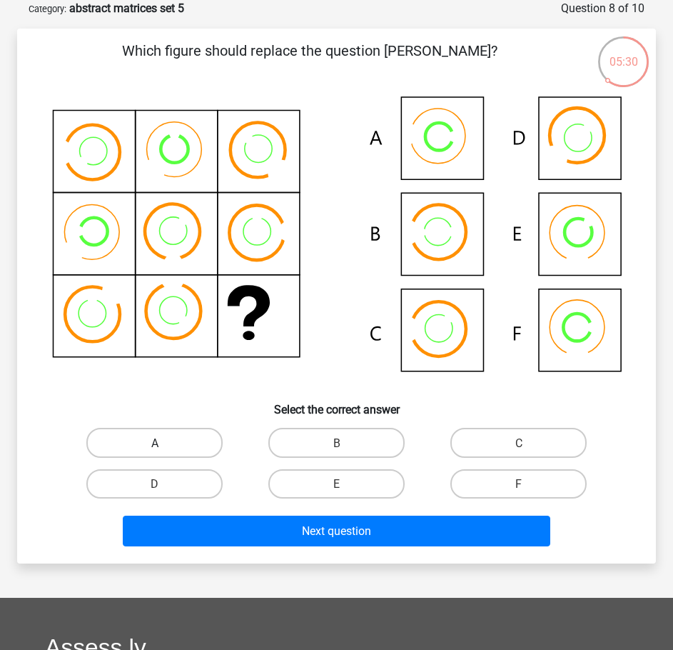
click at [168, 438] on label "A" at bounding box center [154, 442] width 136 height 29
click at [164, 442] on input "A" at bounding box center [159, 446] width 9 height 9
radio input "true"
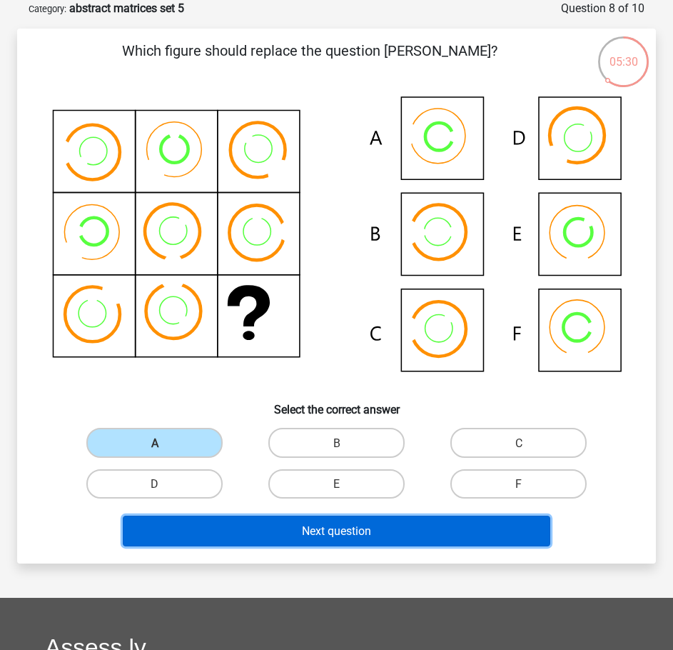
click at [364, 534] on font "Next question" at bounding box center [336, 531] width 69 height 14
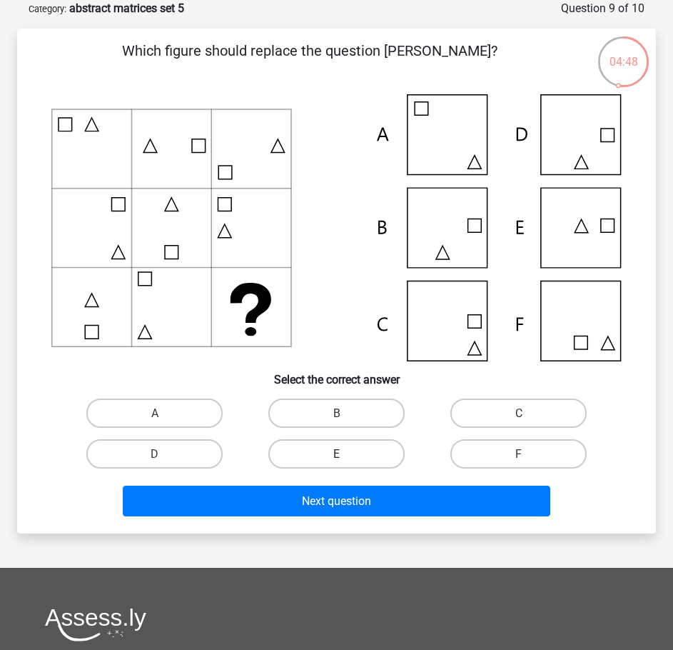
click at [402, 453] on label "E" at bounding box center [337, 453] width 136 height 29
click at [346, 453] on input "E" at bounding box center [341, 457] width 9 height 9
radio input "true"
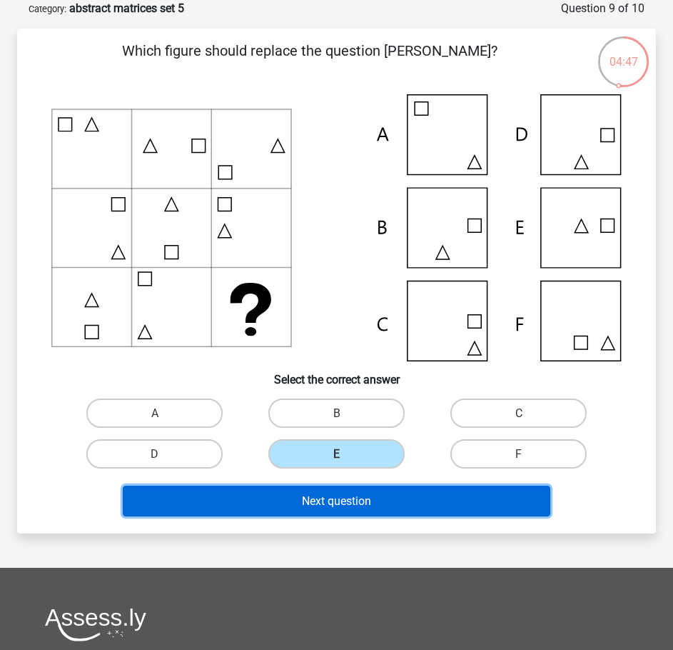
click at [384, 500] on button "Next question" at bounding box center [337, 501] width 428 height 31
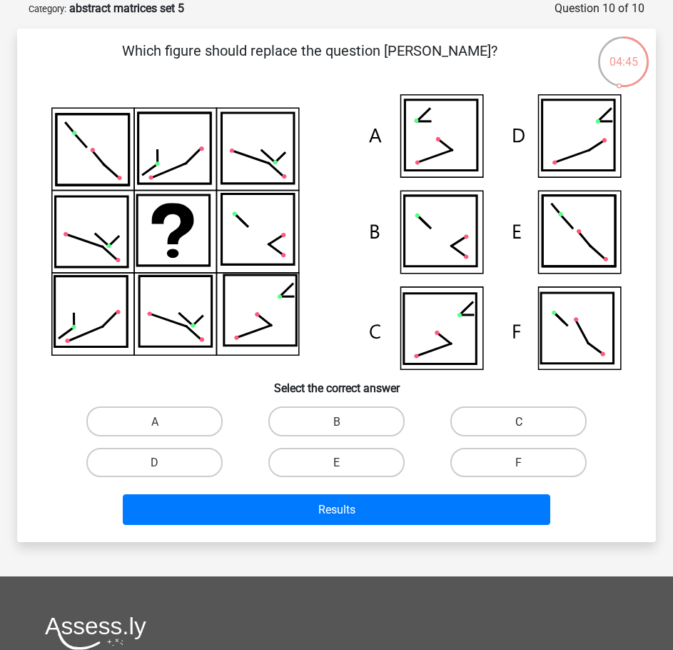
click at [518, 416] on font "C" at bounding box center [519, 422] width 7 height 14
click at [519, 421] on input "C" at bounding box center [523, 425] width 9 height 9
radio input "true"
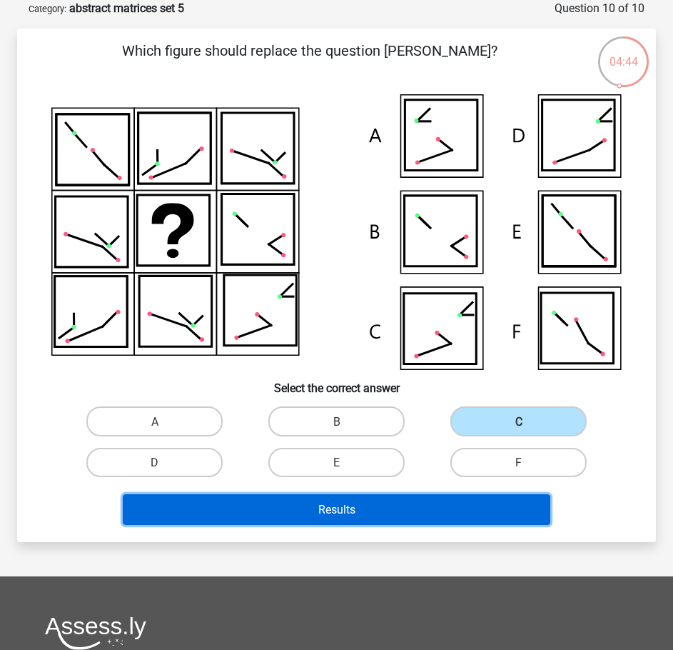
click at [449, 503] on button "Results" at bounding box center [337, 509] width 428 height 31
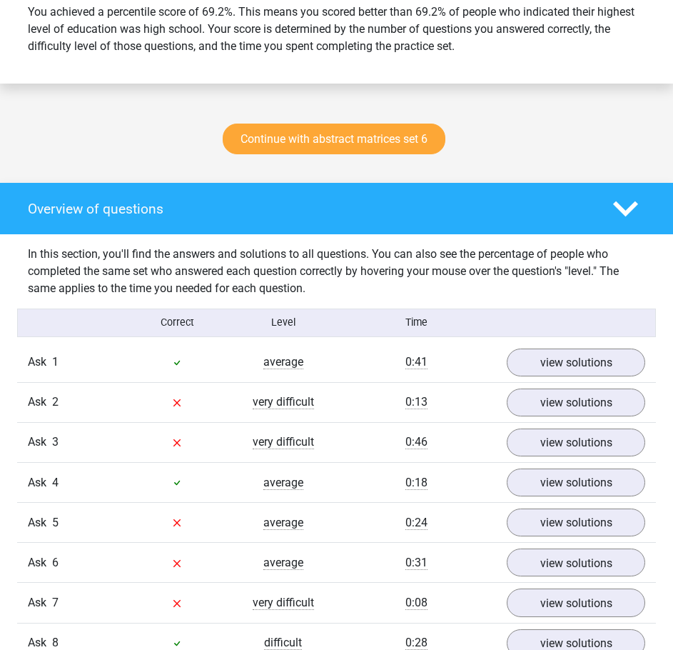
scroll to position [428, 0]
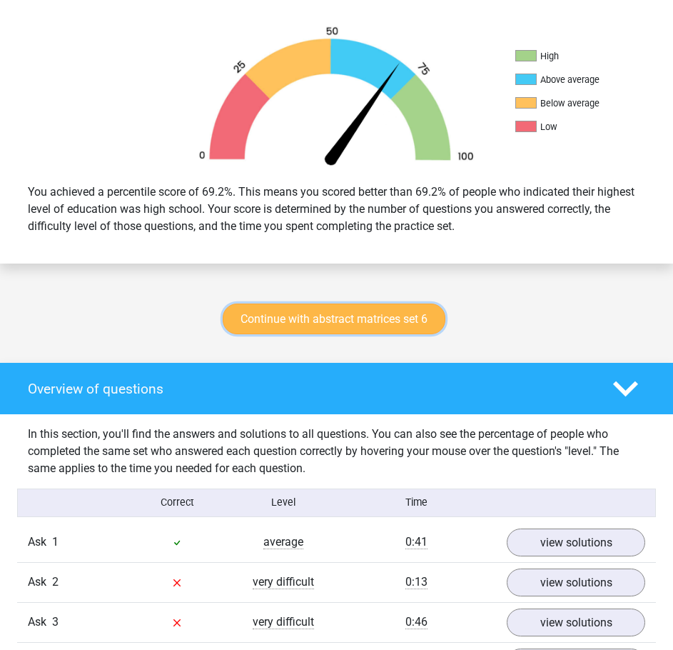
click at [325, 306] on link "Continue with abstract matrices set 6" at bounding box center [334, 319] width 223 height 31
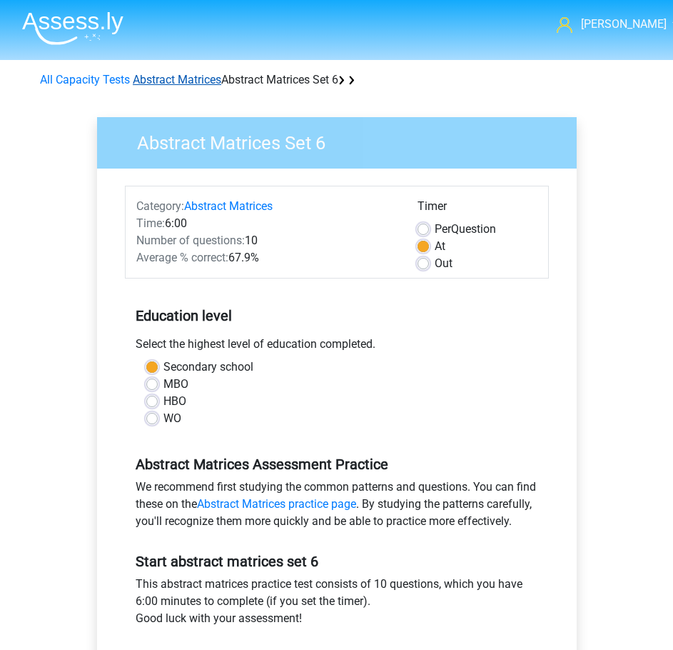
click at [204, 84] on font "Abstract Matrices" at bounding box center [177, 80] width 89 height 14
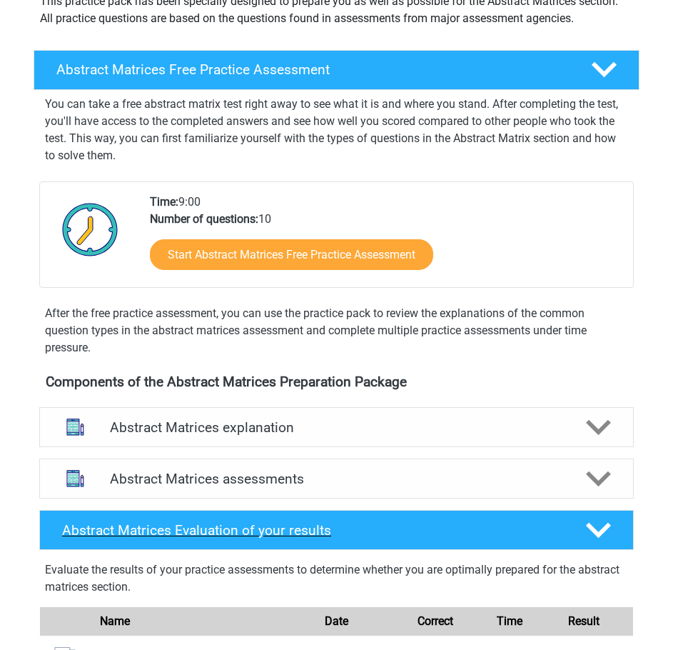
scroll to position [357, 0]
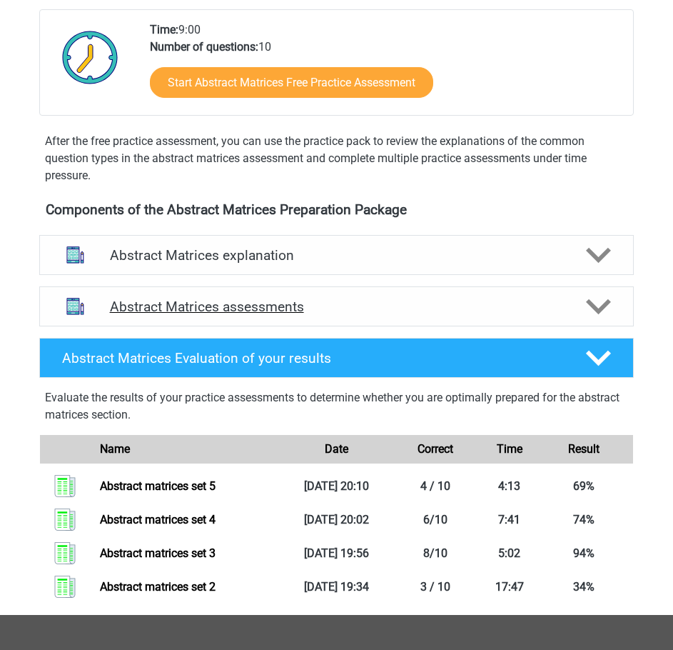
click at [578, 309] on div at bounding box center [598, 306] width 48 height 25
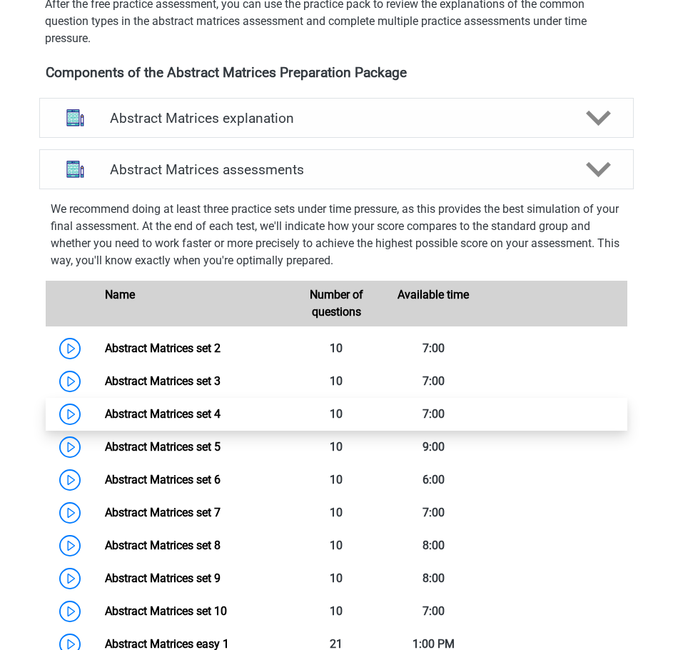
scroll to position [500, 0]
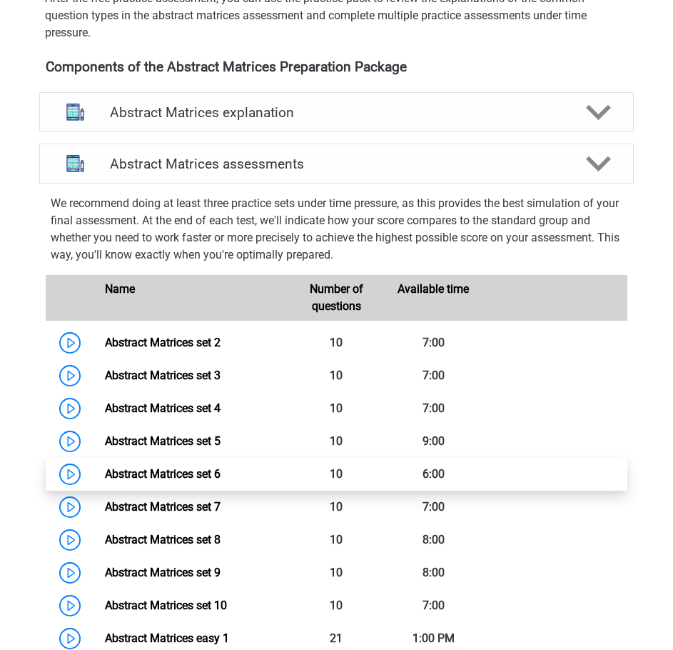
click at [186, 475] on link "Abstract Matrices set 6" at bounding box center [163, 474] width 116 height 14
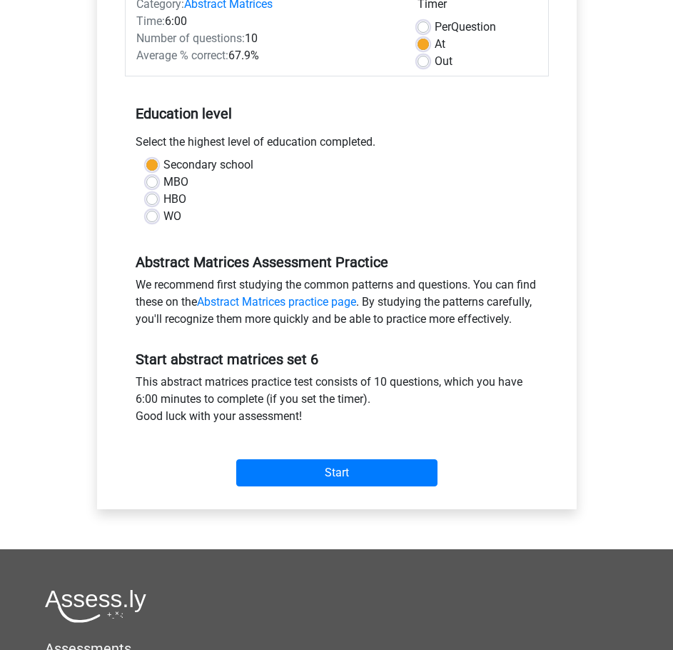
scroll to position [428, 0]
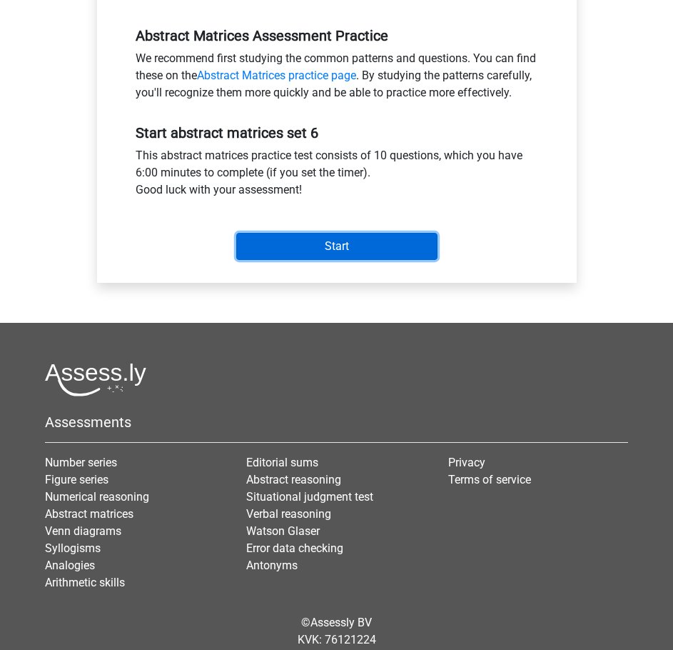
click at [357, 260] on input "Start" at bounding box center [336, 246] width 201 height 27
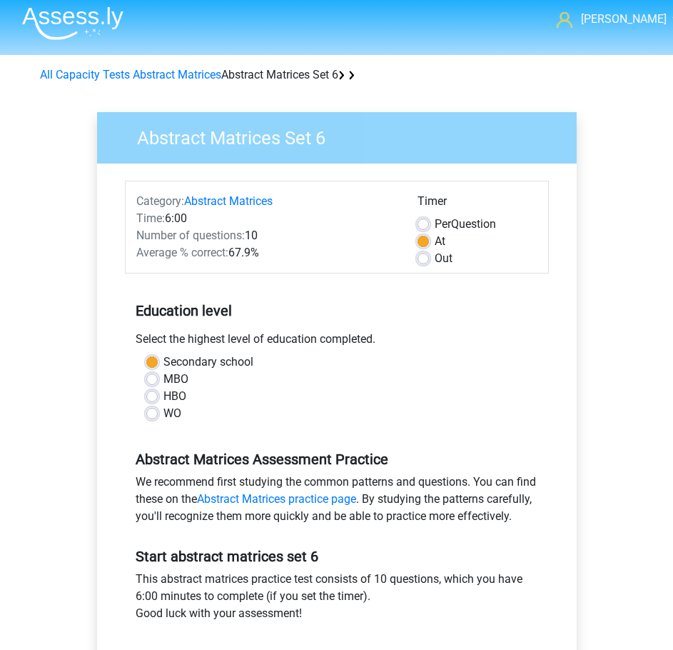
scroll to position [0, 0]
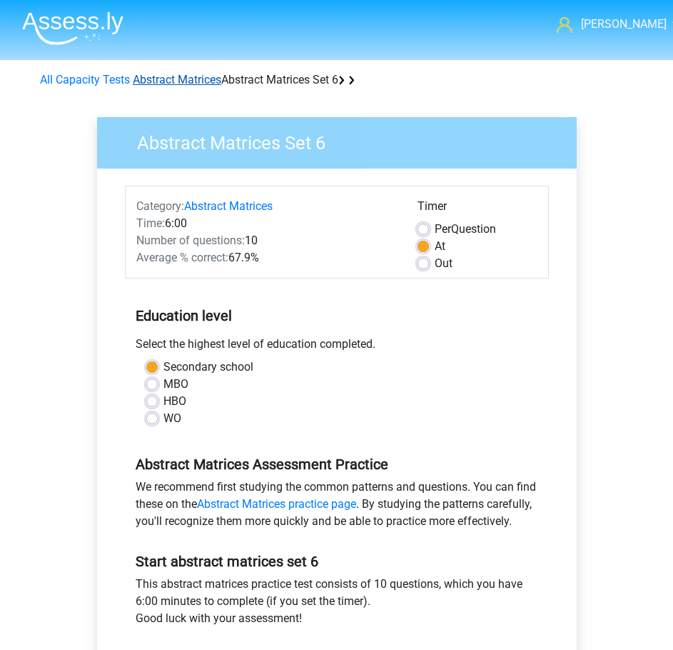
click at [166, 74] on font "Abstract Matrices" at bounding box center [177, 80] width 89 height 14
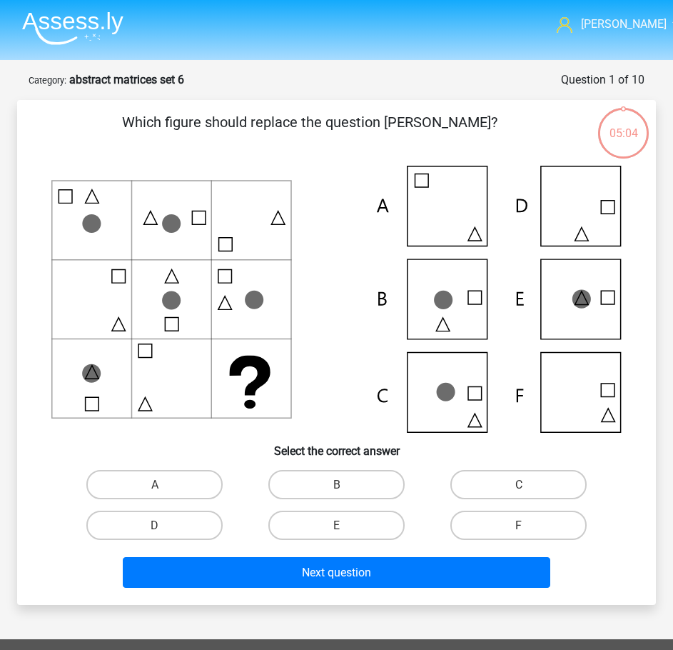
click at [340, 528] on input "E" at bounding box center [341, 529] width 9 height 9
radio input "true"
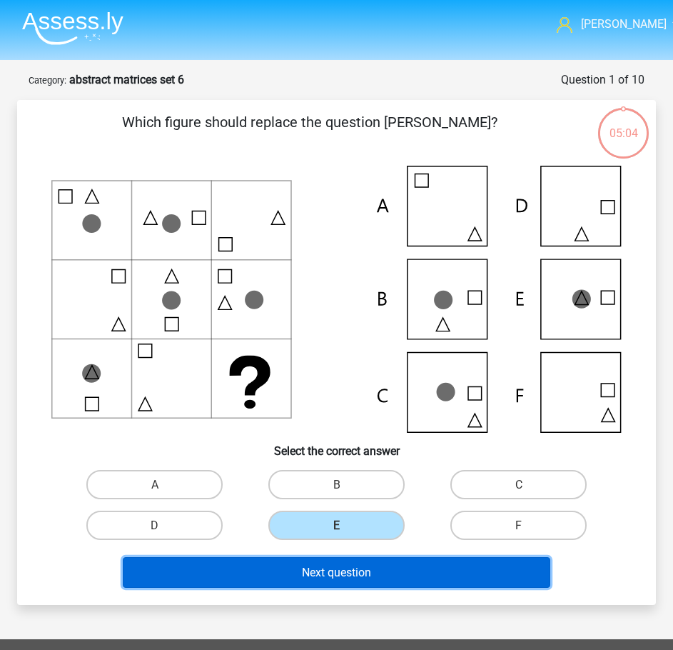
click at [344, 579] on button "Next question" at bounding box center [337, 572] width 428 height 31
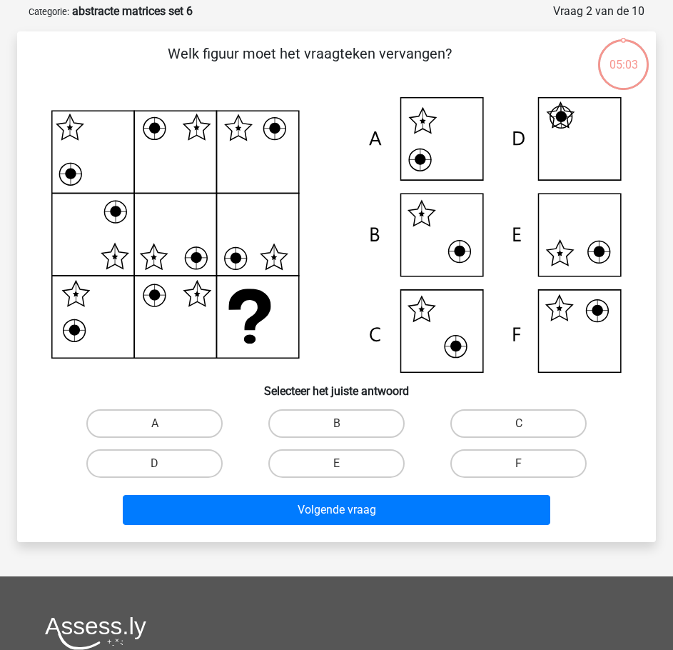
scroll to position [71, 0]
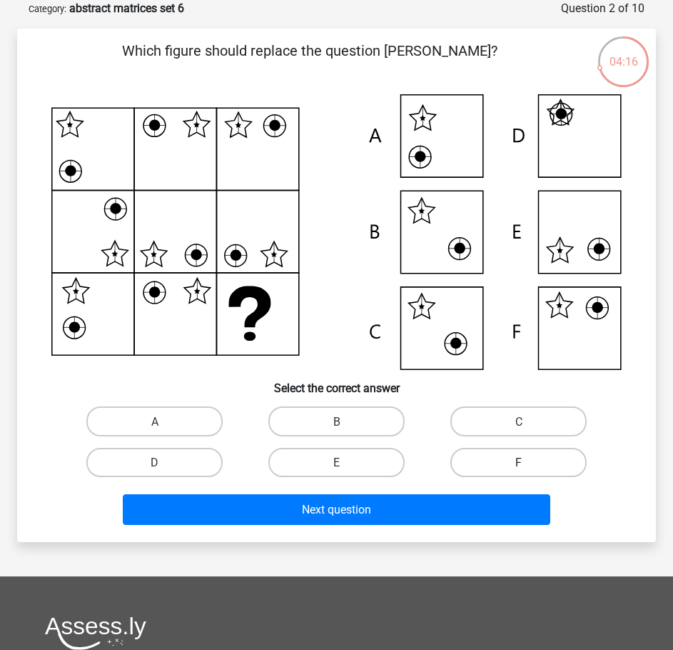
click at [528, 463] on label "F" at bounding box center [519, 462] width 136 height 29
click at [528, 463] on input "F" at bounding box center [523, 466] width 9 height 9
radio input "true"
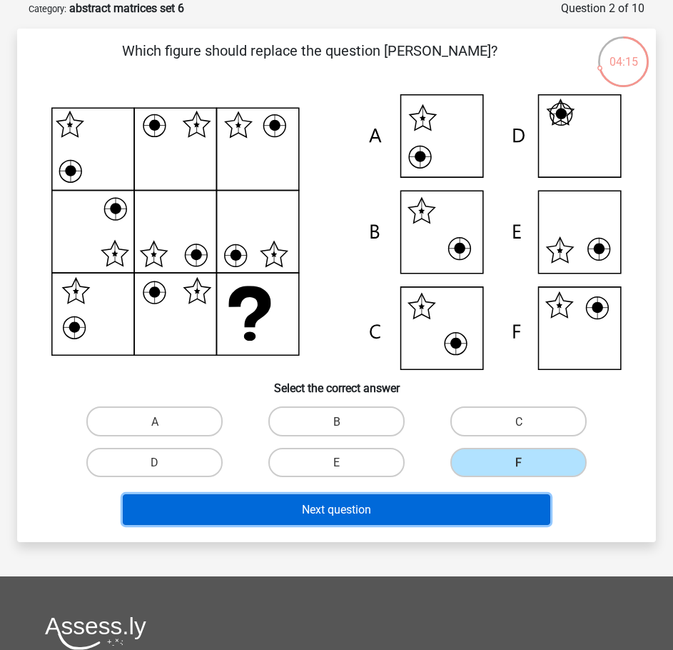
click at [473, 497] on button "Next question" at bounding box center [337, 509] width 428 height 31
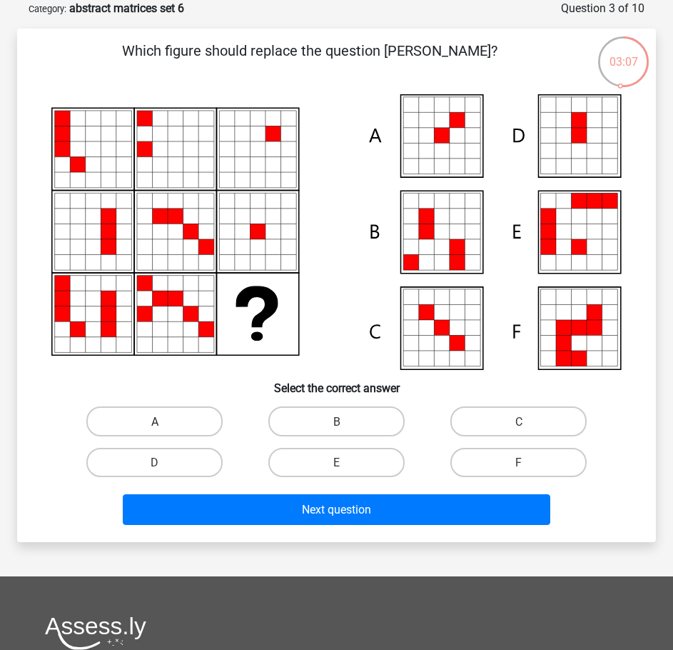
click at [166, 413] on label "A" at bounding box center [154, 420] width 136 height 29
click at [164, 421] on input "A" at bounding box center [159, 425] width 9 height 9
radio input "true"
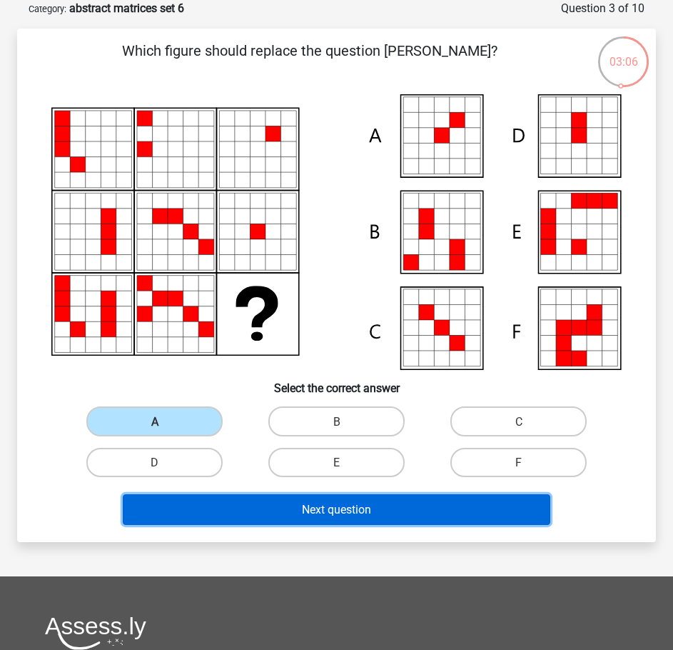
click at [351, 516] on font "Next question" at bounding box center [336, 510] width 69 height 14
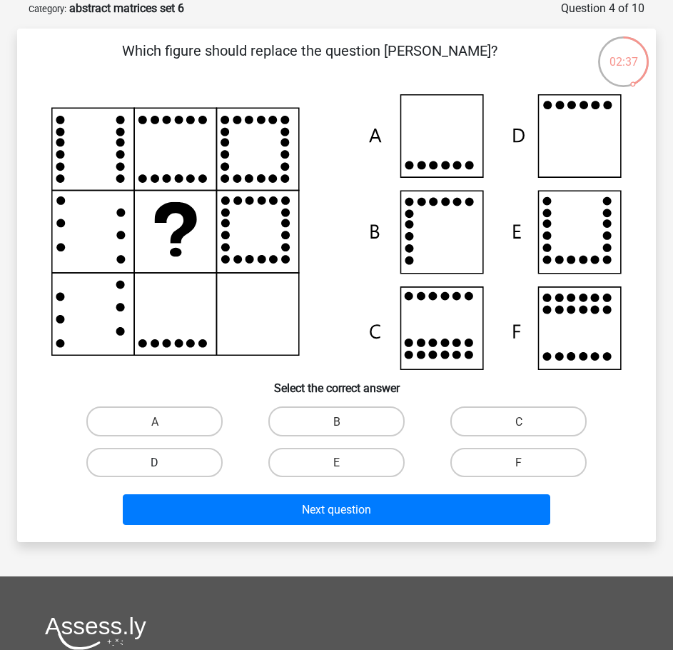
click at [169, 459] on label "D" at bounding box center [154, 462] width 136 height 29
click at [164, 462] on input "D" at bounding box center [159, 466] width 9 height 9
radio input "true"
click at [249, 493] on div "Next question" at bounding box center [336, 507] width 593 height 48
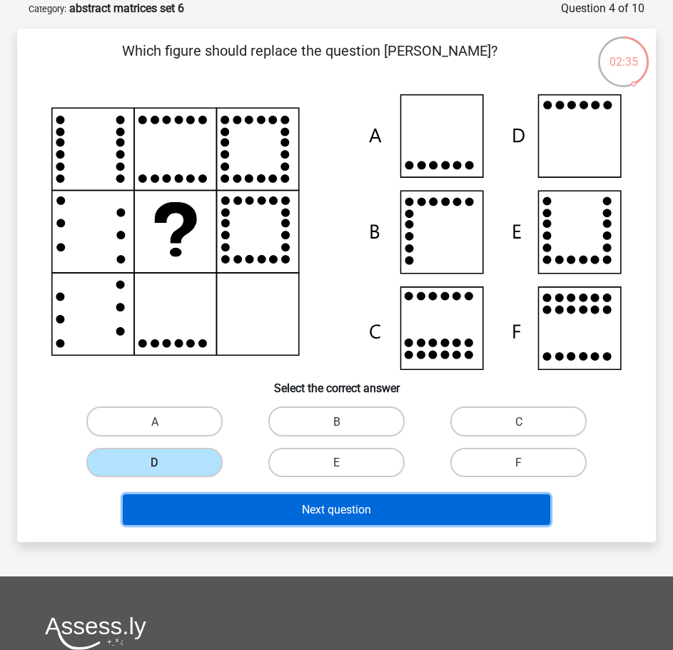
click at [254, 505] on button "Next question" at bounding box center [337, 509] width 428 height 31
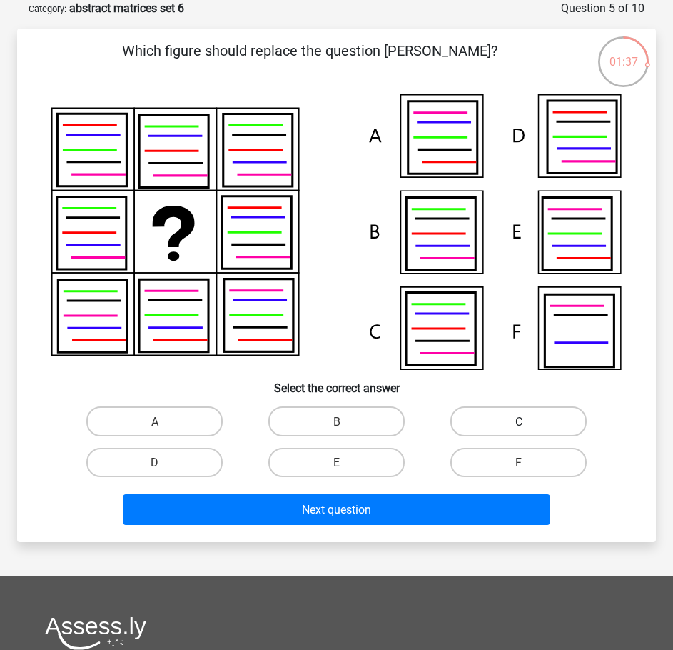
click at [498, 417] on label "C" at bounding box center [519, 420] width 136 height 29
click at [519, 421] on input "C" at bounding box center [523, 425] width 9 height 9
radio input "true"
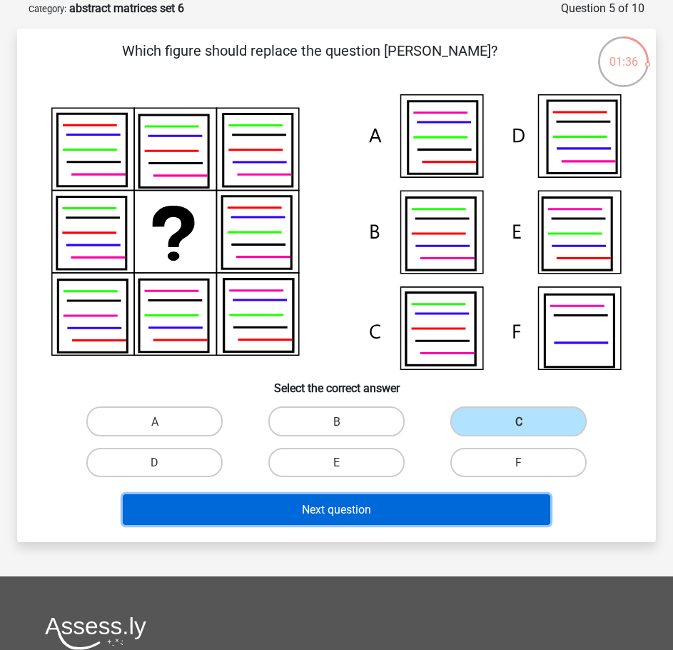
click at [323, 506] on font "Next question" at bounding box center [336, 510] width 69 height 14
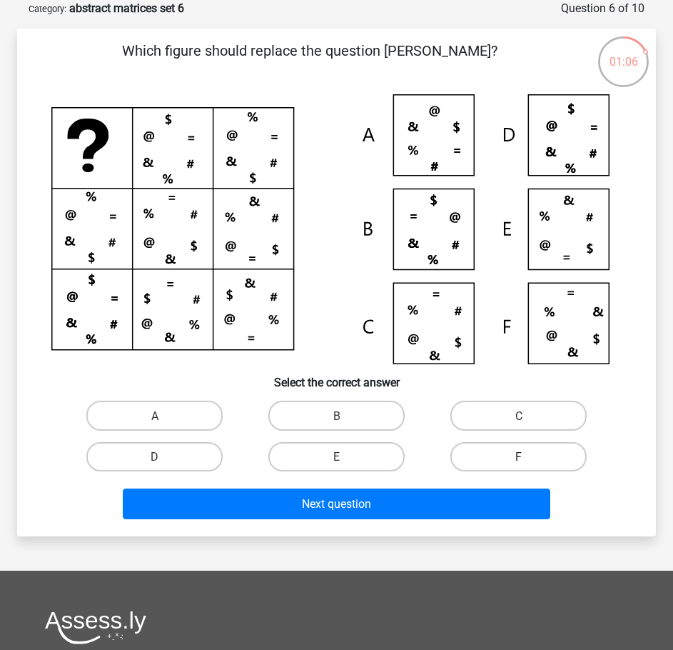
click at [475, 454] on label "F" at bounding box center [519, 456] width 136 height 29
click at [519, 456] on input "F" at bounding box center [523, 460] width 9 height 9
radio input "true"
click at [524, 396] on div "Which figure should replace the question mark? Select the correct answer A B C" at bounding box center [337, 282] width 628 height 485
click at [517, 411] on font "C" at bounding box center [519, 416] width 7 height 14
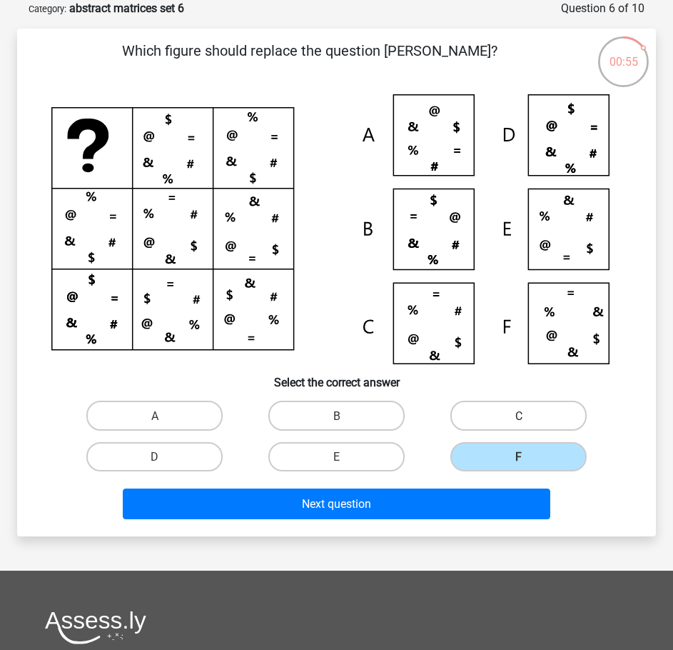
click at [519, 415] on input "C" at bounding box center [523, 419] width 9 height 9
radio input "true"
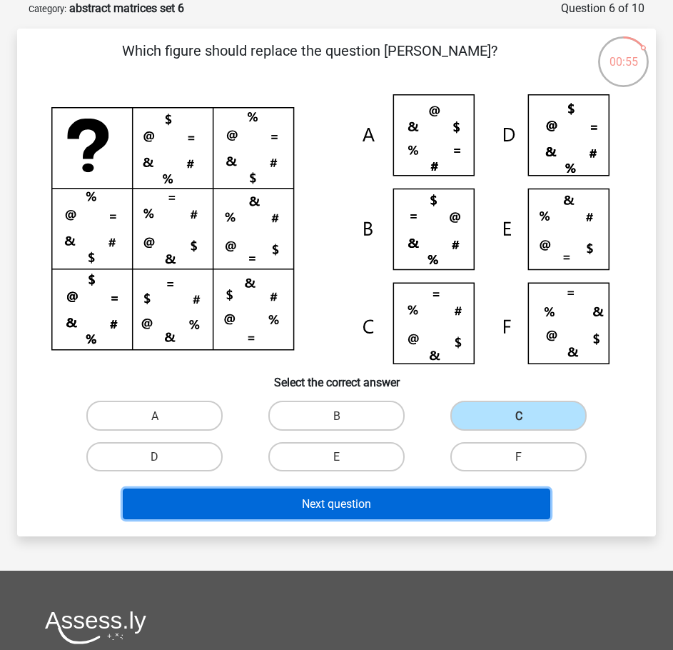
click at [383, 496] on button "Next question" at bounding box center [337, 503] width 428 height 31
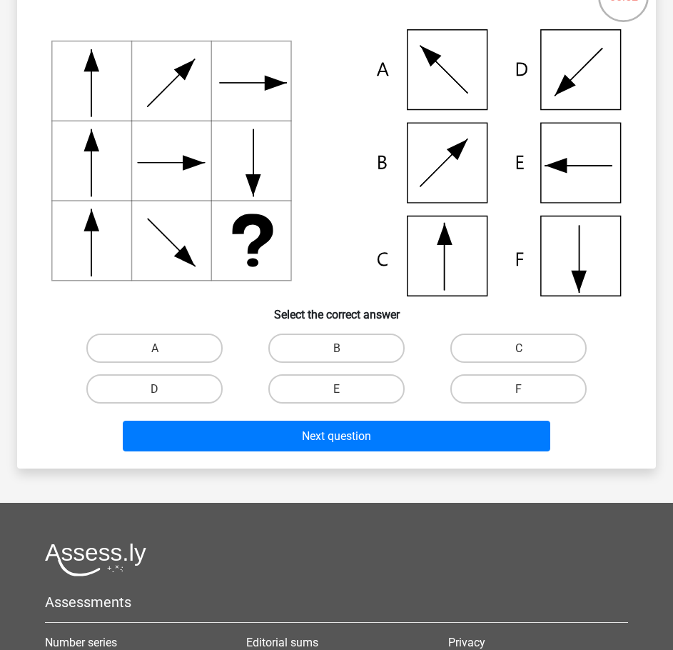
scroll to position [143, 0]
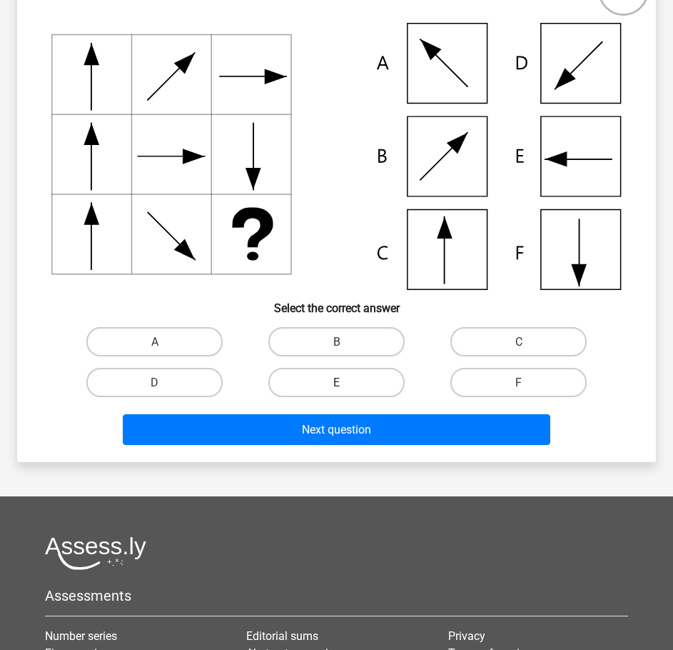
click at [356, 378] on label "E" at bounding box center [337, 382] width 136 height 29
click at [346, 382] on input "E" at bounding box center [341, 386] width 9 height 9
radio input "true"
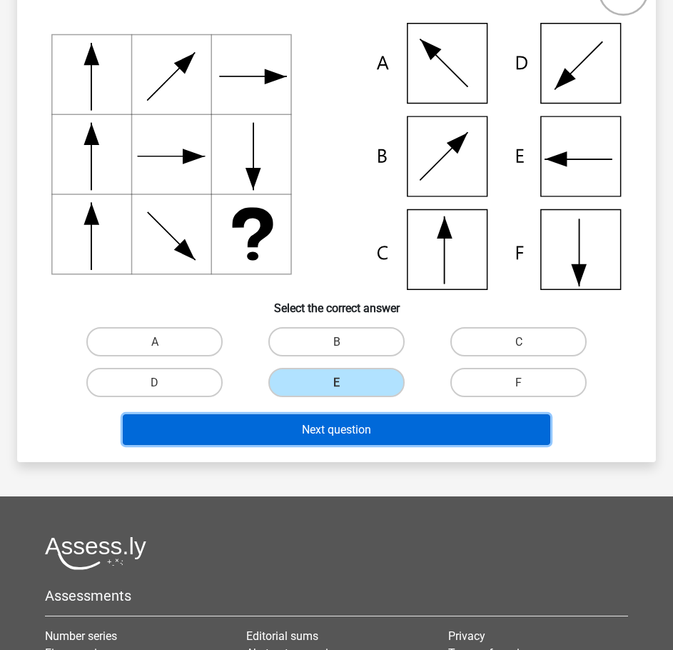
click at [369, 437] on button "Next question" at bounding box center [337, 429] width 428 height 31
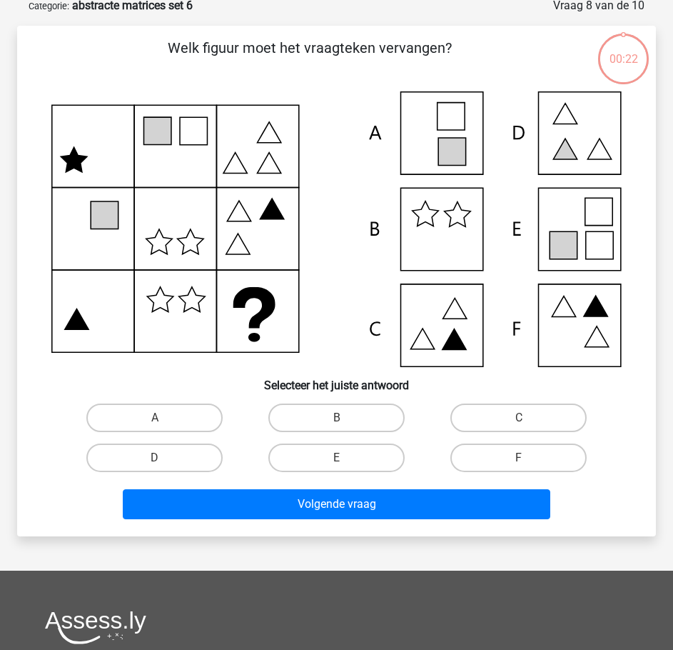
scroll to position [71, 0]
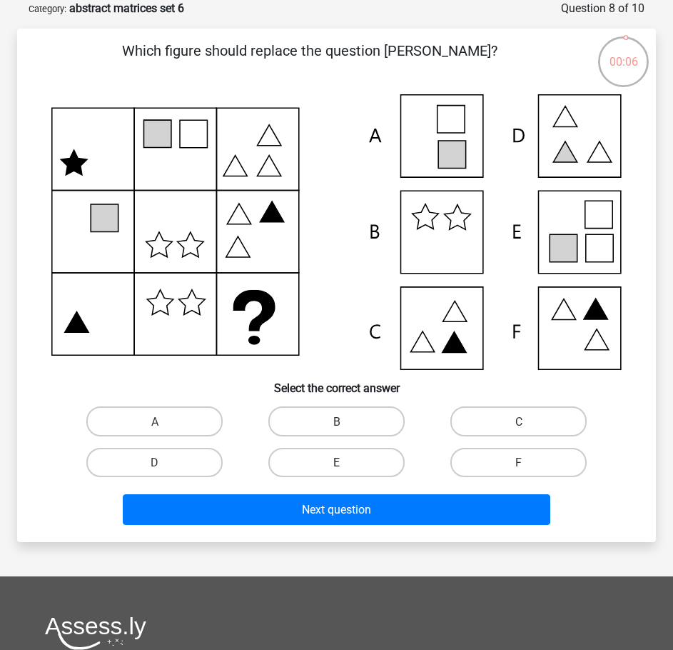
click at [371, 461] on label "E" at bounding box center [337, 462] width 136 height 29
click at [346, 462] on input "E" at bounding box center [341, 466] width 9 height 9
radio input "true"
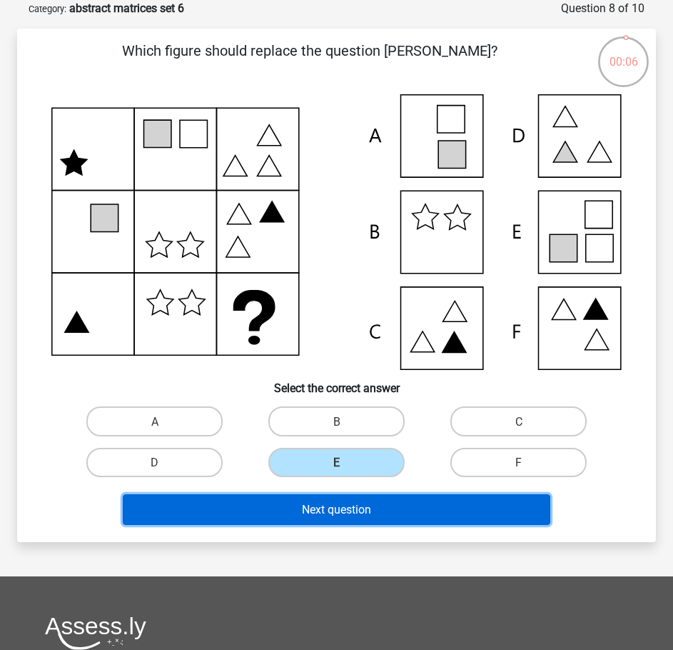
click at [354, 511] on font "Next question" at bounding box center [336, 510] width 69 height 14
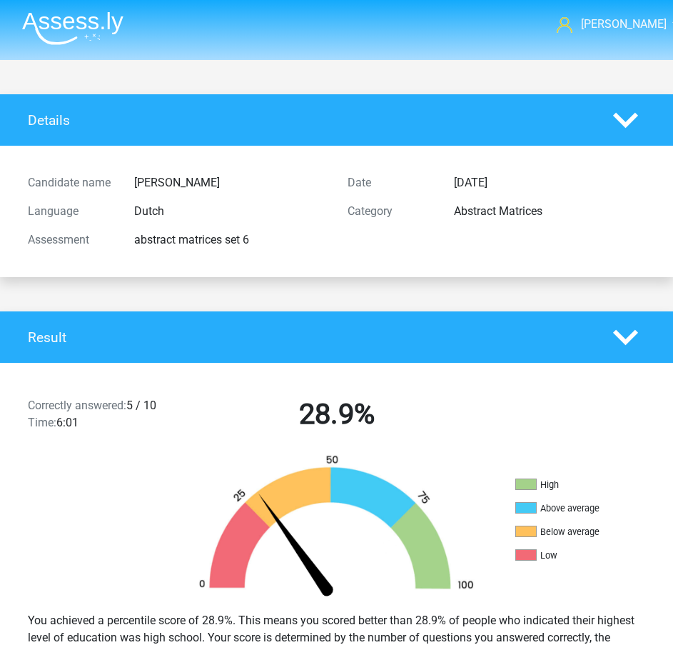
click at [621, 335] on polygon at bounding box center [625, 337] width 25 height 16
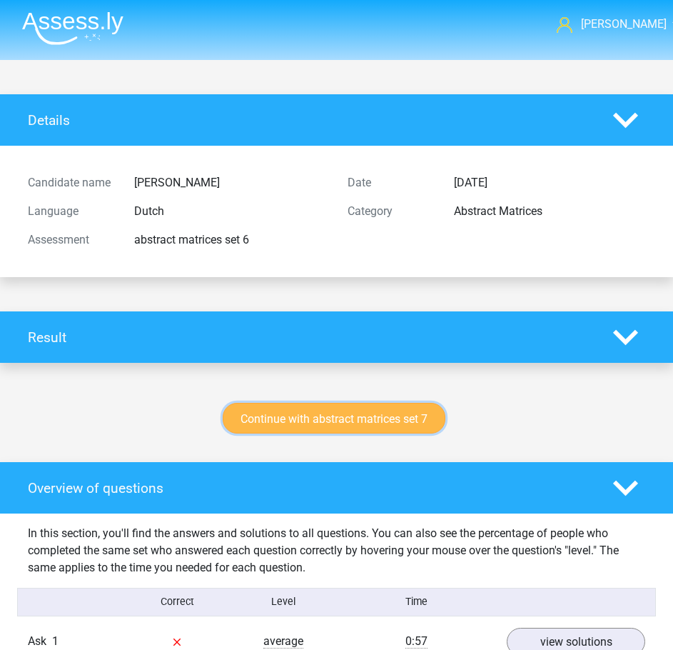
click at [321, 421] on font "Continue with abstract matrices set 7" at bounding box center [334, 418] width 187 height 14
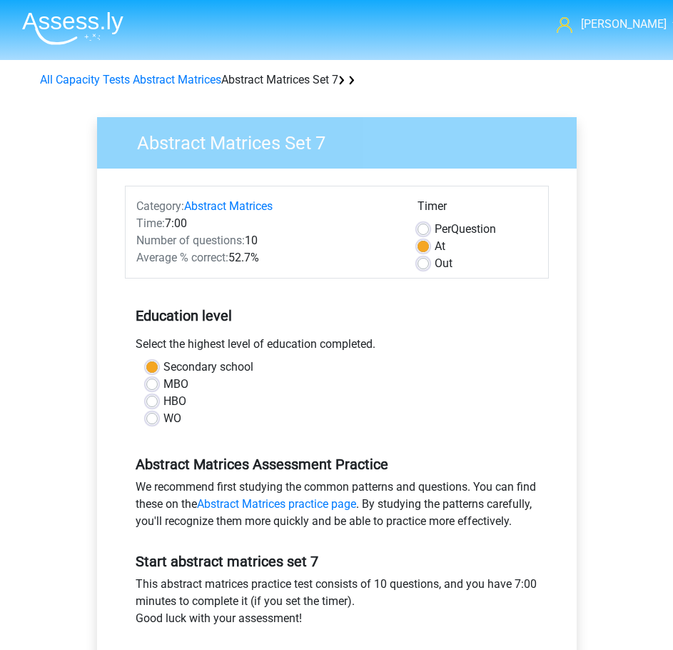
click at [164, 403] on font "HBO" at bounding box center [175, 401] width 23 height 14
click at [158, 403] on input "HBO" at bounding box center [151, 400] width 11 height 14
radio input "true"
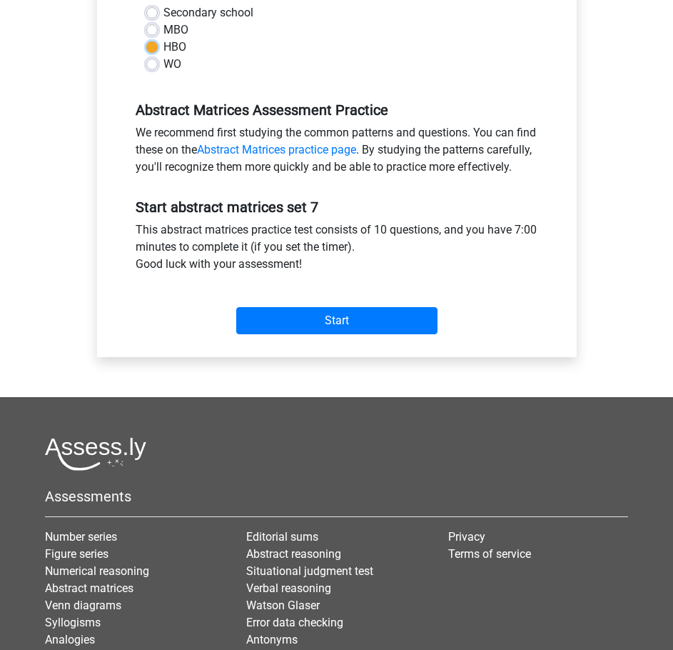
scroll to position [357, 0]
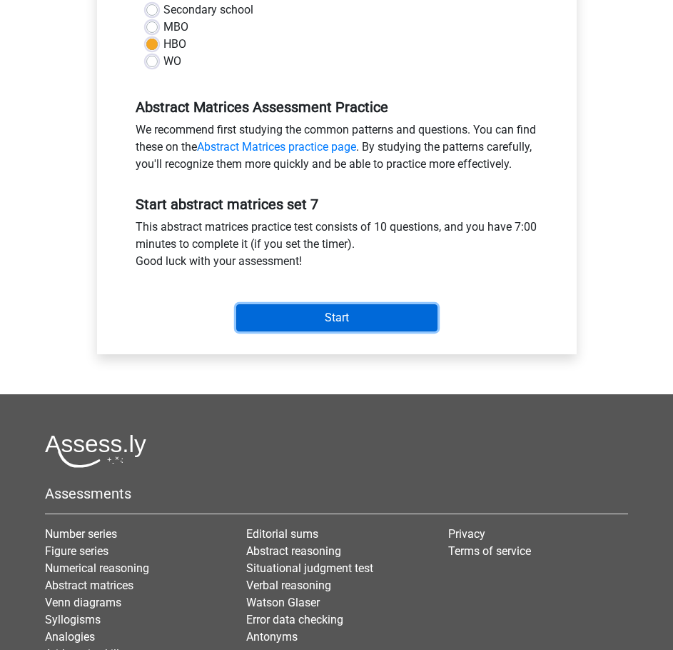
click at [337, 331] on input "Start" at bounding box center [336, 317] width 201 height 27
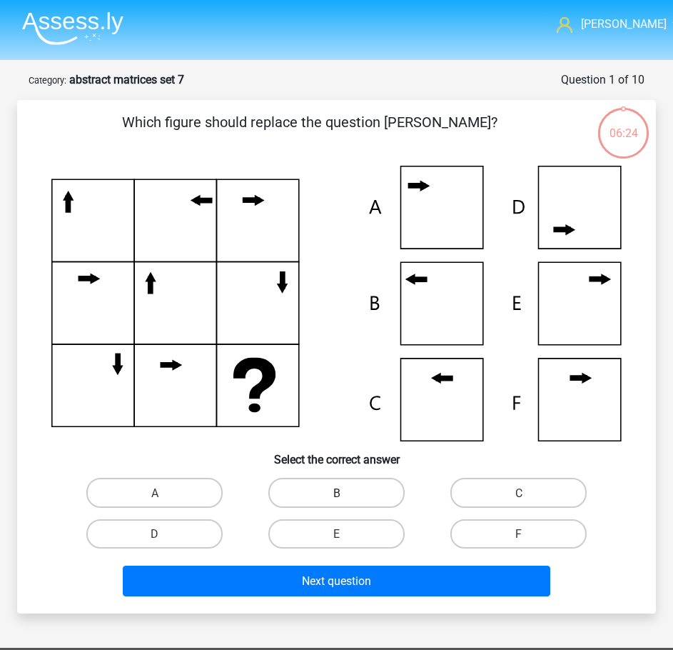
click at [324, 484] on label "B" at bounding box center [337, 492] width 136 height 29
click at [337, 492] on input "B" at bounding box center [341, 496] width 9 height 9
radio input "true"
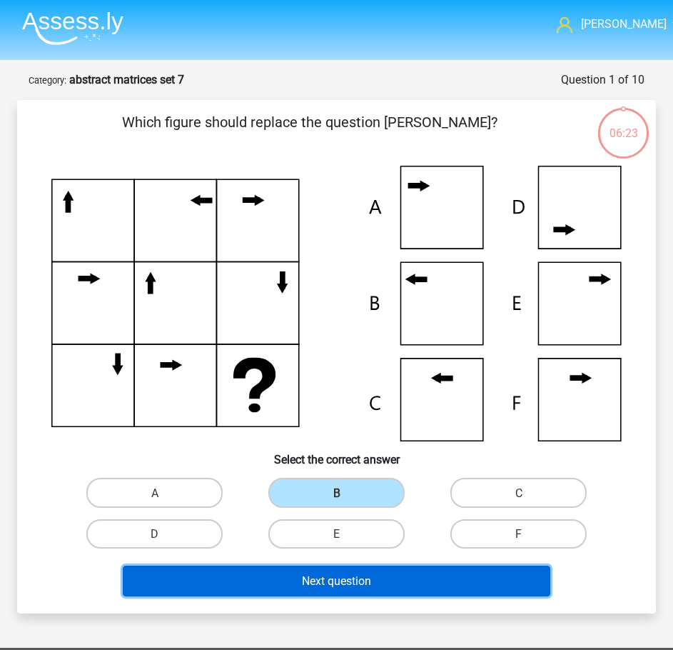
click at [310, 578] on font "Next question" at bounding box center [336, 581] width 69 height 14
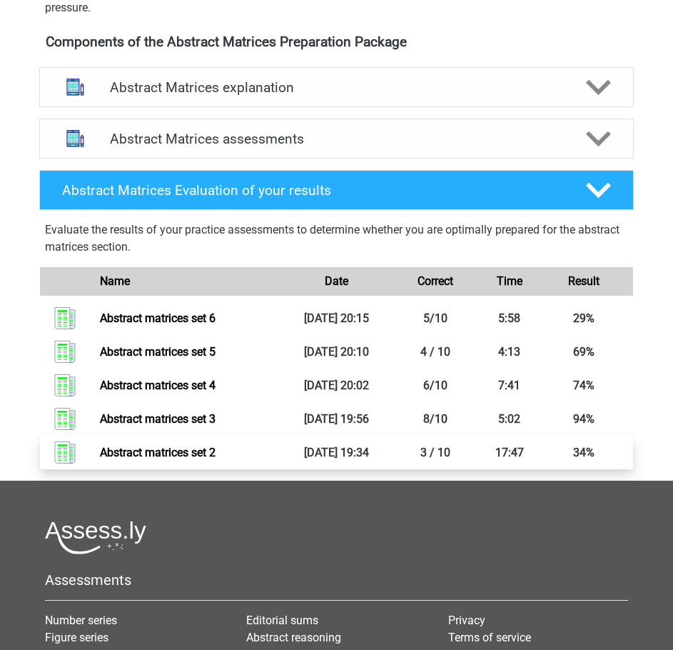
scroll to position [500, 0]
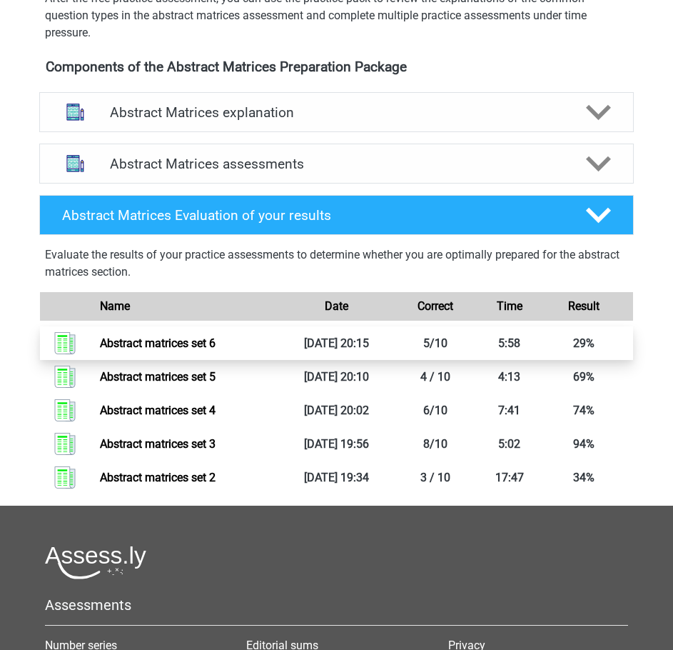
click at [154, 341] on link "Abstract matrices set 6" at bounding box center [158, 343] width 116 height 14
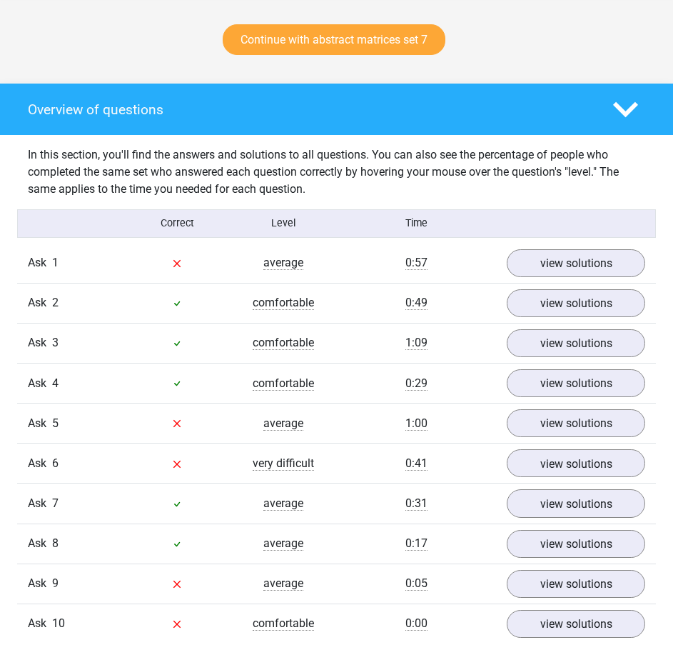
scroll to position [500, 0]
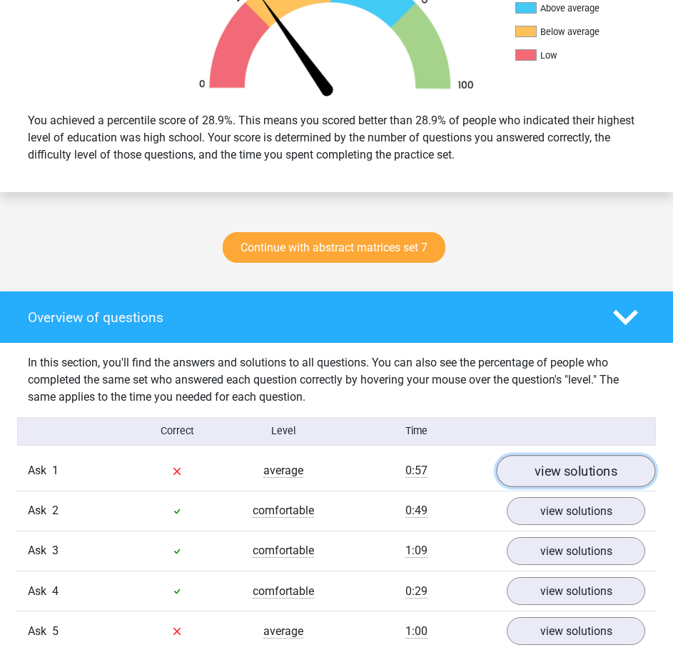
click at [590, 473] on font "view solutions" at bounding box center [576, 471] width 83 height 16
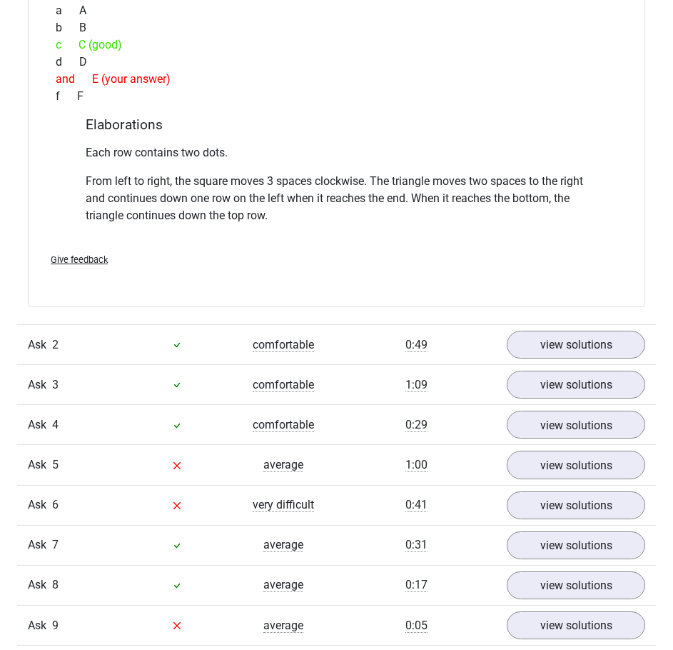
scroll to position [1357, 0]
